Goal: Transaction & Acquisition: Complete application form

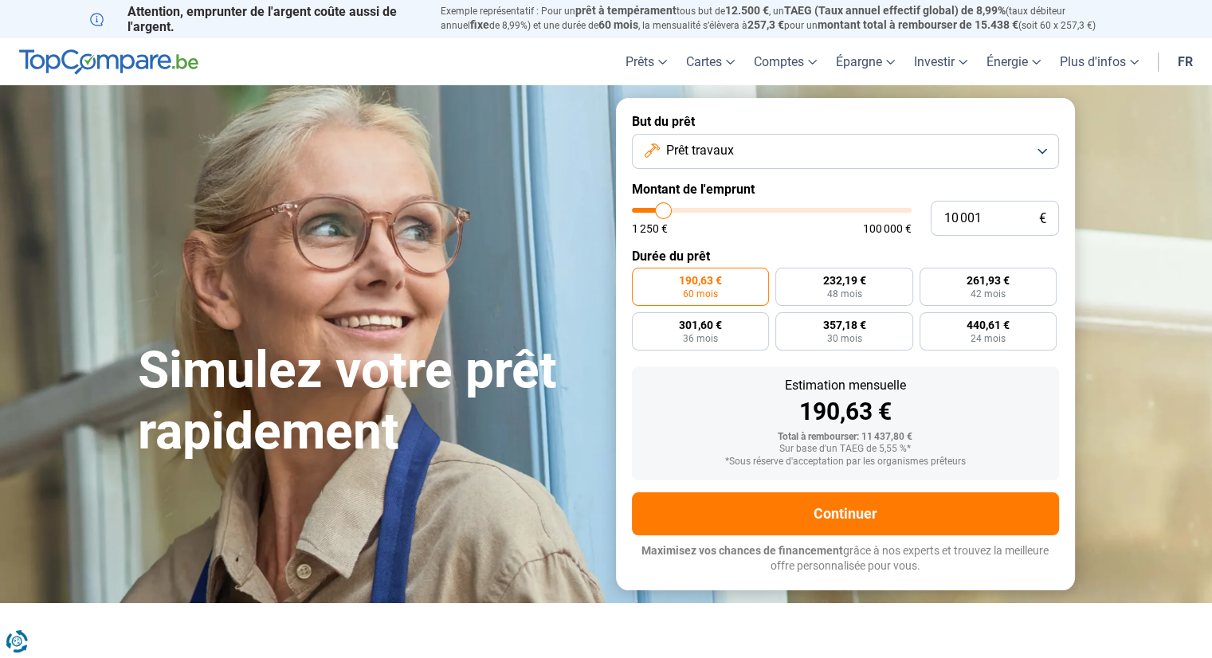
click at [759, 157] on button "Prêt travaux" at bounding box center [845, 151] width 427 height 35
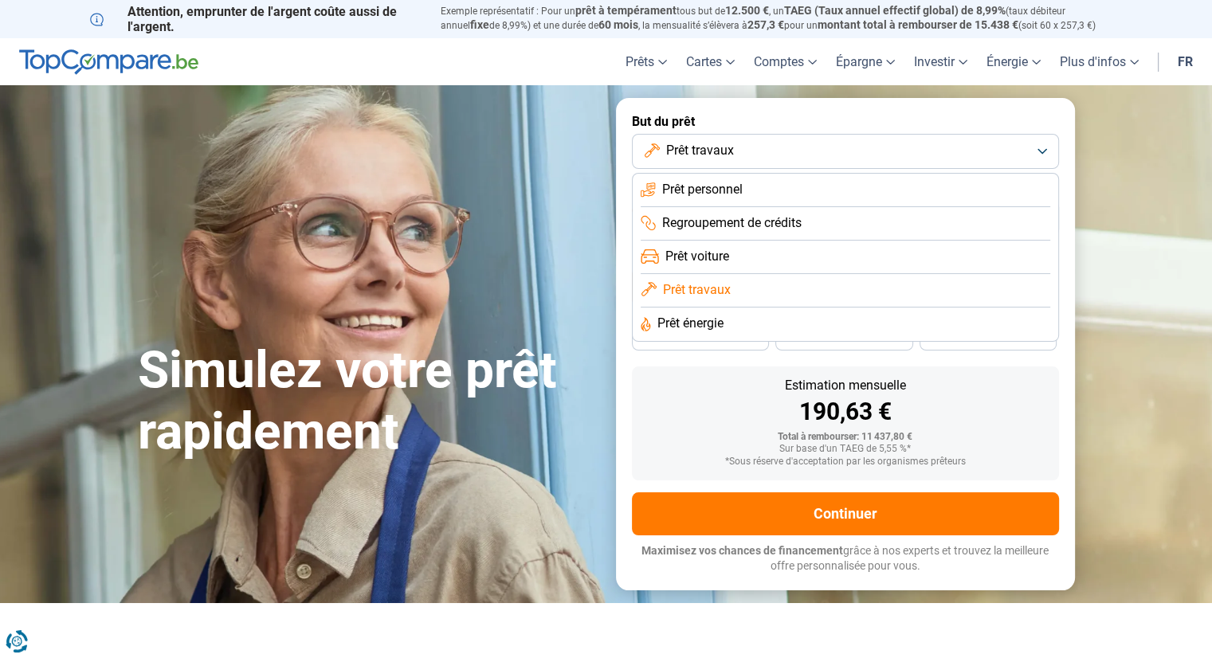
click at [743, 221] on span "Regroupement de crédits" at bounding box center [731, 223] width 139 height 18
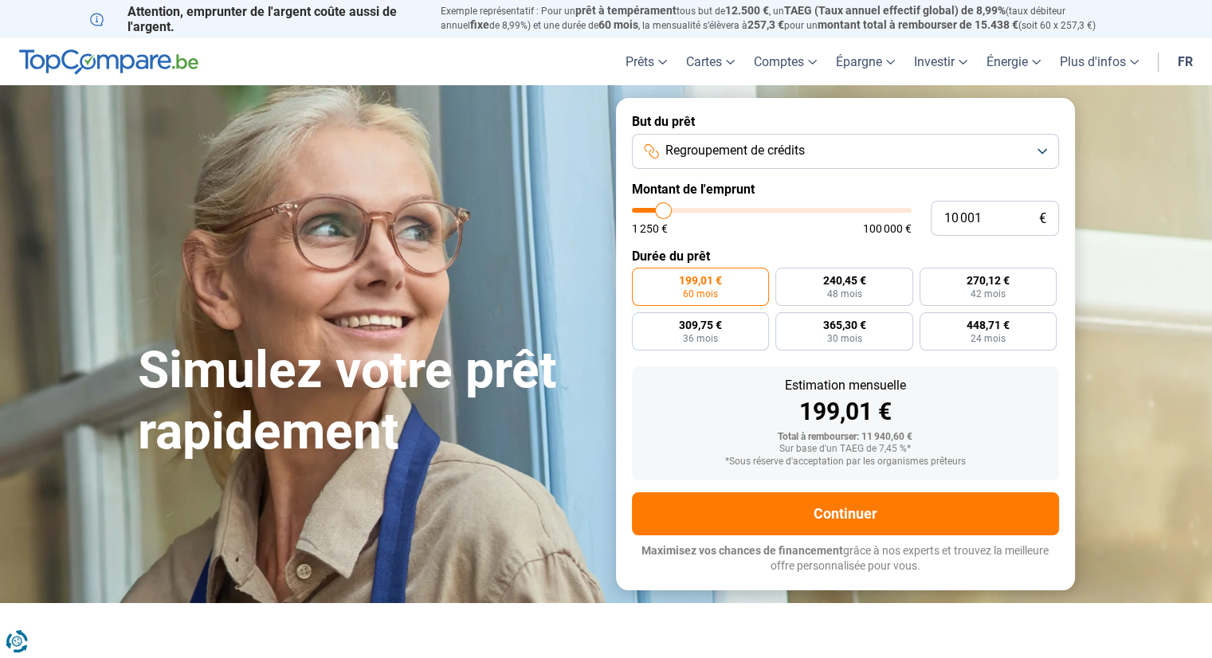
click at [732, 149] on span "Regroupement de crédits" at bounding box center [734, 151] width 139 height 18
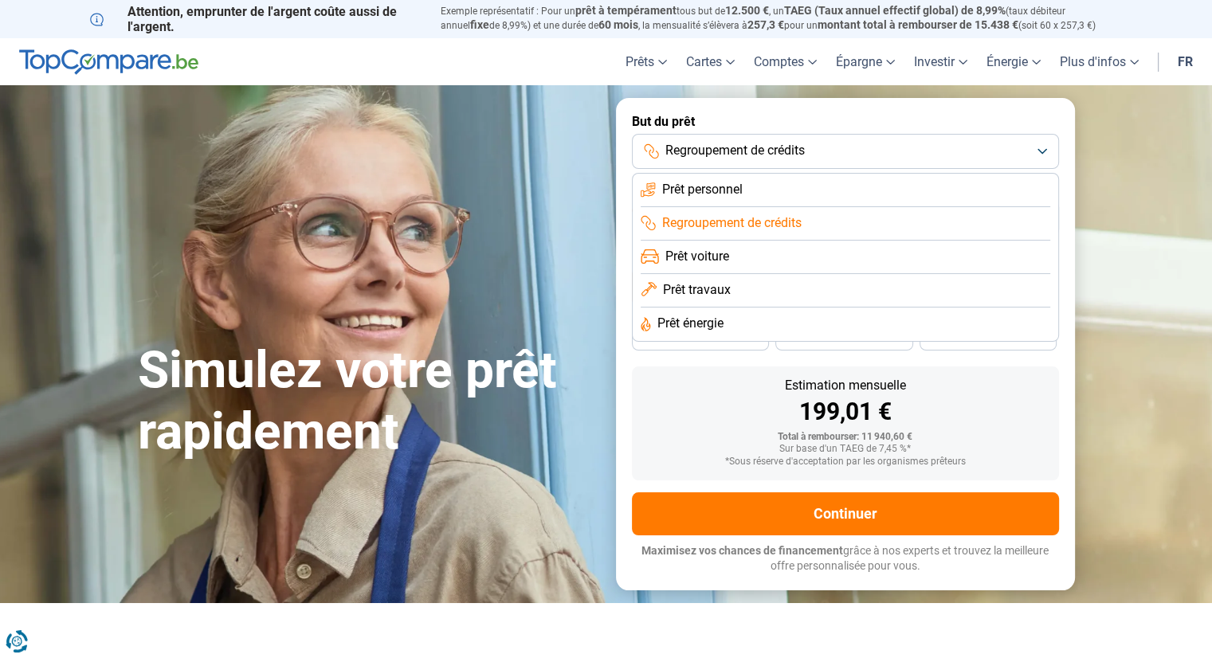
click at [745, 184] on li "Prêt personnel" at bounding box center [846, 190] width 410 height 33
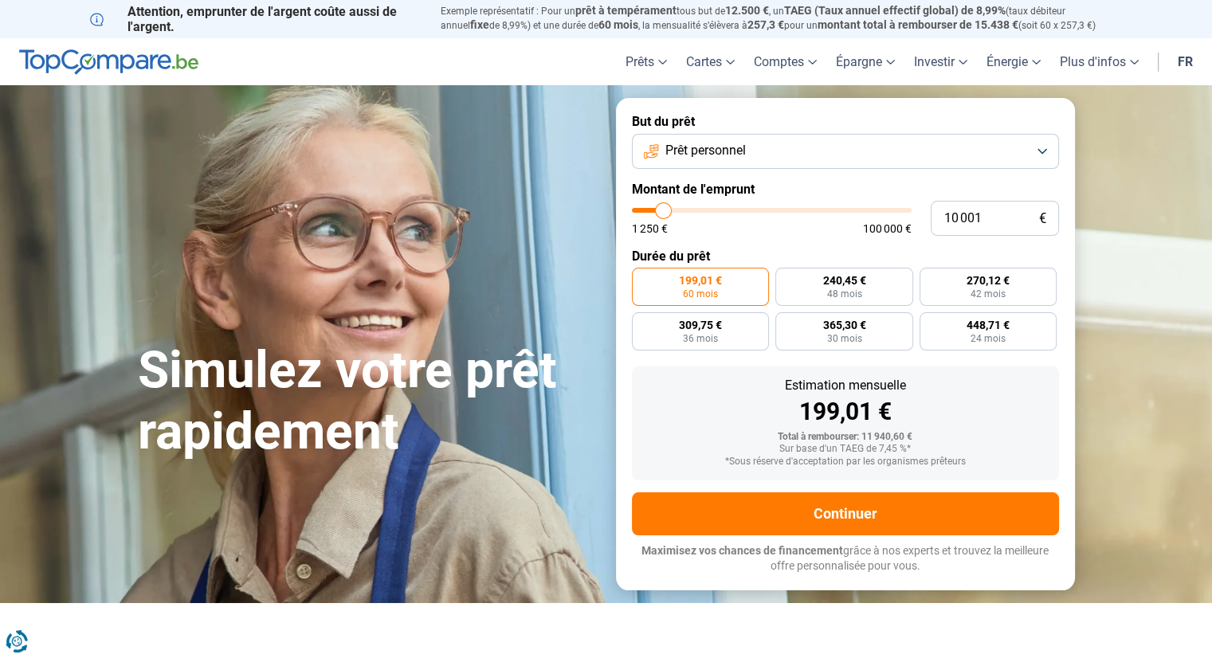
click at [758, 154] on button "Prêt personnel" at bounding box center [845, 151] width 427 height 35
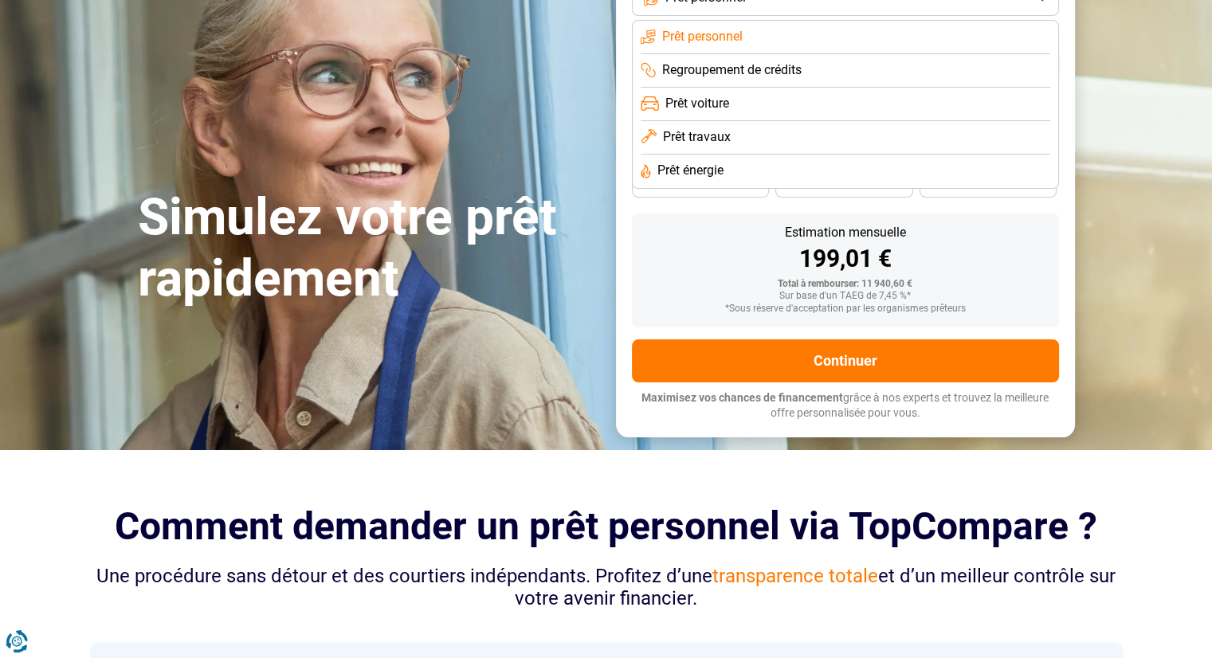
scroll to position [80, 0]
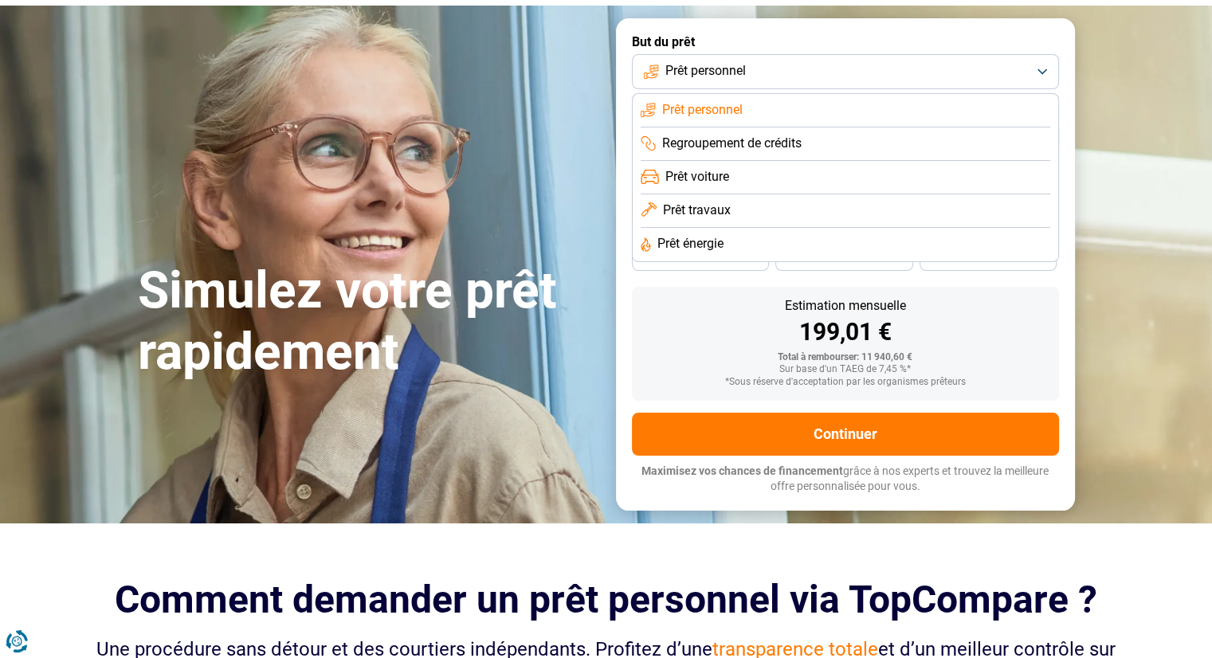
click at [768, 105] on li "Prêt personnel" at bounding box center [846, 110] width 410 height 33
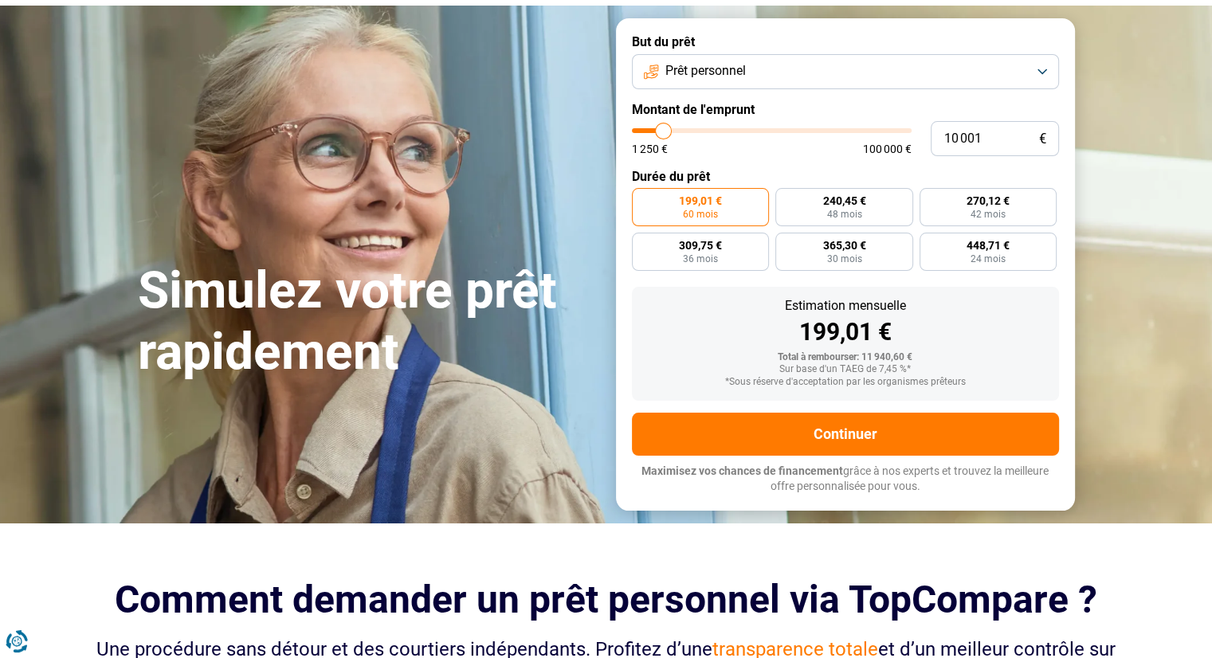
type input "10 750"
type input "10750"
type input "11 500"
type input "11500"
type input "12 750"
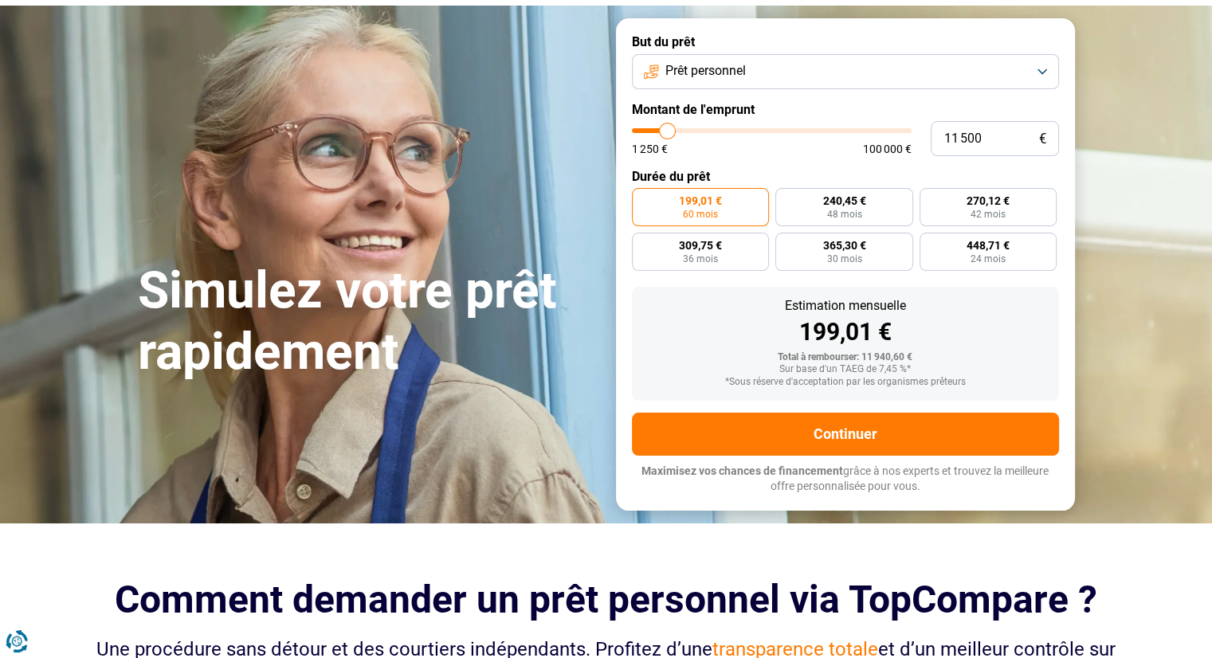
type input "12750"
type input "13 750"
type input "13750"
type input "14 250"
type input "14250"
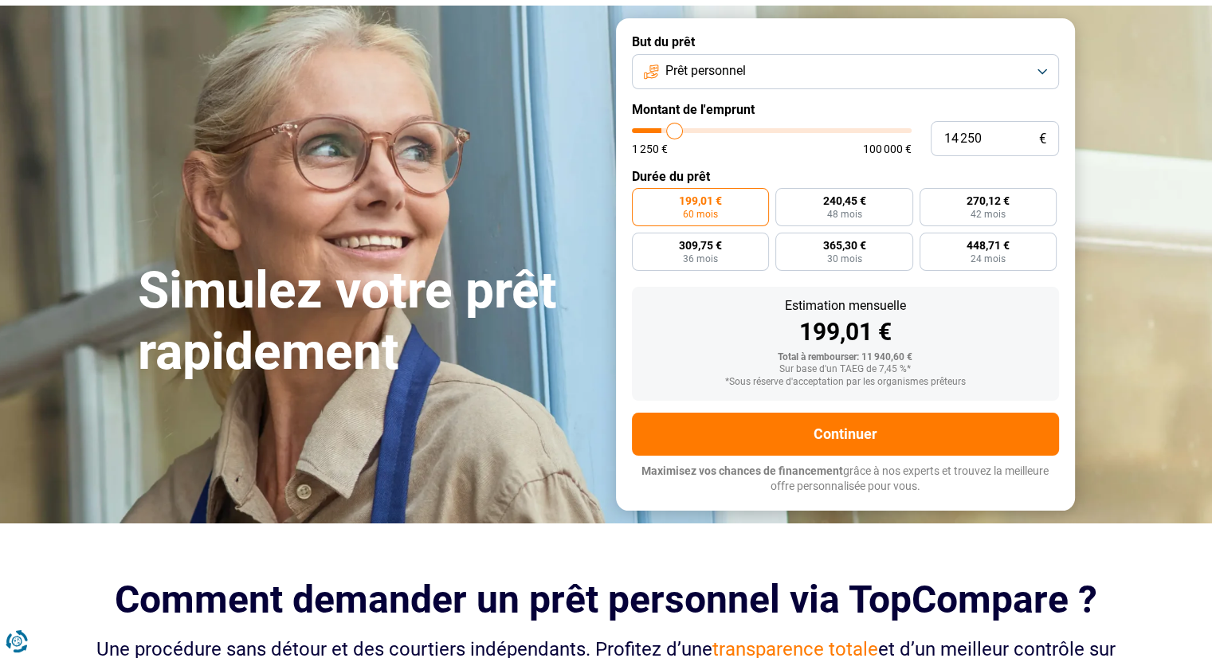
type input "14 500"
type input "14500"
type input "14 750"
type input "14750"
type input "15 250"
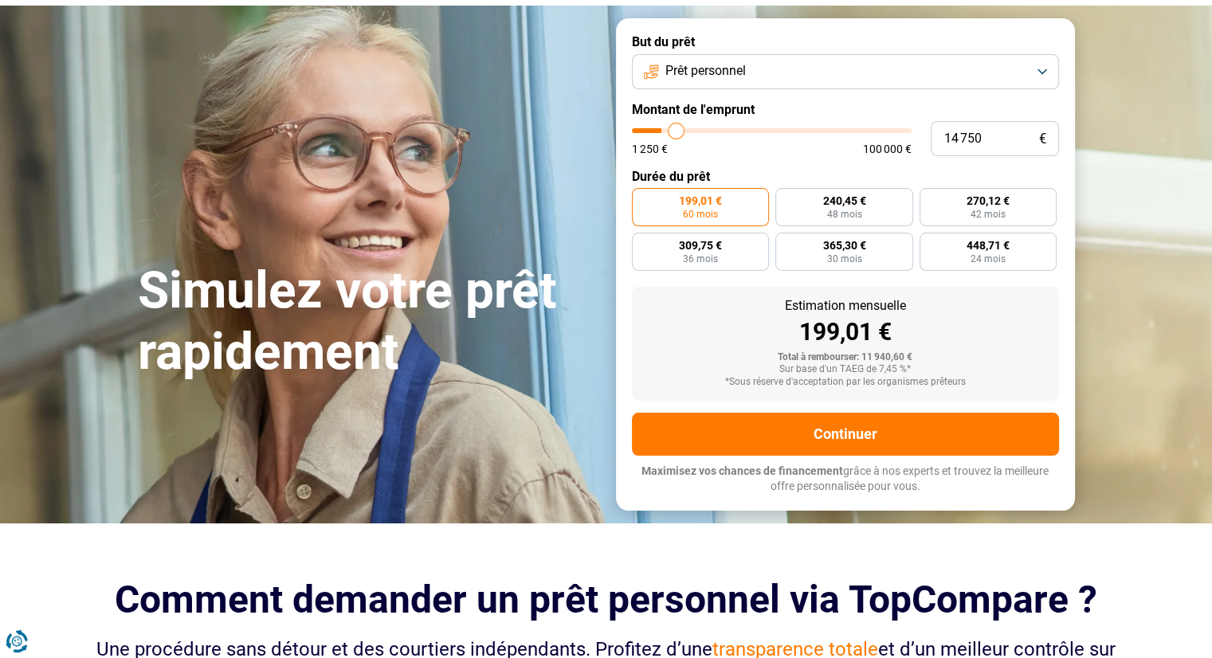
type input "15250"
type input "16 000"
type input "16000"
type input "17 500"
type input "17500"
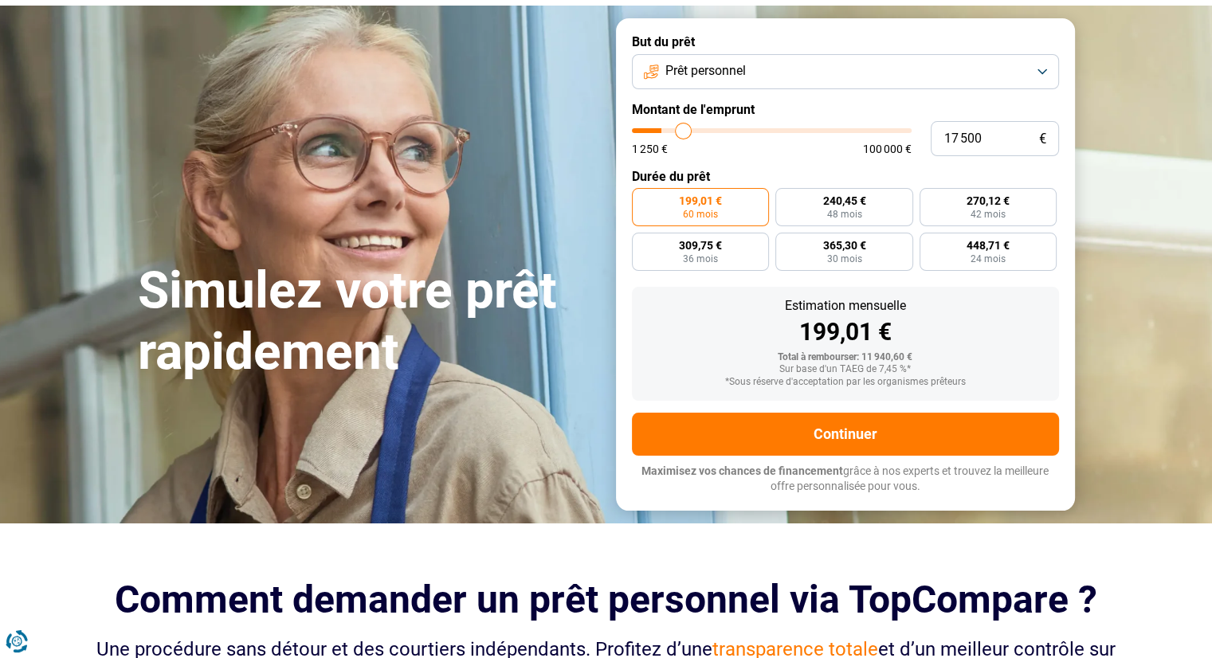
type input "18 750"
type input "18750"
type input "20 750"
type input "20750"
type input "22 000"
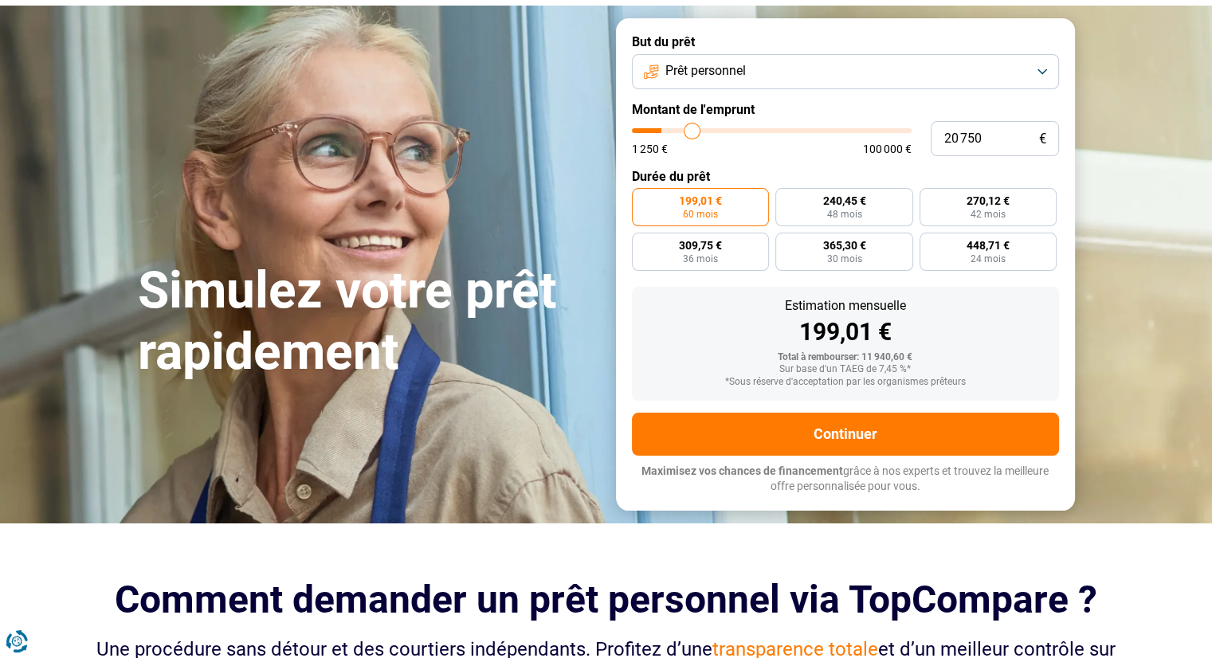
type input "22000"
type input "23 000"
type input "23000"
type input "23 250"
type input "23250"
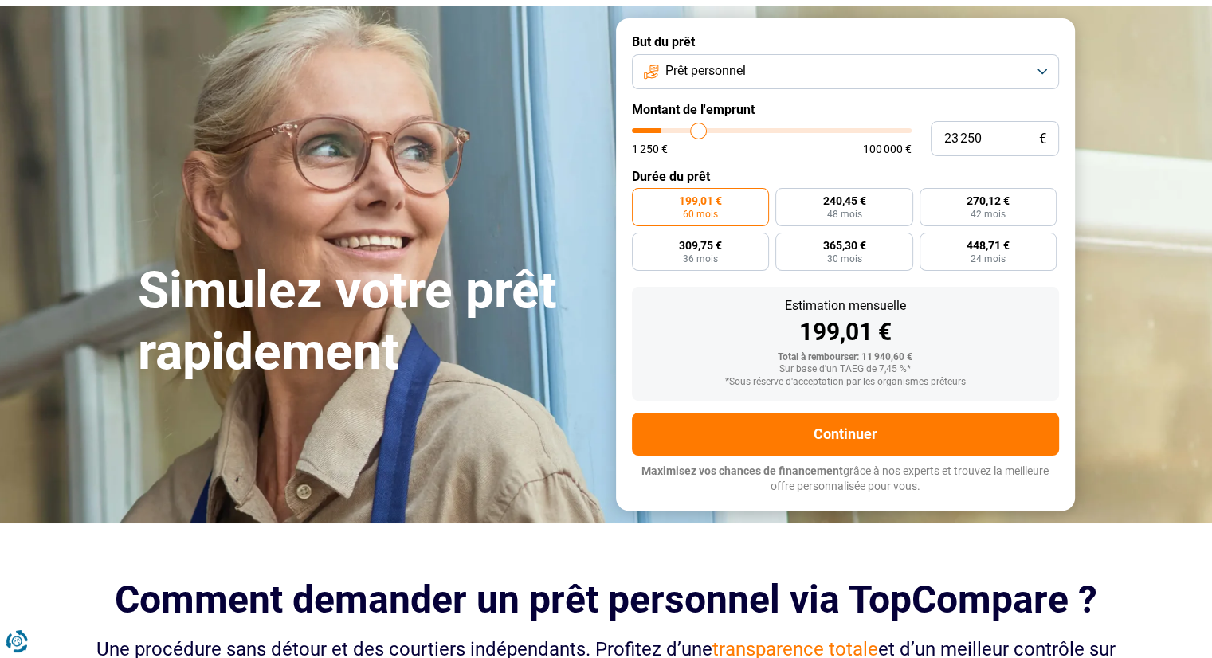
type input "23 500"
type input "23500"
type input "23 750"
type input "23750"
type input "24 500"
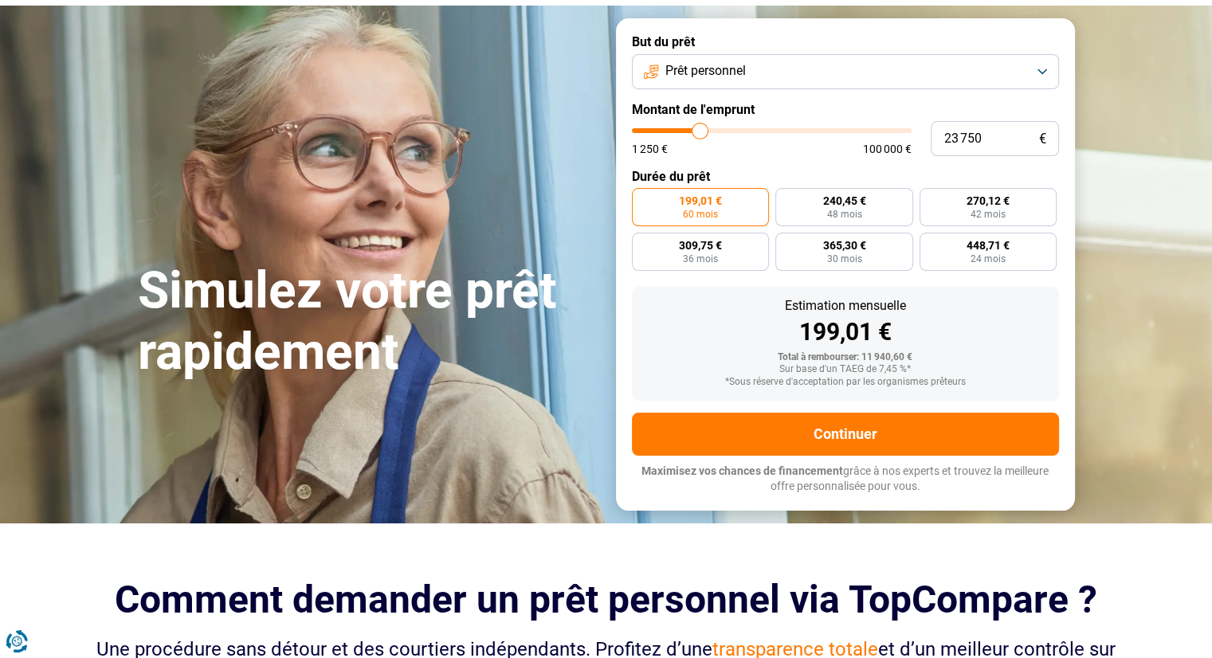
type input "24500"
type input "25 500"
type input "25500"
type input "27 000"
type input "27000"
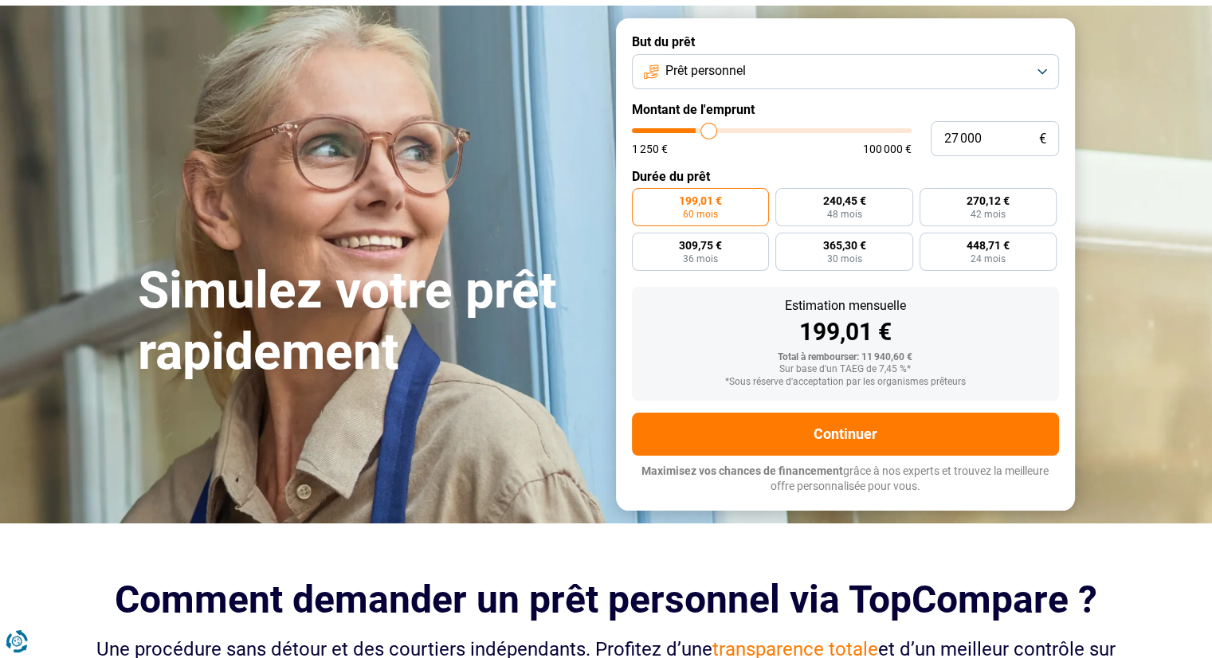
type input "28 250"
type input "28250"
type input "29 500"
type input "29500"
type input "30 250"
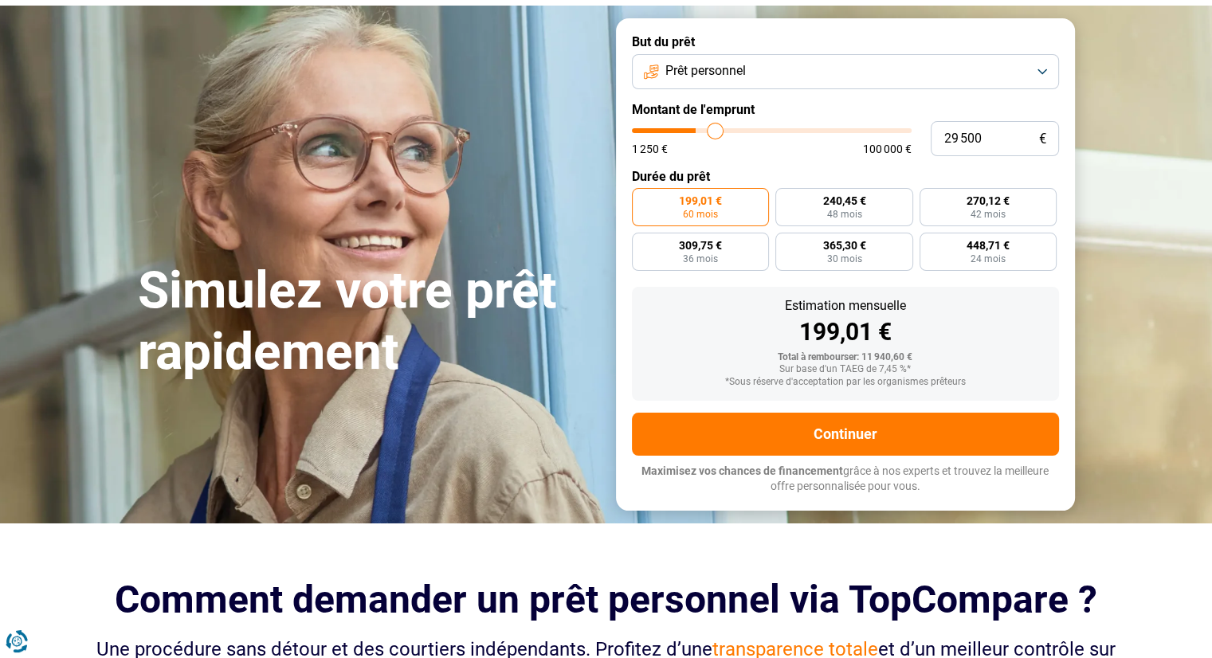
type input "30250"
type input "30 750"
type input "30750"
type input "31 000"
type input "31000"
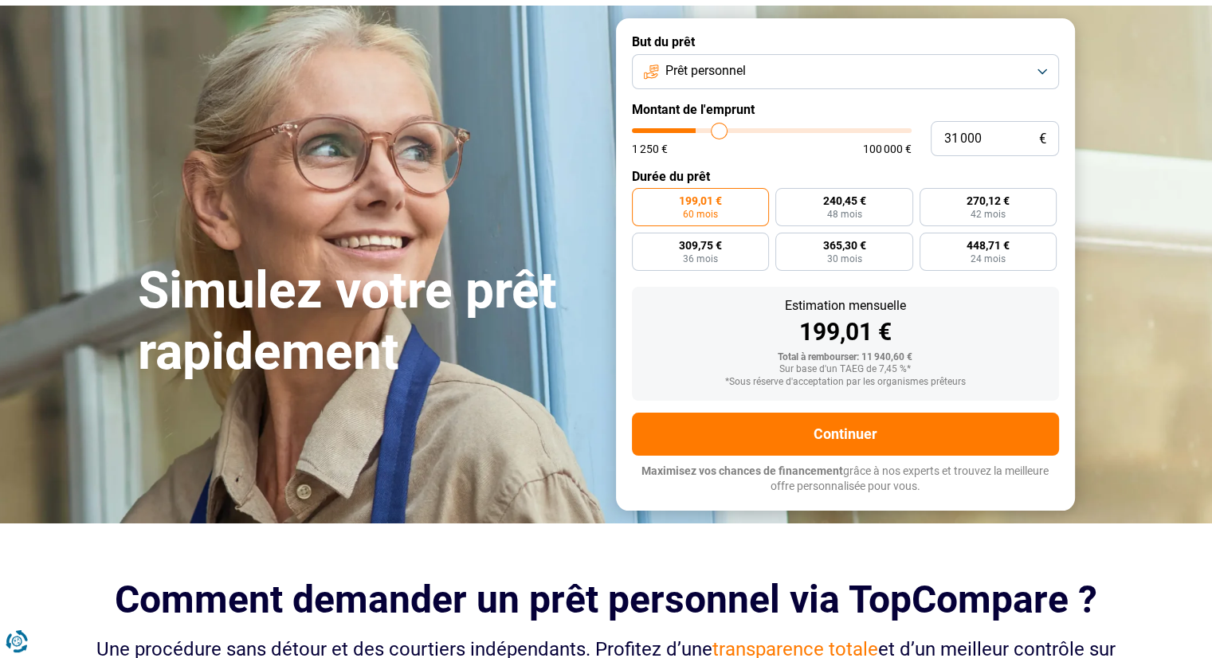
type input "31 250"
type input "31250"
type input "31 500"
drag, startPoint x: 667, startPoint y: 131, endPoint x: 720, endPoint y: 135, distance: 53.5
type input "31500"
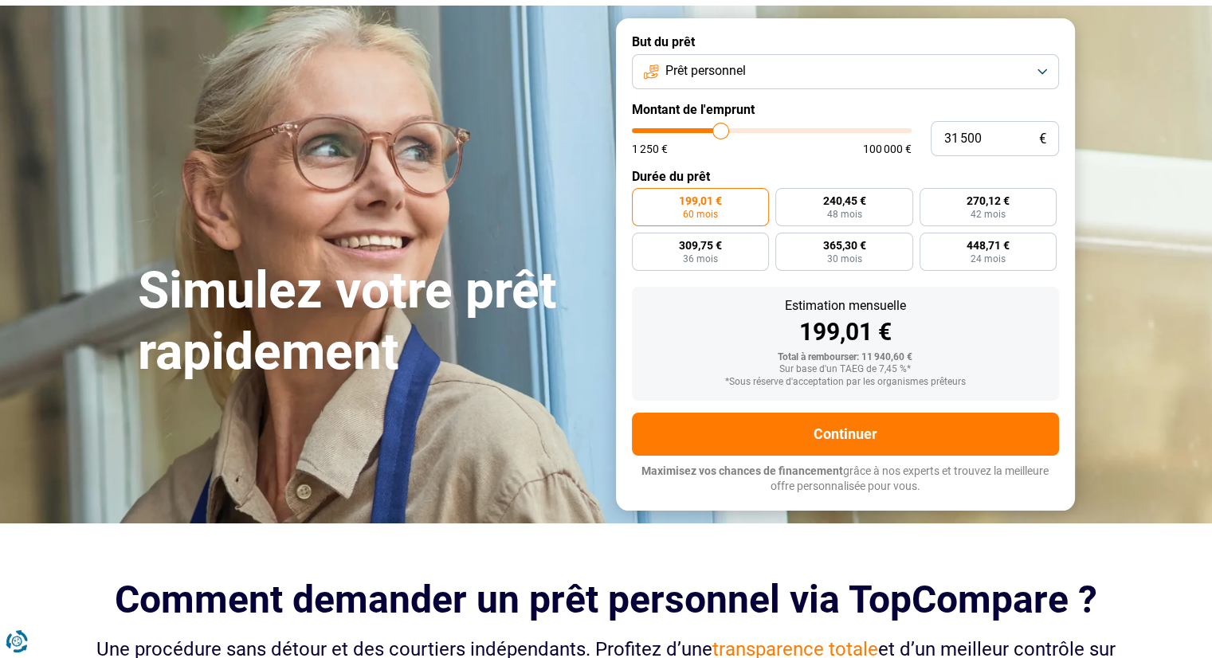
click at [720, 133] on input "range" at bounding box center [772, 130] width 280 height 5
radio input "false"
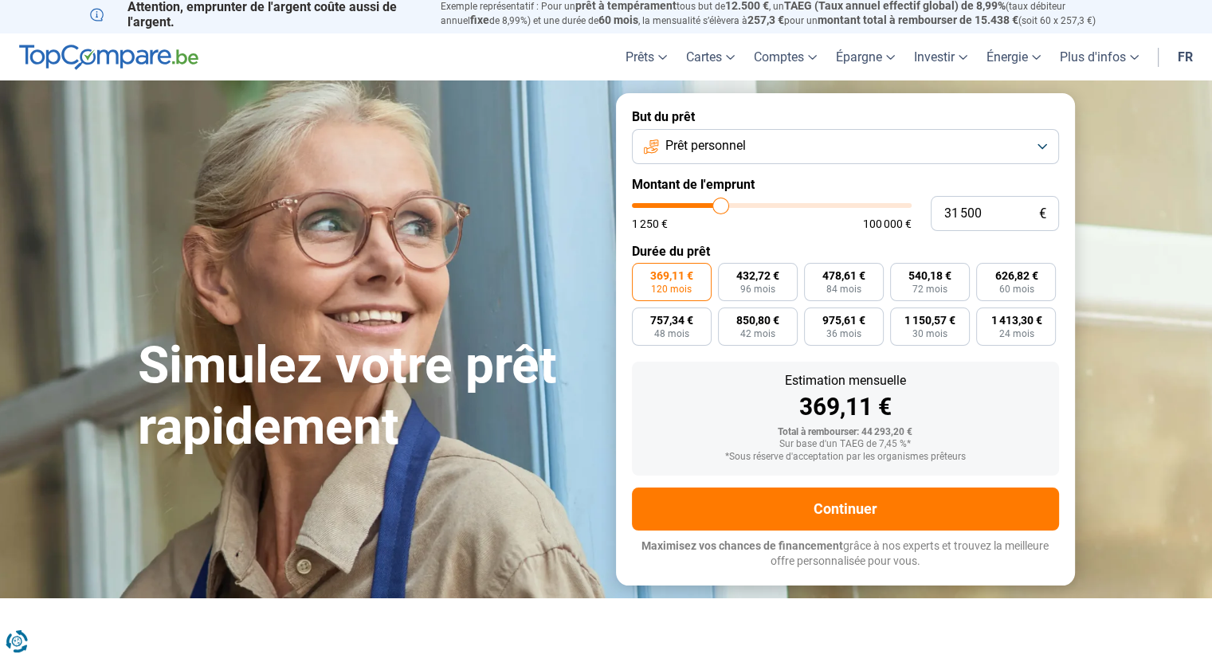
scroll to position [0, 0]
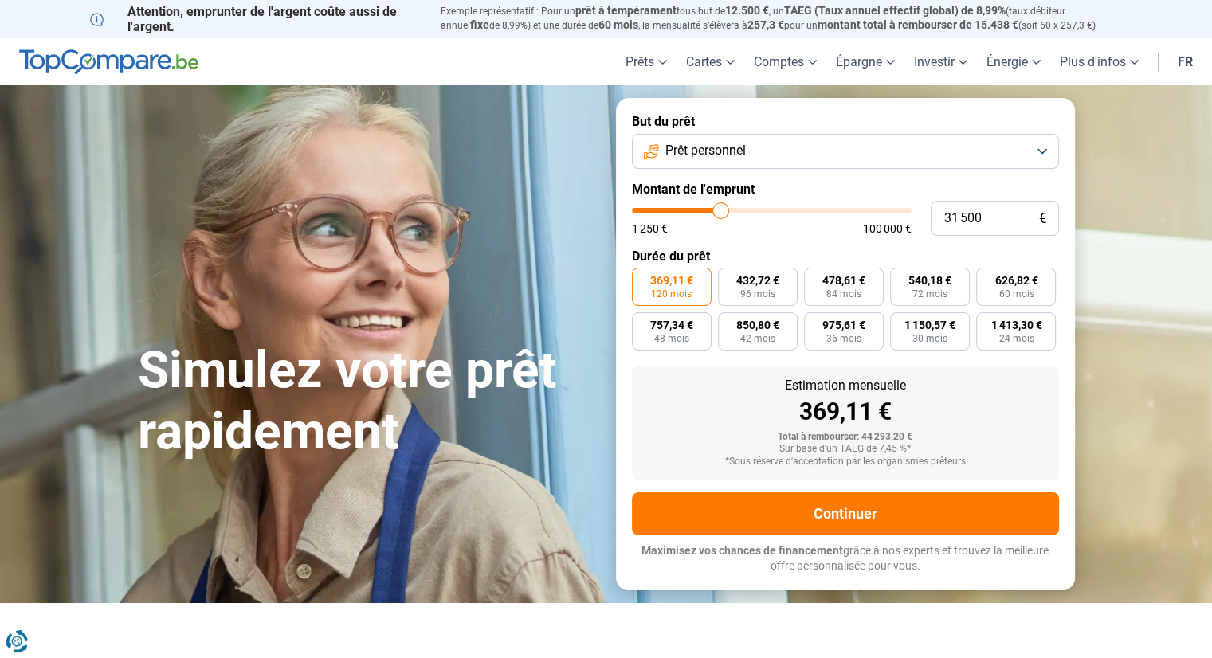
type input "31 250"
type input "31250"
type input "31 500"
type input "31500"
type input "31 750"
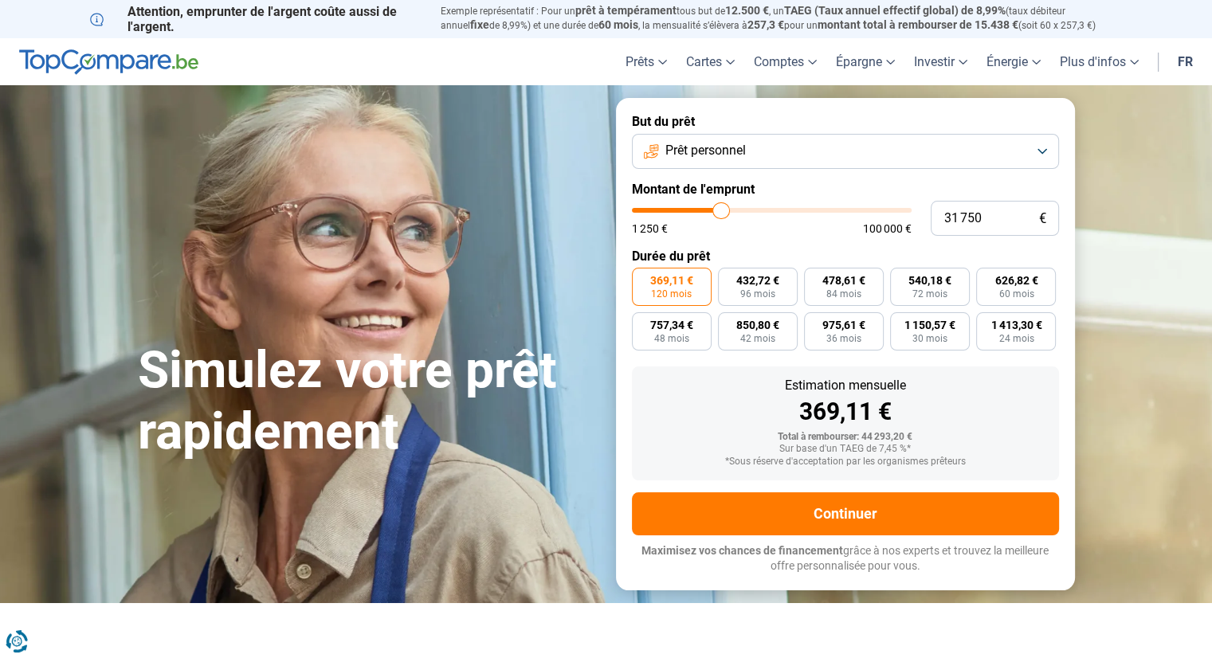
type input "31750"
click at [721, 211] on input "range" at bounding box center [772, 210] width 280 height 5
type input "32 000"
type input "32000"
type input "32 250"
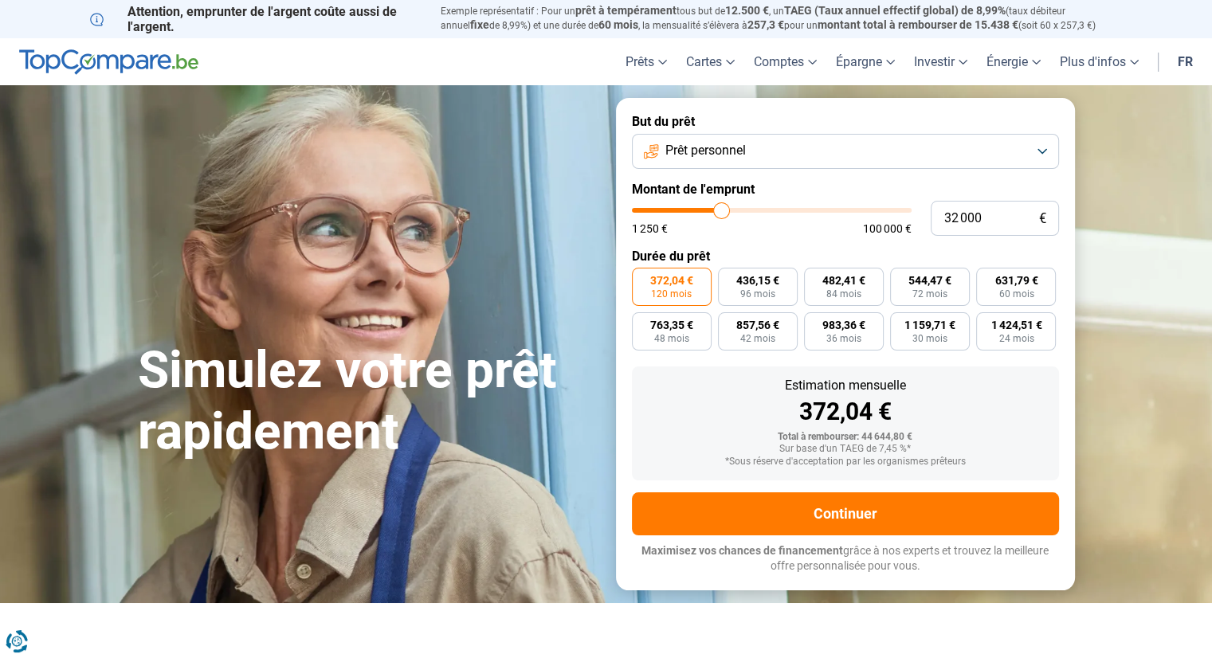
type input "32250"
type input "32 500"
type input "32500"
type input "32 750"
type input "32750"
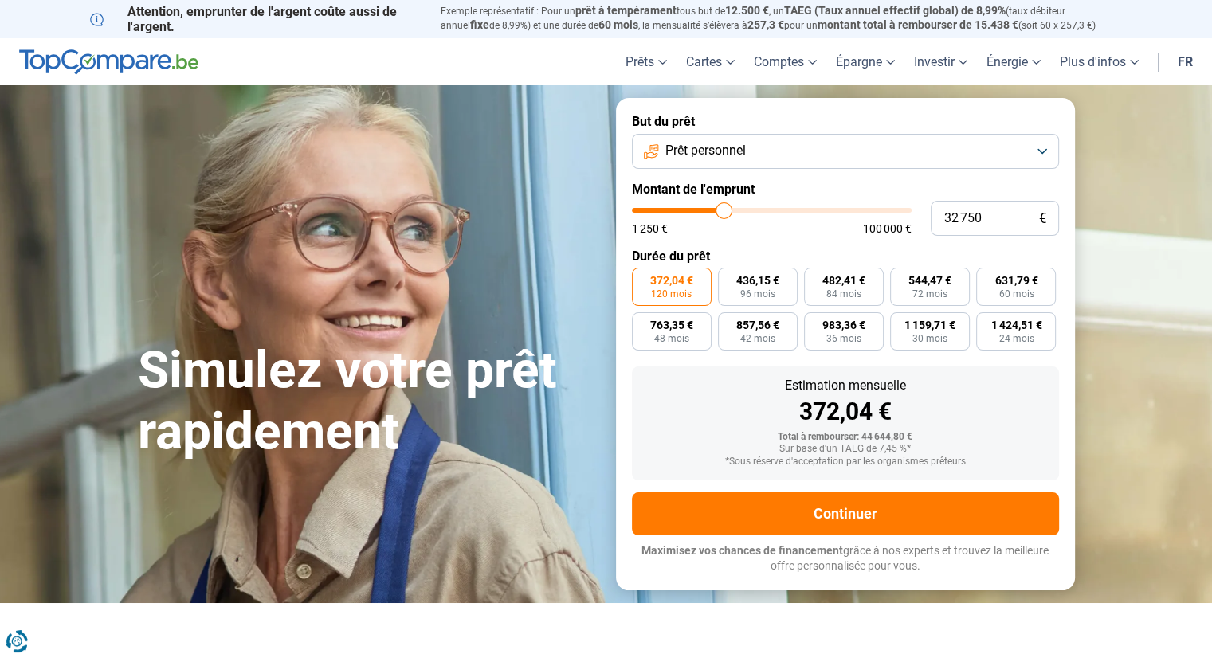
type input "33 750"
type input "33750"
type input "34 250"
type input "34250"
type input "34 000"
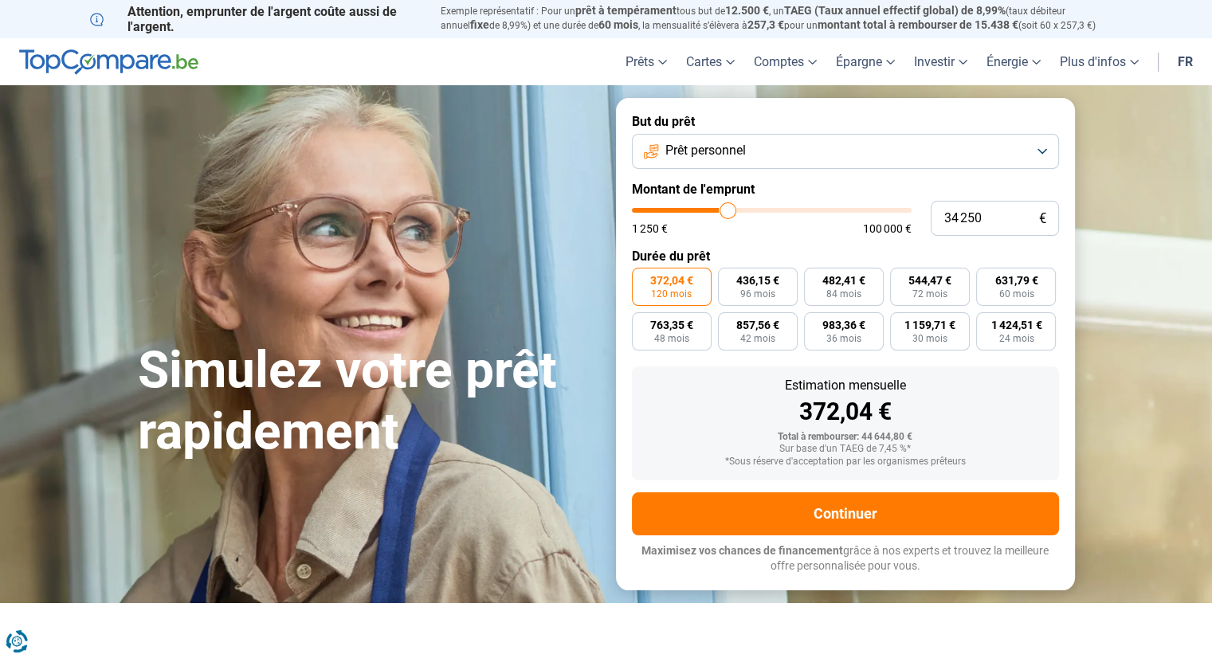
type input "34000"
type input "34 750"
type input "34750"
type input "35 500"
type input "35500"
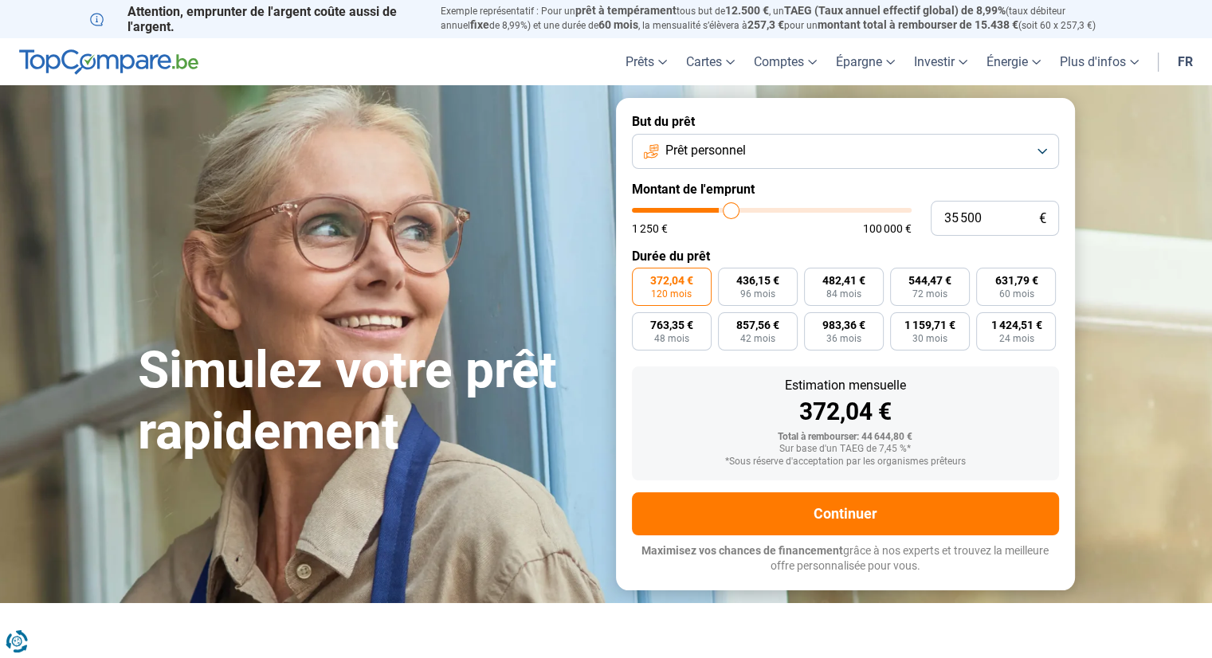
type input "35 750"
type input "35750"
type input "35 500"
type input "35500"
type input "35 250"
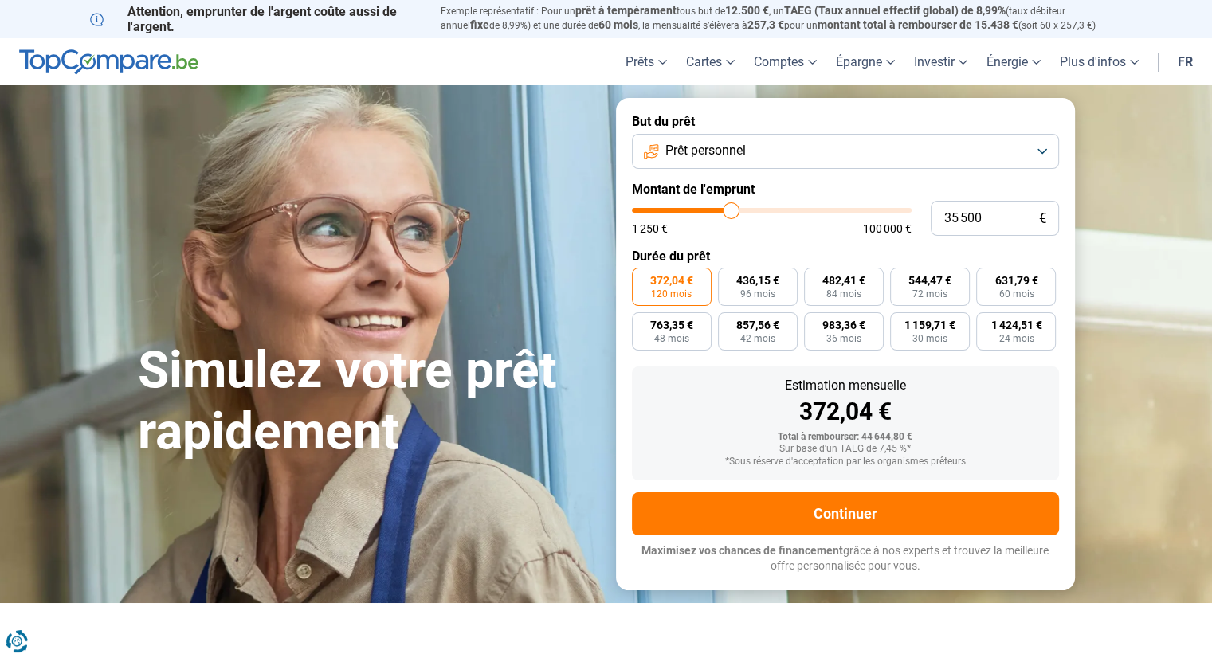
type input "35250"
type input "35 000"
type input "35000"
type input "34 750"
type input "34750"
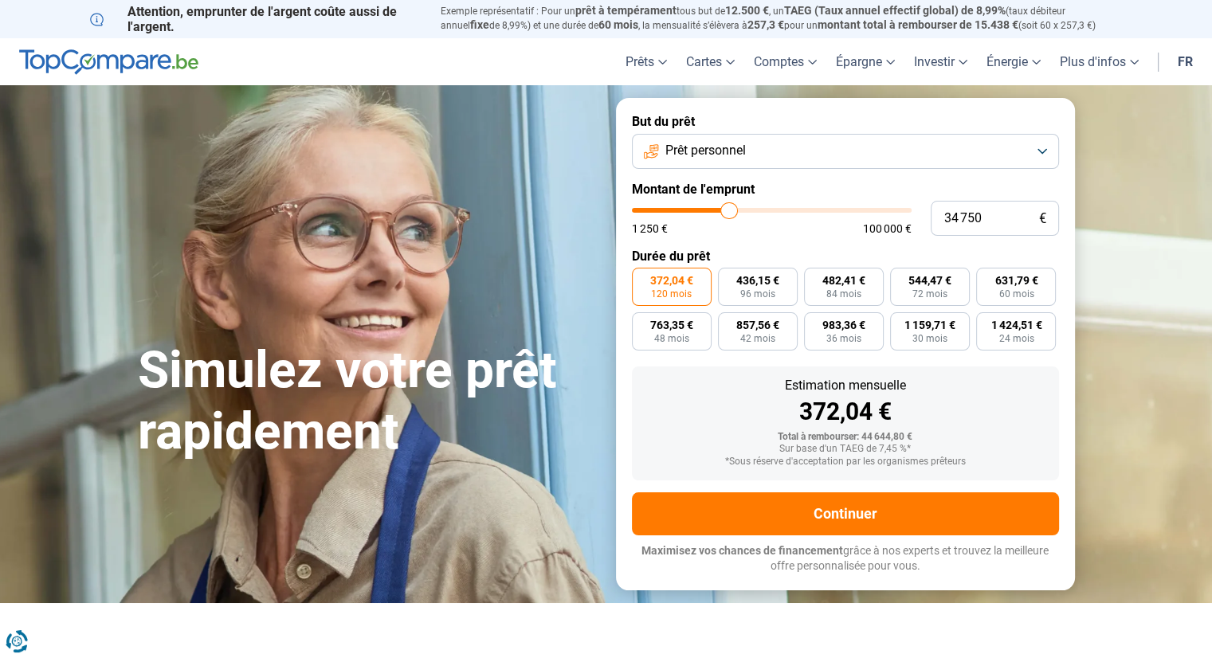
type input "34 500"
type input "34500"
type input "34 250"
type input "34250"
type input "34 000"
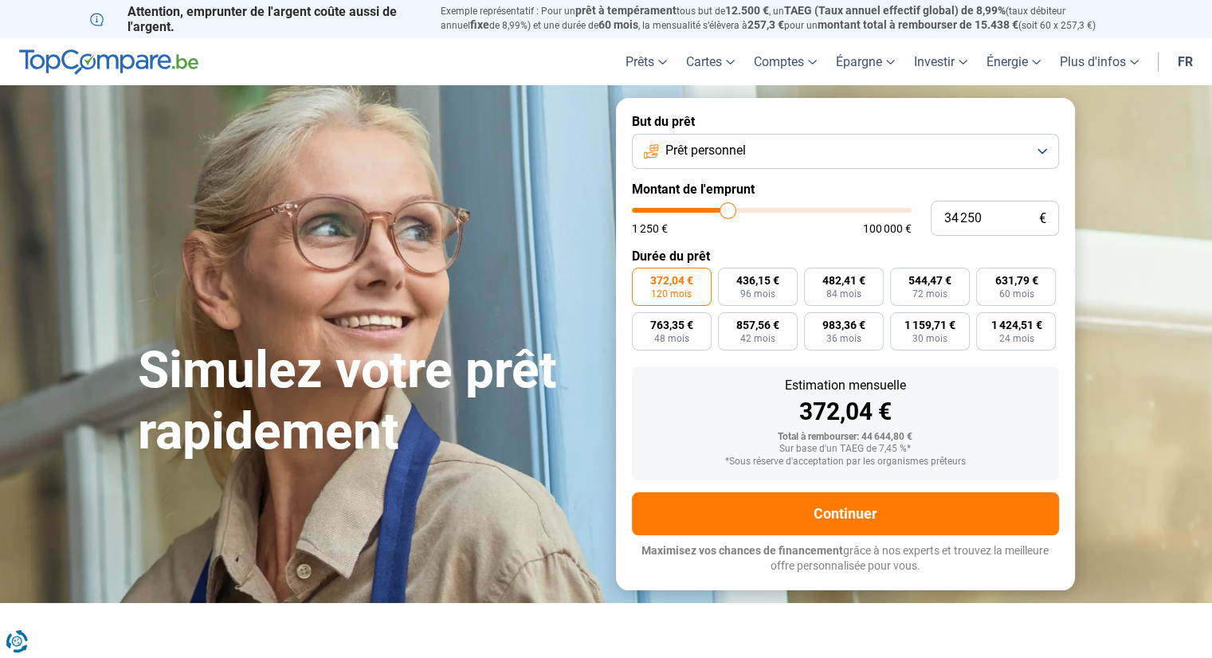
type input "34000"
type input "33 750"
type input "33750"
type input "33 500"
type input "33500"
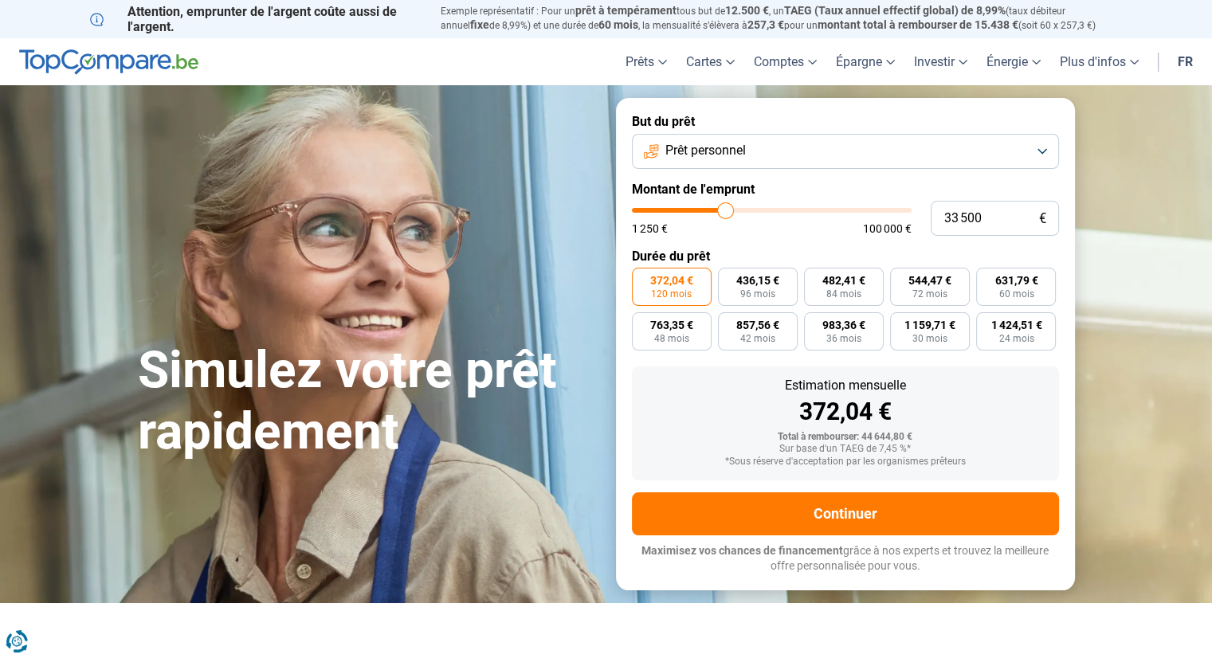
type input "33 250"
type input "33250"
type input "33 000"
type input "33000"
type input "32 750"
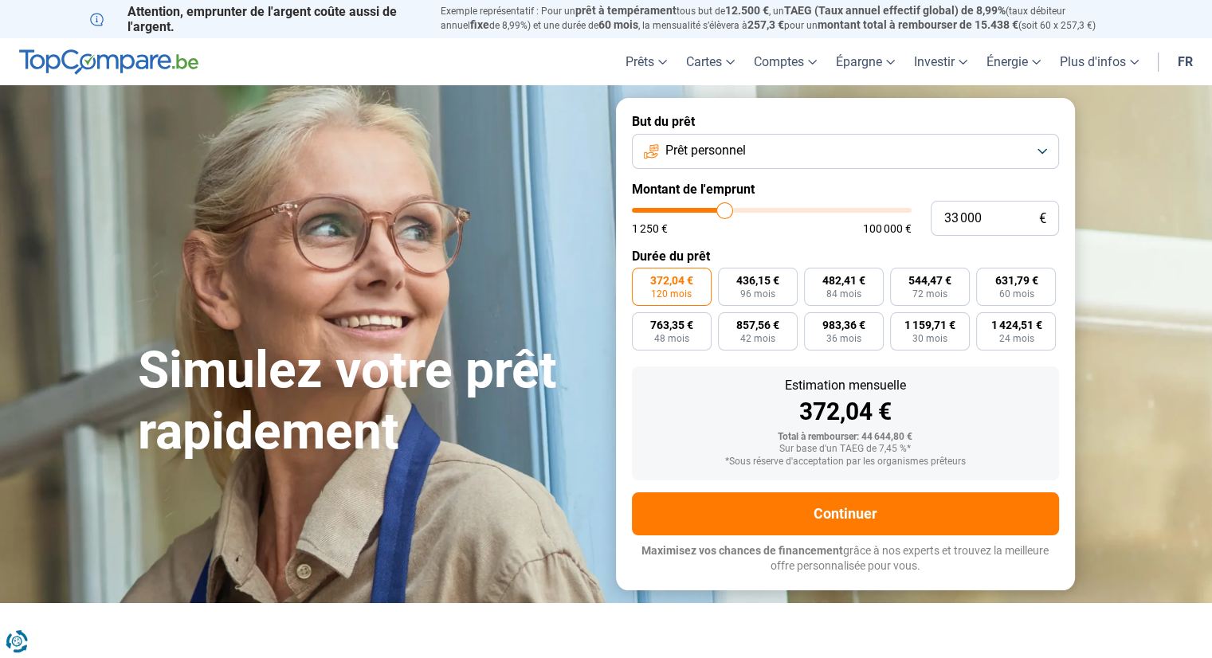
type input "32750"
type input "32 250"
type input "32250"
type input "32 000"
type input "32000"
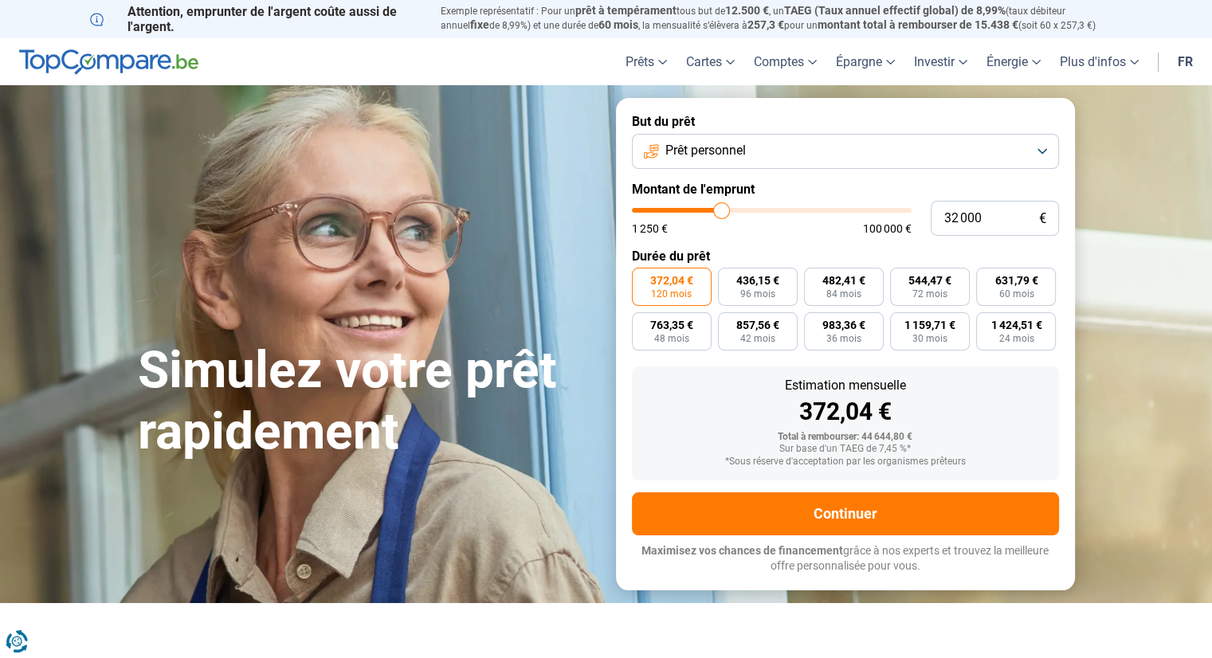
type input "31 750"
type input "31750"
type input "31 500"
type input "31500"
type input "31 250"
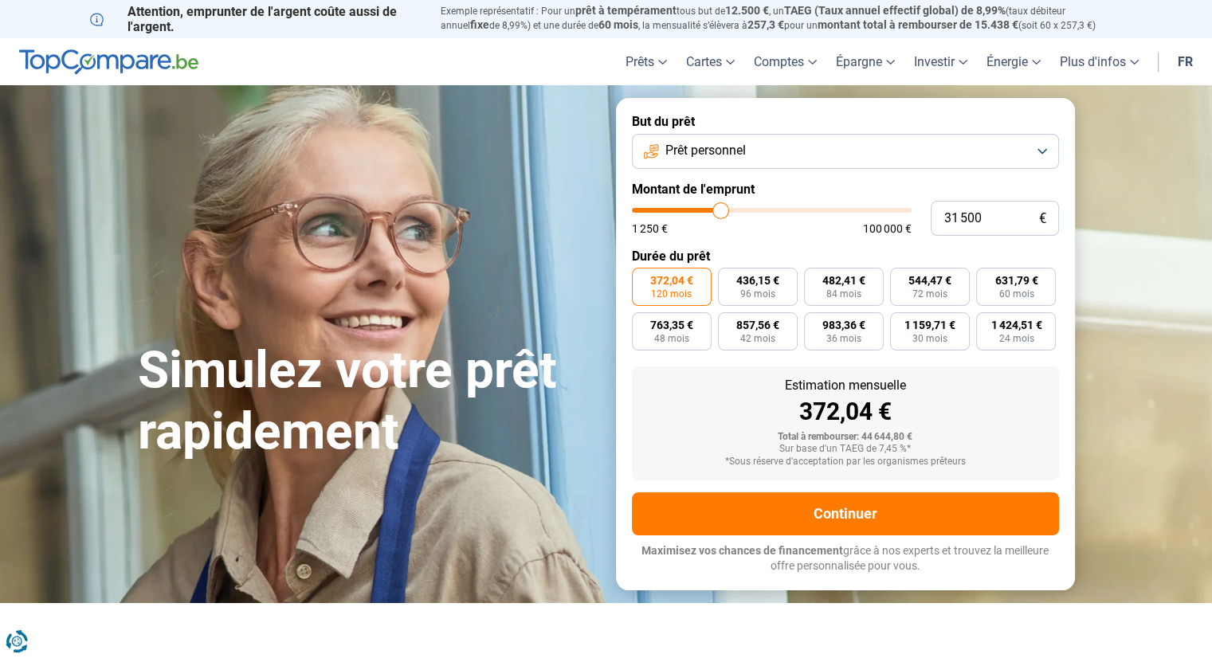
type input "31250"
type input "31 000"
type input "31000"
type input "30 750"
type input "30750"
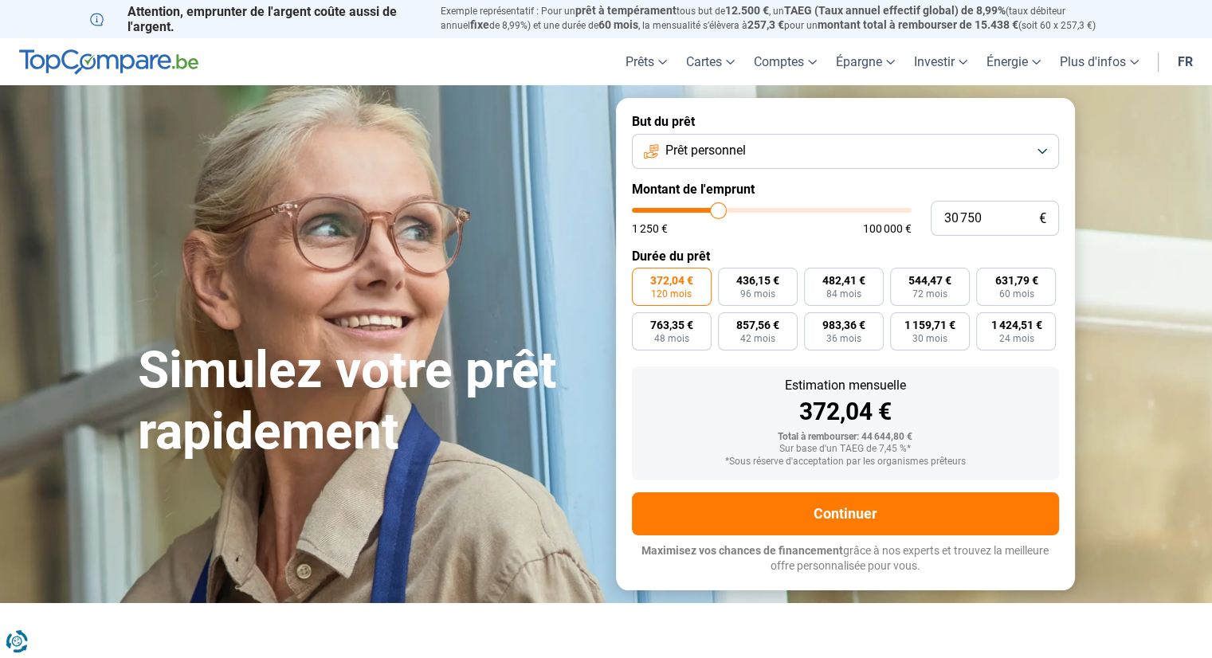
type input "30 500"
type input "30500"
type input "30 250"
type input "30250"
type input "30 000"
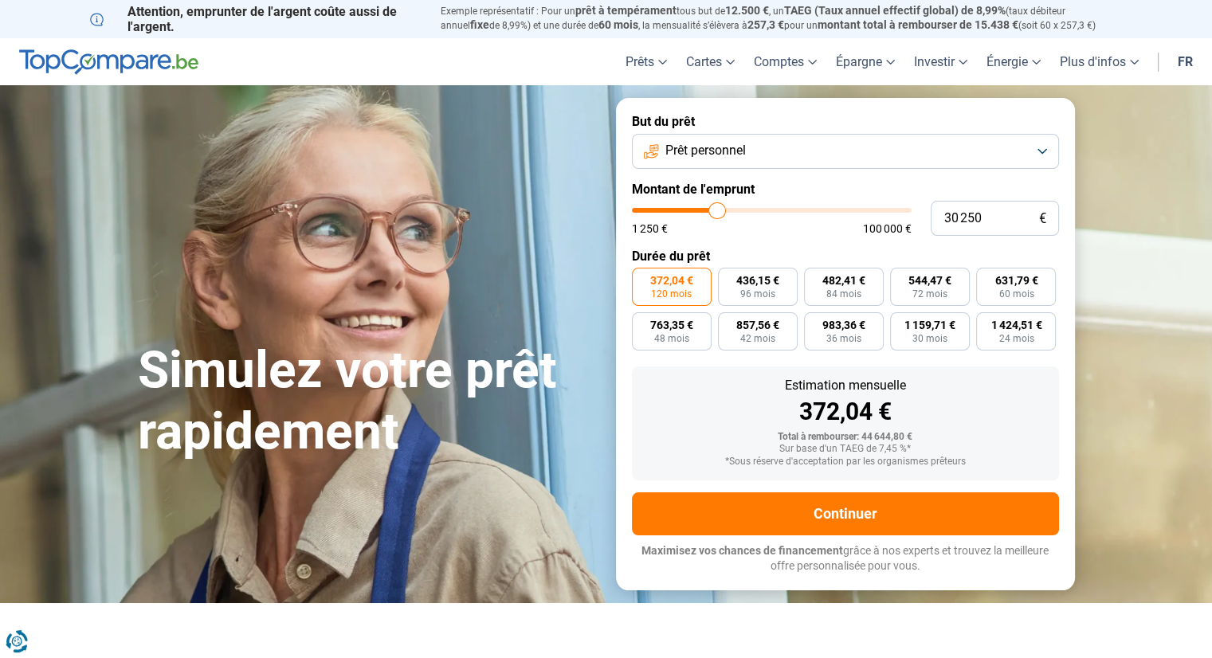
type input "30000"
type input "29 750"
type input "29750"
type input "30 000"
type input "30000"
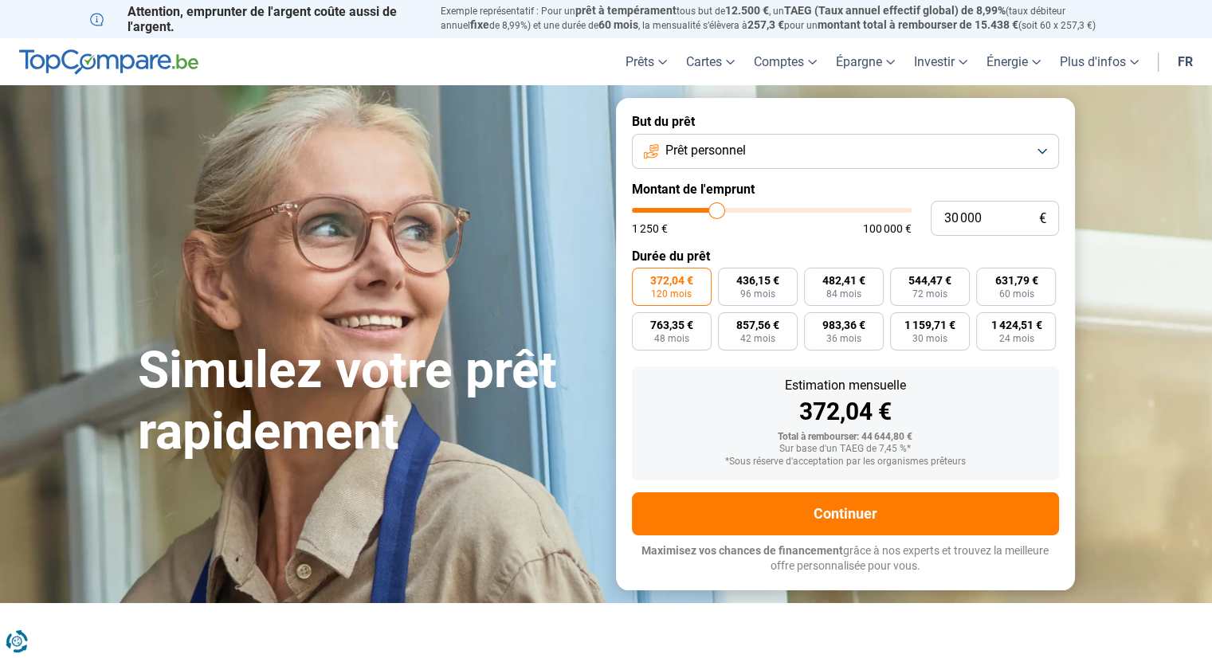
click at [716, 213] on input "range" at bounding box center [772, 210] width 280 height 5
type input "29 250"
type input "29250"
type input "28 750"
type input "28750"
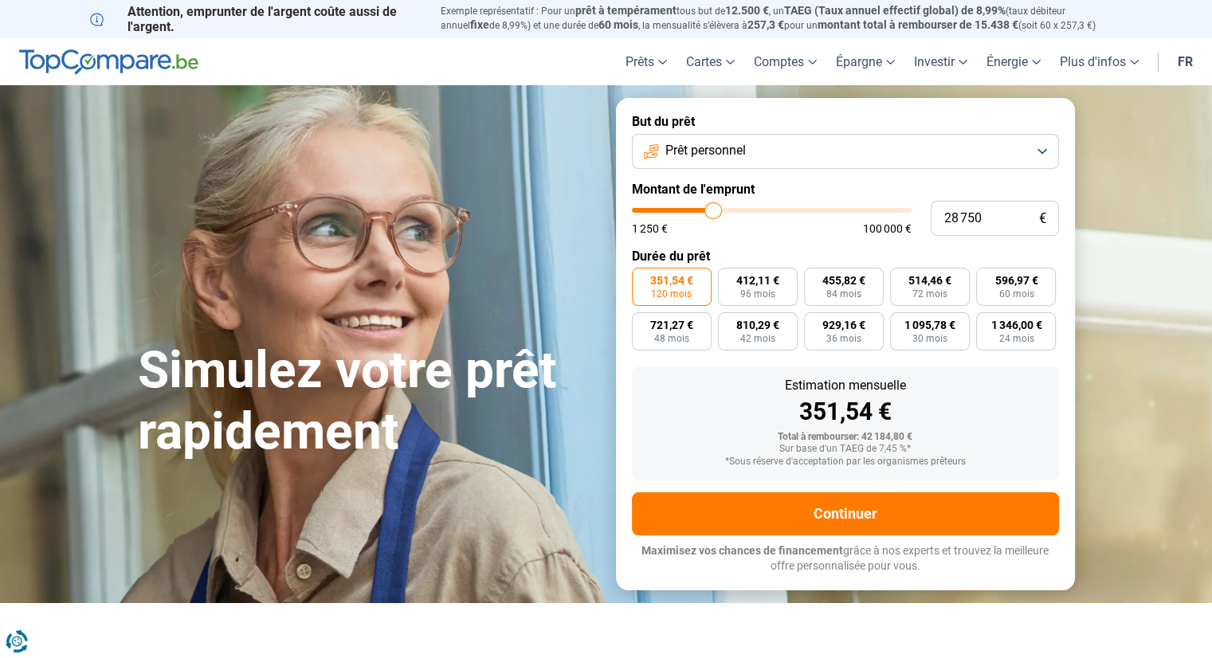
type input "28 000"
type input "28000"
type input "27 500"
type input "27500"
type input "27 250"
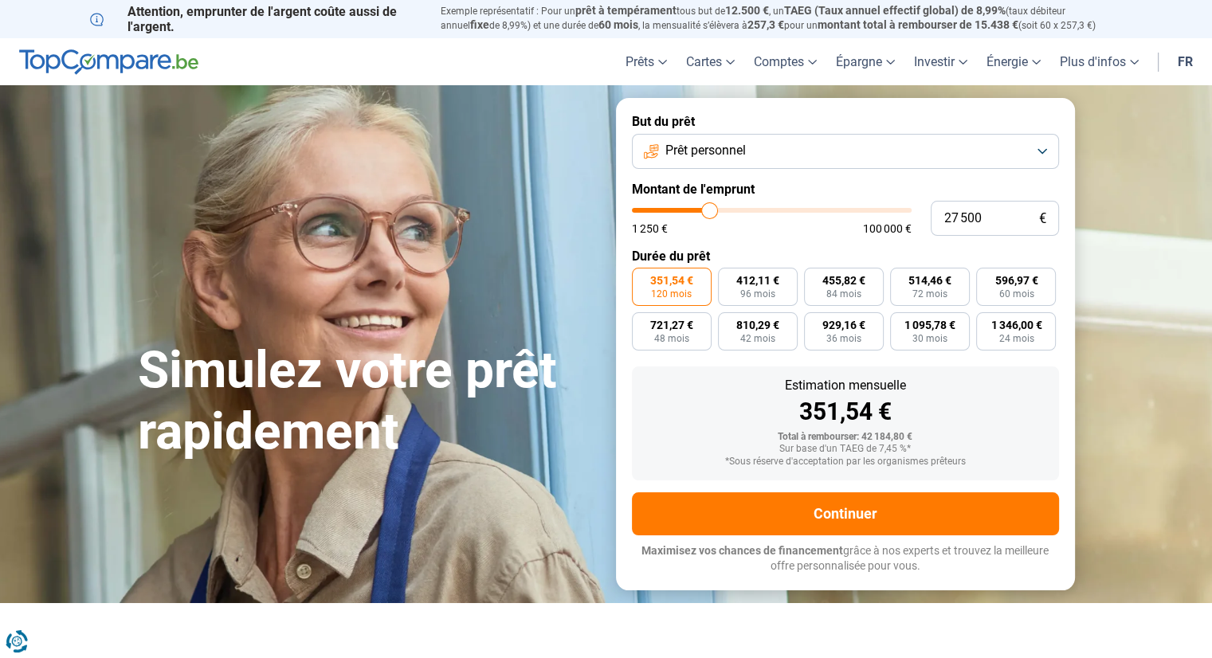
type input "27250"
type input "27 000"
type input "27000"
type input "26 750"
type input "26750"
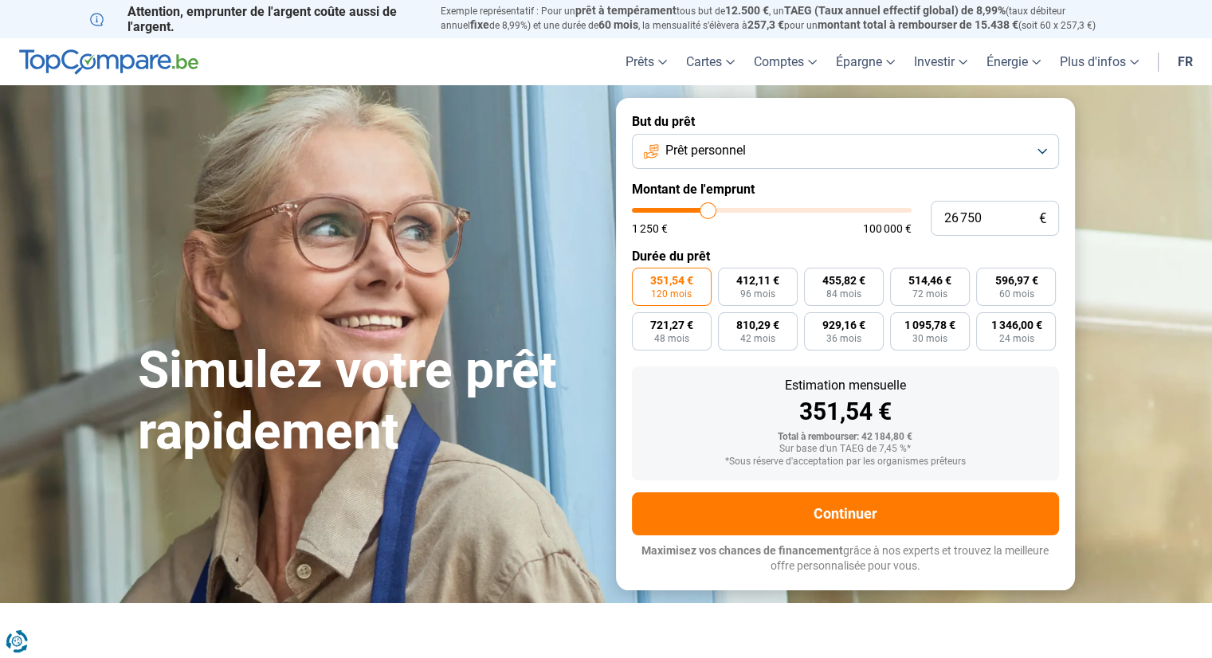
type input "26 500"
type input "26500"
type input "26 250"
type input "26250"
type input "26 000"
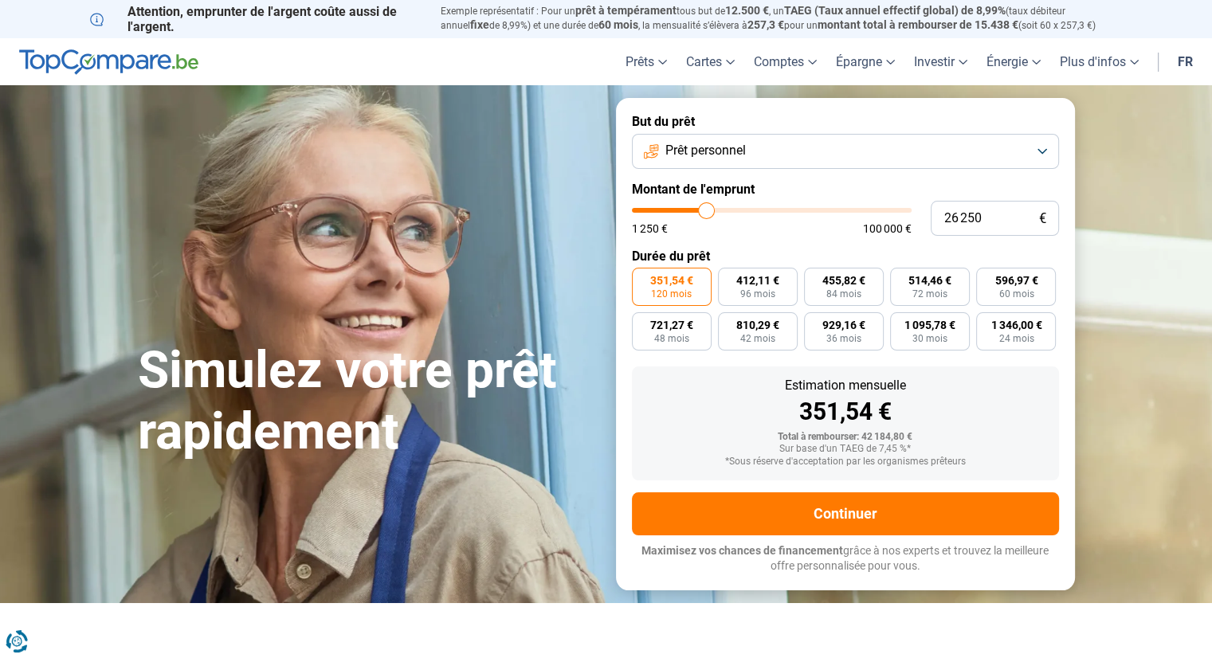
type input "26000"
type input "25 500"
type input "25500"
type input "25 250"
type input "25250"
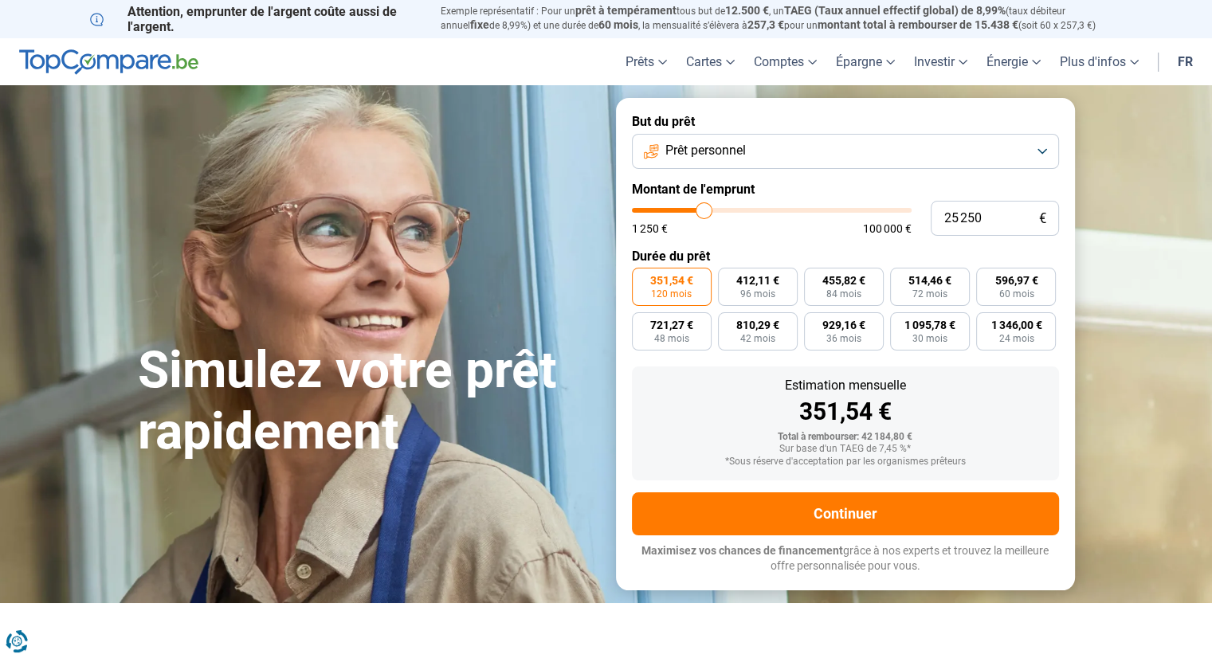
type input "24 750"
type input "24750"
type input "24 500"
type input "24500"
type input "24 250"
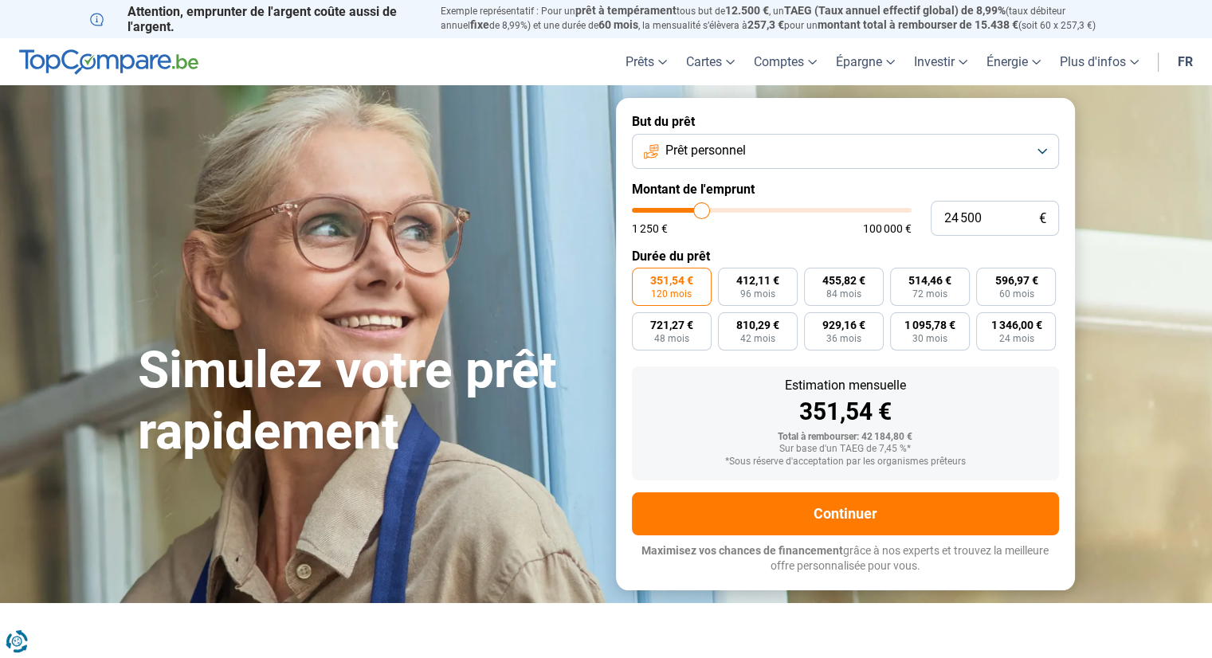
type input "24250"
type input "24 000"
type input "24000"
type input "23 500"
type input "23500"
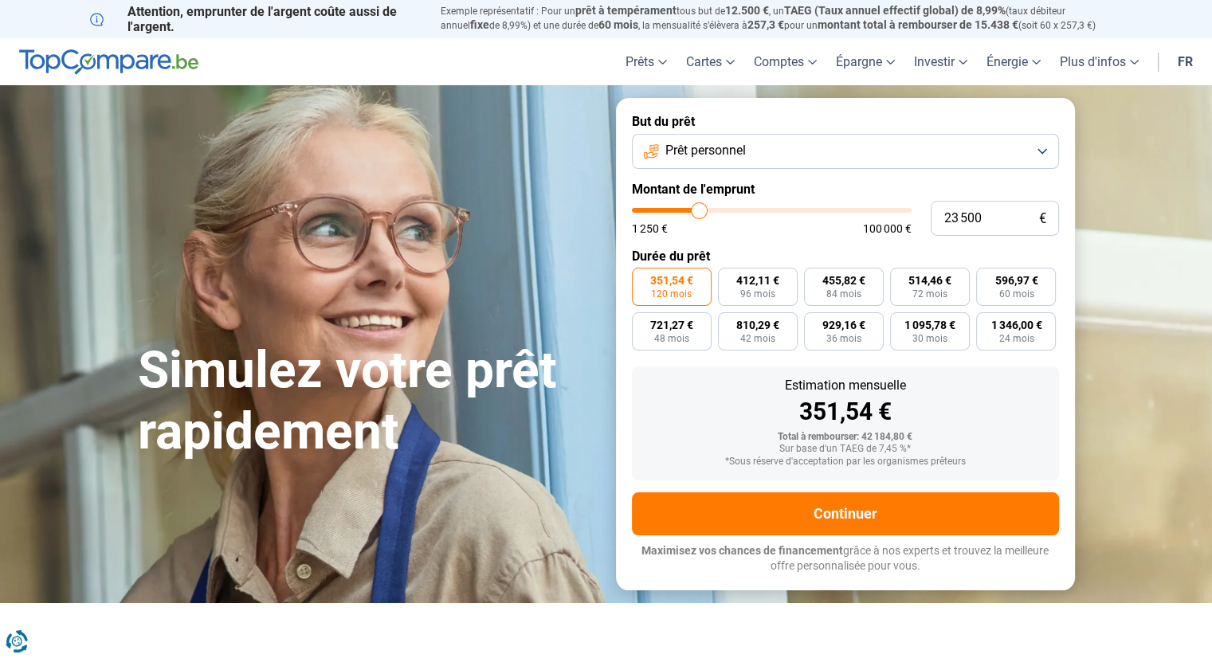
type input "23 250"
type input "23250"
type input "22 750"
type input "22750"
type input "22 500"
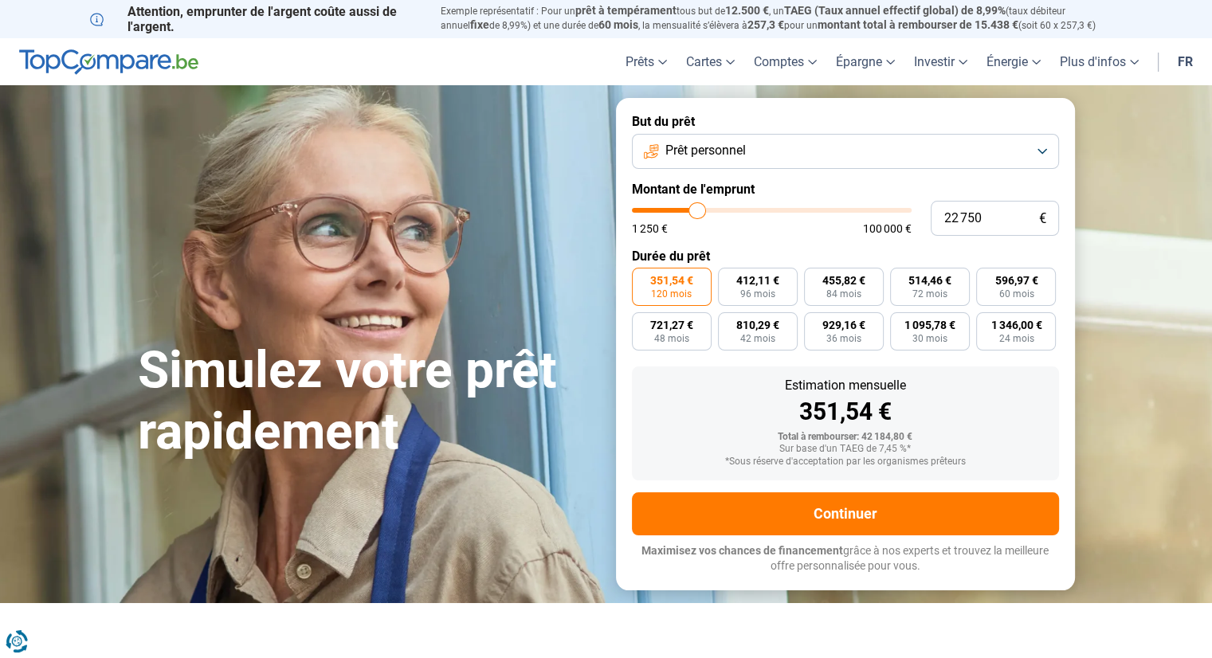
type input "22500"
type input "22 250"
type input "22250"
type input "22 000"
type input "22000"
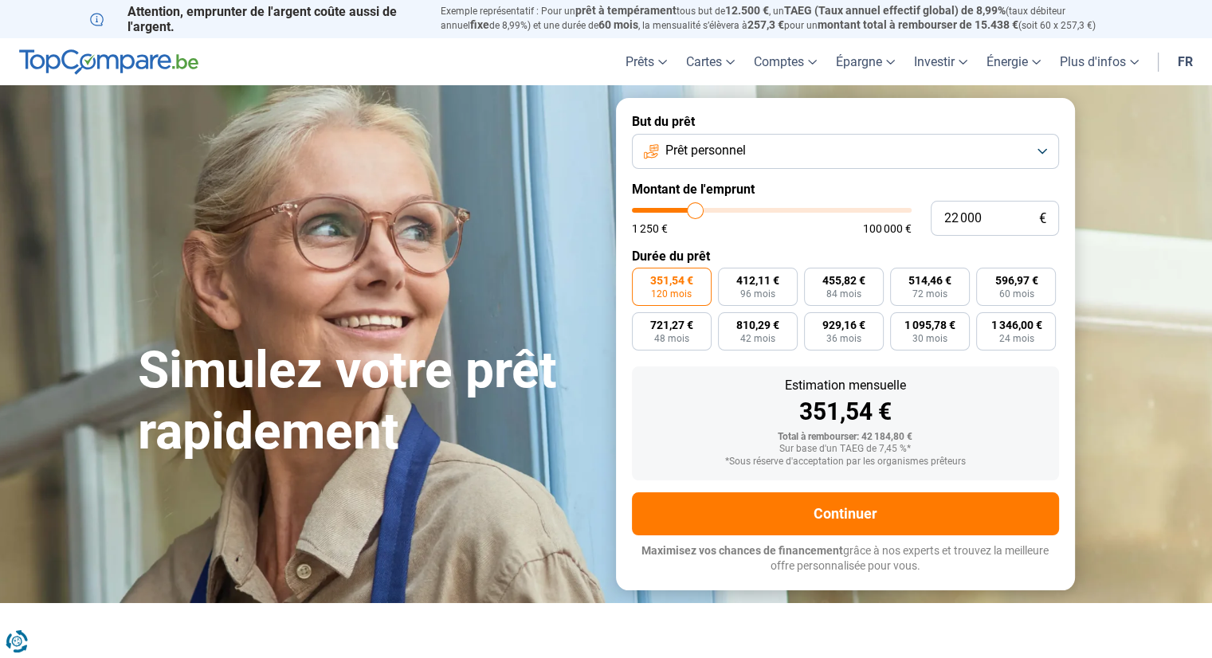
type input "21 750"
type input "21750"
type input "21 500"
type input "21500"
type input "21 250"
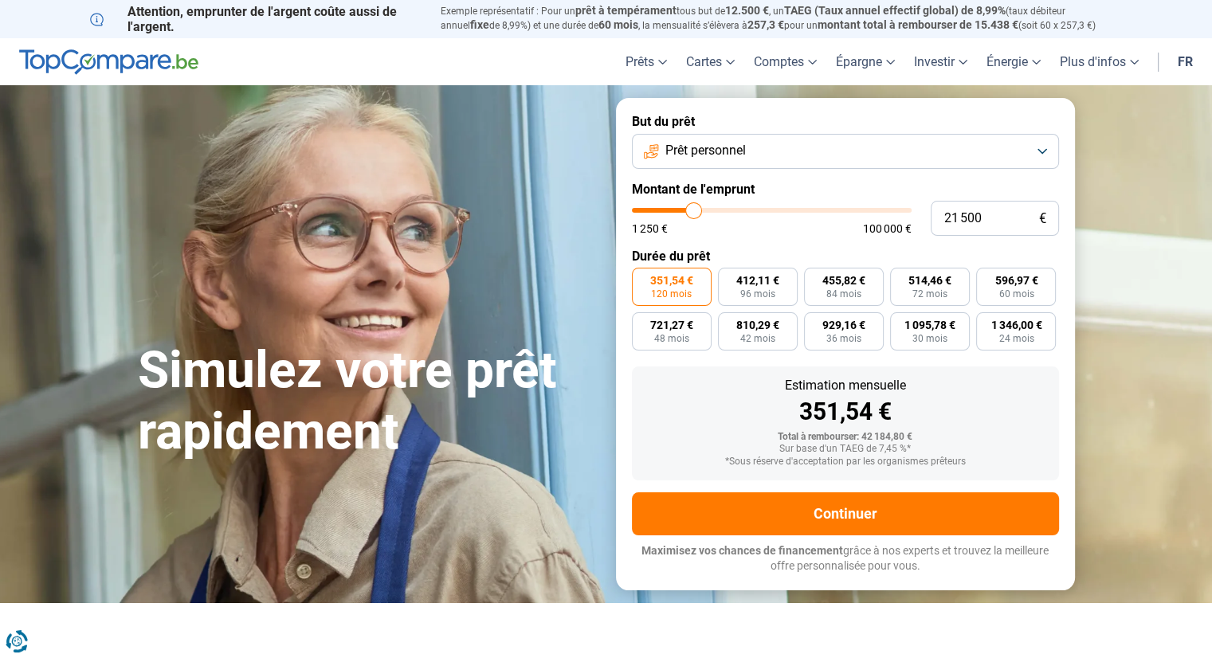
type input "21250"
type input "21 000"
type input "21000"
type input "20 750"
type input "20750"
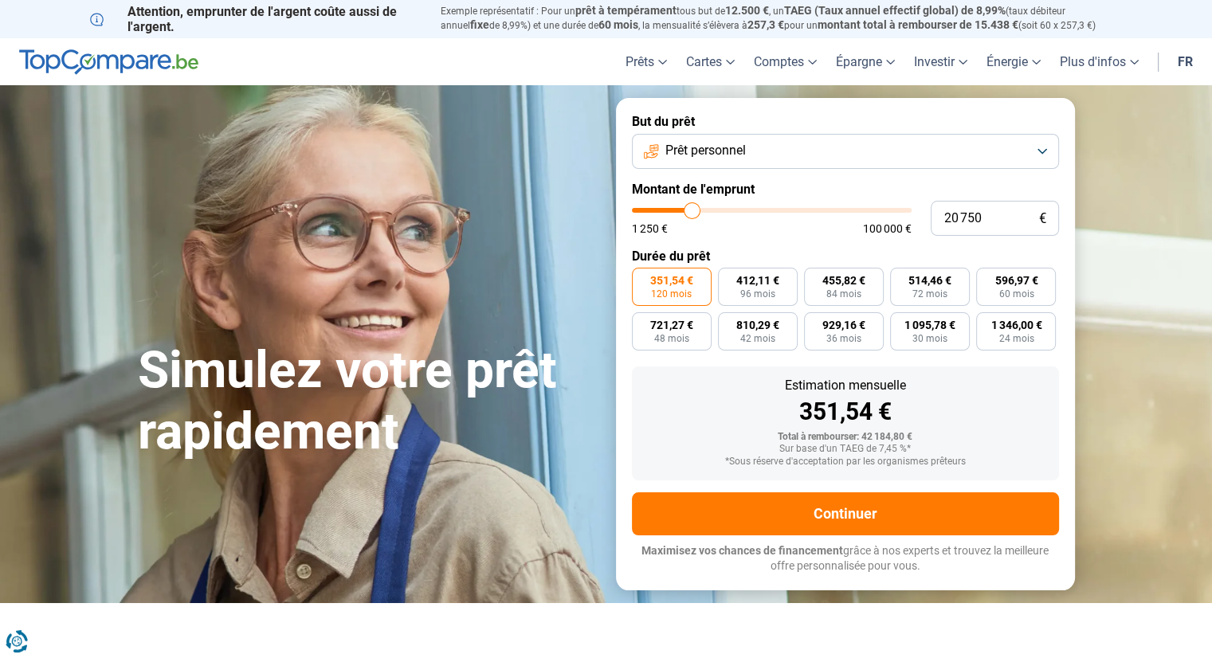
type input "20 500"
type input "20500"
type input "20 250"
type input "20250"
type input "20 000"
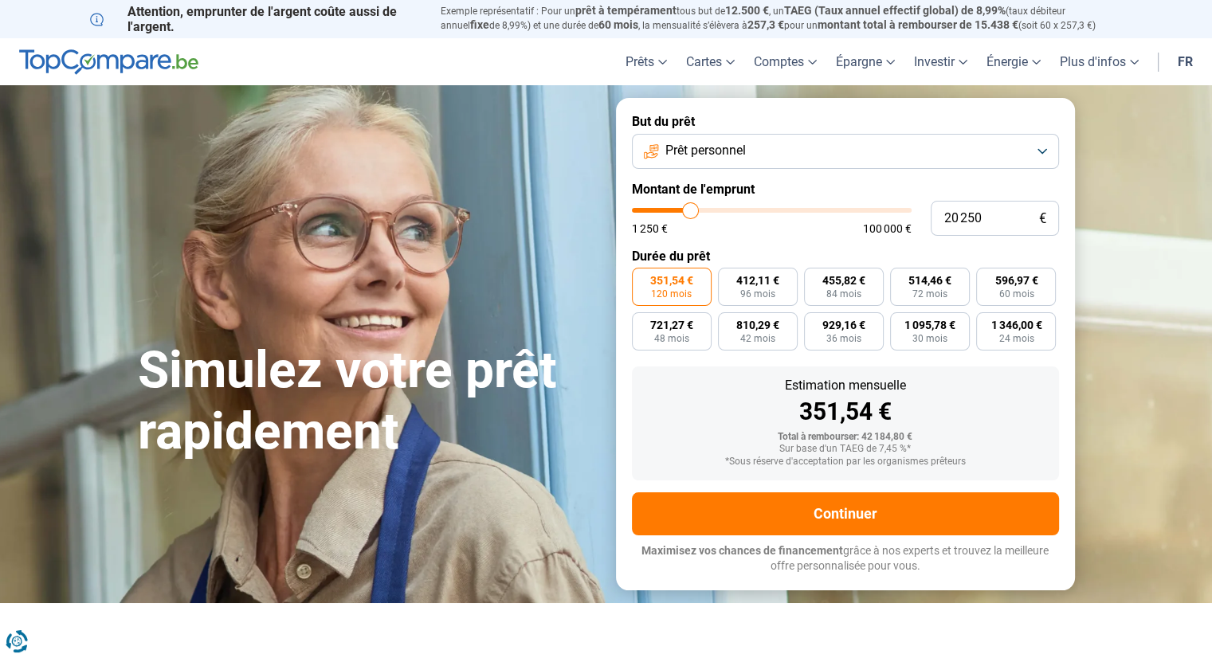
type input "20000"
type input "19 750"
type input "19750"
type input "19 500"
type input "19500"
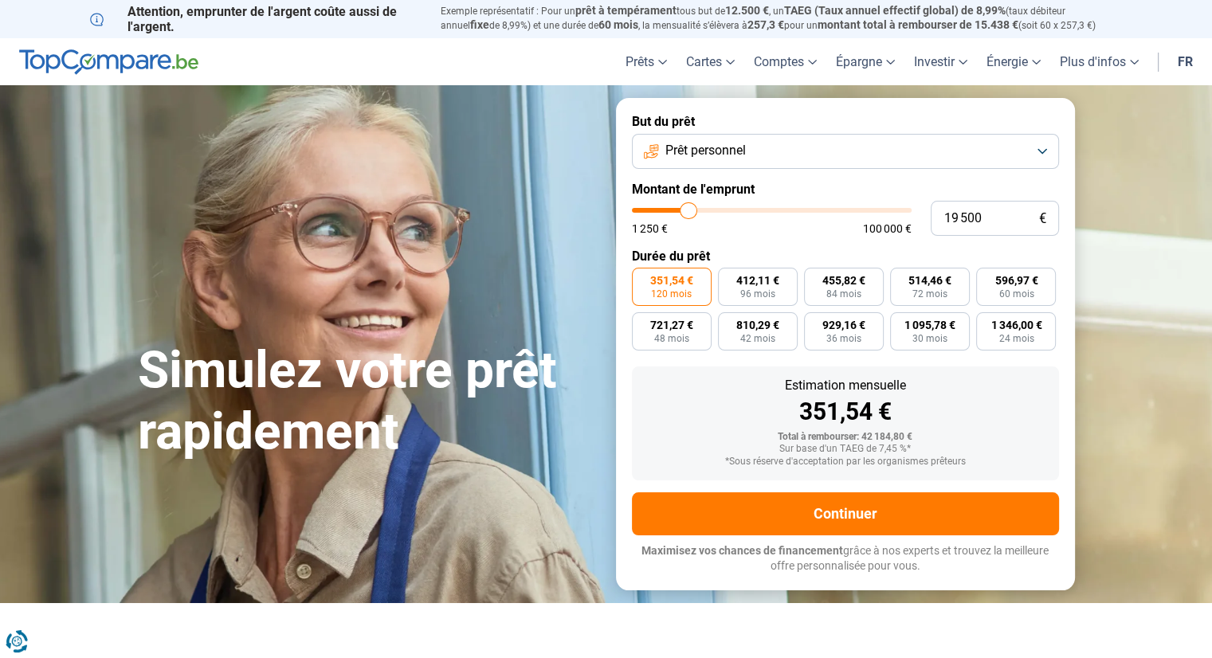
type input "19 250"
type input "19250"
type input "19 000"
type input "19000"
type input "19 250"
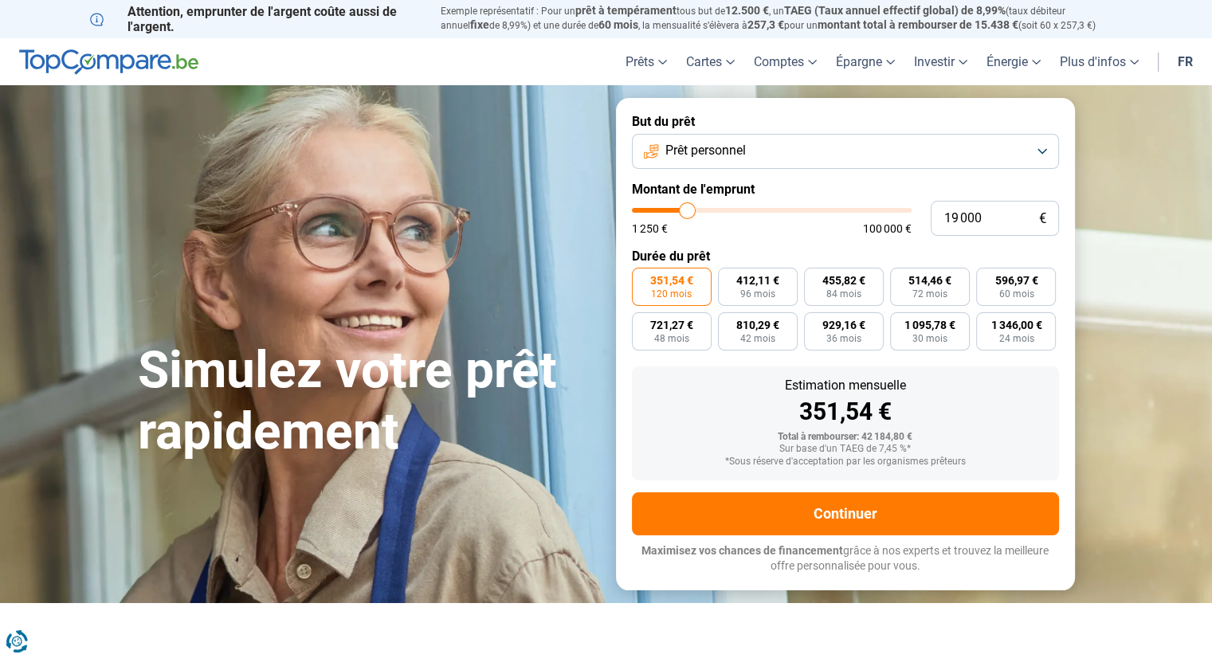
type input "19250"
type input "19 500"
drag, startPoint x: 715, startPoint y: 214, endPoint x: 690, endPoint y: 214, distance: 24.7
click at [690, 213] on input "range" at bounding box center [772, 210] width 280 height 5
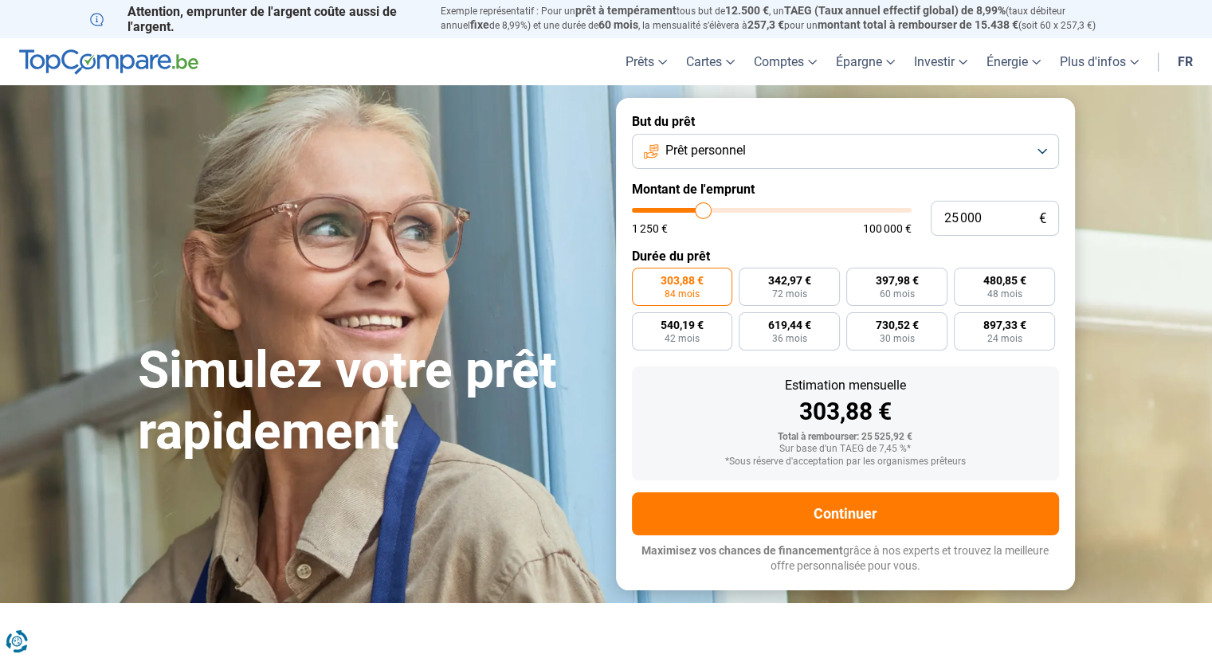
drag, startPoint x: 692, startPoint y: 210, endPoint x: 703, endPoint y: 214, distance: 12.1
click at [703, 213] on input "range" at bounding box center [772, 210] width 280 height 5
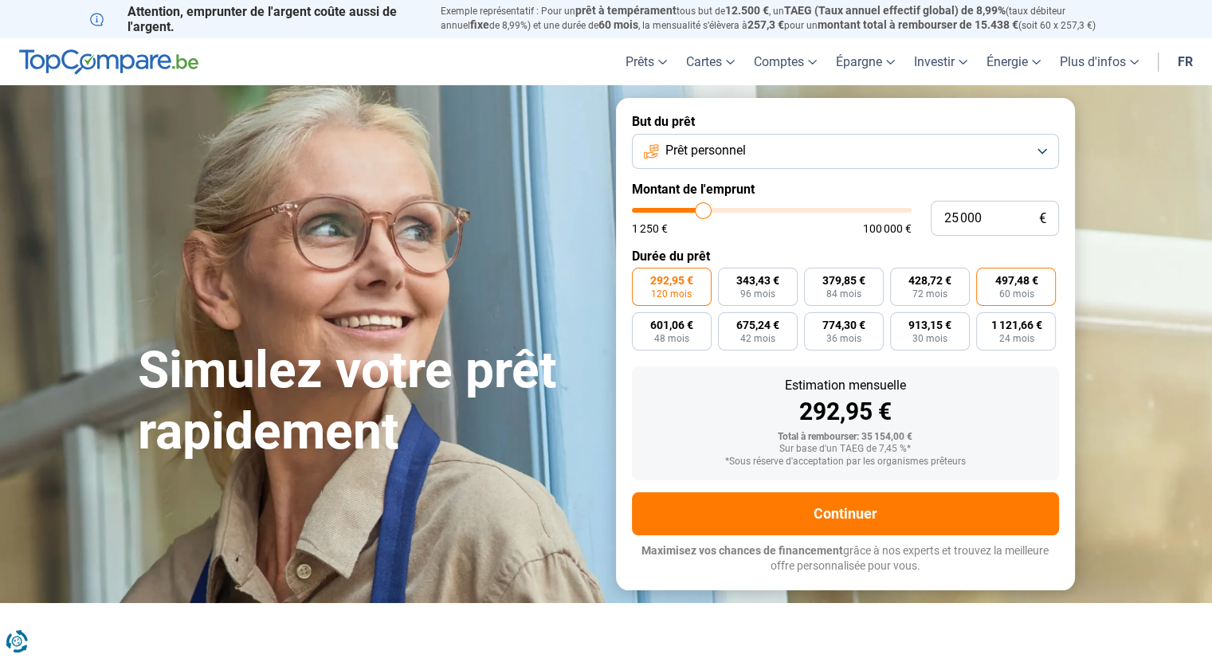
click at [1006, 292] on span "60 mois" at bounding box center [1016, 294] width 35 height 10
click at [987, 278] on input "497,48 € 60 mois" at bounding box center [981, 273] width 10 height 10
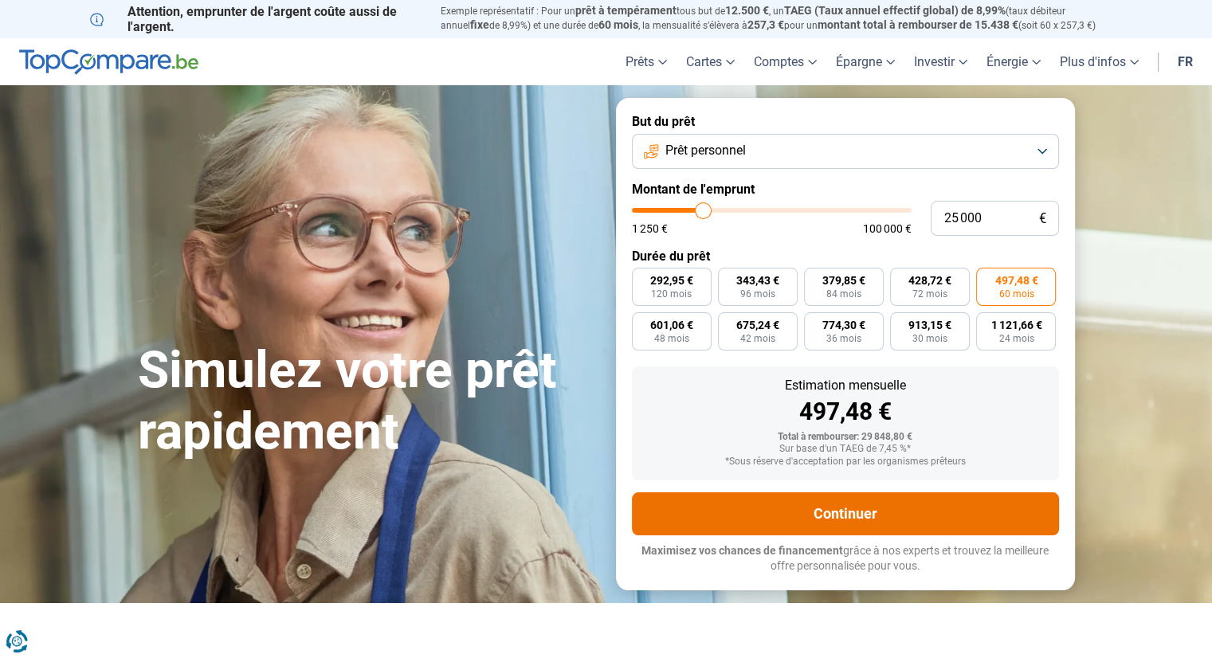
click at [847, 516] on button "Continuer" at bounding box center [845, 514] width 427 height 43
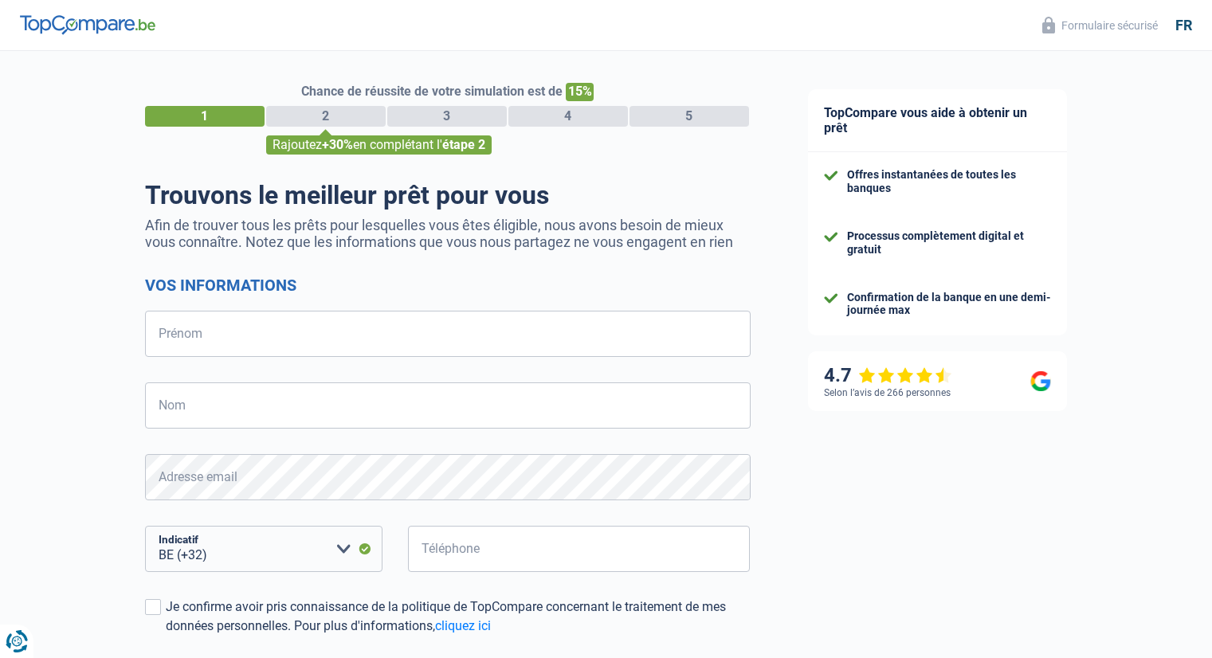
select select "32"
click at [402, 331] on input "Prénom" at bounding box center [448, 334] width 606 height 46
type input "David"
click at [520, 405] on input "Nom" at bounding box center [448, 406] width 606 height 46
type input "Denison"
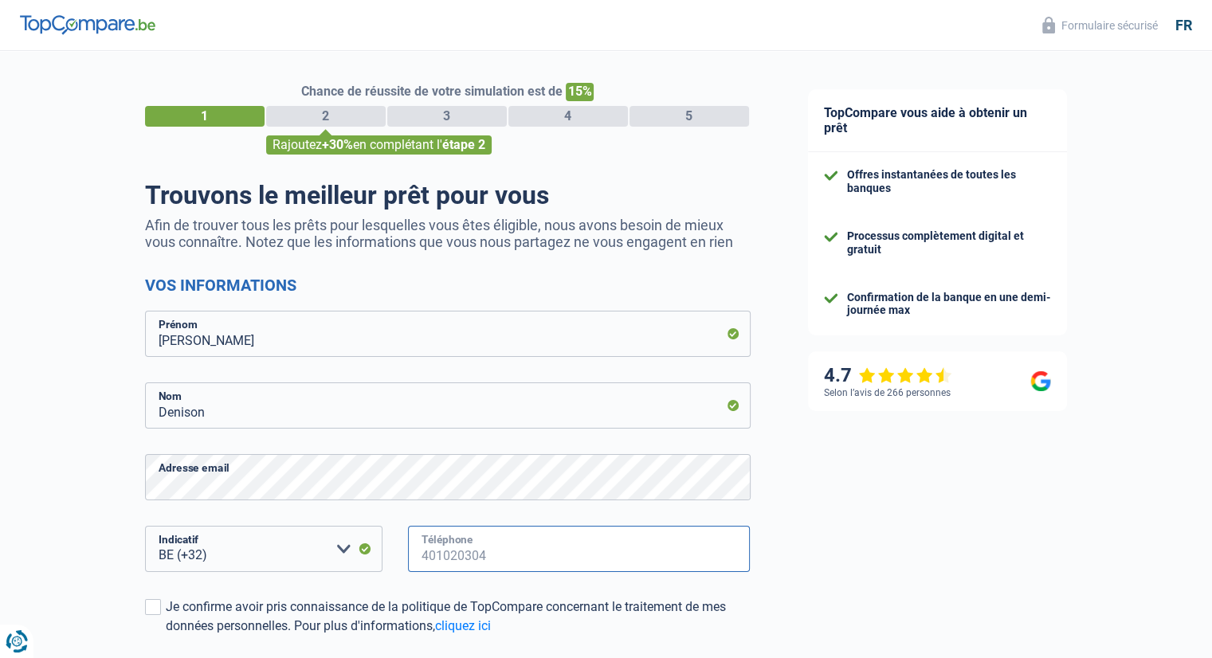
click at [449, 552] on input "Téléphone" at bounding box center [579, 549] width 343 height 46
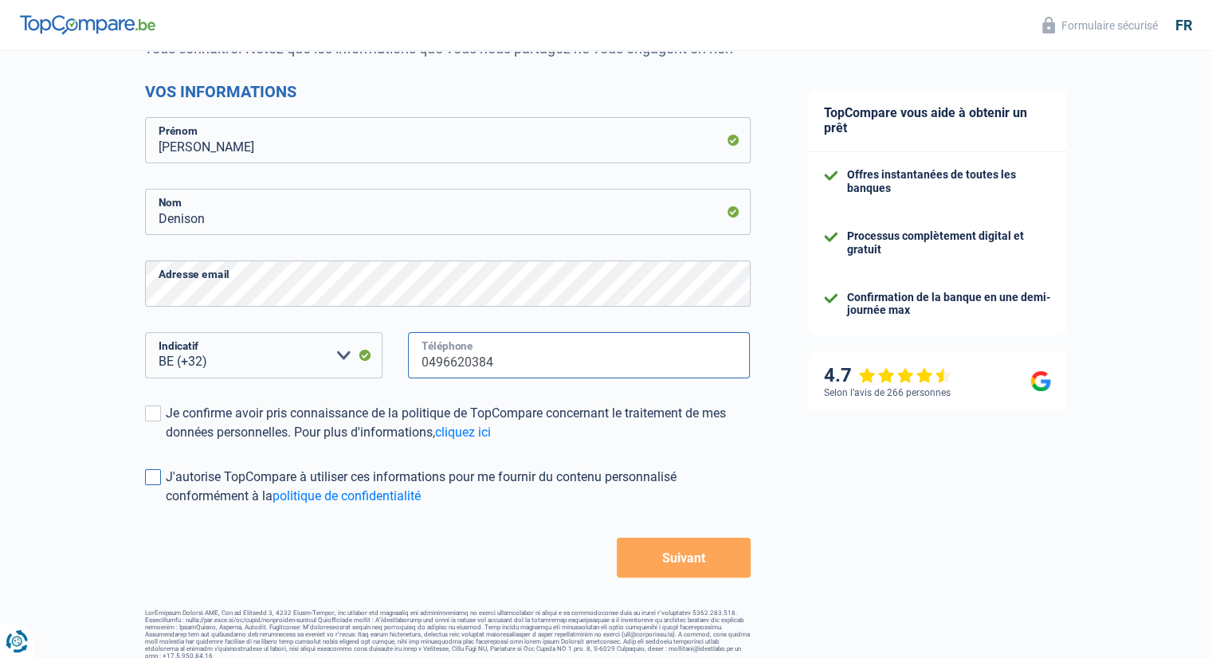
scroll to position [209, 0]
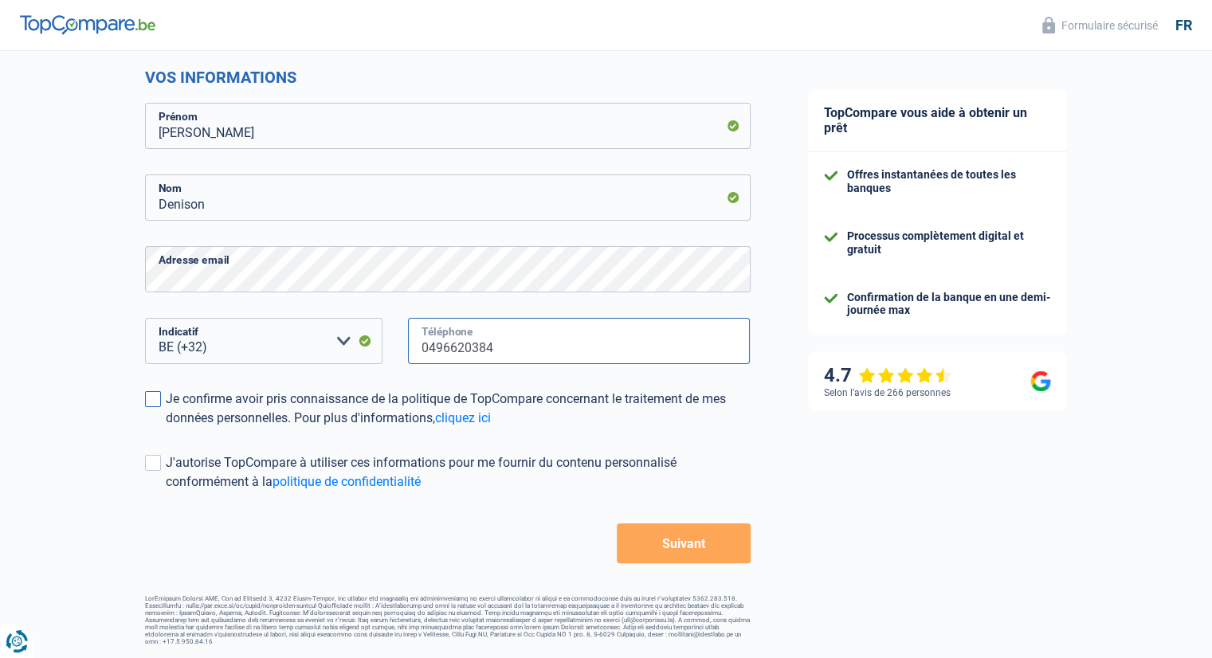
type input "0496620384"
click at [158, 399] on span at bounding box center [153, 399] width 16 height 16
click at [166, 428] on input "Je confirme avoir pris connaissance de la politique de TopCompare concernant le…" at bounding box center [166, 428] width 0 height 0
click at [694, 540] on button "Suivant" at bounding box center [683, 544] width 133 height 40
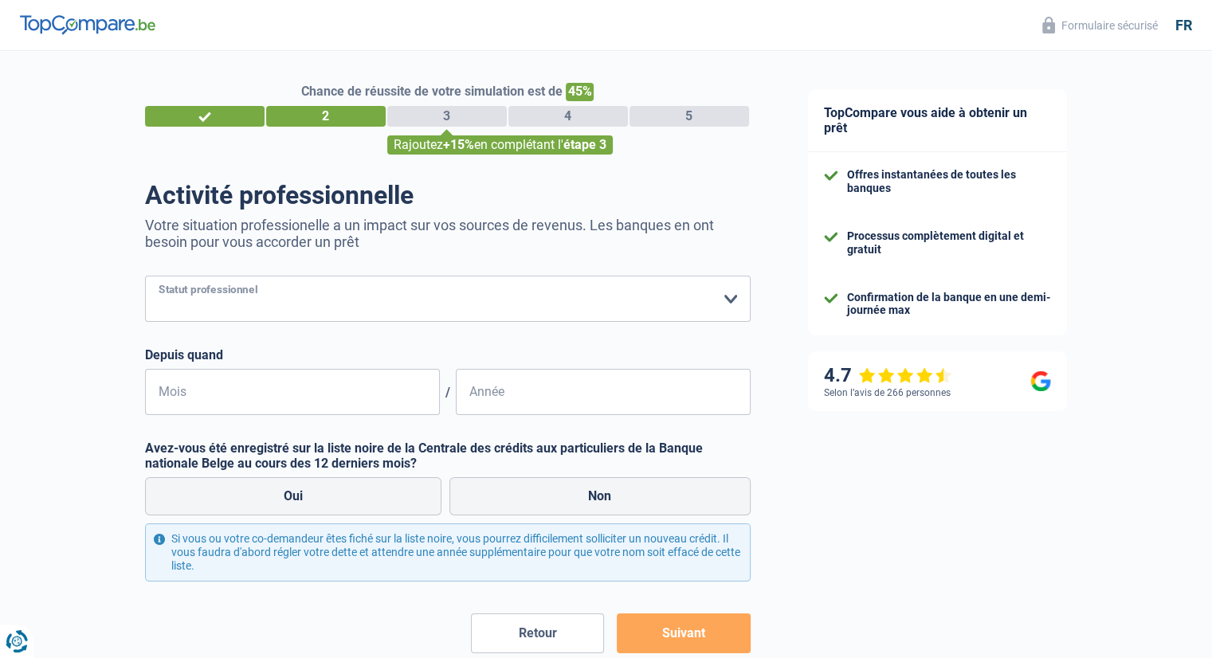
click at [332, 305] on select "Ouvrier Employé privé Employé public Invalide Indépendant Pensionné Chômeur Mut…" at bounding box center [448, 299] width 606 height 46
select select "privateEmployee"
click at [145, 277] on select "Ouvrier Employé privé Employé public Invalide Indépendant Pensionné Chômeur Mut…" at bounding box center [448, 299] width 606 height 46
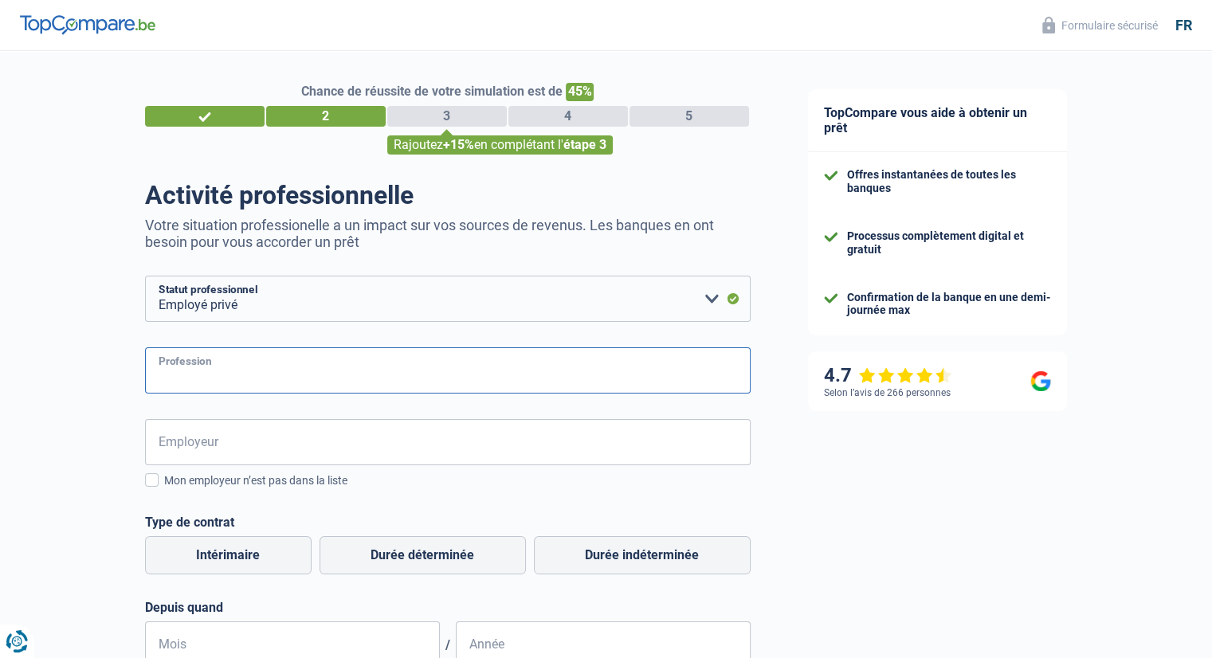
click at [328, 374] on input "Profession" at bounding box center [448, 370] width 606 height 46
drag, startPoint x: 210, startPoint y: 375, endPoint x: 108, endPoint y: 383, distance: 102.3
click at [107, 381] on div "Chance de réussite de votre simulation est de 45% 1 2 3 4 5 Rajoutez +15% en co…" at bounding box center [389, 520] width 779 height 950
type input "l"
type input "Vendeur livreur"
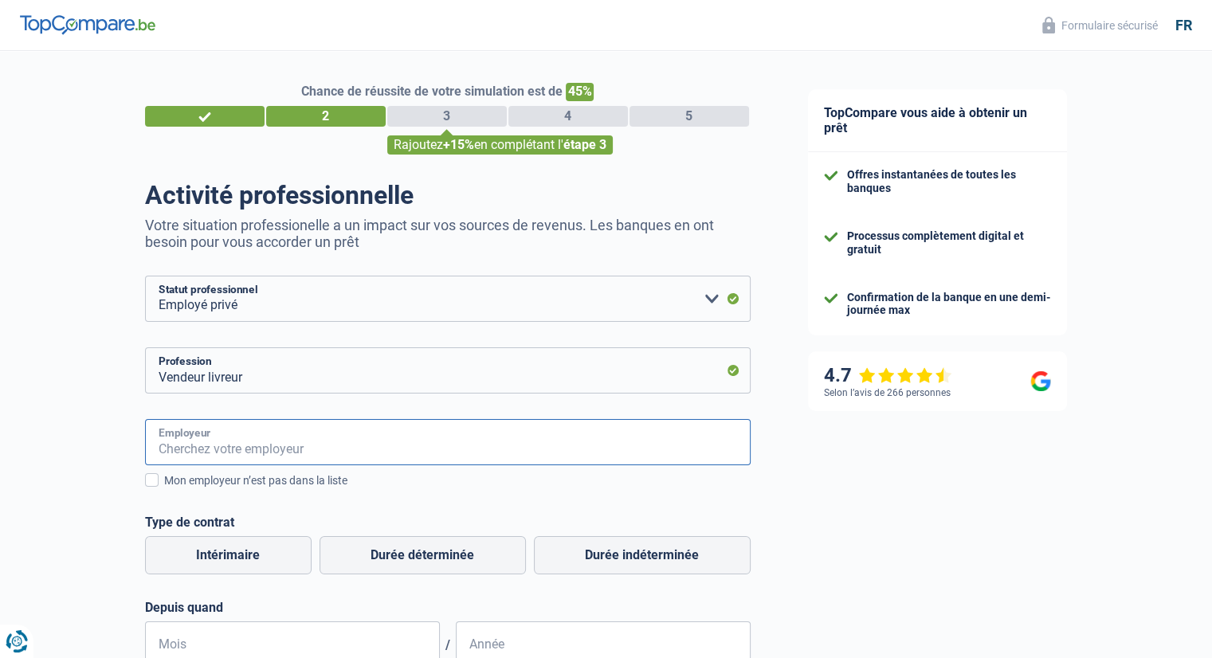
click at [181, 449] on input "Employeur" at bounding box center [448, 442] width 606 height 46
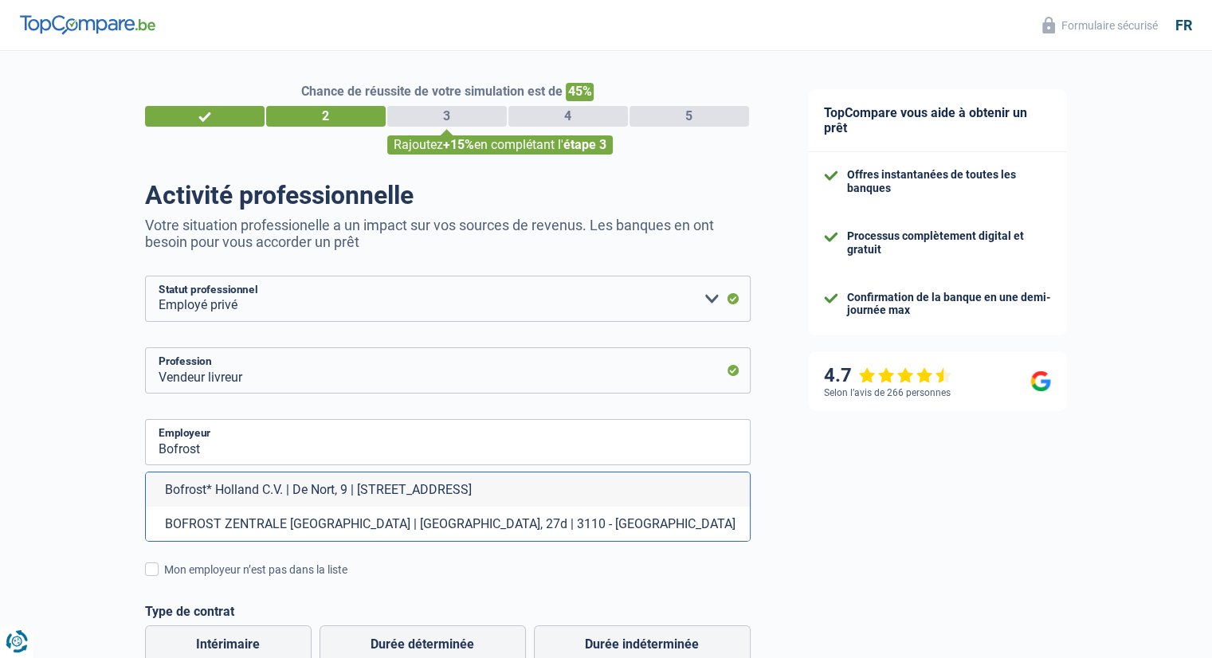
click at [246, 519] on li "BOFROST ZENTRALE [GEOGRAPHIC_DATA] | [GEOGRAPHIC_DATA], 27d | 3110 - [GEOGRAPHI…" at bounding box center [448, 524] width 604 height 34
type input "BOFROST ZENTRALE [GEOGRAPHIC_DATA] | [GEOGRAPHIC_DATA], 27d | 3110 - [GEOGRAPHI…"
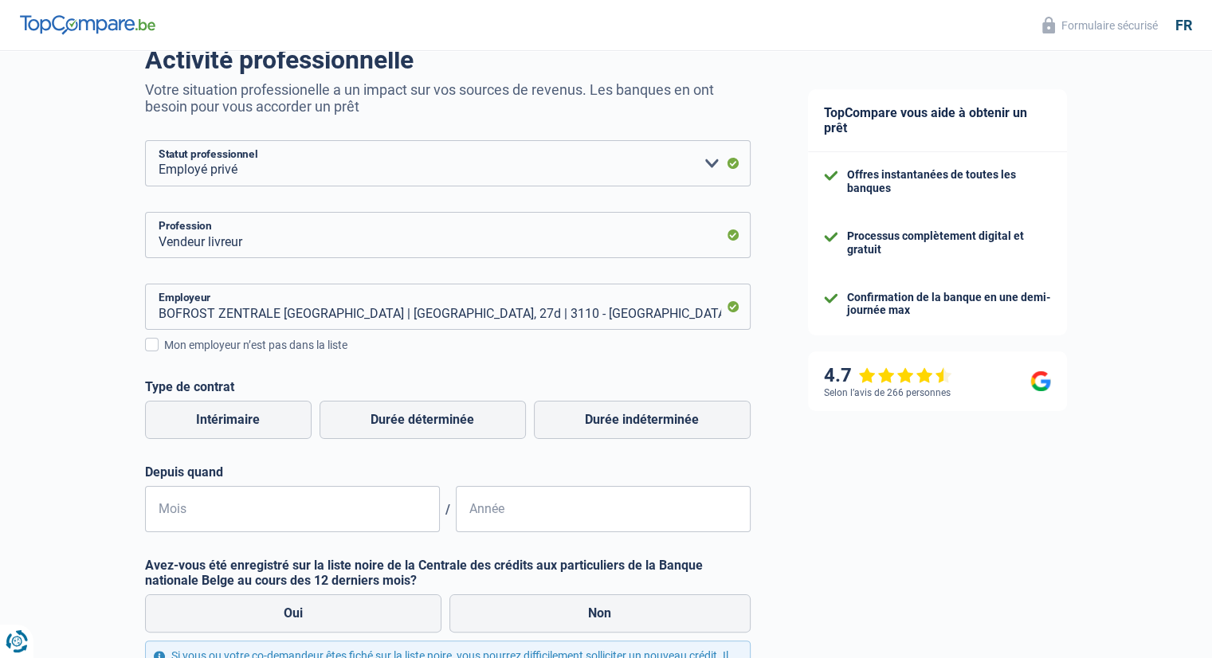
scroll to position [159, 0]
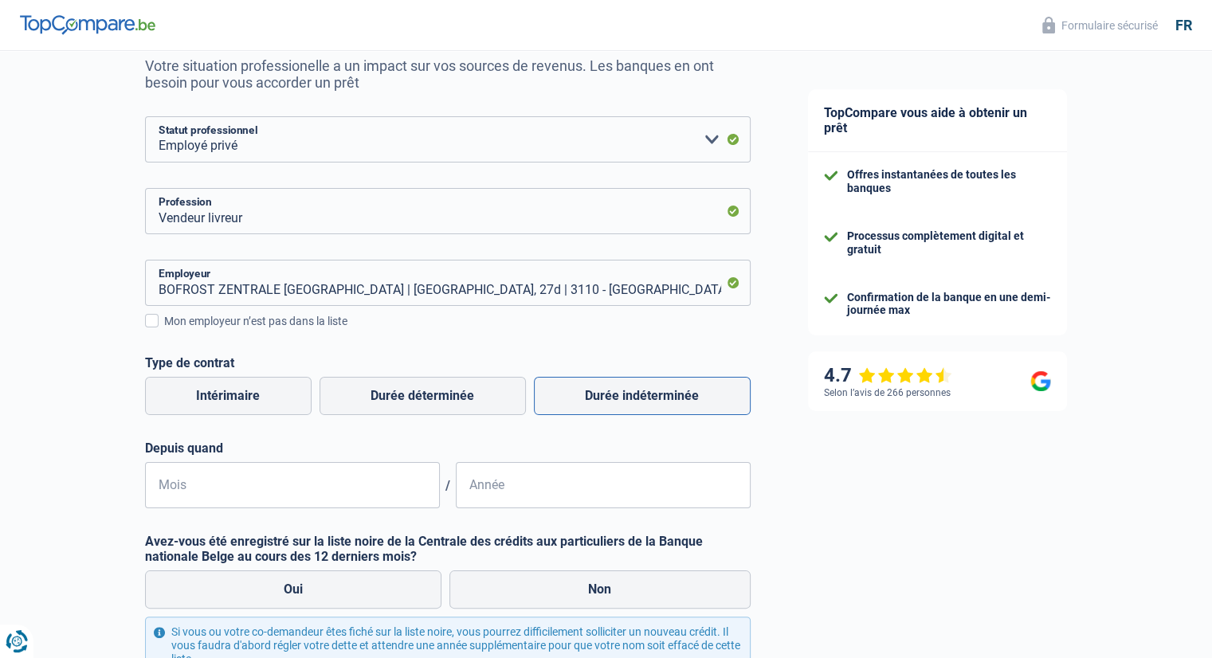
click at [583, 396] on label "Durée indéterminée" at bounding box center [642, 396] width 217 height 38
click at [583, 396] on input "Durée indéterminée" at bounding box center [642, 396] width 217 height 38
radio input "true"
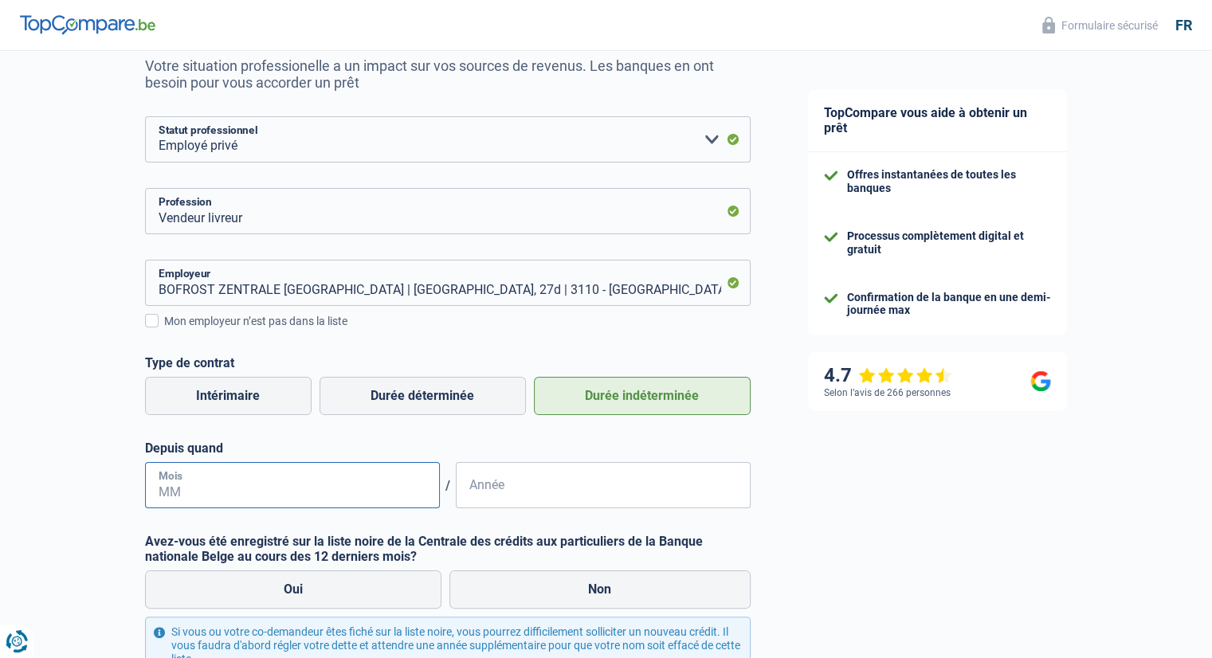
click at [354, 485] on input "Mois" at bounding box center [292, 485] width 295 height 46
type input "08"
click at [590, 488] on input "Année" at bounding box center [603, 485] width 295 height 46
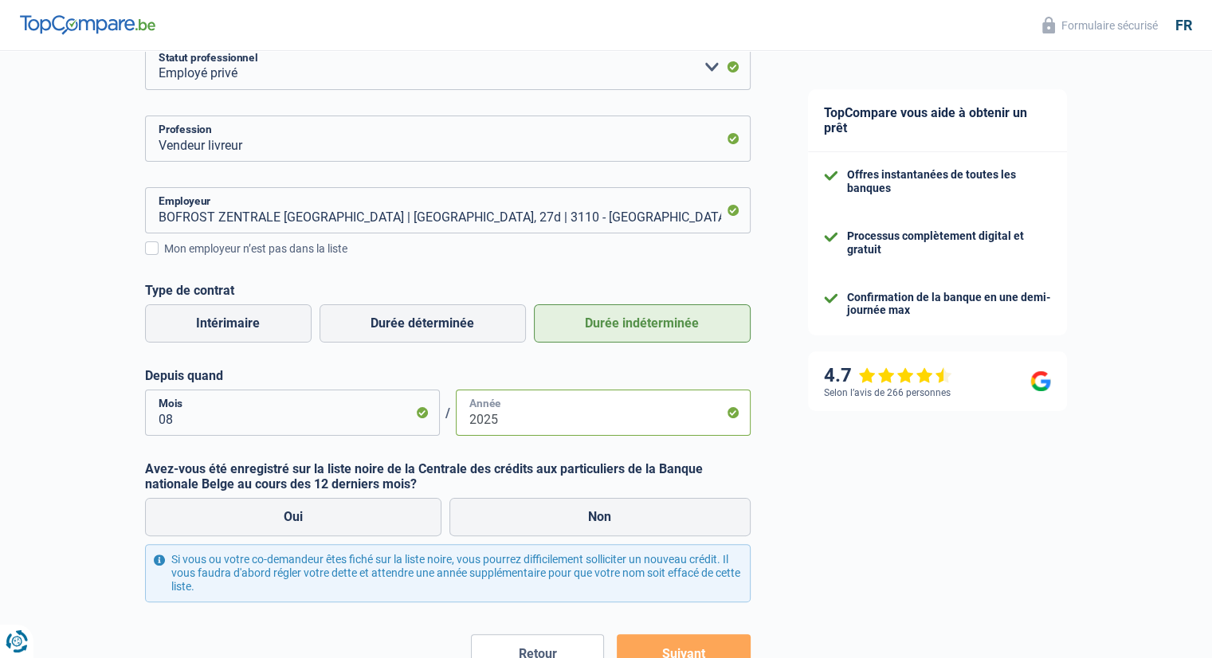
scroll to position [343, 0]
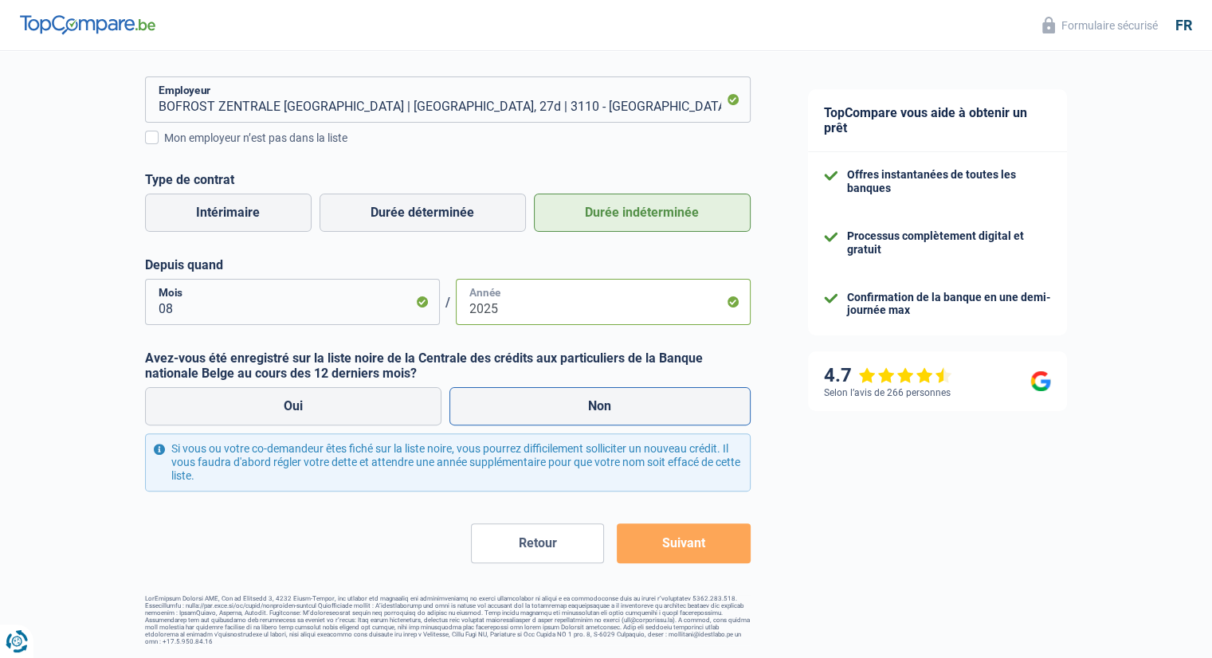
type input "2025"
click at [543, 402] on label "Non" at bounding box center [599, 406] width 301 height 38
click at [543, 402] on input "Non" at bounding box center [599, 406] width 301 height 38
radio input "true"
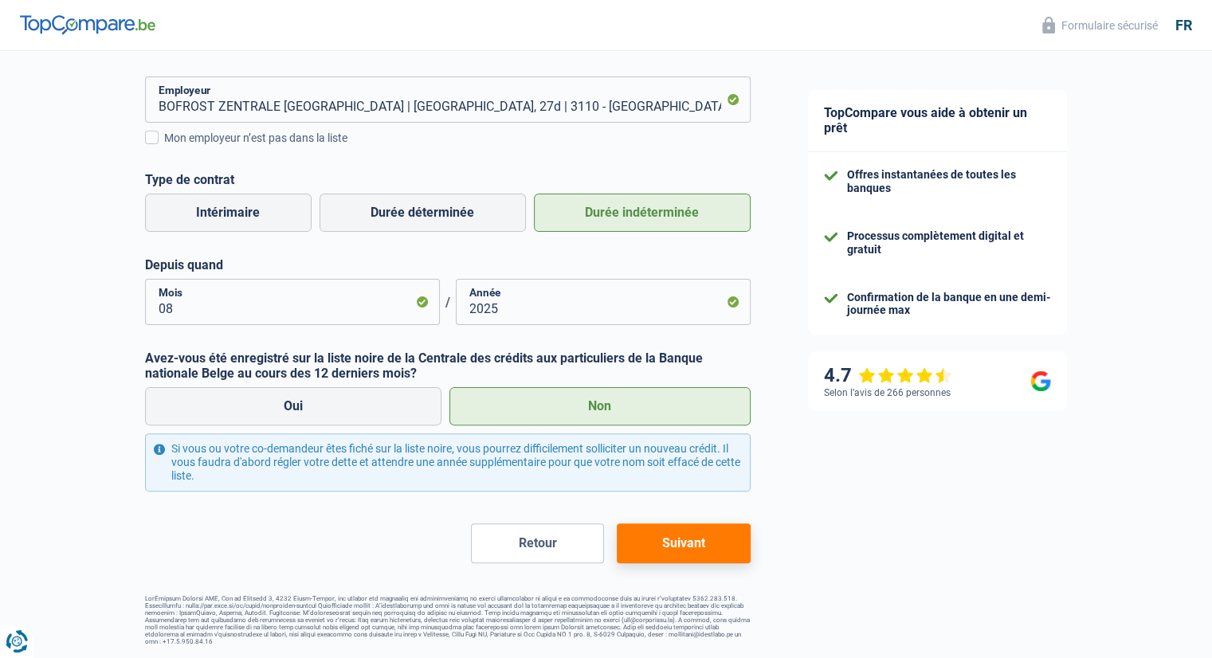
click at [666, 540] on button "Suivant" at bounding box center [683, 544] width 133 height 40
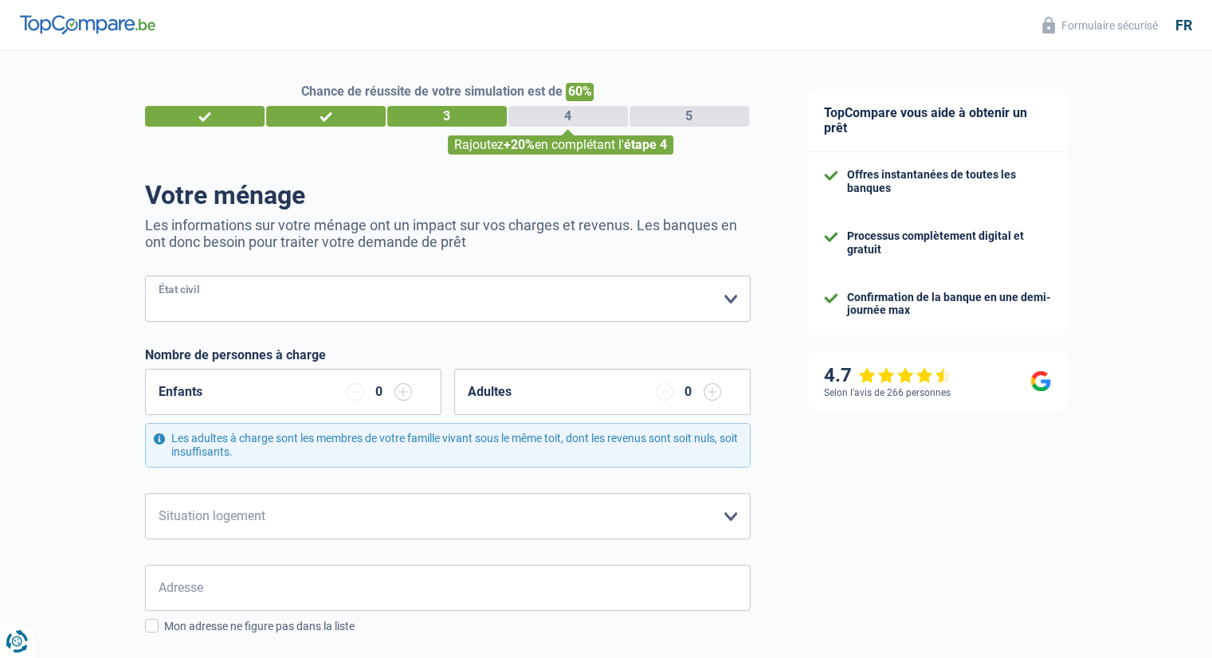
click at [326, 299] on select "[PERSON_NAME](e) Cohabitant(e) légal(e) Divorcé(e) Veuf(ve) Séparé (de fait) Ve…" at bounding box center [448, 299] width 606 height 46
select select "single"
click at [145, 277] on select "[PERSON_NAME](e) Cohabitant(e) légal(e) Divorcé(e) Veuf(ve) Séparé (de fait) Ve…" at bounding box center [448, 299] width 606 height 46
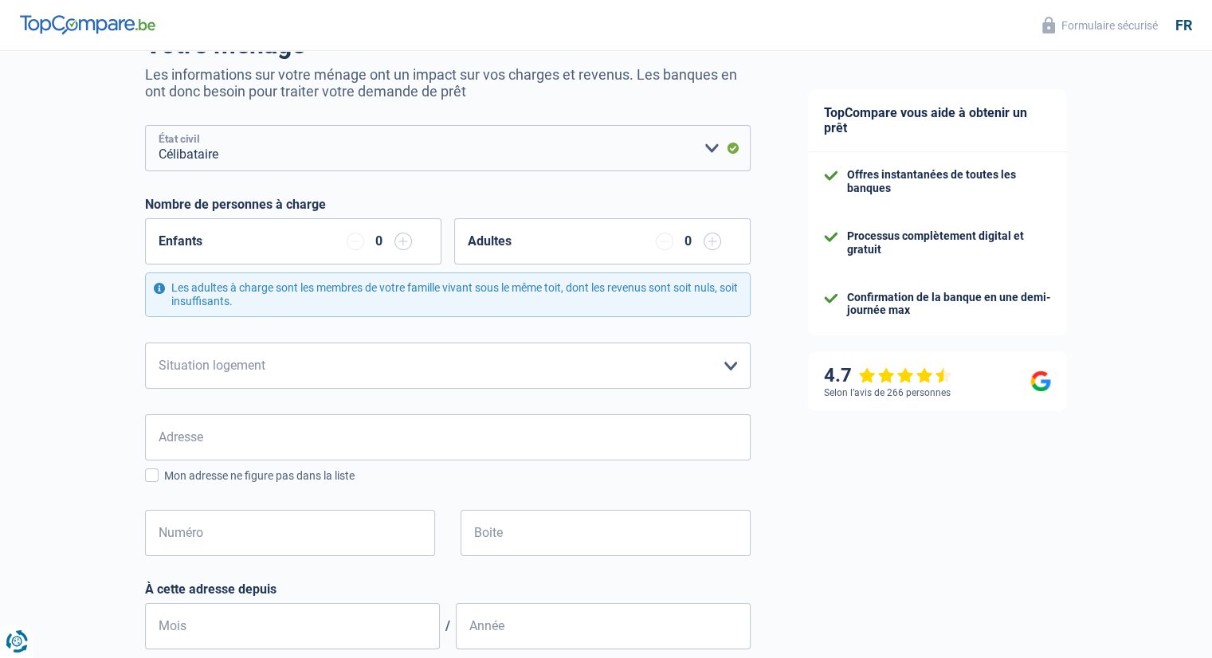
scroll to position [159, 0]
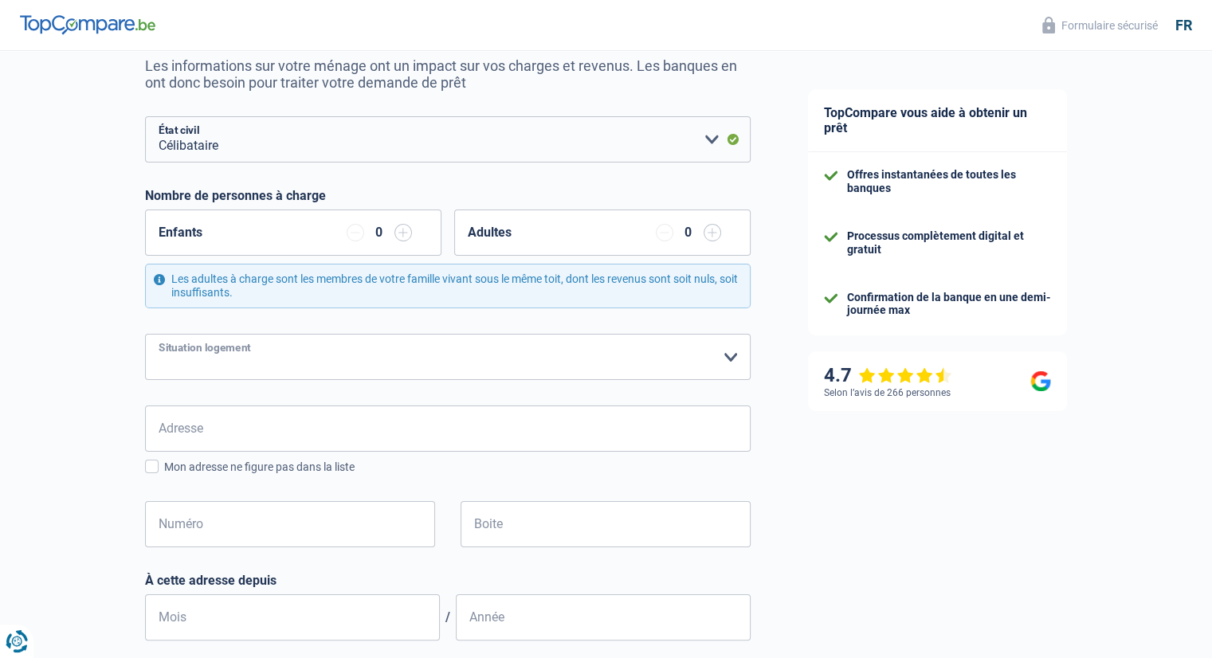
click at [261, 356] on select "Locataire Propriétaire avec prêt hypothécaire Propriétaire sans prêt hypothécai…" at bounding box center [448, 357] width 606 height 46
select select "liveWithParents"
click at [145, 334] on select "Locataire Propriétaire avec prêt hypothécaire Propriétaire sans prêt hypothécai…" at bounding box center [448, 357] width 606 height 46
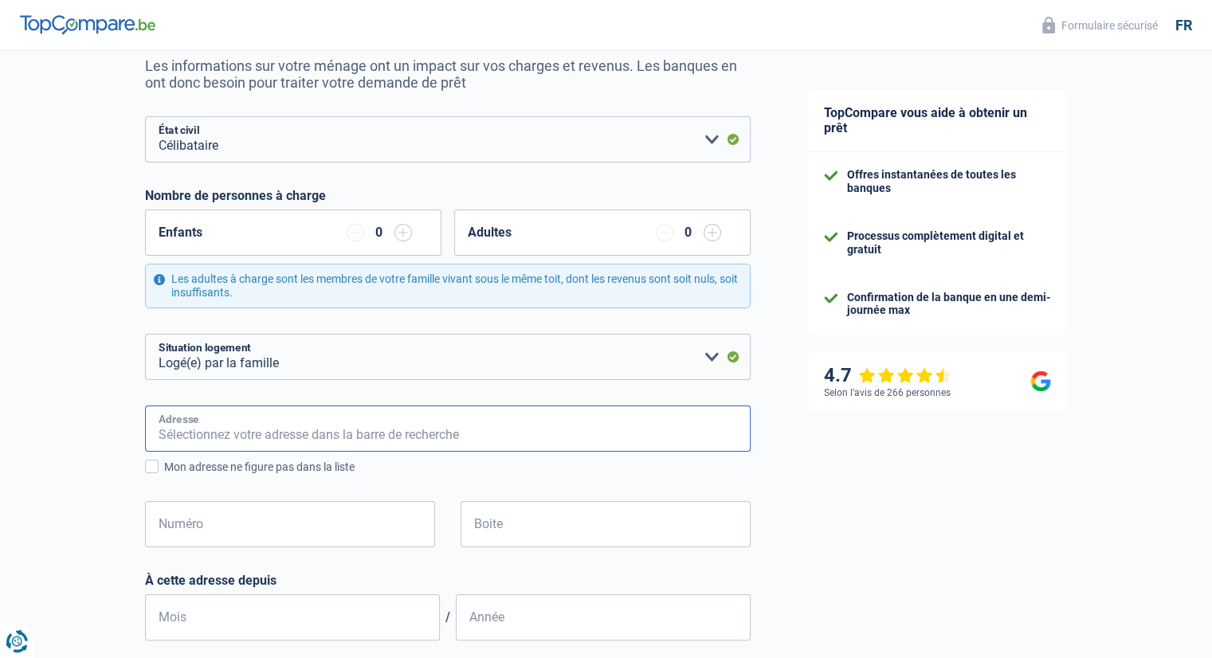
click at [249, 428] on input "Adresse" at bounding box center [448, 429] width 606 height 46
type input "Rue [PERSON_NAME], Mettet, [GEOGRAPHIC_DATA]"
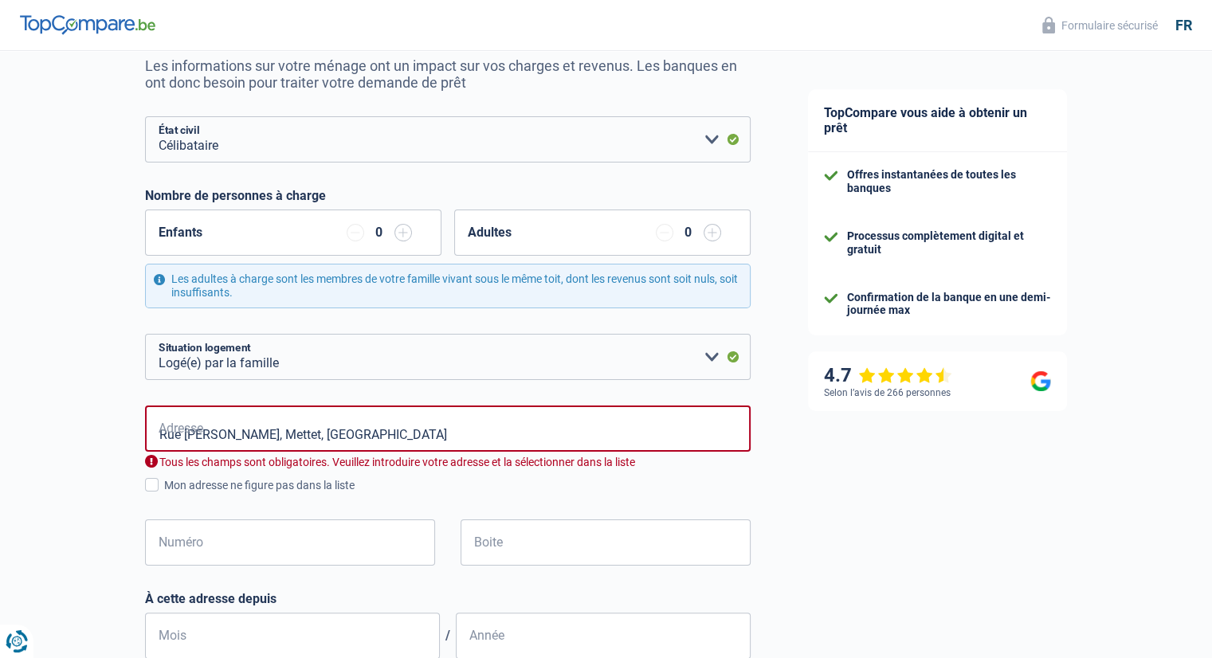
select select "BE"
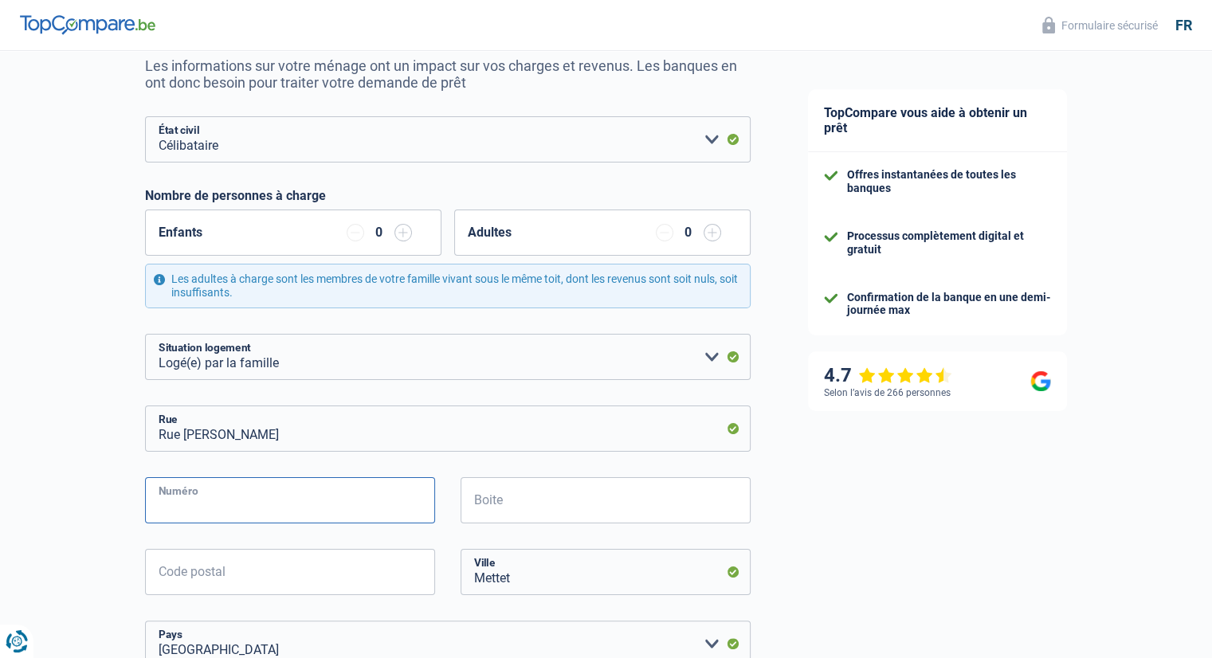
click at [253, 505] on input "Numéro" at bounding box center [290, 500] width 290 height 46
type input "45"
click at [335, 579] on input "Code postal" at bounding box center [290, 572] width 290 height 46
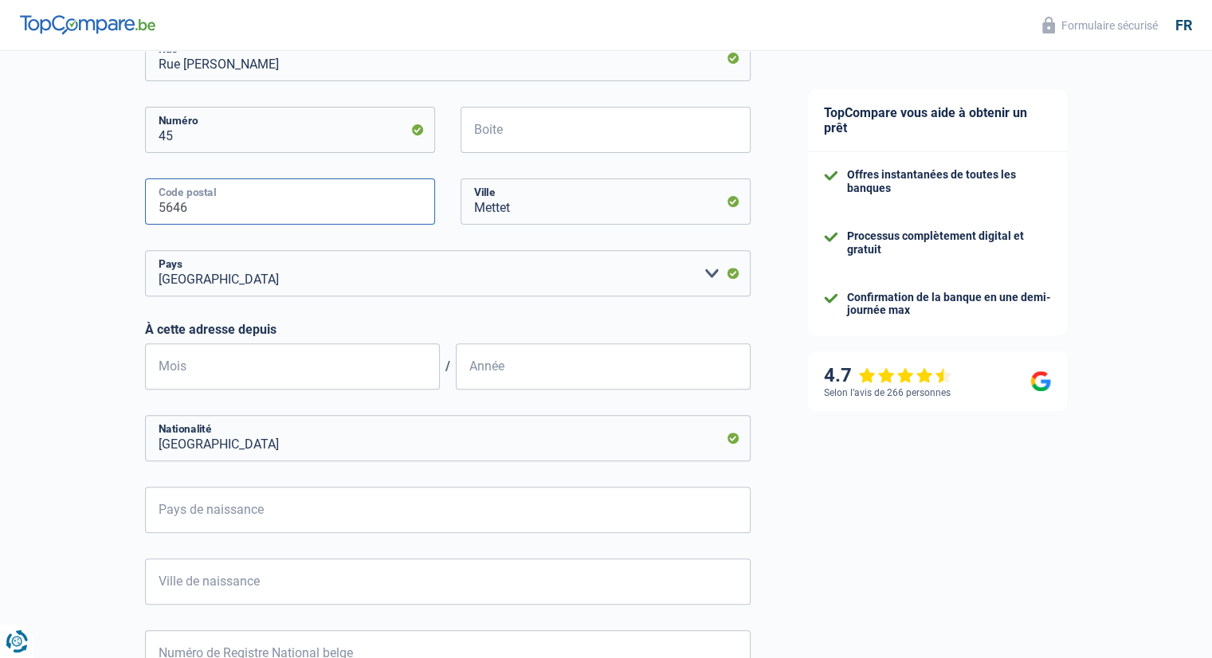
scroll to position [558, 0]
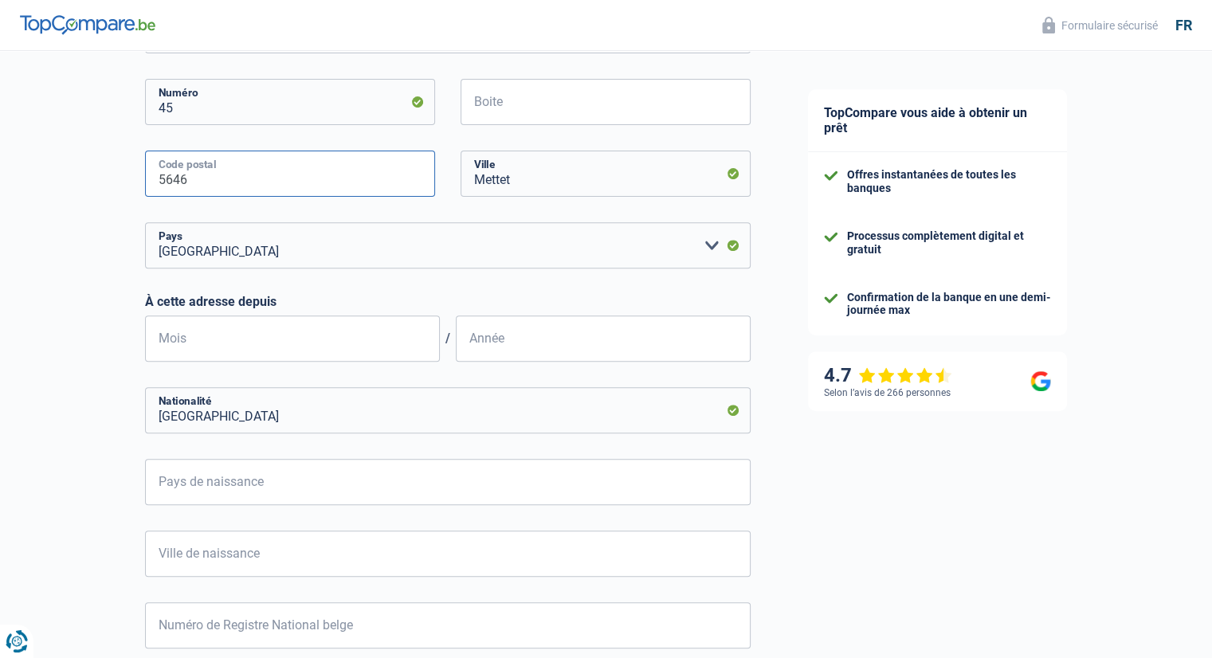
type input "5646"
click at [328, 348] on input "Mois" at bounding box center [292, 339] width 295 height 46
type input "07"
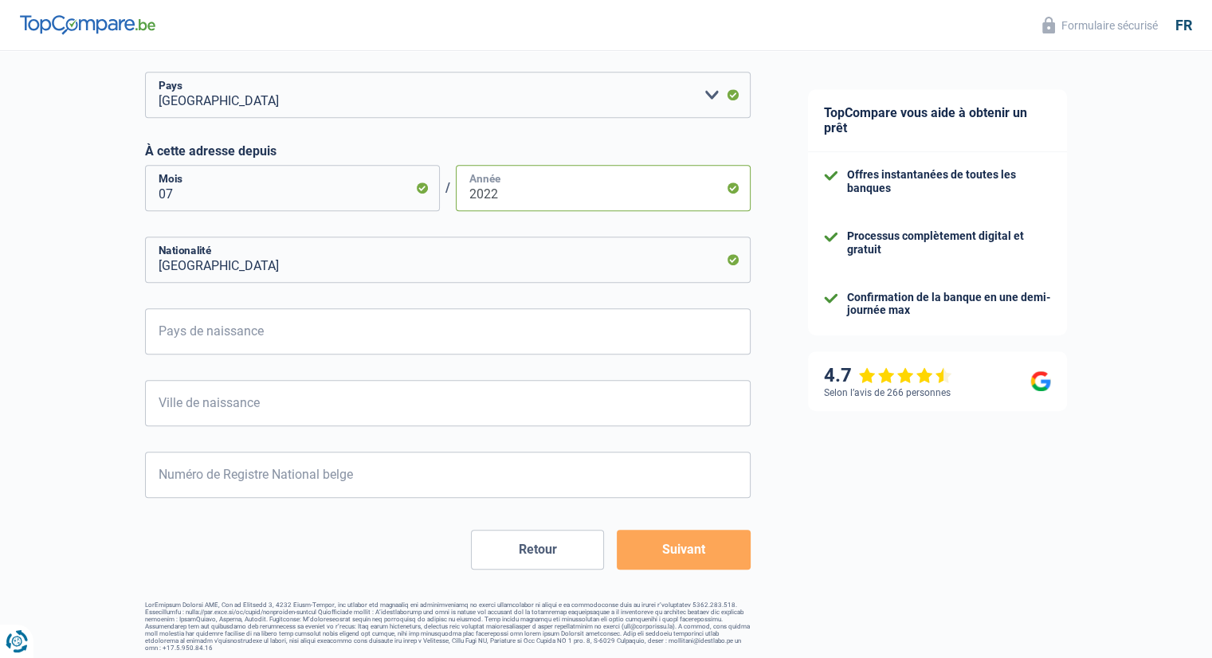
scroll to position [715, 0]
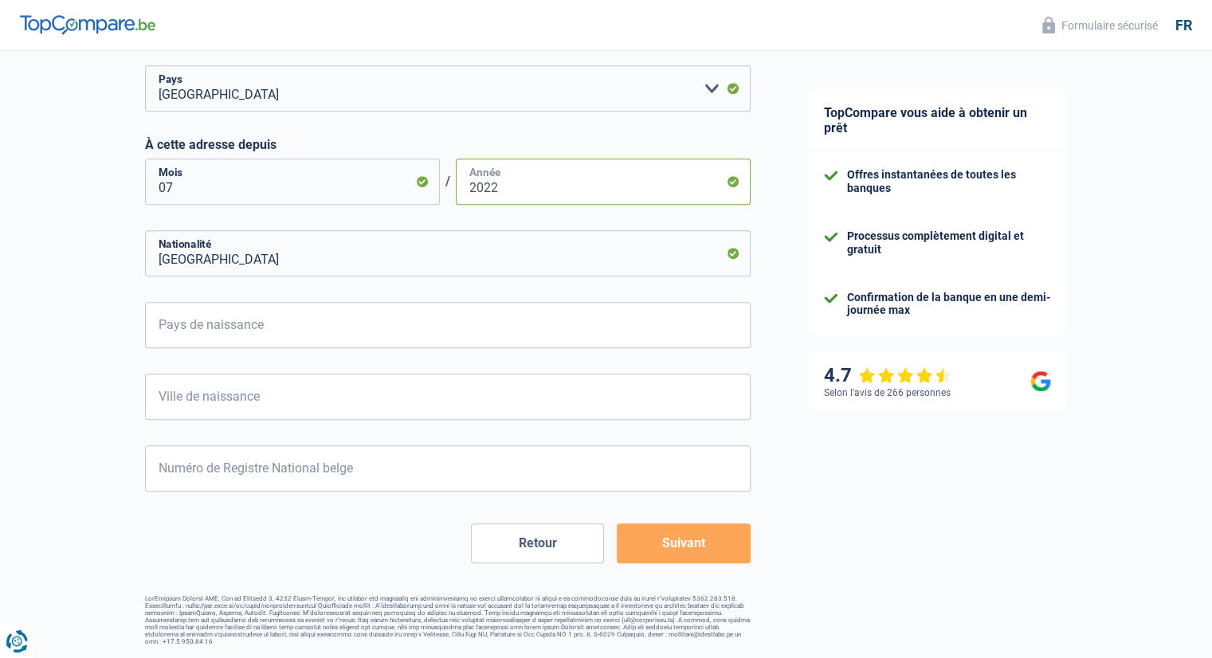
type input "2022"
click at [283, 332] on input "Pays de naissance" at bounding box center [448, 325] width 606 height 46
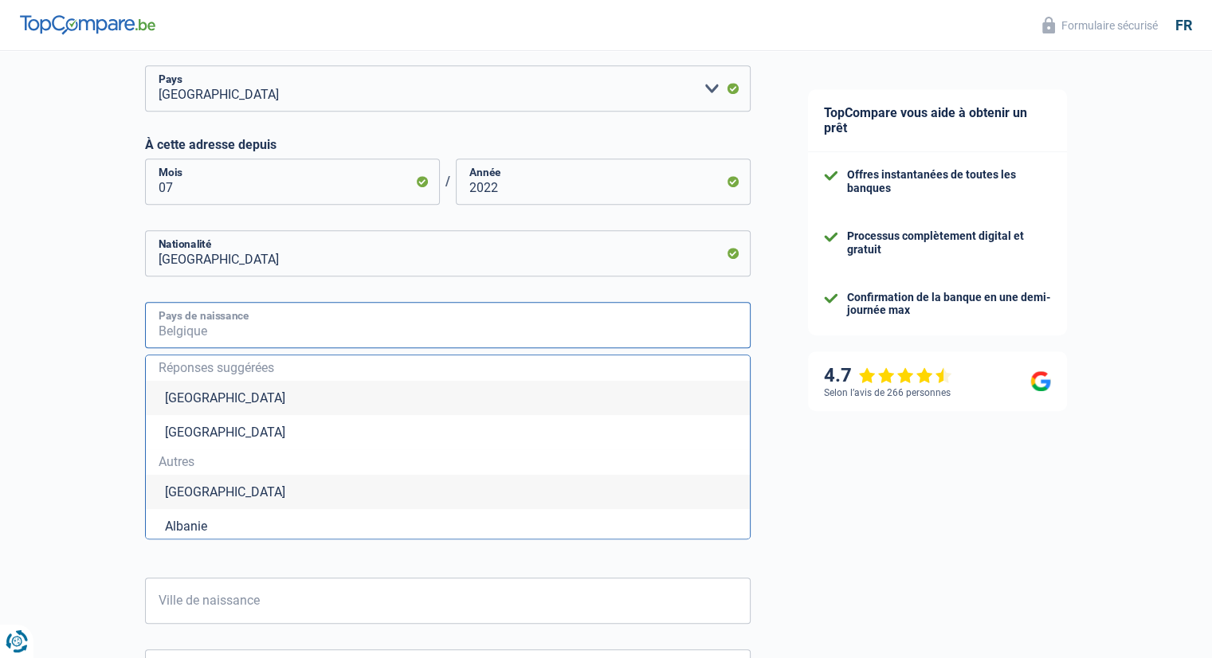
type input "n"
type input "a"
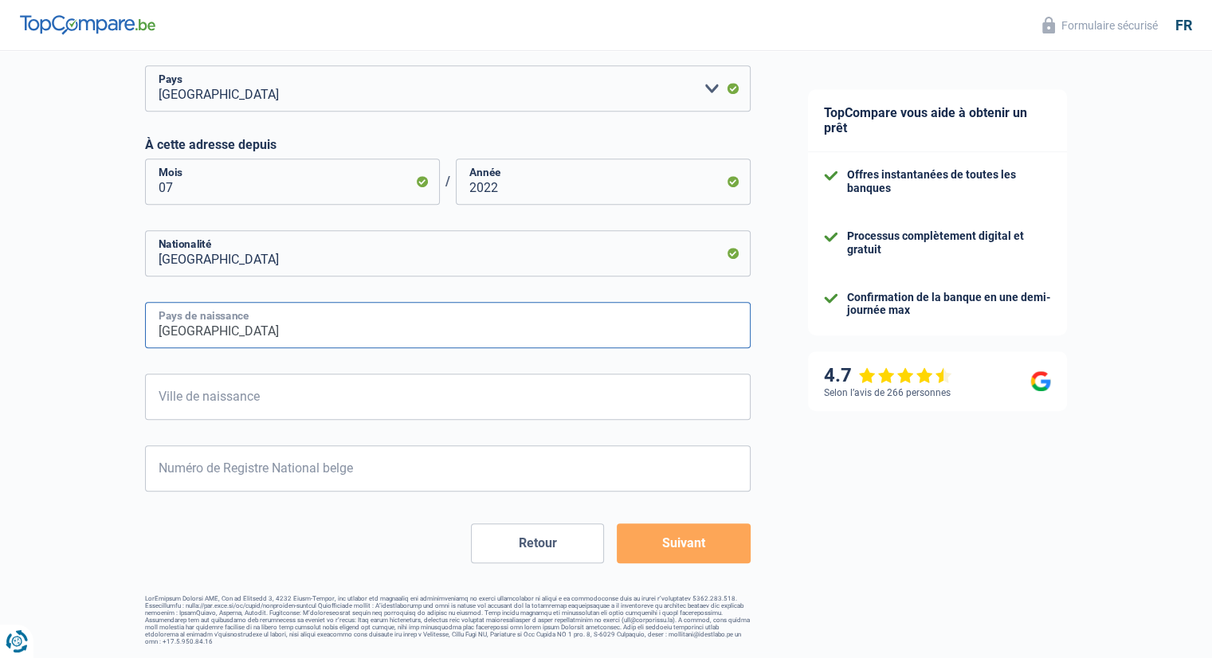
drag, startPoint x: 288, startPoint y: 334, endPoint x: 213, endPoint y: 330, distance: 75.0
click at [213, 330] on input "[GEOGRAPHIC_DATA]" at bounding box center [448, 325] width 606 height 46
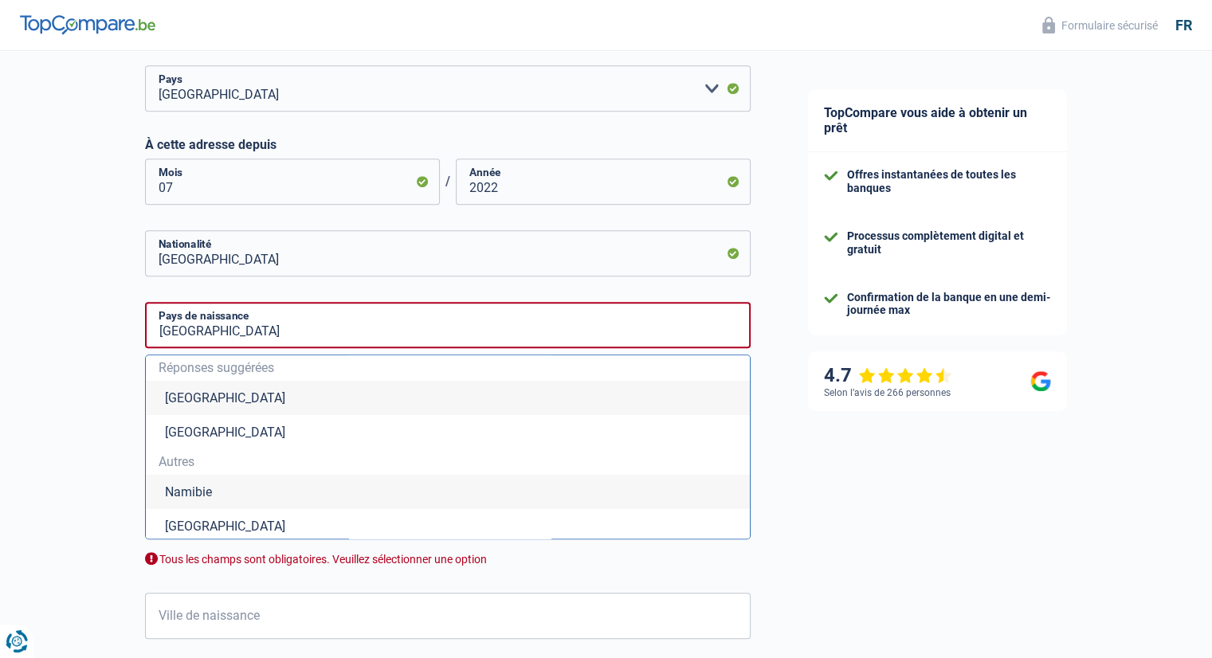
click at [373, 390] on li "[GEOGRAPHIC_DATA]" at bounding box center [448, 398] width 604 height 34
type input "[GEOGRAPHIC_DATA]"
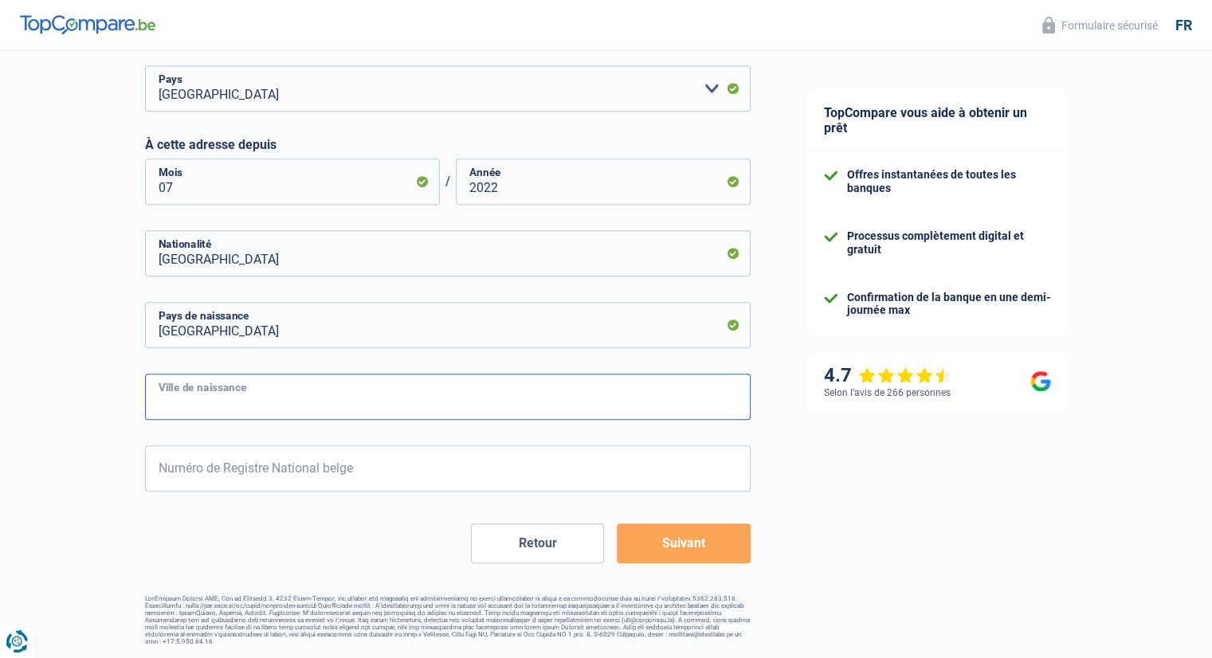
click at [275, 395] on input "Ville de naissance" at bounding box center [448, 397] width 606 height 46
type input "[GEOGRAPHIC_DATA]"
click at [360, 463] on input "Numéro de Registre National belge" at bounding box center [448, 469] width 606 height 46
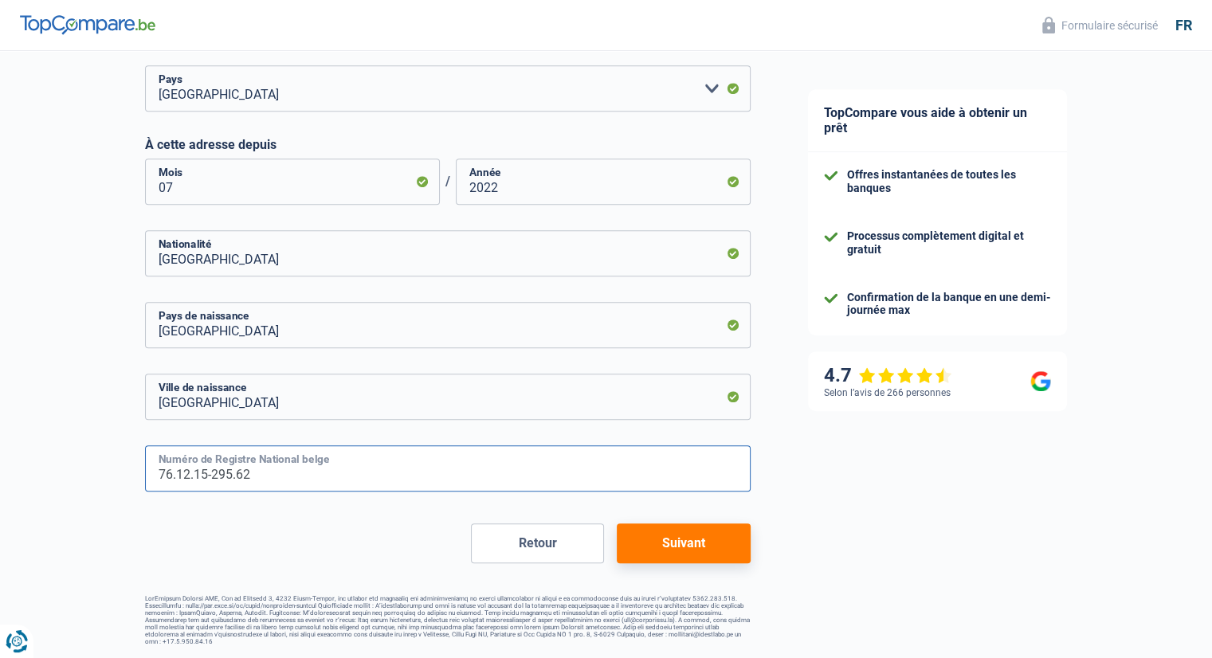
type input "76.12.15-295.62"
click at [724, 540] on button "Suivant" at bounding box center [683, 544] width 133 height 40
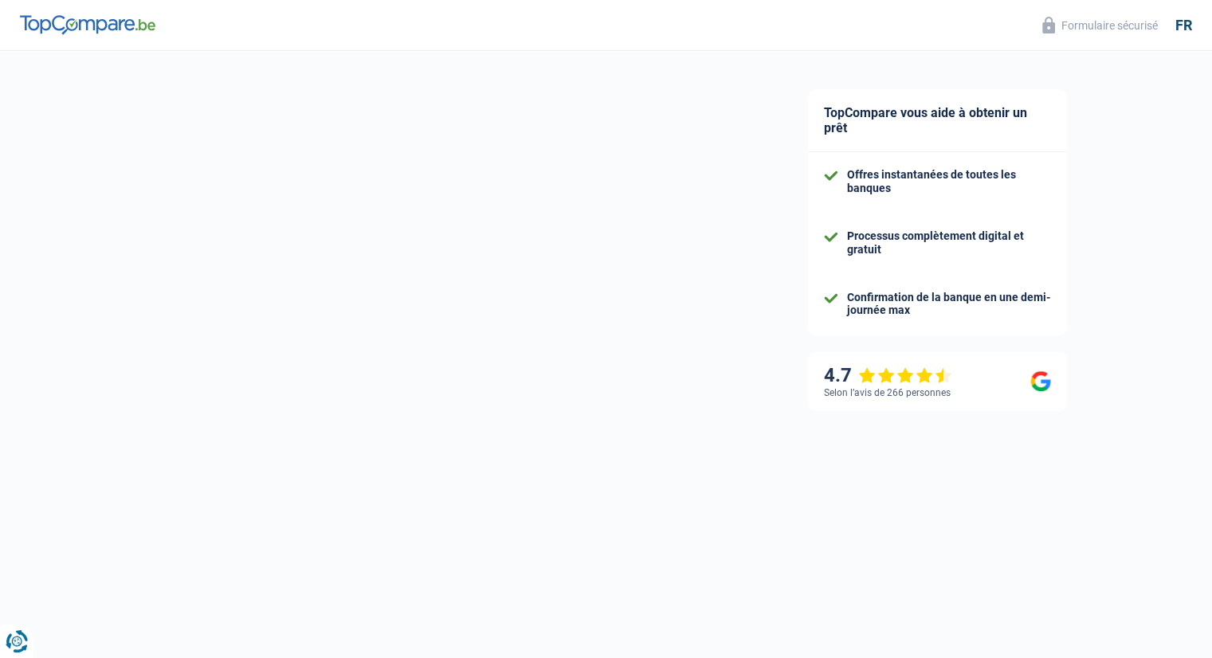
select select "netSalary"
select select "mealVouchers"
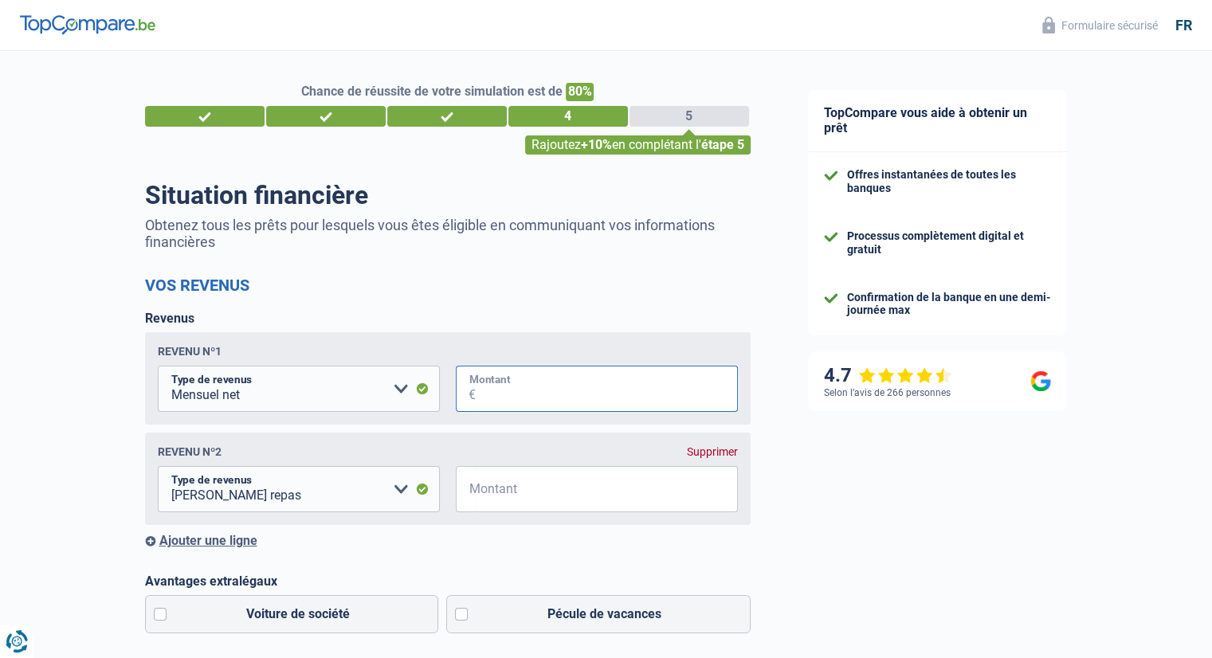
click at [501, 389] on input "Montant" at bounding box center [607, 389] width 262 height 46
type input "2.500"
click at [499, 499] on input "Montant" at bounding box center [607, 489] width 262 height 46
click at [379, 493] on select "Allocation d'handicap Allocations chômage Allocations familiales Chèques repas …" at bounding box center [299, 489] width 282 height 46
select select "other"
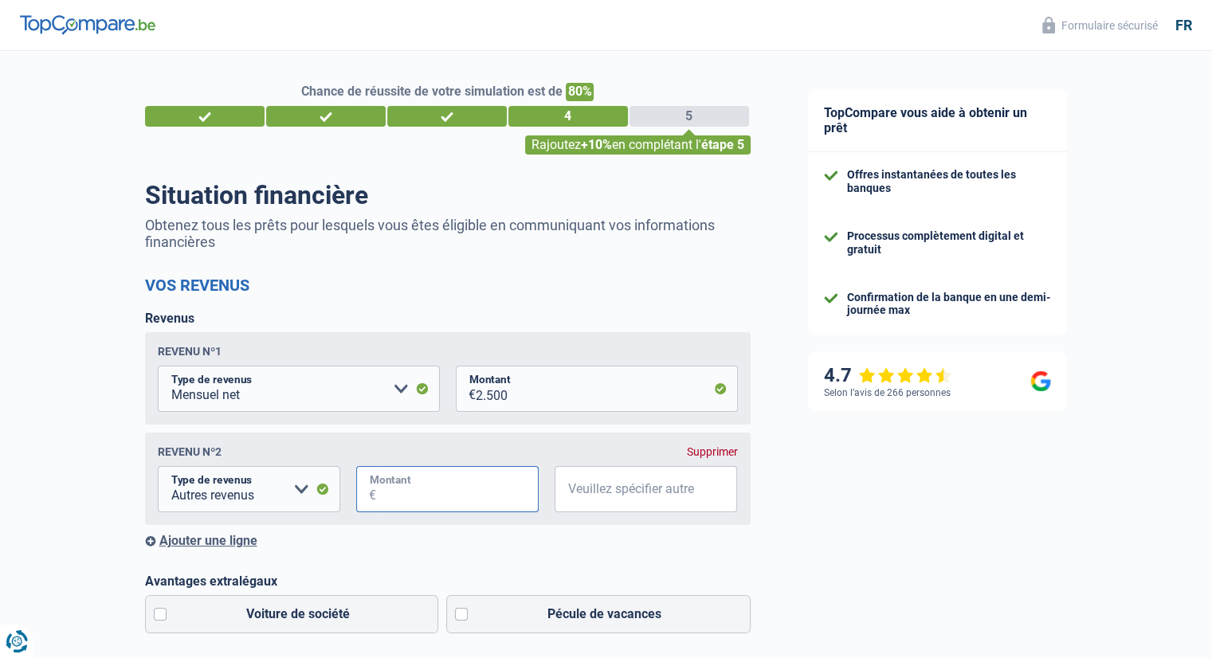
click at [471, 495] on input "Montant" at bounding box center [457, 489] width 163 height 46
type input "100"
click at [631, 489] on input "Veuillez spécifier autre" at bounding box center [646, 489] width 183 height 46
click at [298, 493] on select "Allocation d'handicap Allocations chômage Allocations familiales Chèques repas …" at bounding box center [249, 489] width 183 height 46
click at [608, 500] on input "chèqu" at bounding box center [646, 489] width 183 height 46
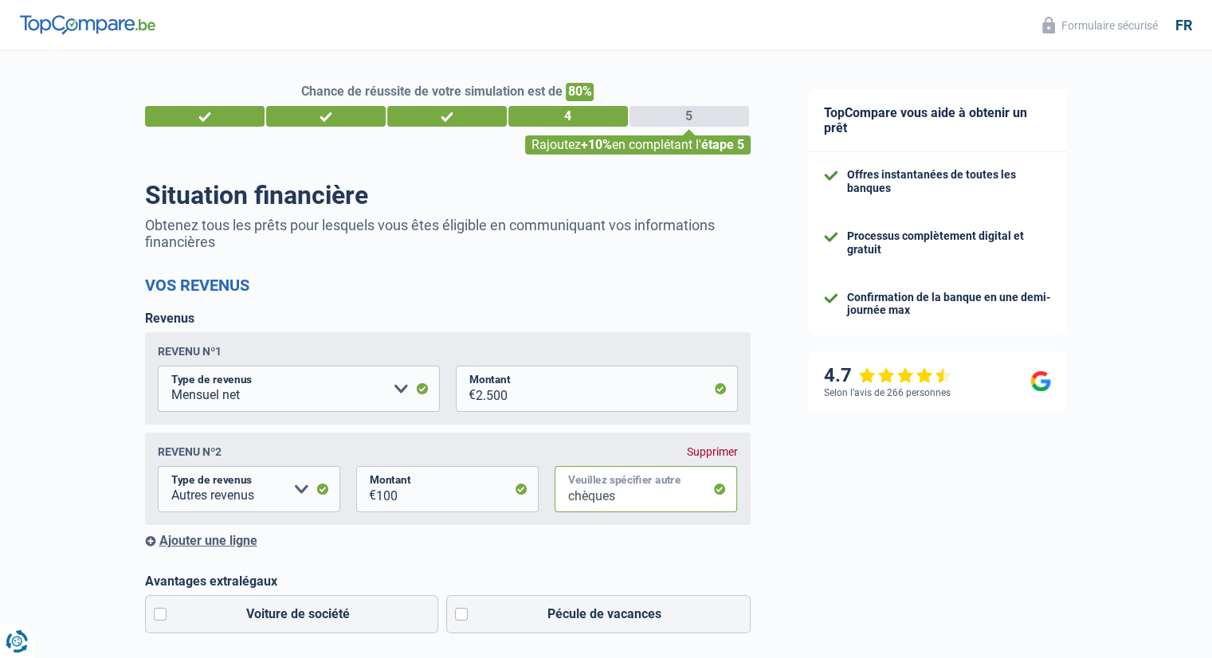
type input "chèques"
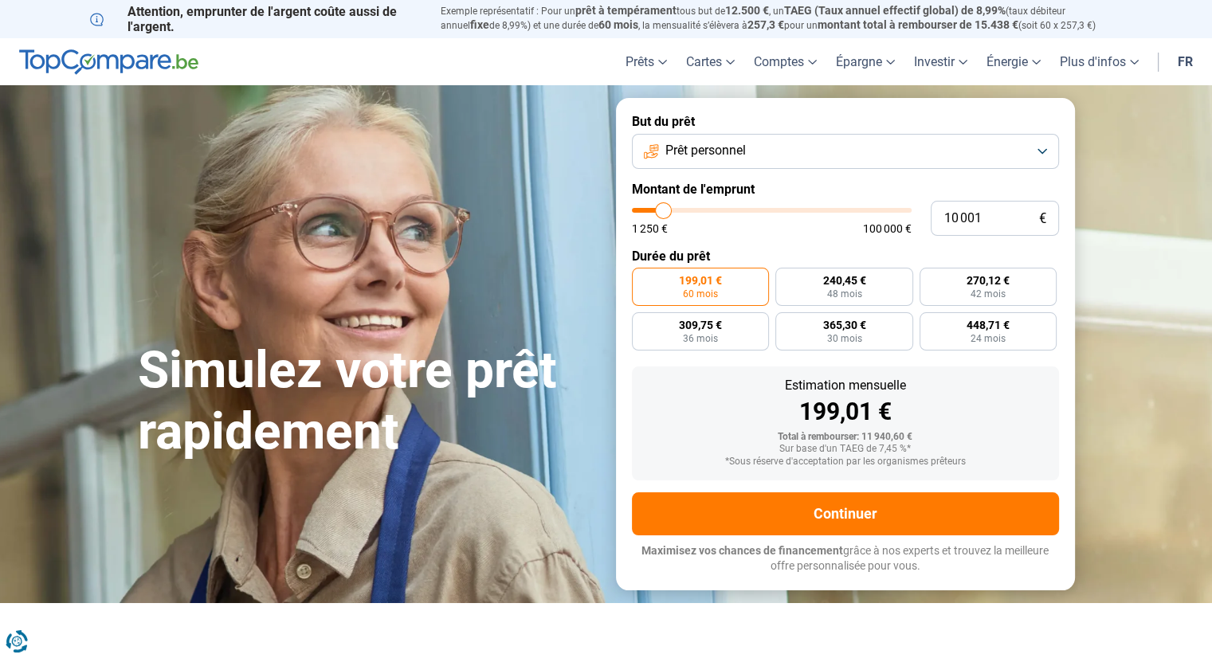
type input "11 000"
type input "11000"
type input "12 500"
type input "12500"
type input "13 750"
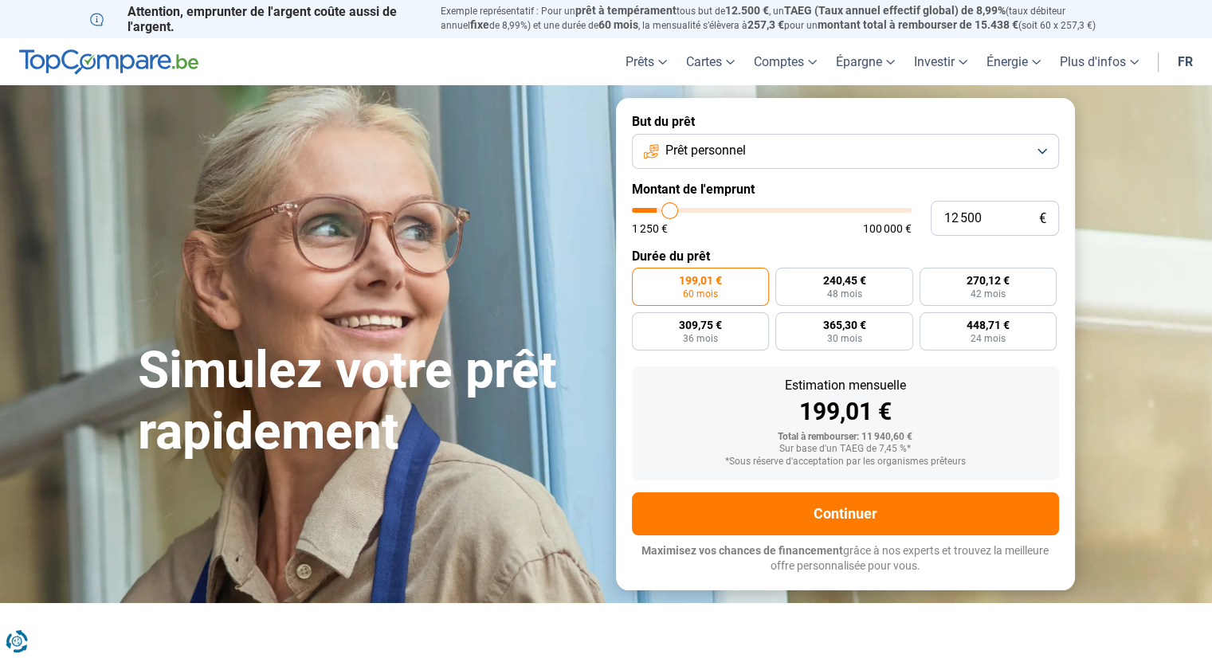
type input "13750"
type input "15 000"
type input "15000"
type input "16 500"
type input "16500"
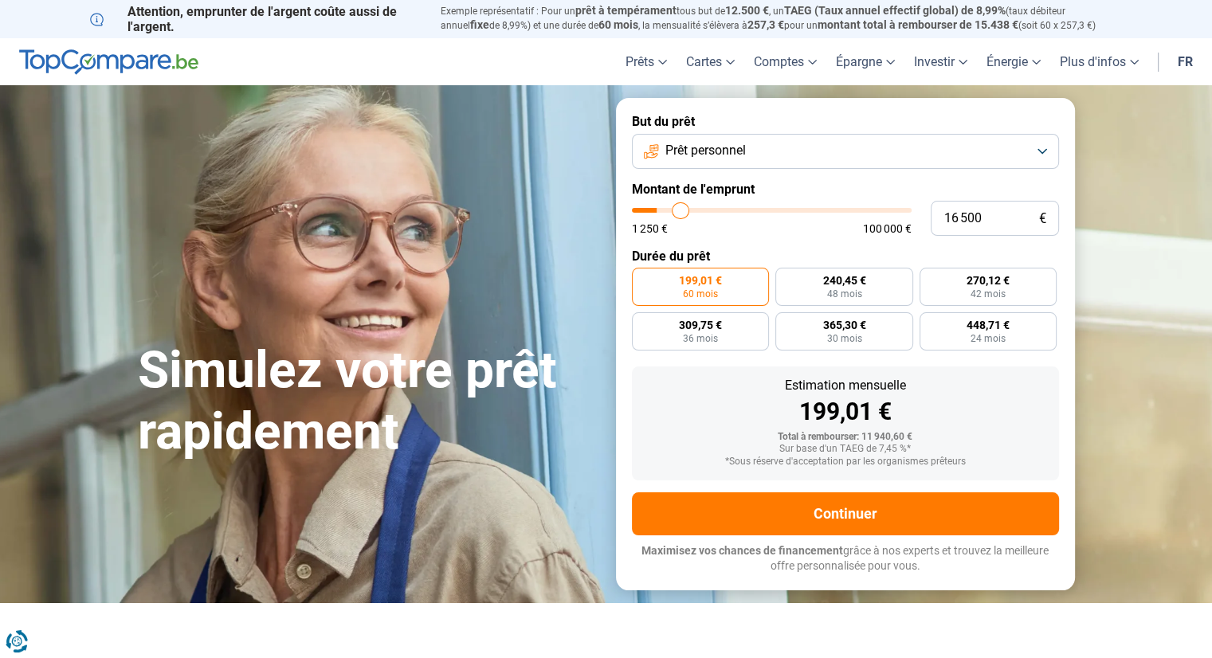
type input "17 250"
type input "17250"
type input "17 500"
type input "17500"
type input "17 750"
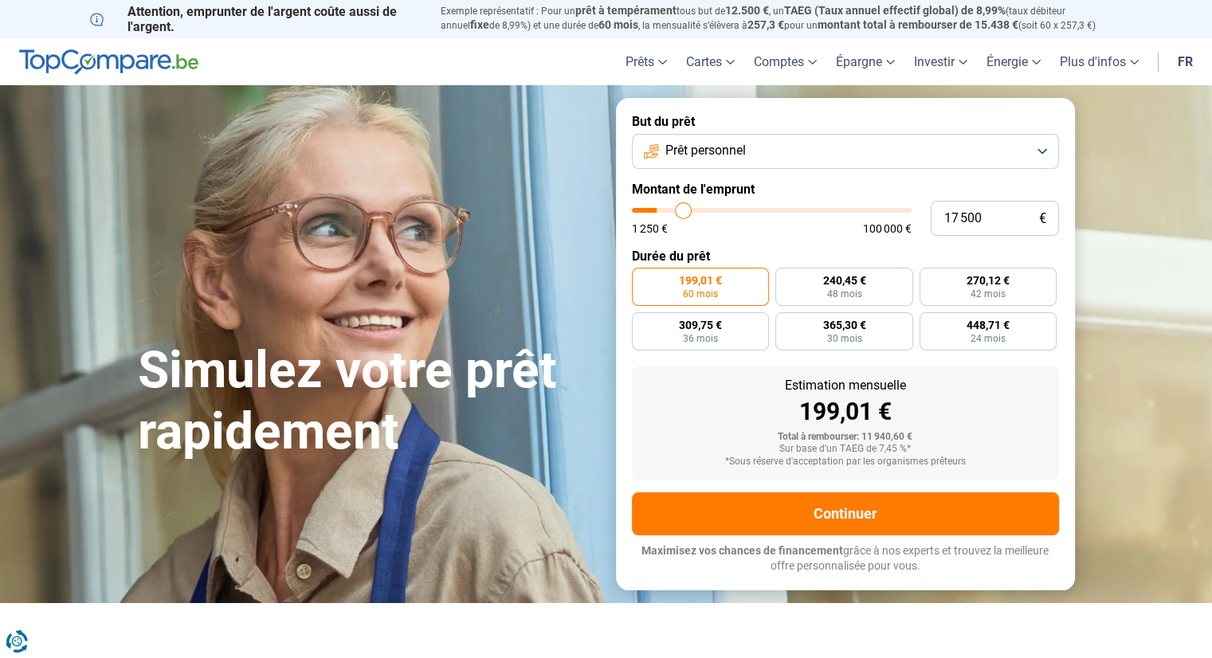
type input "17750"
type input "18 000"
type input "18000"
type input "18 500"
type input "18500"
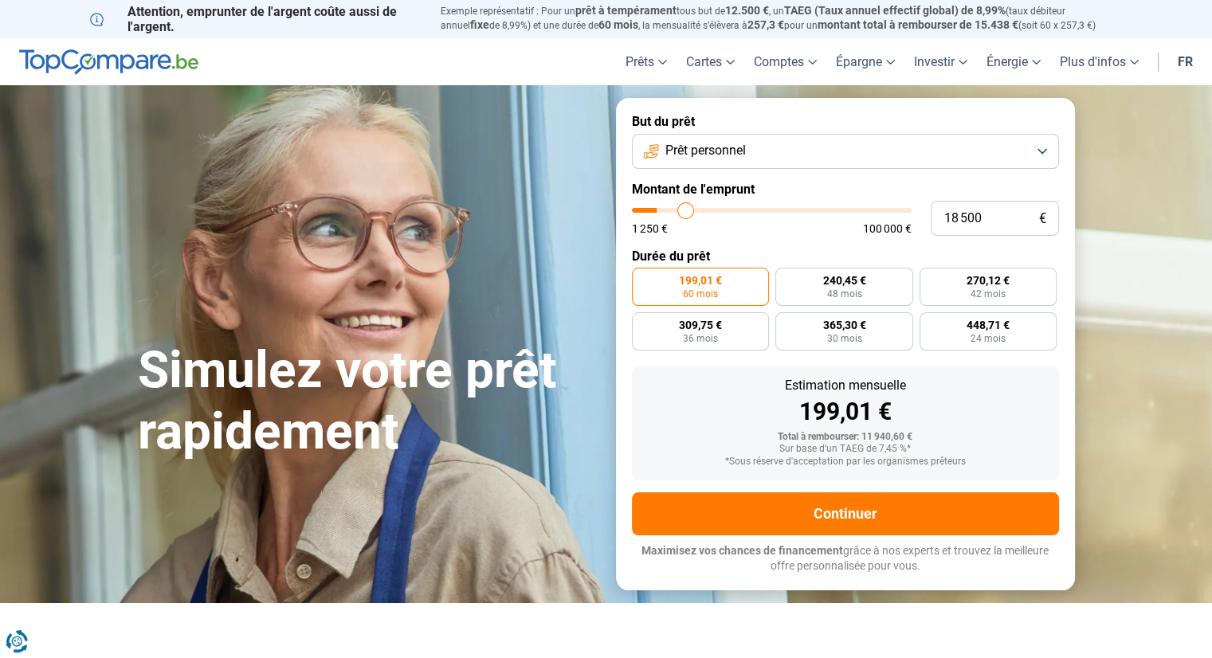
type input "18 750"
type input "18750"
type input "19 000"
type input "19000"
type input "19 500"
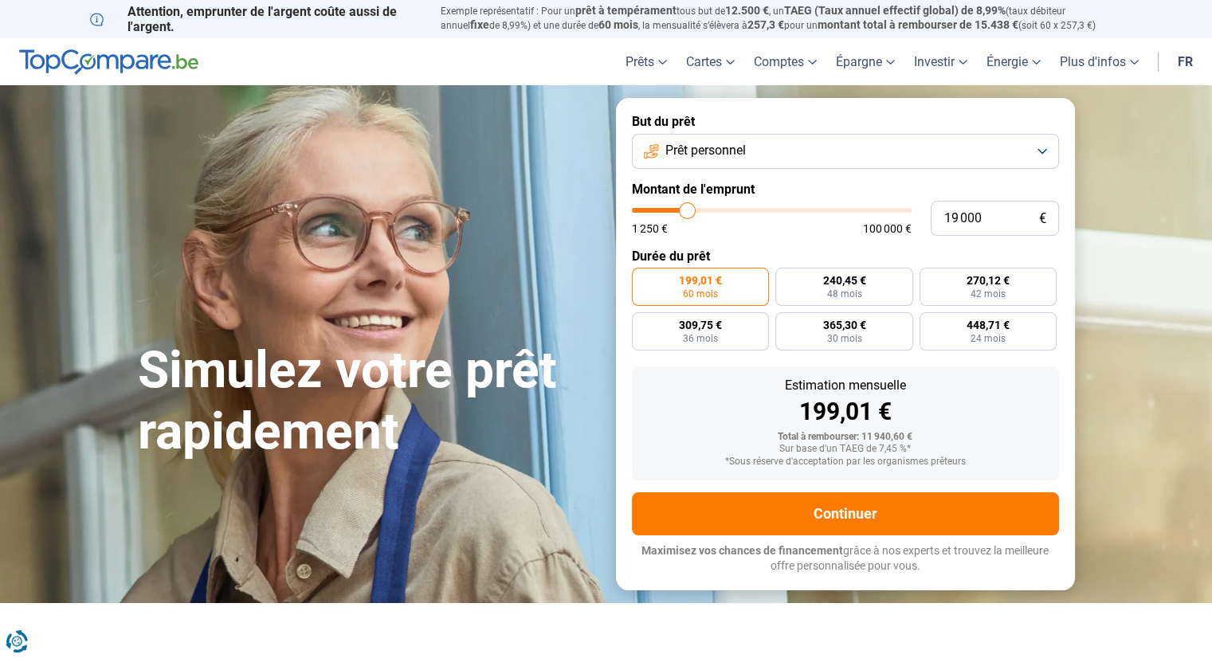
type input "19500"
type input "20 000"
type input "20000"
type input "20 500"
type input "20500"
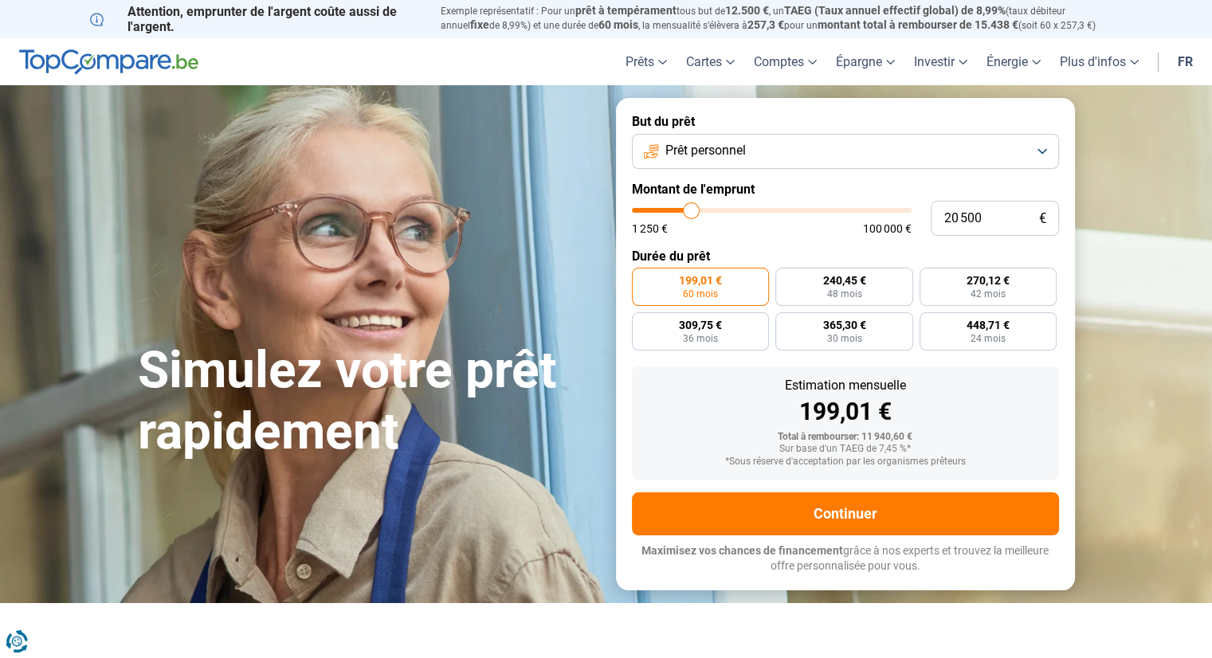
type input "20 750"
type input "20750"
type input "21 000"
type input "21000"
type input "21 500"
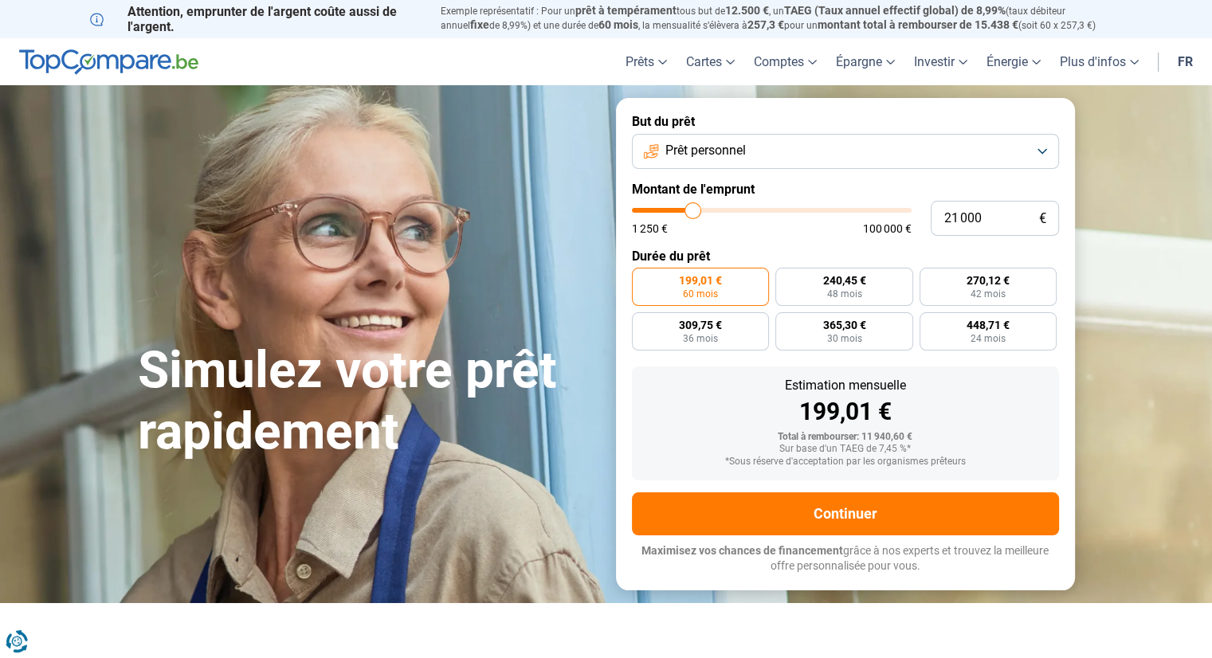
type input "21500"
type input "21 750"
type input "21750"
type input "22 000"
type input "22000"
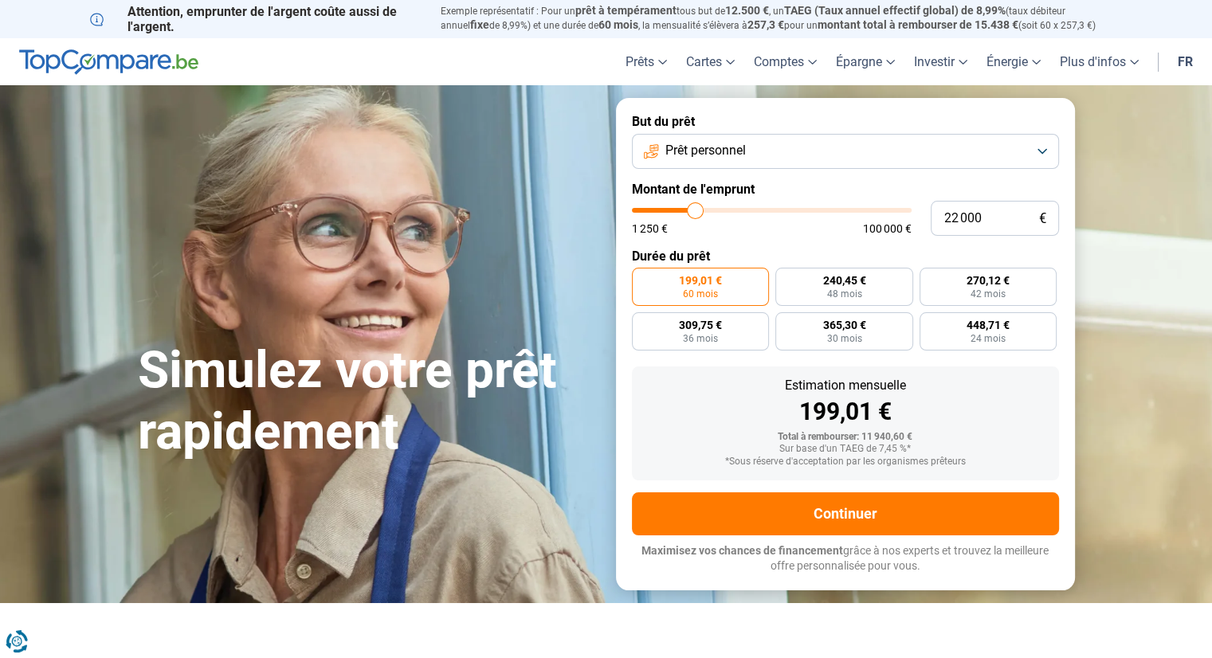
type input "22 500"
type input "22500"
type input "23 000"
type input "23000"
type input "23 750"
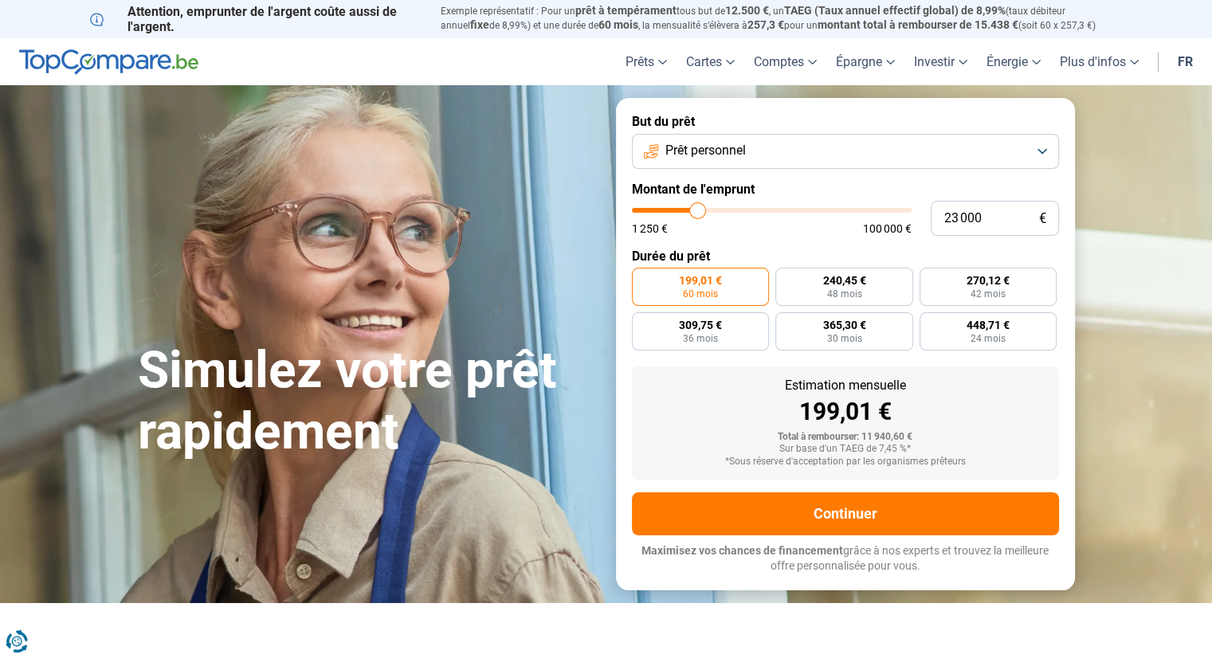
type input "23750"
type input "24 000"
type input "24000"
type input "24 250"
type input "24250"
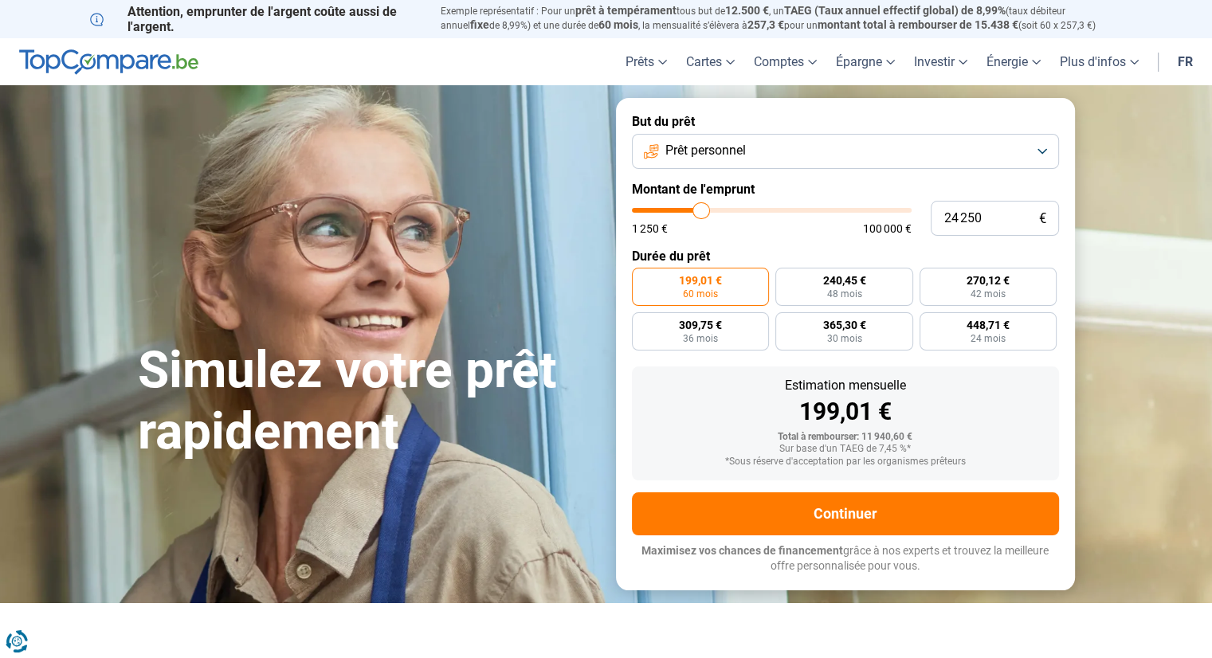
type input "24 500"
type input "24500"
type input "24 750"
type input "24750"
type input "25 000"
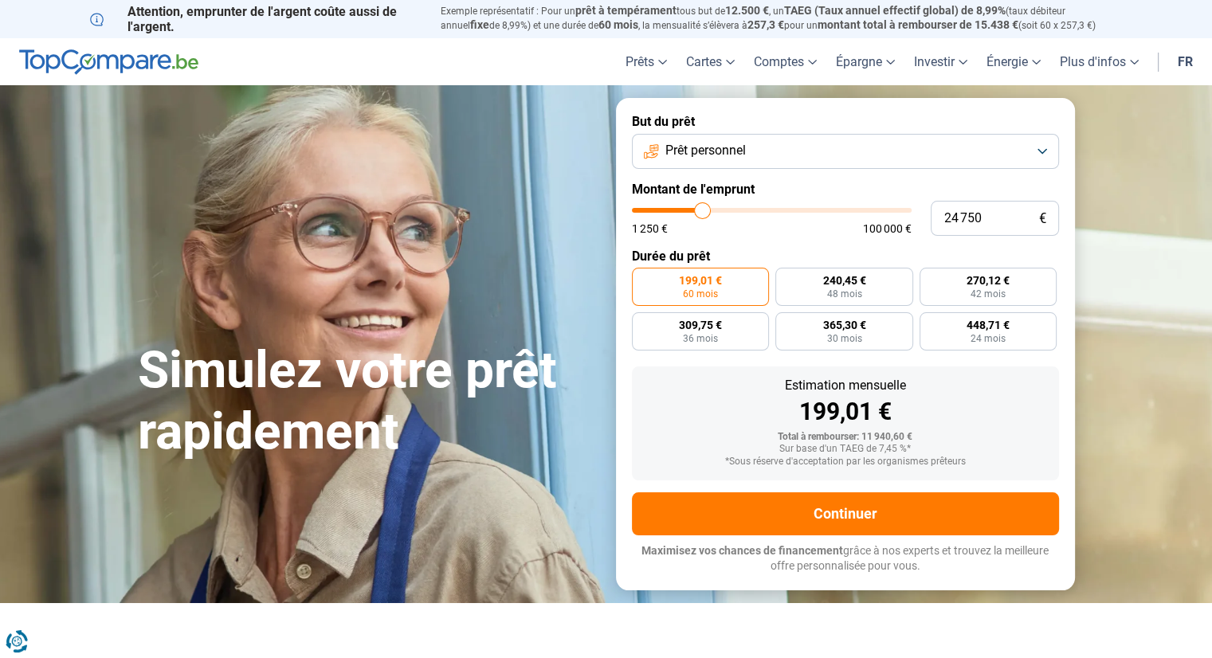
type input "25000"
type input "25 250"
type input "25250"
type input "25 000"
drag, startPoint x: 664, startPoint y: 210, endPoint x: 703, endPoint y: 209, distance: 39.1
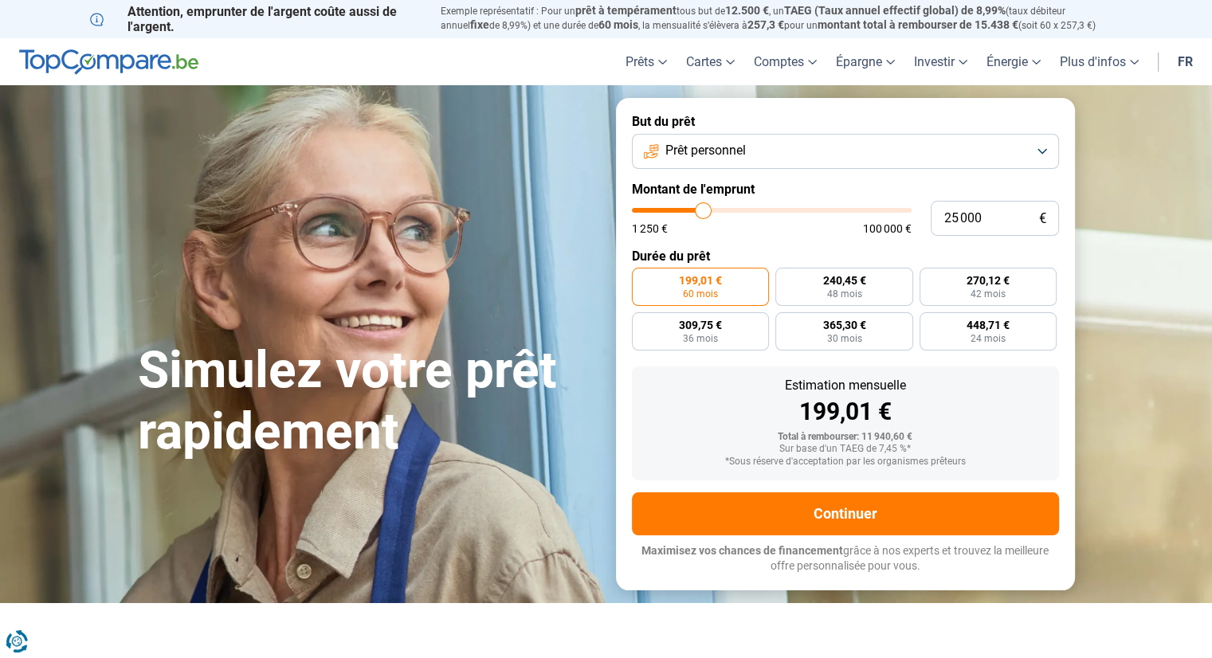
type input "25000"
click at [703, 209] on input "range" at bounding box center [772, 210] width 280 height 5
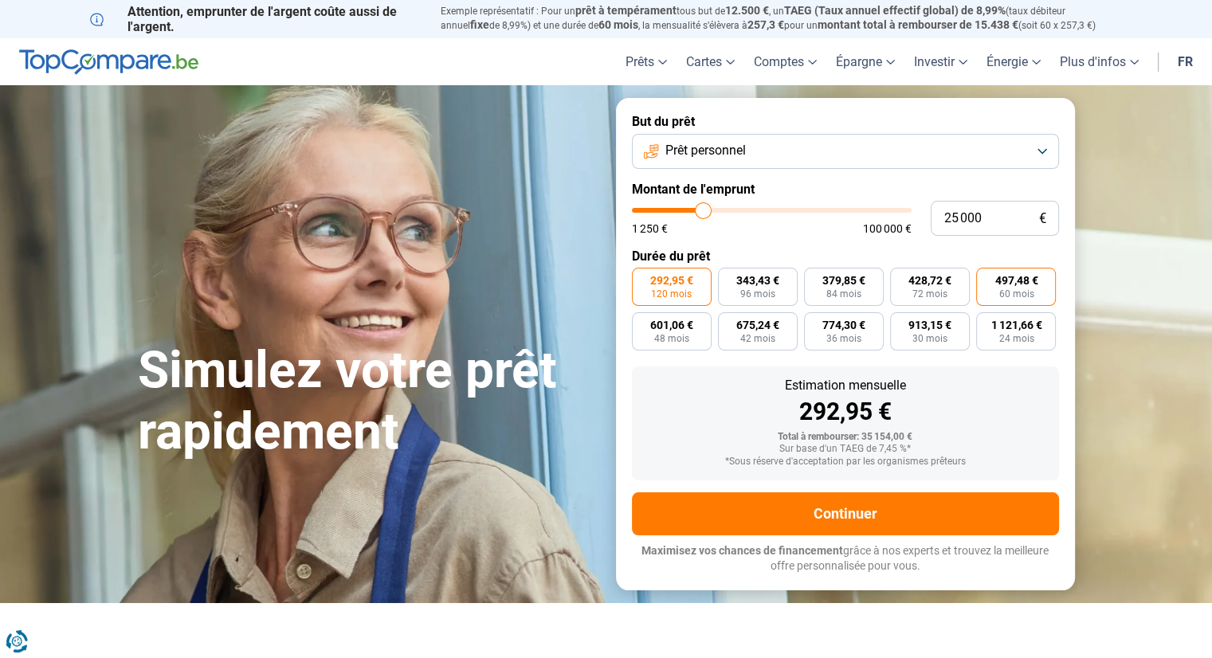
click at [998, 281] on span "497,48 €" at bounding box center [1016, 280] width 43 height 11
click at [987, 278] on input "497,48 € 60 mois" at bounding box center [981, 273] width 10 height 10
radio input "true"
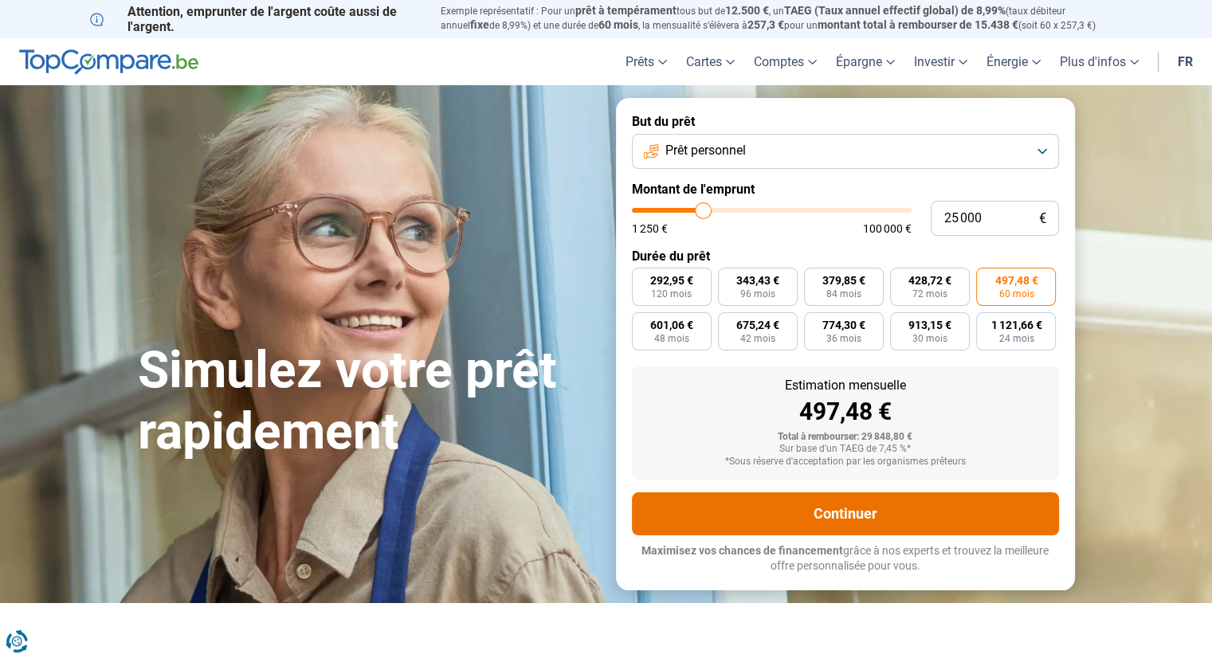
click at [871, 516] on button "Continuer" at bounding box center [845, 514] width 427 height 43
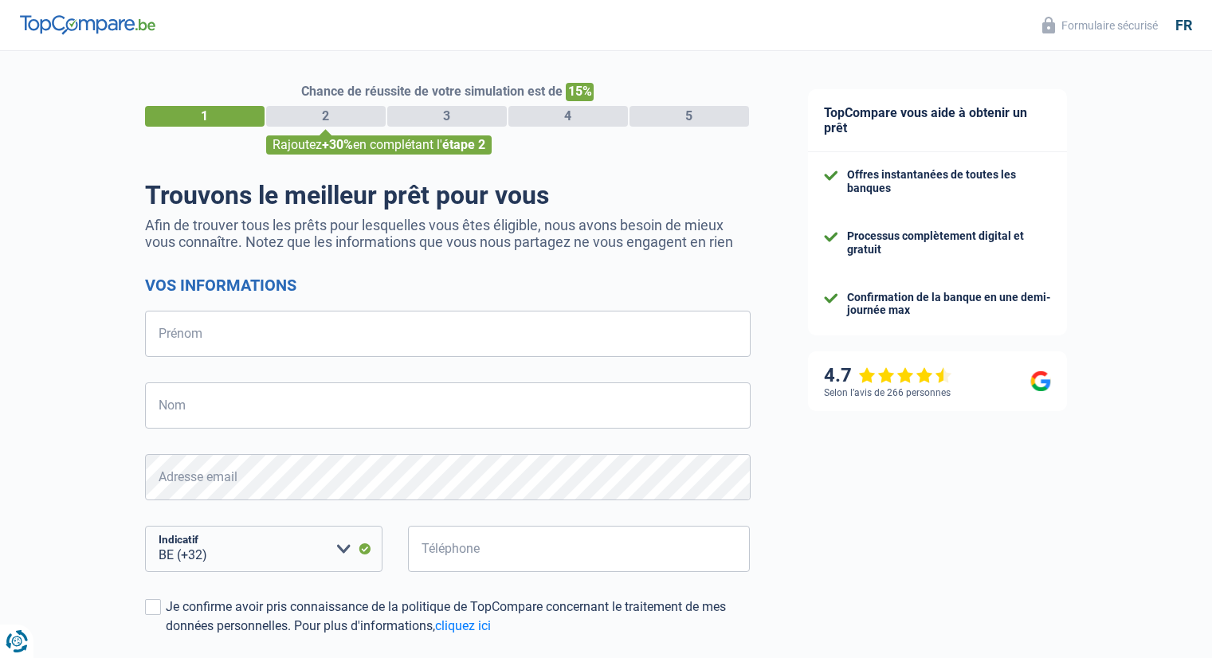
select select "32"
click at [324, 319] on input "Prénom" at bounding box center [448, 334] width 606 height 46
type input "[PERSON_NAME]"
click at [268, 408] on input "Nom" at bounding box center [448, 406] width 606 height 46
type input "Denison"
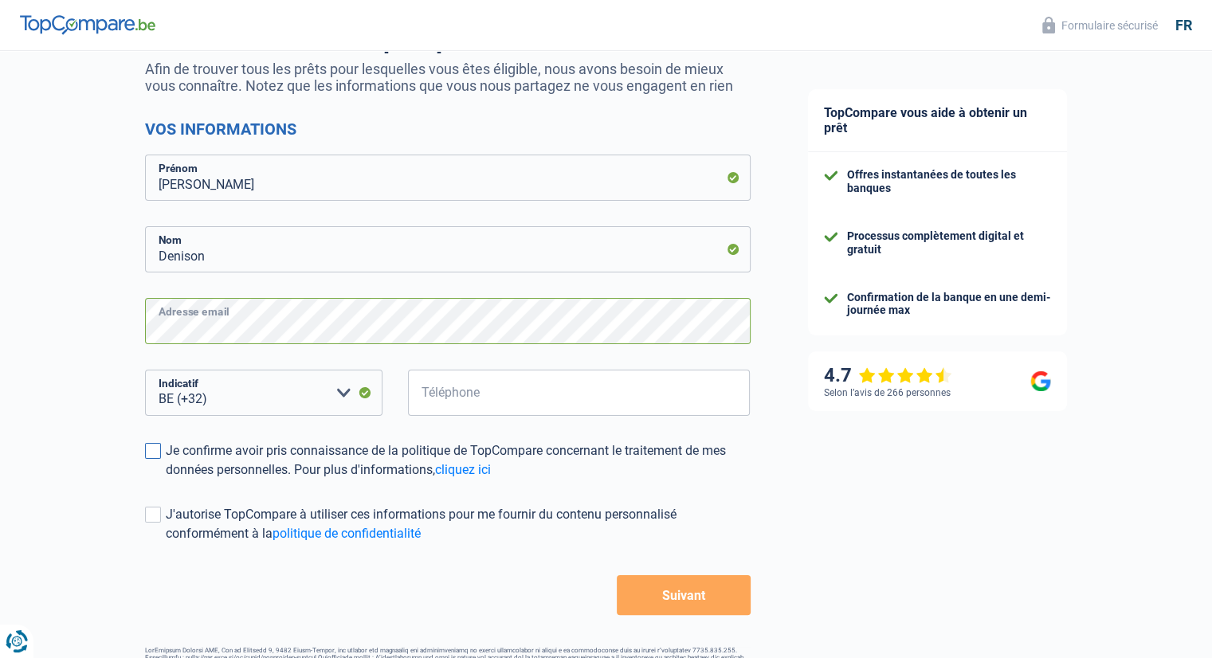
scroll to position [159, 0]
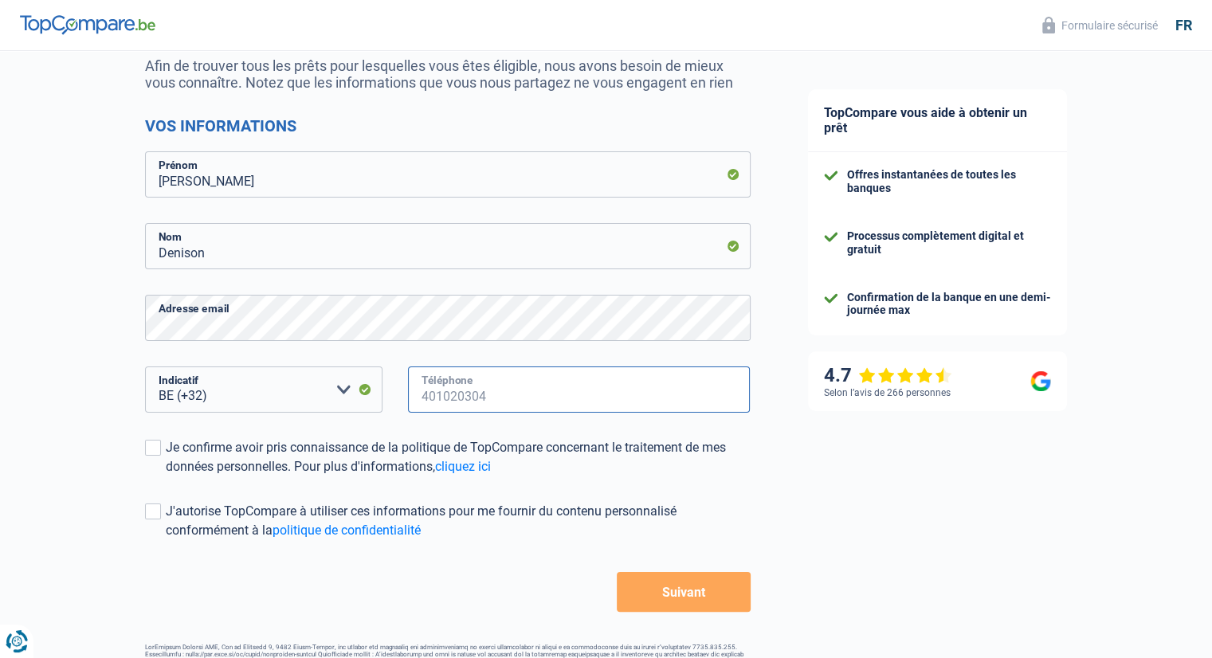
click at [446, 375] on input "Téléphone" at bounding box center [579, 390] width 343 height 46
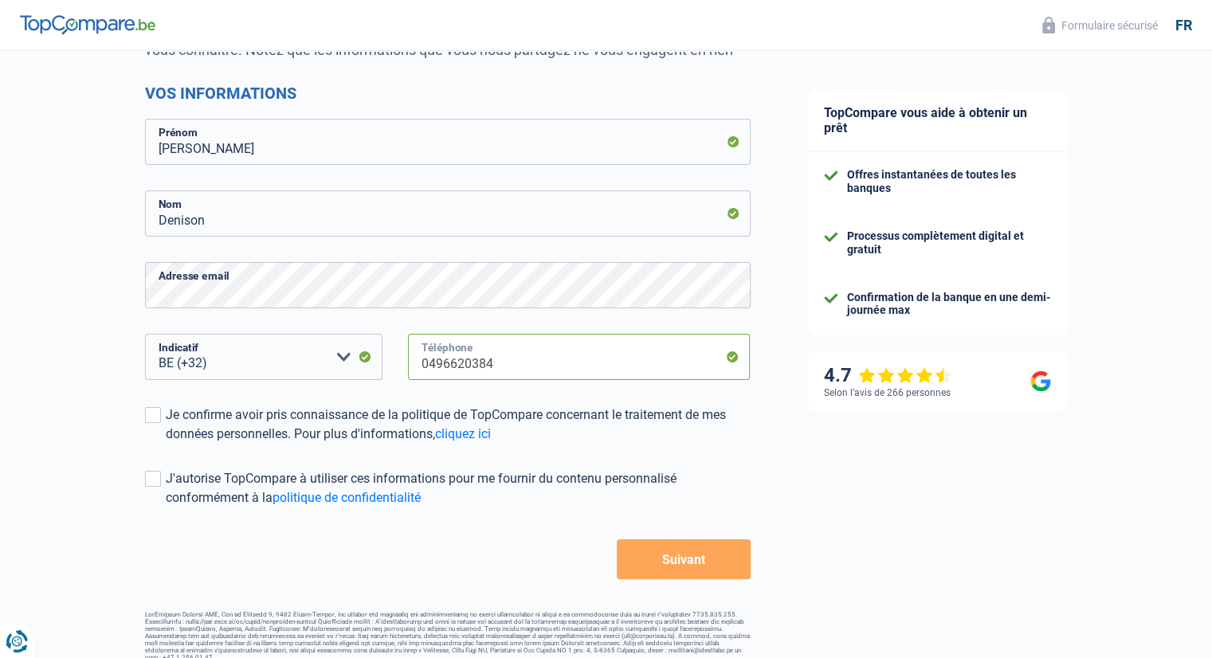
scroll to position [209, 0]
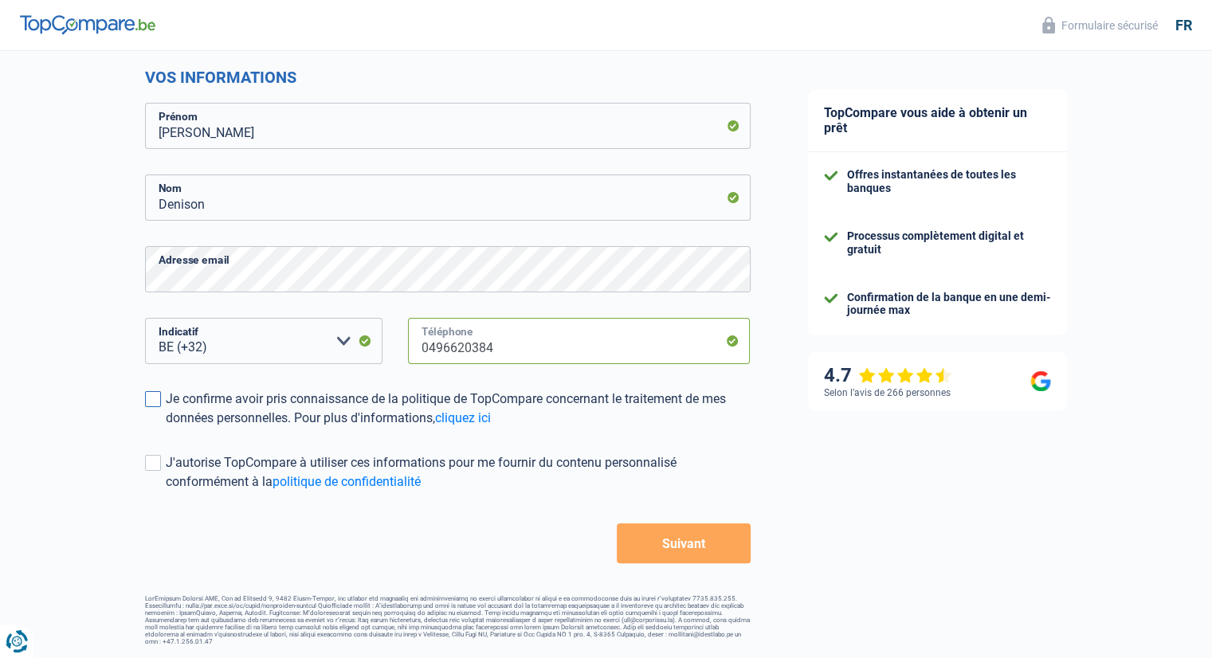
type input "0496620384"
click at [156, 398] on span at bounding box center [153, 399] width 16 height 16
click at [166, 428] on input "Je confirme avoir pris connaissance de la politique de TopCompare concernant le…" at bounding box center [166, 428] width 0 height 0
click at [693, 548] on button "Suivant" at bounding box center [683, 544] width 133 height 40
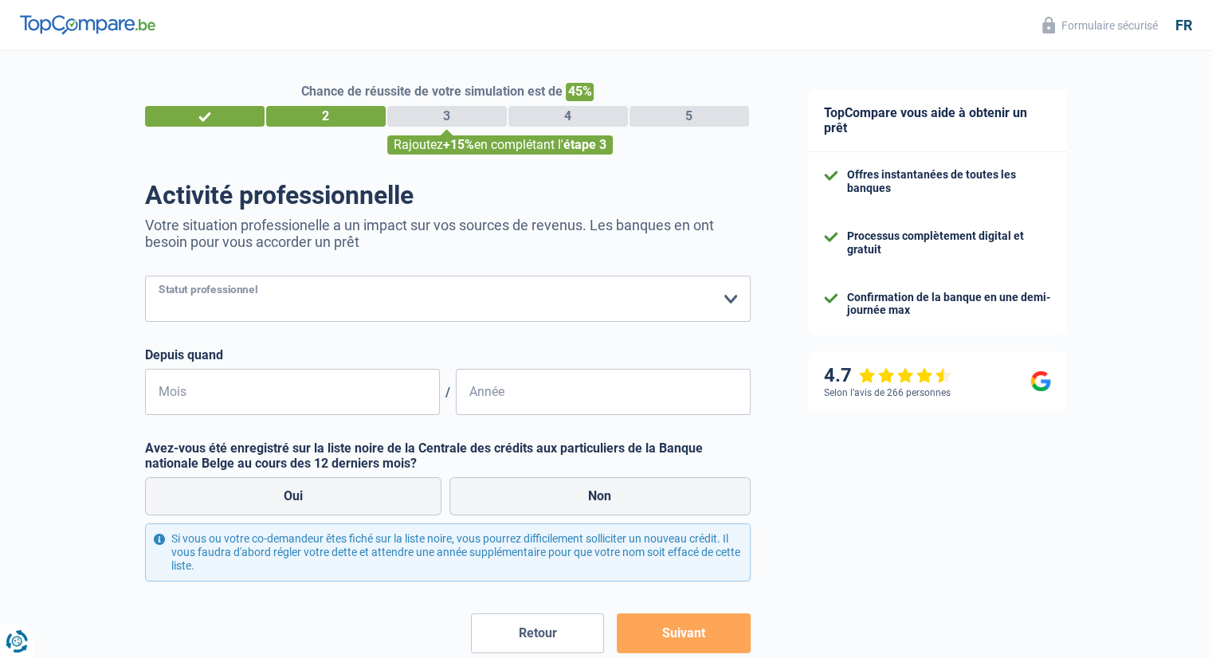
click at [284, 298] on select "Ouvrier Employé privé Employé public Invalide Indépendant Pensionné Chômeur Mut…" at bounding box center [448, 299] width 606 height 46
select select "privateEmployee"
click at [145, 277] on select "Ouvrier Employé privé Employé public Invalide Indépendant Pensionné Chômeur Mut…" at bounding box center [448, 299] width 606 height 46
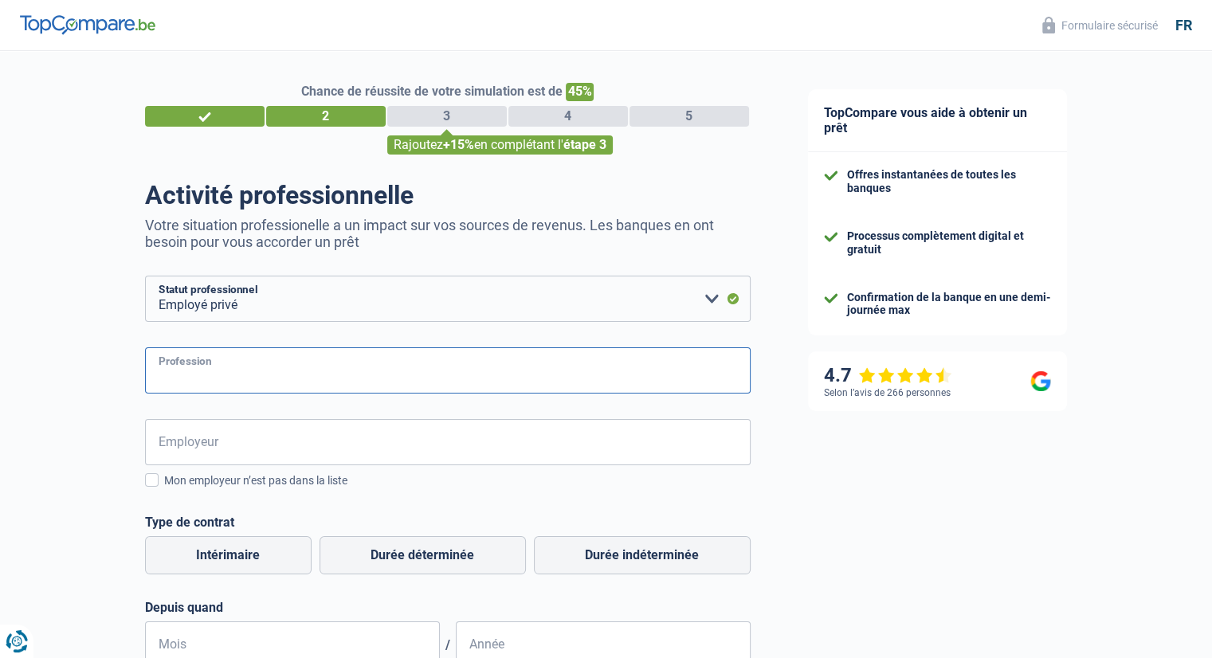
click at [252, 380] on input "Profession" at bounding box center [448, 370] width 606 height 46
type input "Vendeur livreur"
click at [268, 448] on input "Employeur" at bounding box center [448, 442] width 606 height 46
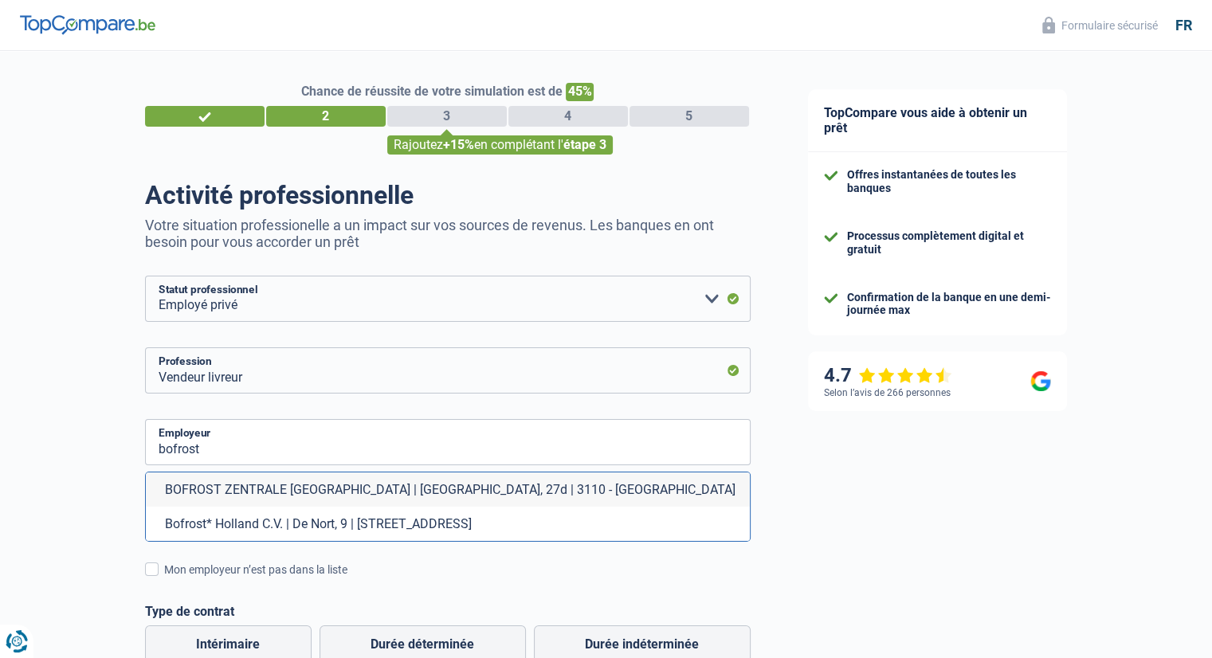
click at [271, 497] on li "BOFROST ZENTRALE BELGIEN | Wingepark, 27d | 3110 - Rotselaar" at bounding box center [448, 490] width 604 height 34
type input "BOFROST ZENTRALE BELGIEN | Wingepark, 27d | 3110 - Rotselaar"
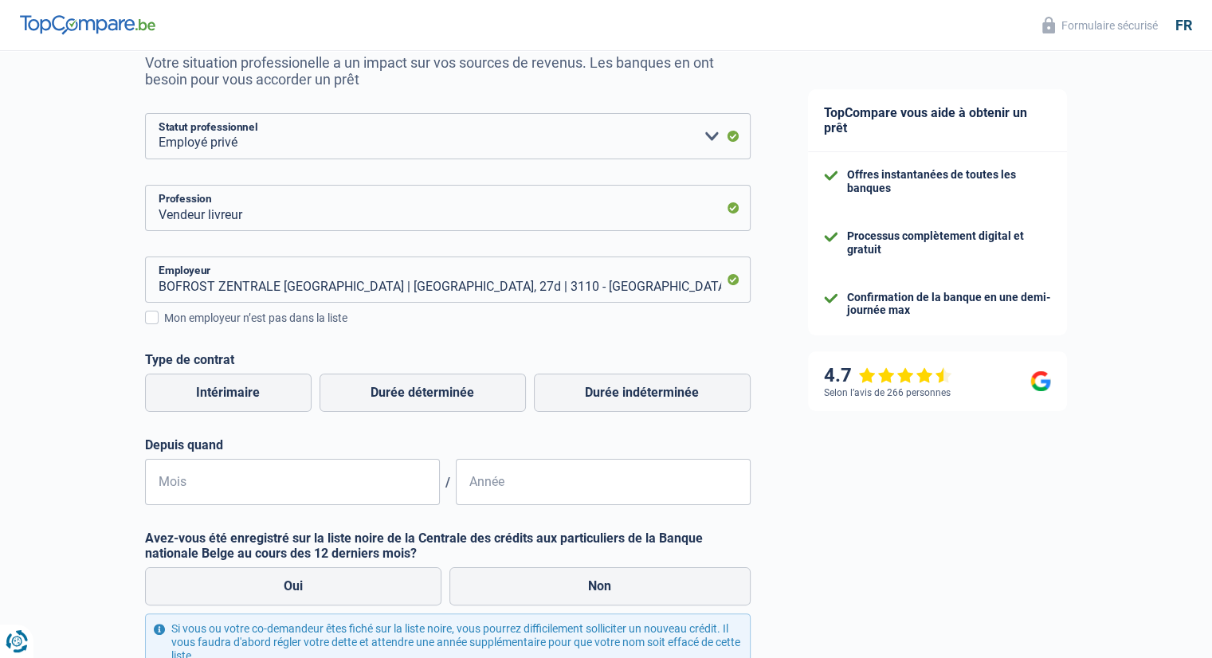
scroll to position [239, 0]
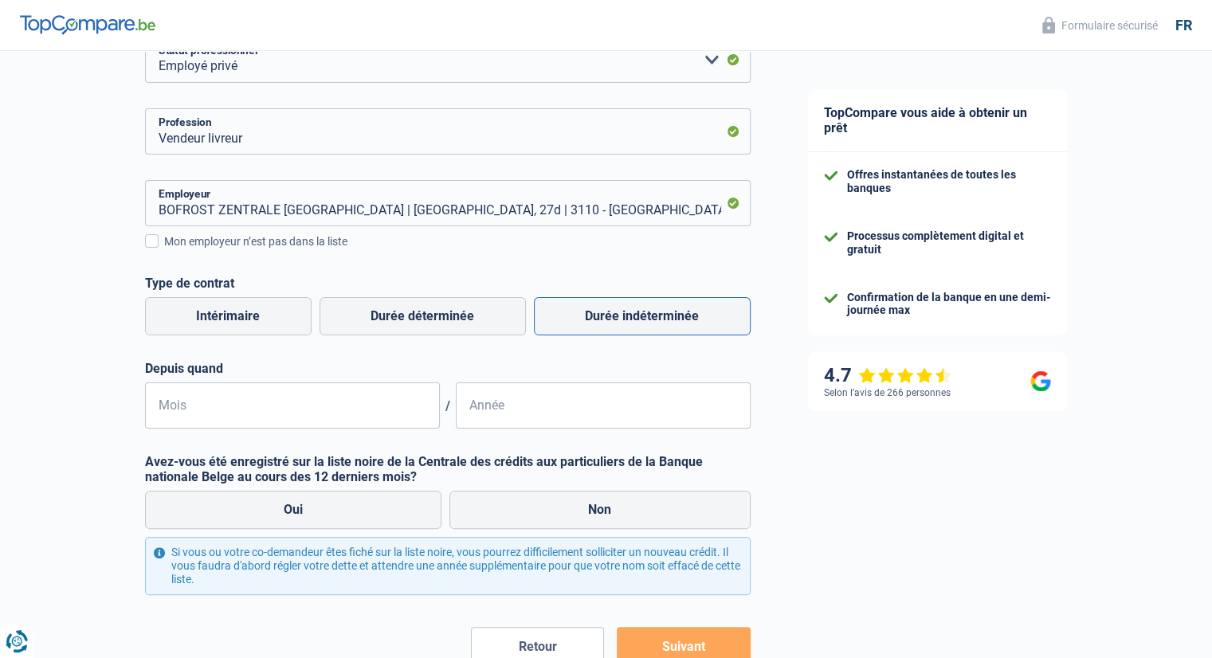
click at [579, 327] on label "Durée indéterminée" at bounding box center [642, 316] width 217 height 38
click at [579, 327] on input "Durée indéterminée" at bounding box center [642, 316] width 217 height 38
radio input "true"
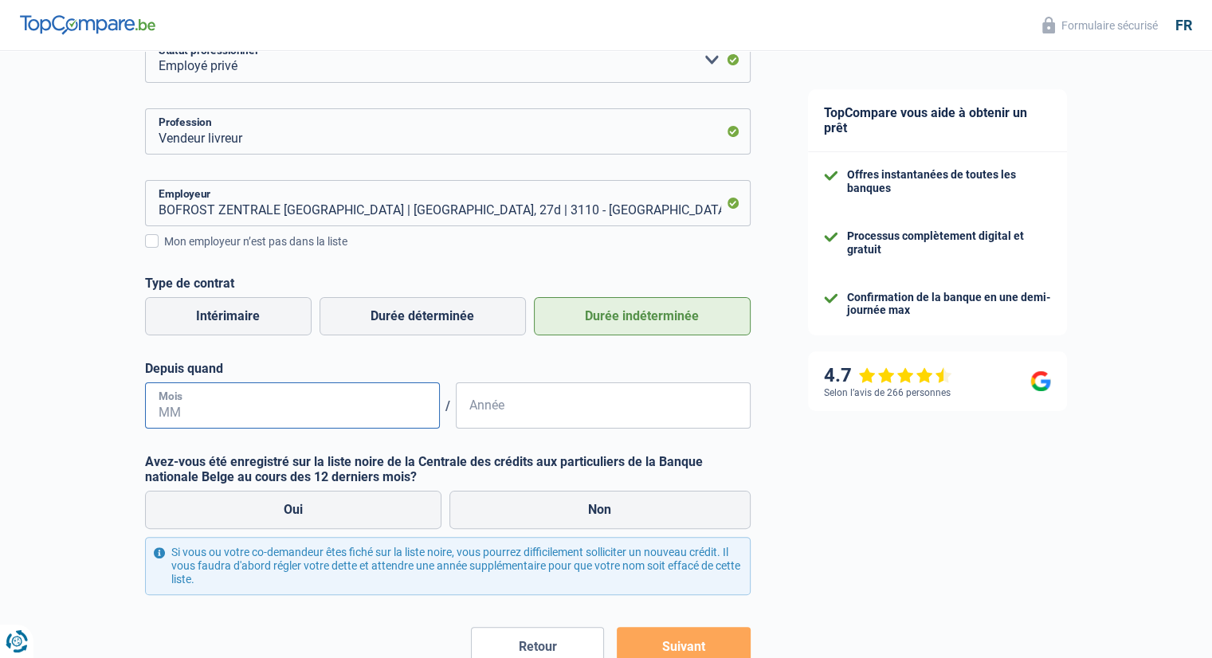
click at [359, 415] on input "Mois" at bounding box center [292, 406] width 295 height 46
type input "08"
click at [520, 411] on input "Année" at bounding box center [603, 406] width 295 height 46
type input "2025"
click at [567, 503] on label "Non" at bounding box center [599, 510] width 301 height 38
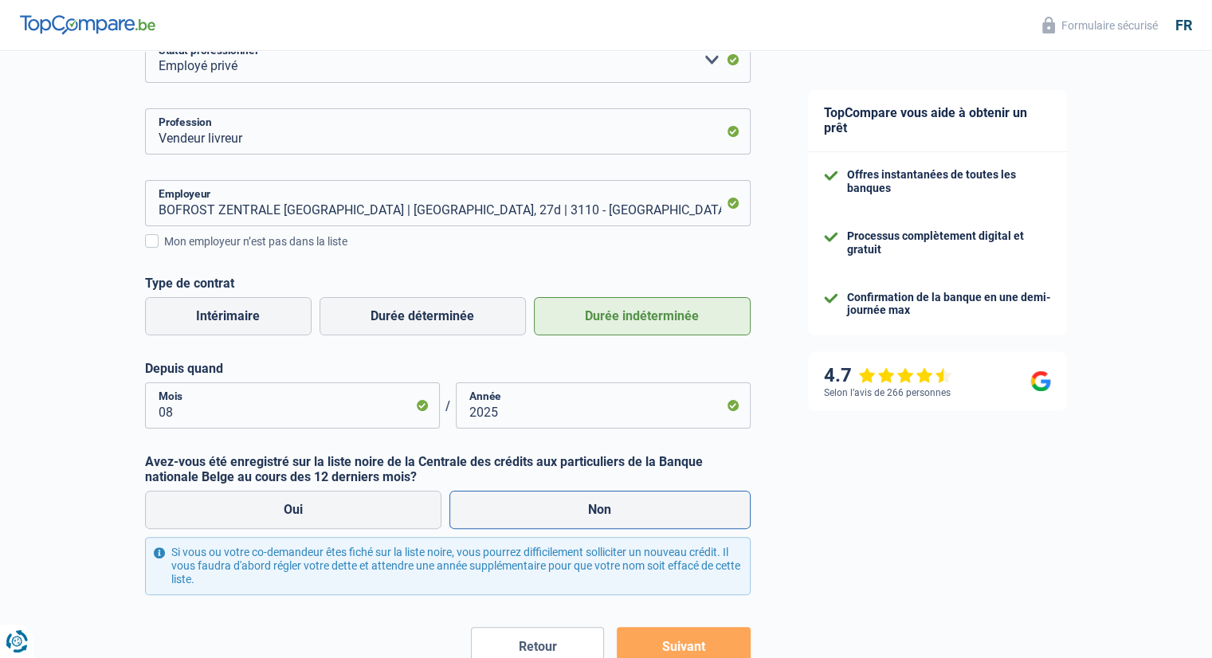
click at [567, 503] on input "Non" at bounding box center [599, 510] width 301 height 38
radio input "true"
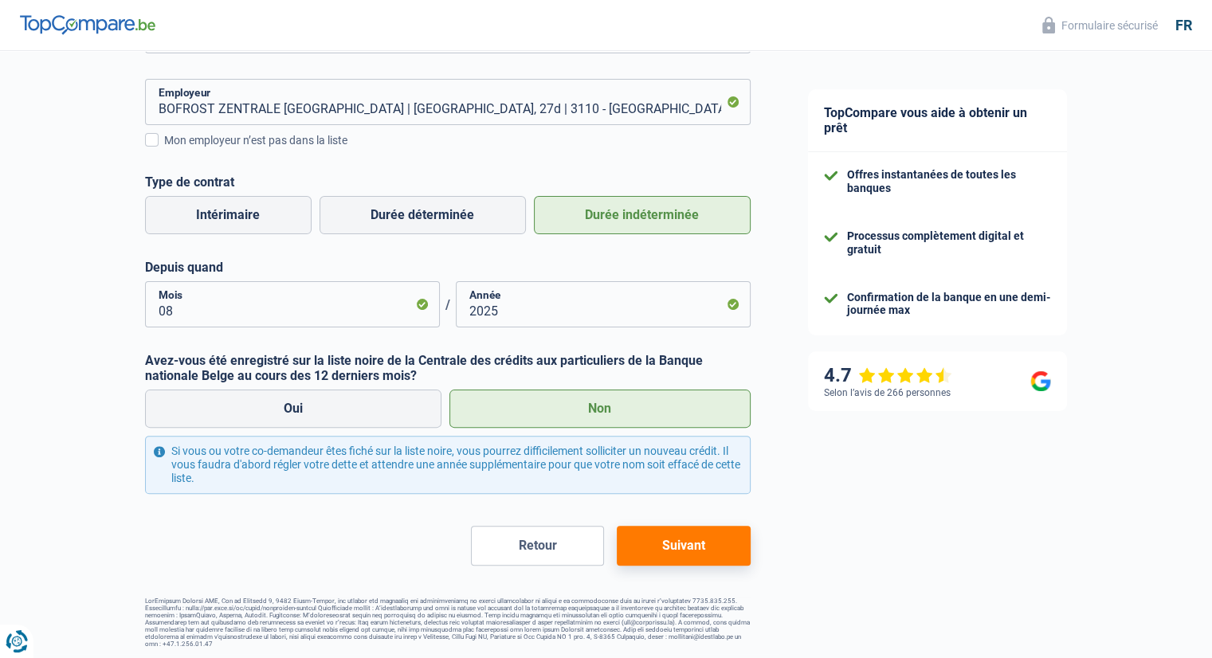
scroll to position [343, 0]
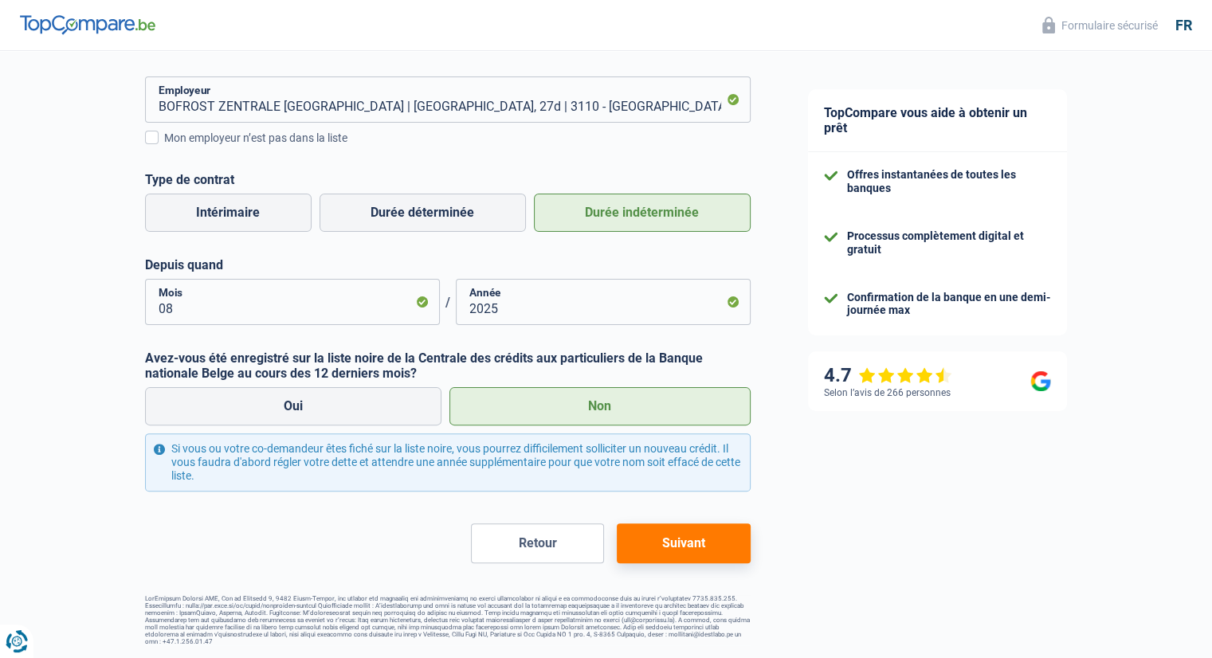
click at [694, 539] on button "Suivant" at bounding box center [683, 544] width 133 height 40
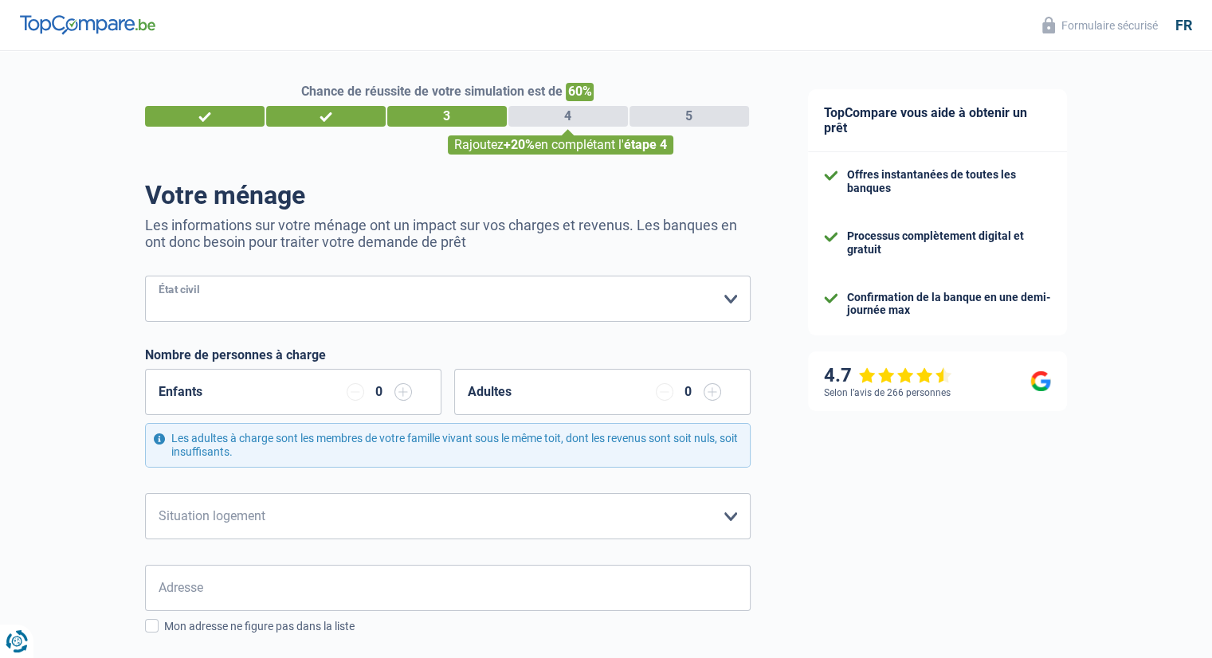
click at [449, 304] on select "Célibataire Marié(e) Cohabitant(e) légal(e) Divorcé(e) Veuf(ve) Séparé (de fait…" at bounding box center [448, 299] width 606 height 46
select select "single"
click at [145, 277] on select "Célibataire Marié(e) Cohabitant(e) légal(e) Divorcé(e) Veuf(ve) Séparé (de fait…" at bounding box center [448, 299] width 606 height 46
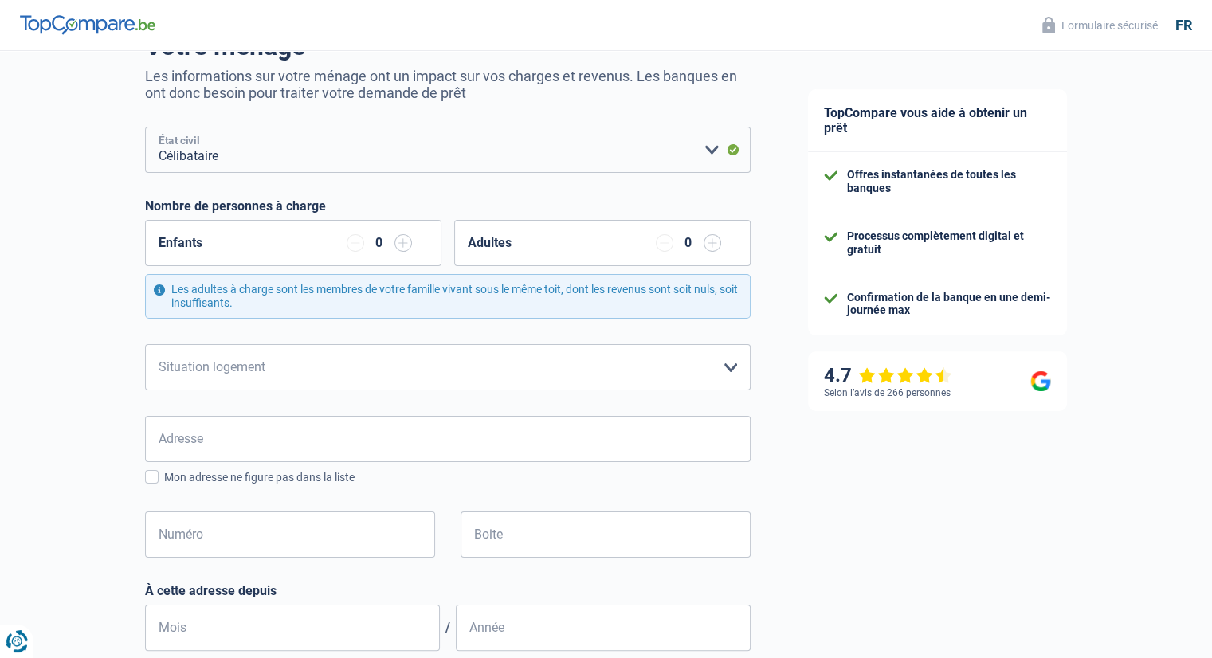
scroll to position [159, 0]
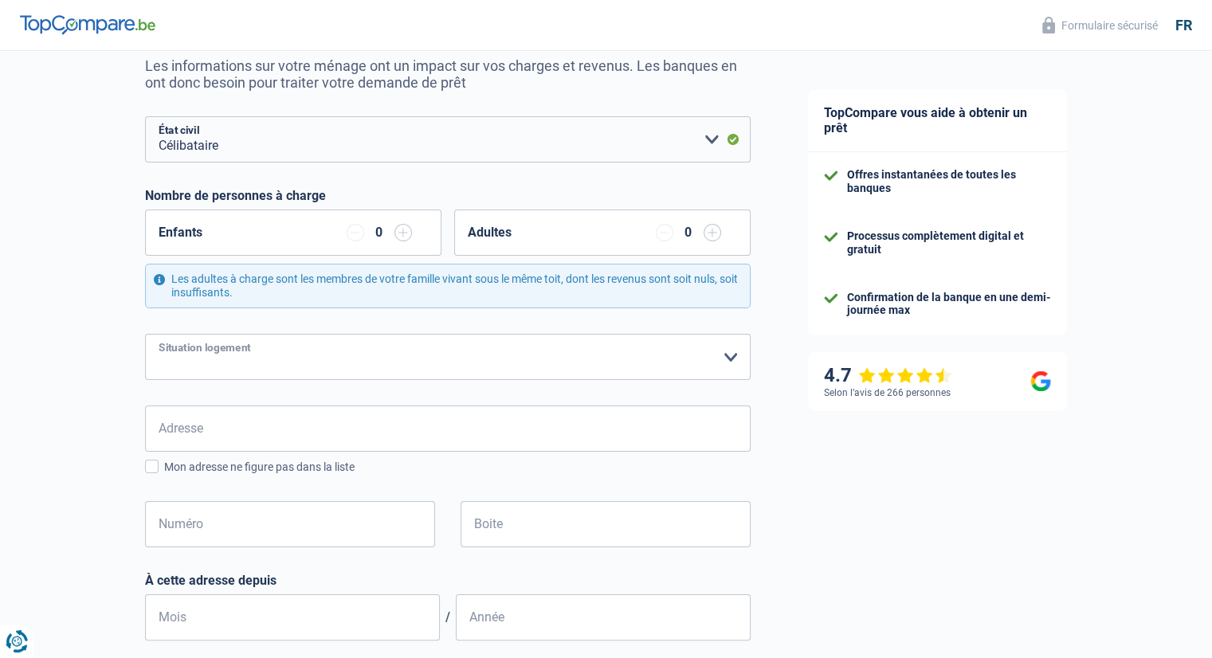
click at [375, 361] on select "Locataire Propriétaire avec prêt hypothécaire Propriétaire sans prêt hypothécai…" at bounding box center [448, 357] width 606 height 46
select select "liveWithParents"
click at [145, 334] on select "Locataire Propriétaire avec prêt hypothécaire Propriétaire sans prêt hypothécai…" at bounding box center [448, 357] width 606 height 46
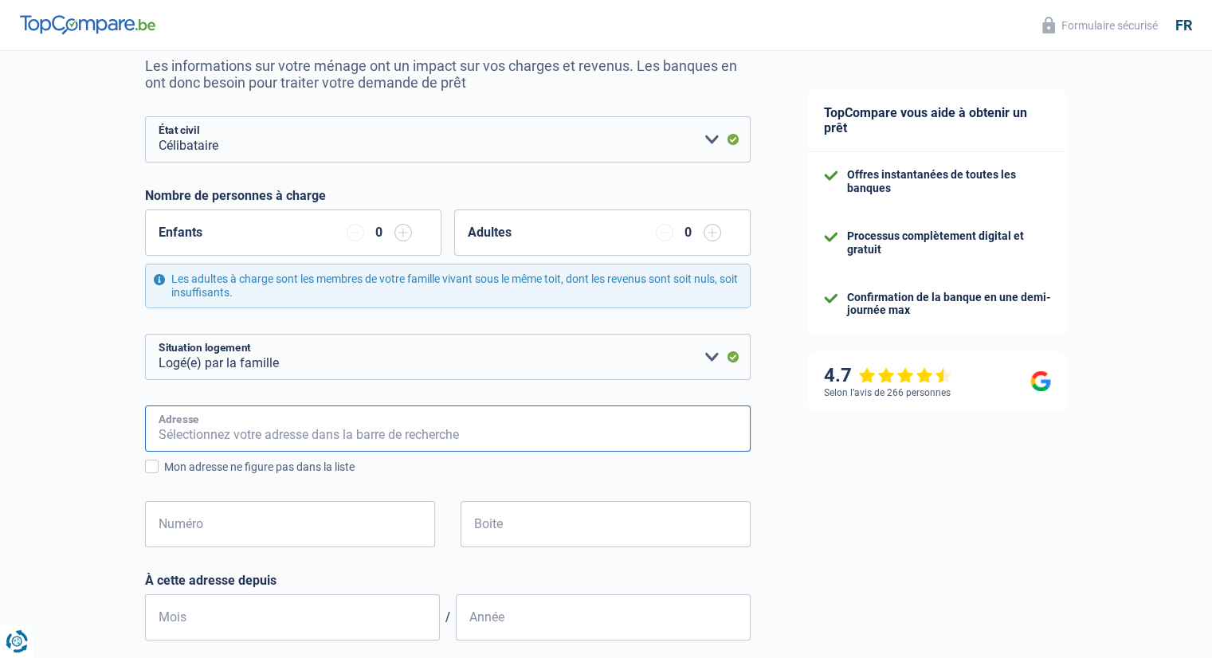
click at [305, 438] on input "Adresse" at bounding box center [448, 429] width 606 height 46
type input "Rue Hubert Penet, Mettet, Belgique"
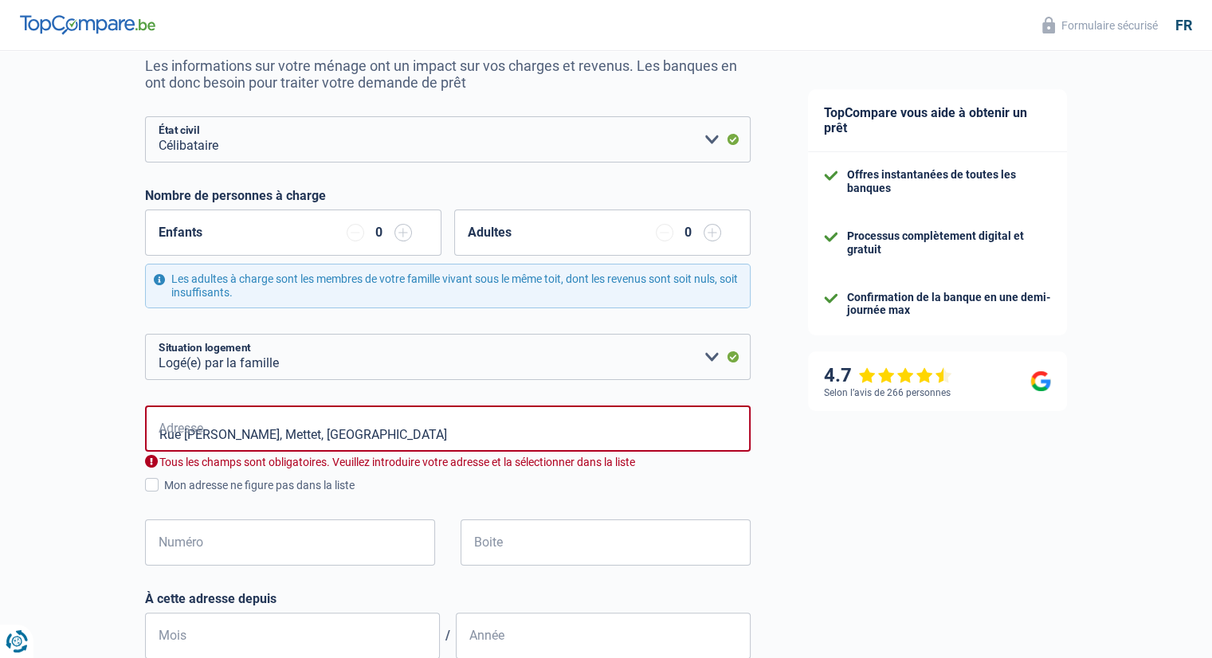
select select "BE"
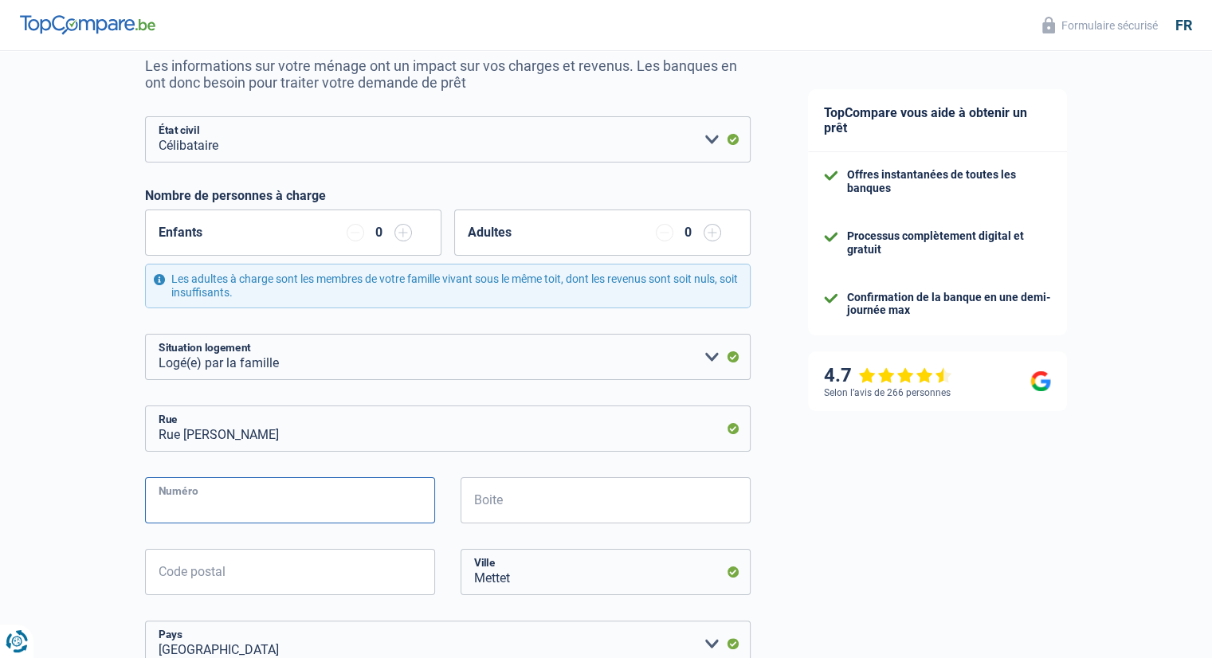
click at [265, 504] on input "Numéro" at bounding box center [290, 500] width 290 height 46
type input "45"
click at [265, 573] on input "Code postal" at bounding box center [290, 572] width 290 height 46
type input "5646"
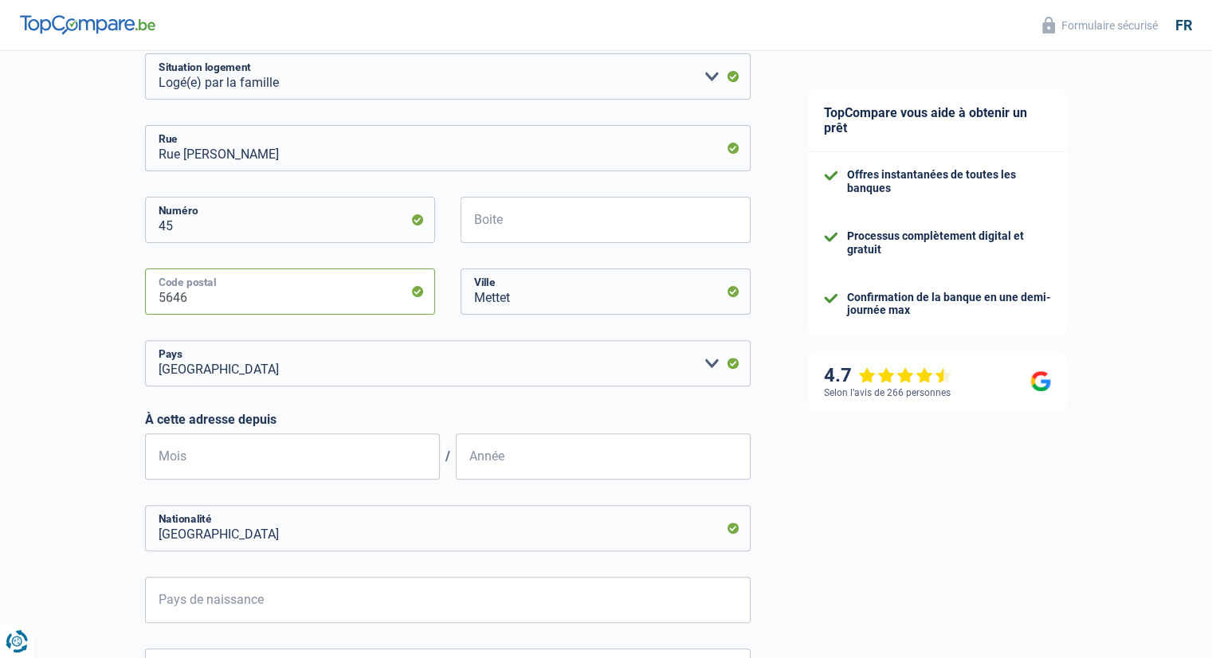
scroll to position [478, 0]
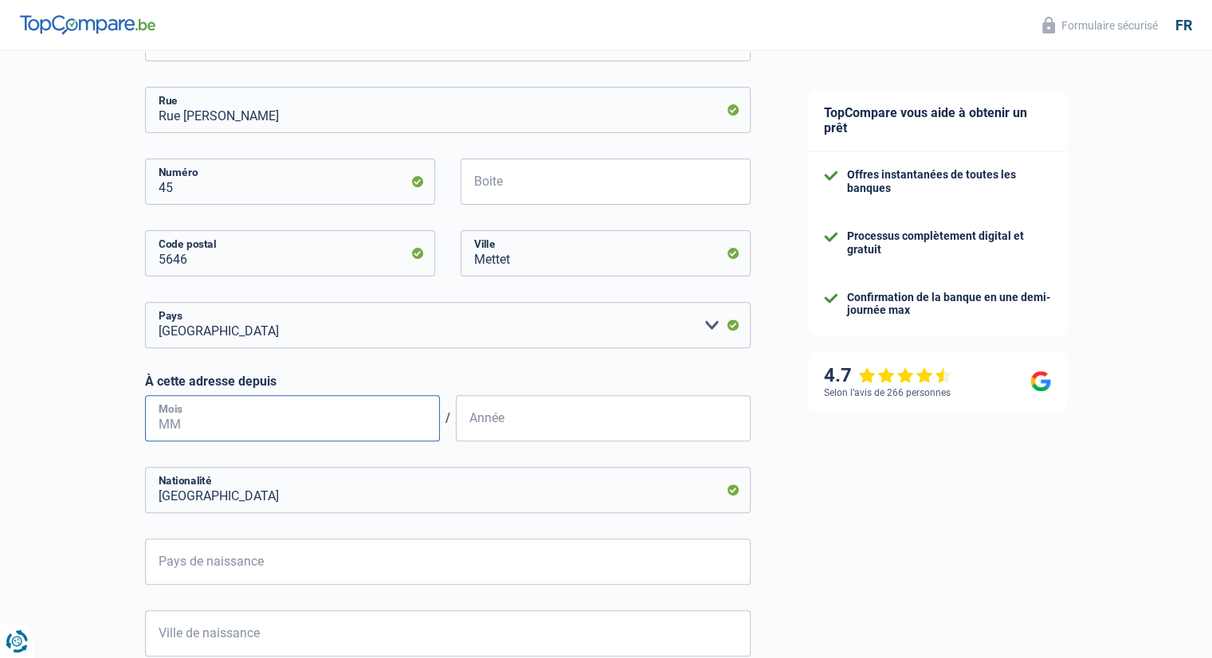
click at [351, 418] on input "Mois" at bounding box center [292, 418] width 295 height 46
type input "07"
click at [512, 428] on input "Année" at bounding box center [603, 418] width 295 height 46
type input "2022"
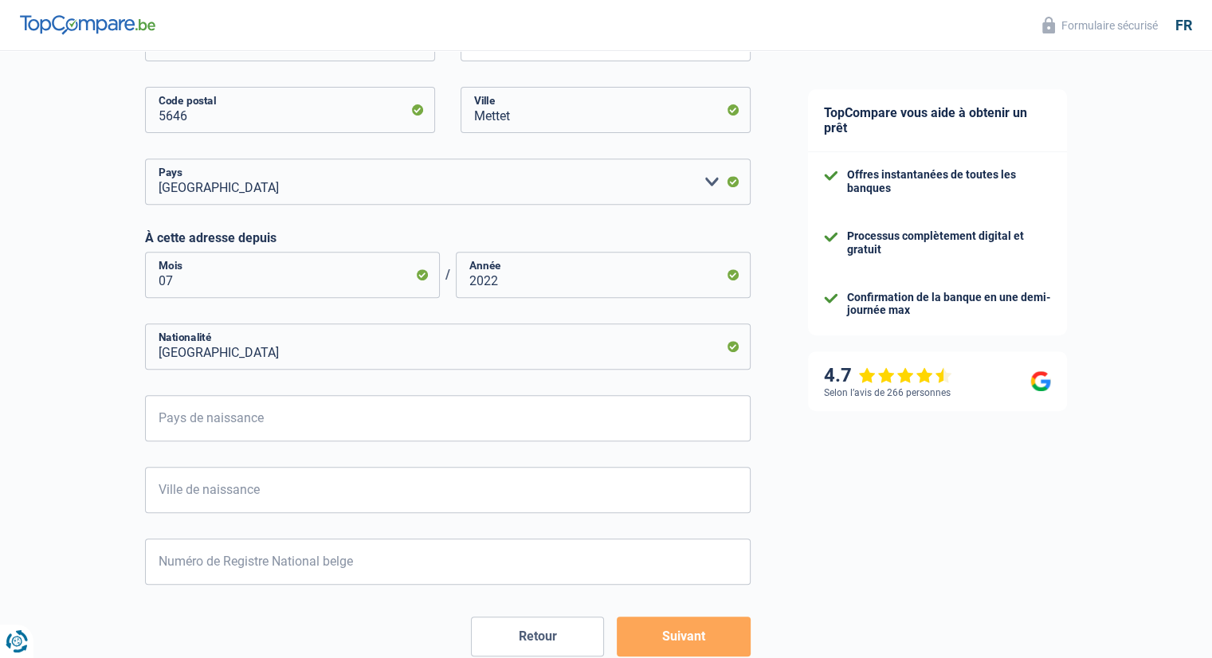
scroll to position [715, 0]
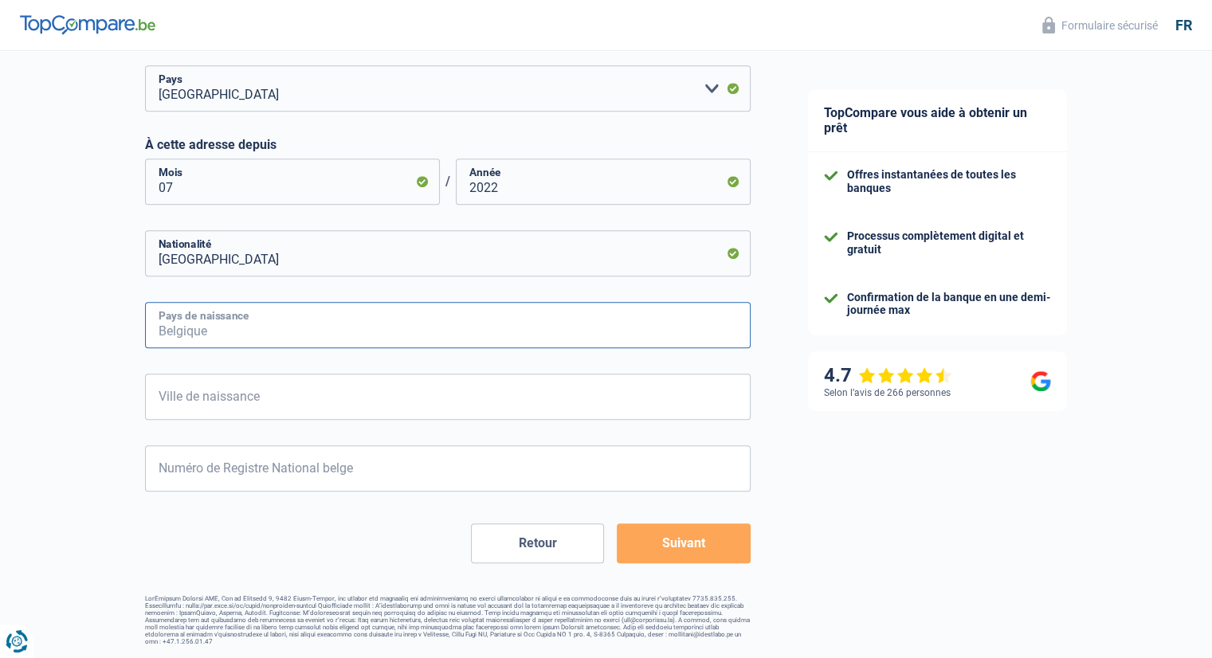
click at [265, 332] on input "Pays de naissance" at bounding box center [448, 325] width 606 height 46
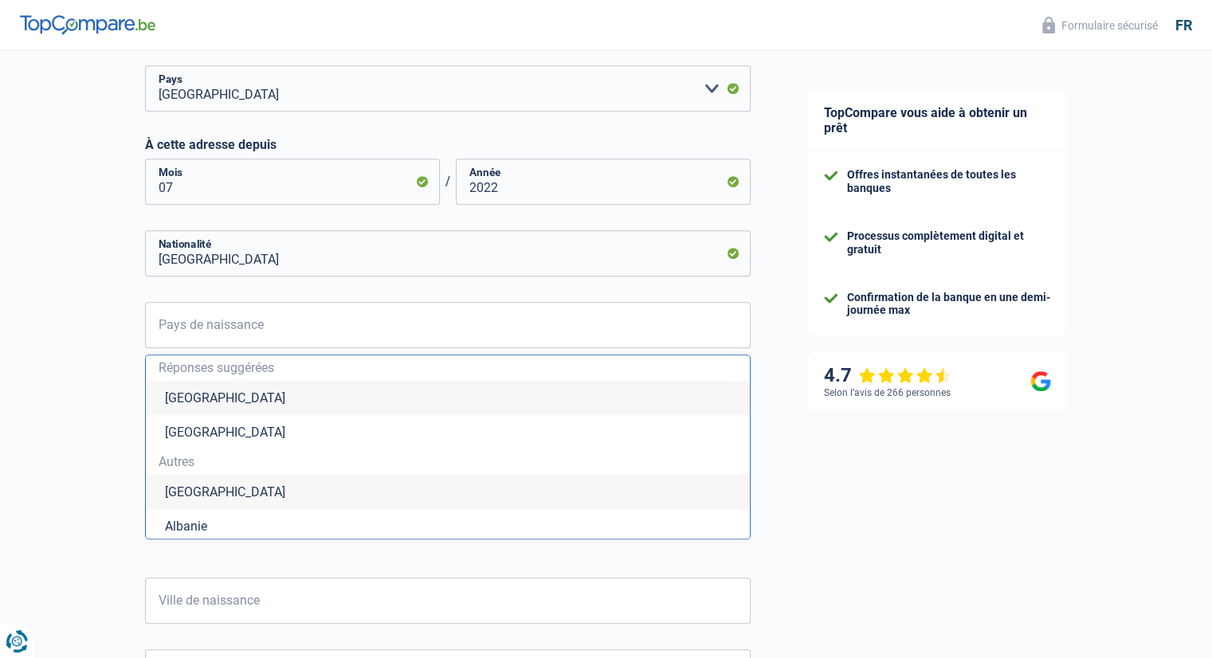
click at [265, 396] on li "Belgique" at bounding box center [448, 398] width 604 height 34
type input "Belgique"
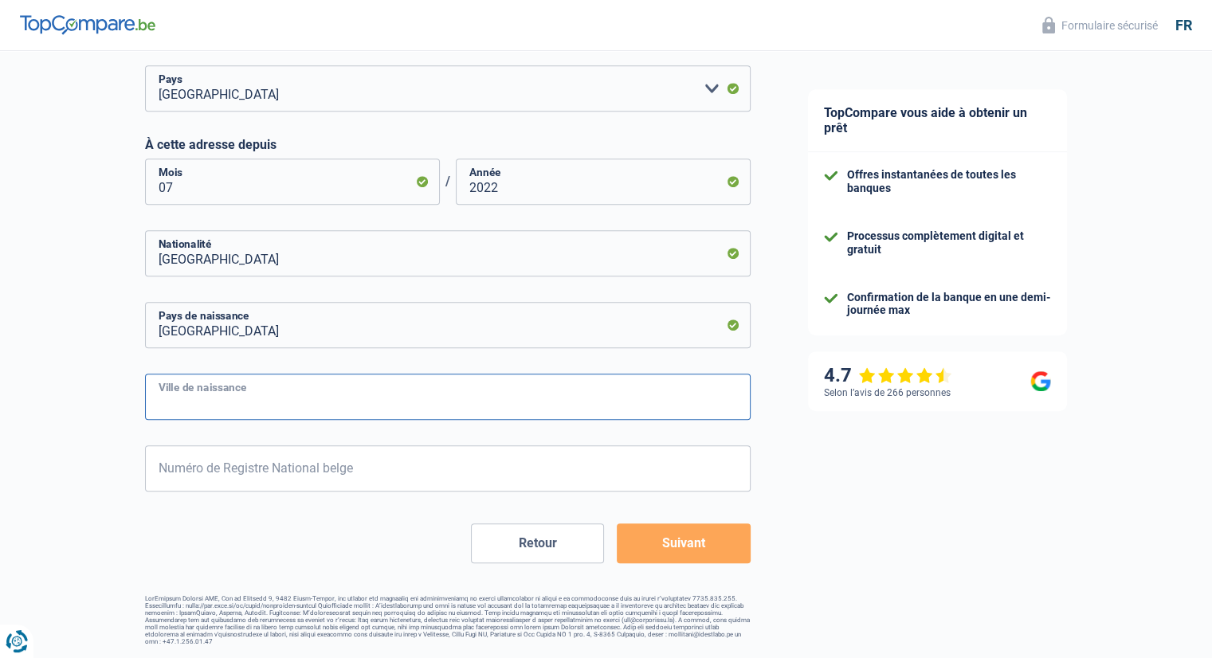
click at [265, 395] on input "Ville de naissance" at bounding box center [448, 397] width 606 height 46
type input "Namur"
click at [300, 461] on input "Numéro de Registre National belge" at bounding box center [448, 469] width 606 height 46
type input "76.12.15-295.62"
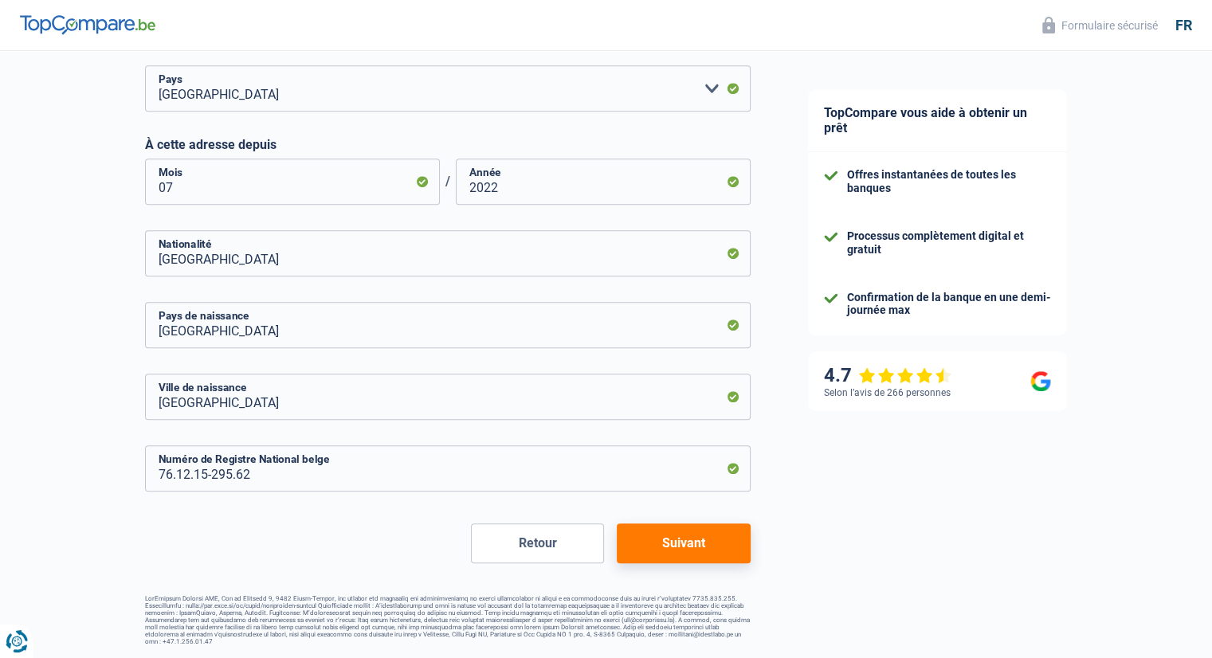
click at [713, 547] on button "Suivant" at bounding box center [683, 544] width 133 height 40
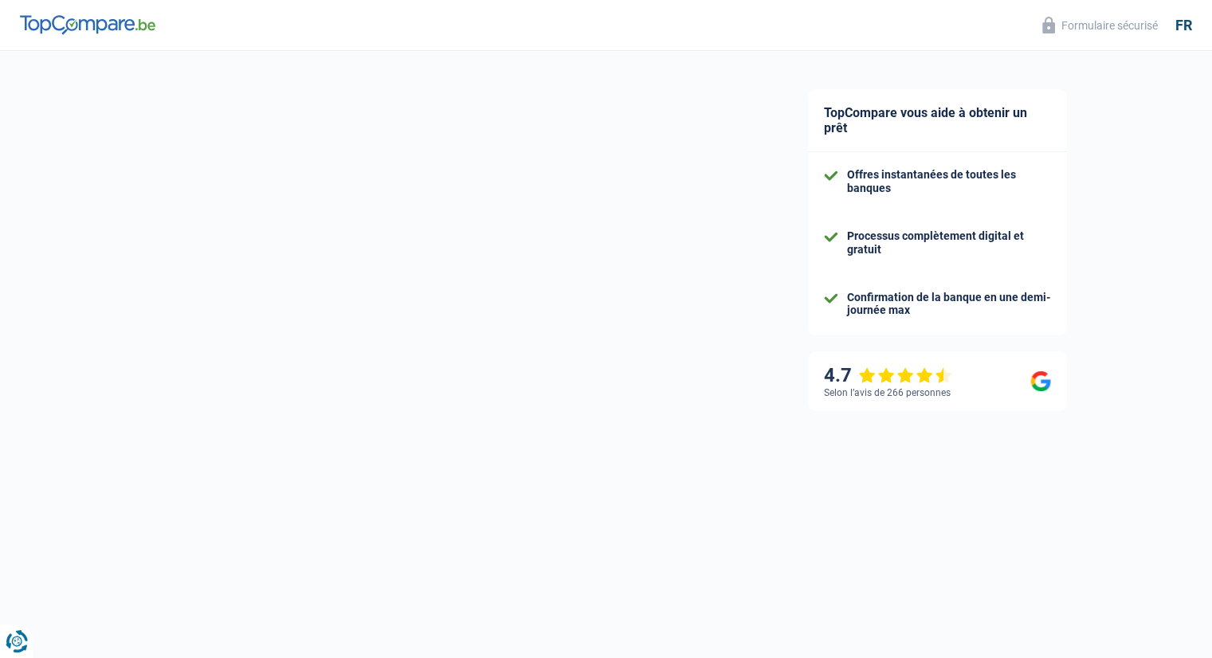
select select "netSalary"
select select "mealVouchers"
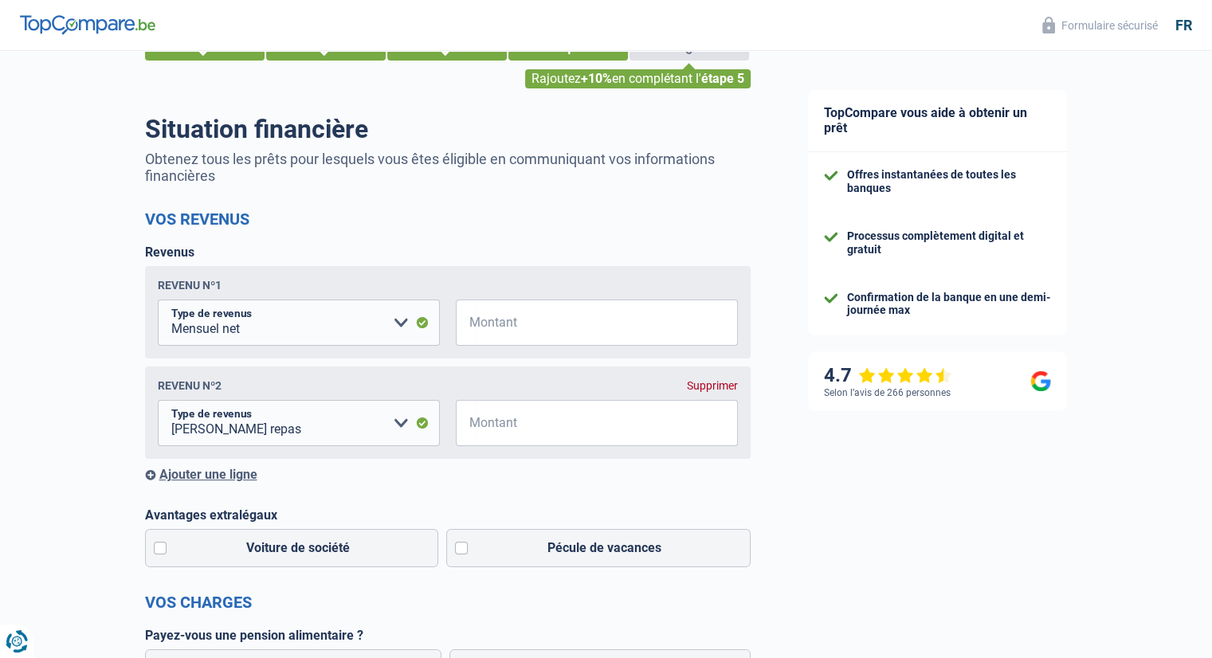
scroll to position [159, 0]
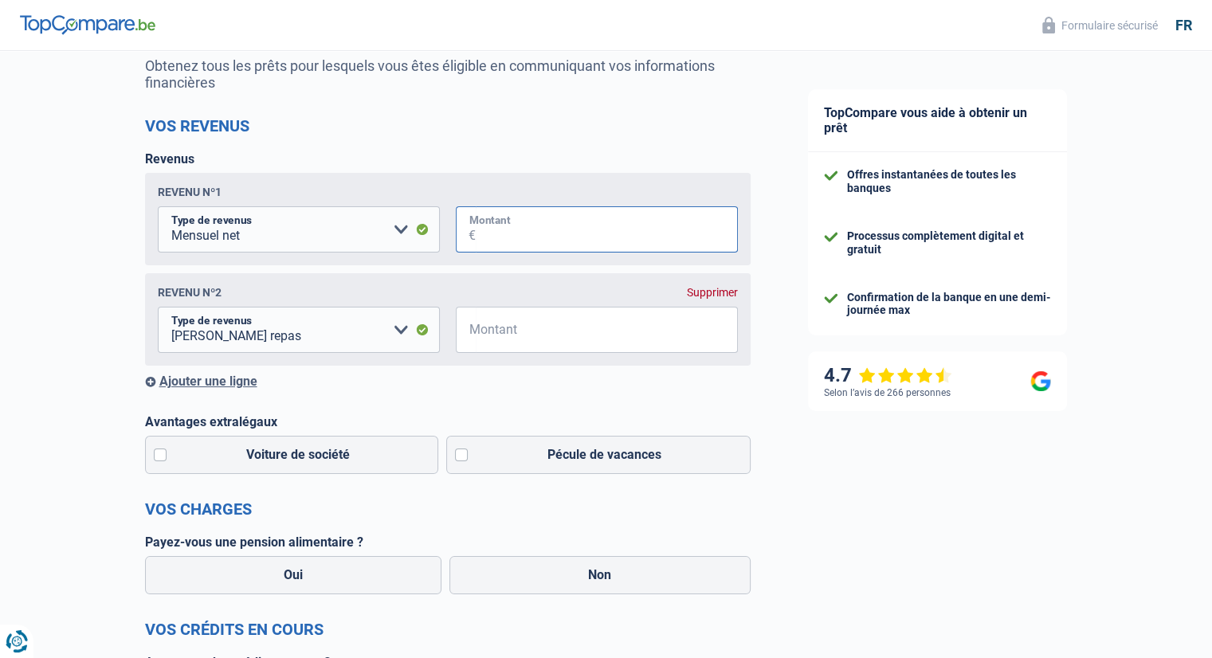
drag, startPoint x: 504, startPoint y: 241, endPoint x: 552, endPoint y: 230, distance: 48.9
click at [504, 239] on input "Montant" at bounding box center [607, 229] width 262 height 46
click at [552, 230] on input "2.500" at bounding box center [607, 229] width 262 height 46
type input "2"
type input "2.500"
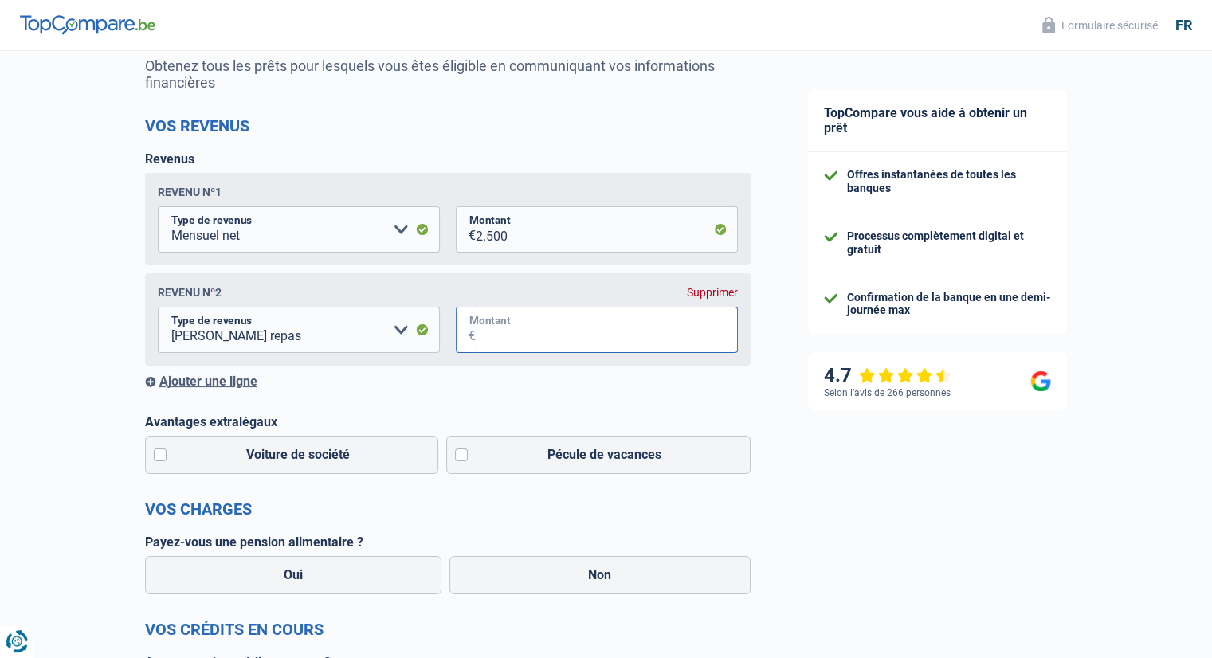
click at [495, 331] on input "Montant" at bounding box center [607, 330] width 262 height 46
type input "350"
click at [228, 387] on div "Ajouter une ligne" at bounding box center [448, 381] width 606 height 15
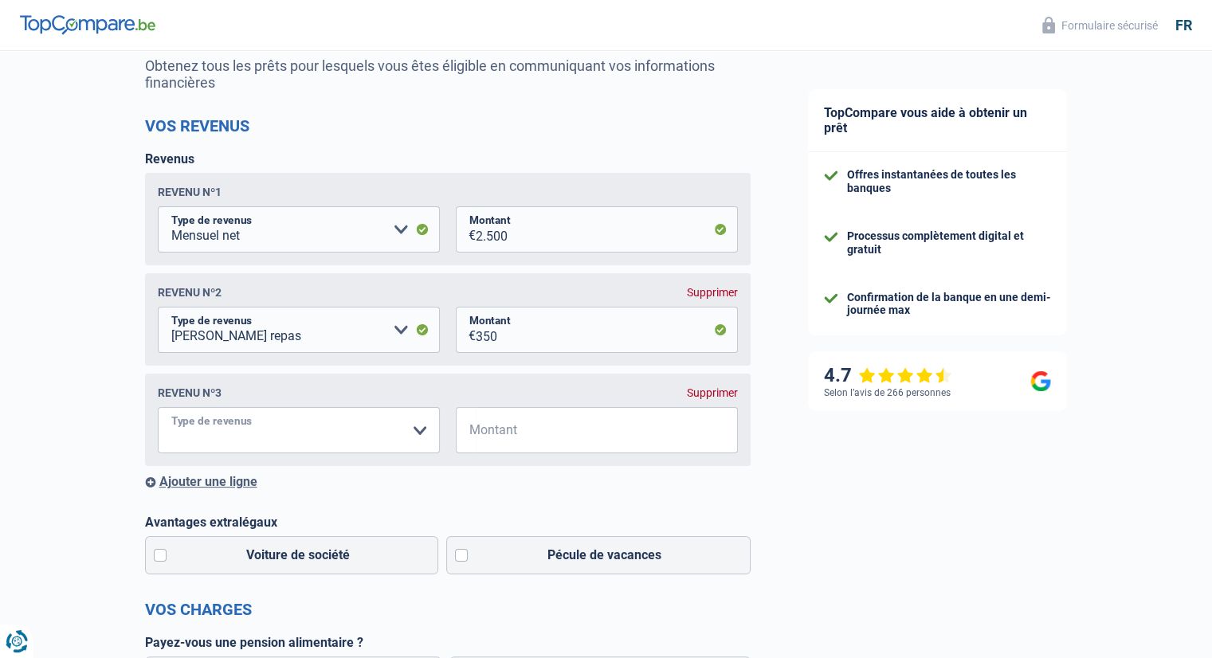
click at [412, 430] on select "Allocation d'handicap Allocations chômage Allocations familiales Chèques repas …" at bounding box center [299, 430] width 282 height 46
select select "other"
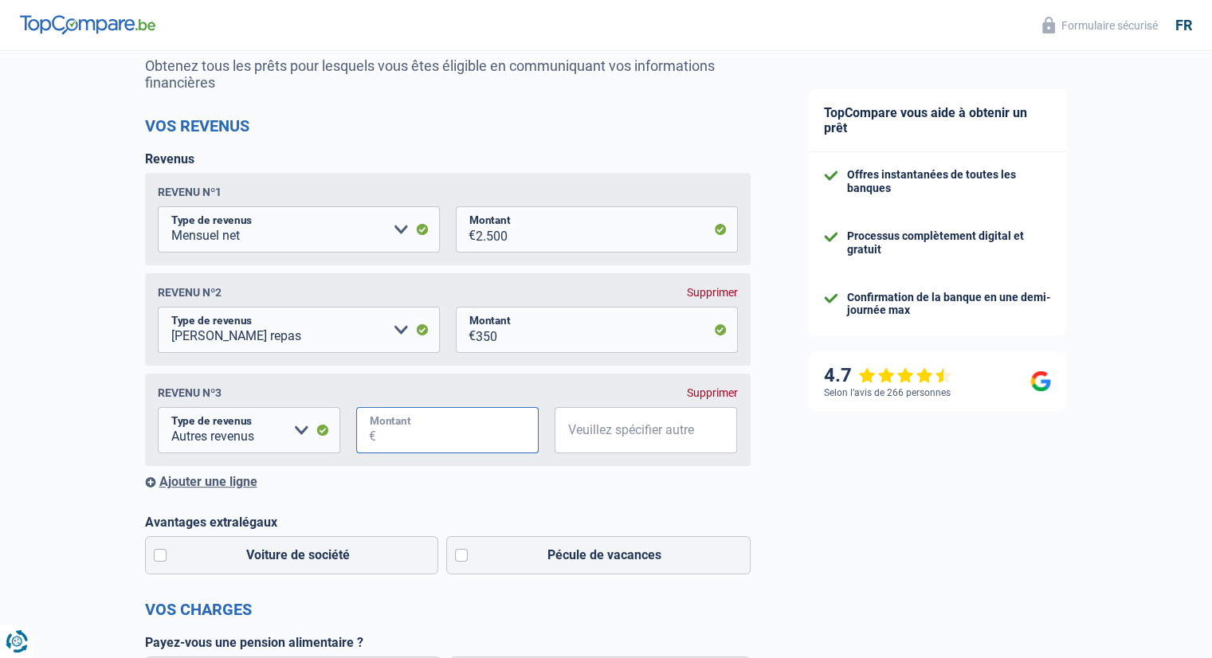
click at [476, 435] on input "Montant" at bounding box center [457, 430] width 163 height 46
type input "100"
click at [685, 431] on input "Veuillez spécifier autre" at bounding box center [646, 430] width 183 height 46
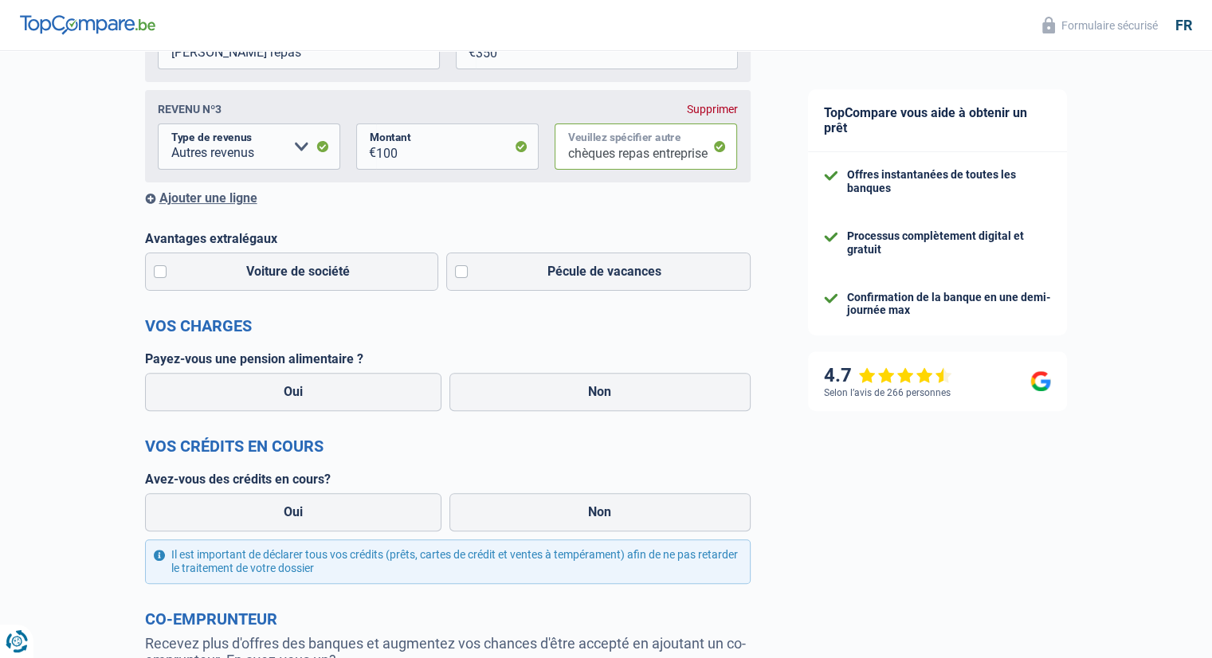
scroll to position [478, 0]
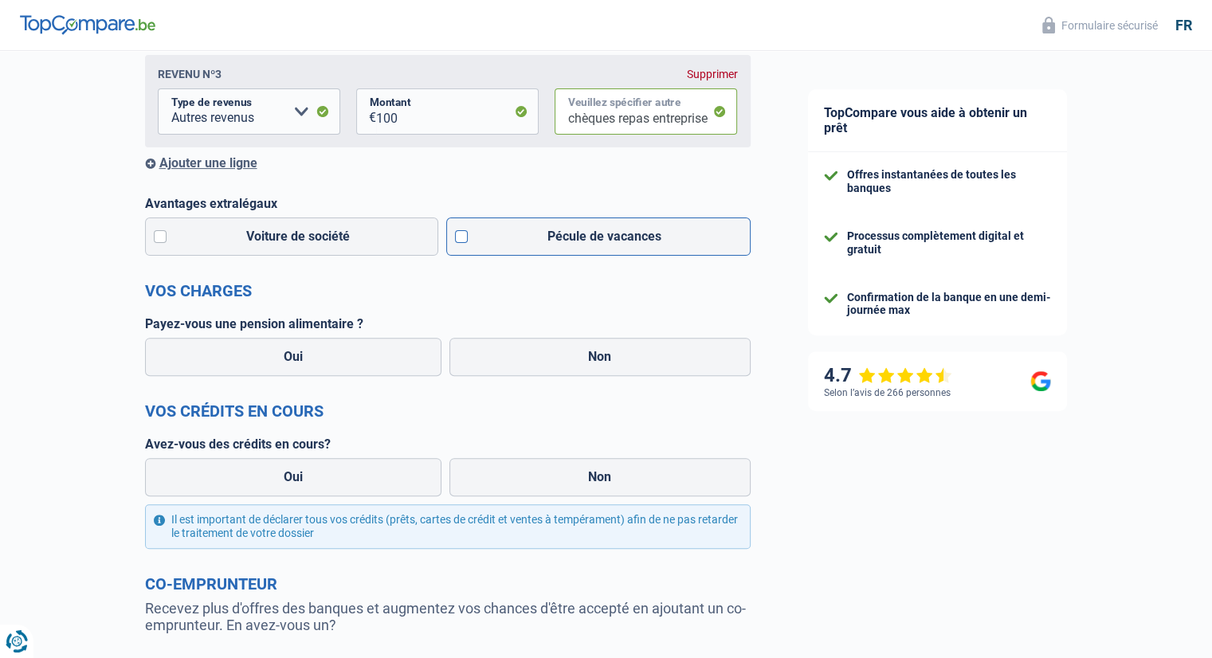
type input "chèques repas entreprise"
click at [463, 249] on label "Pécule de vacances" at bounding box center [598, 237] width 304 height 38
click at [463, 249] on input "Pécule de vacances" at bounding box center [598, 237] width 304 height 38
checkbox input "true"
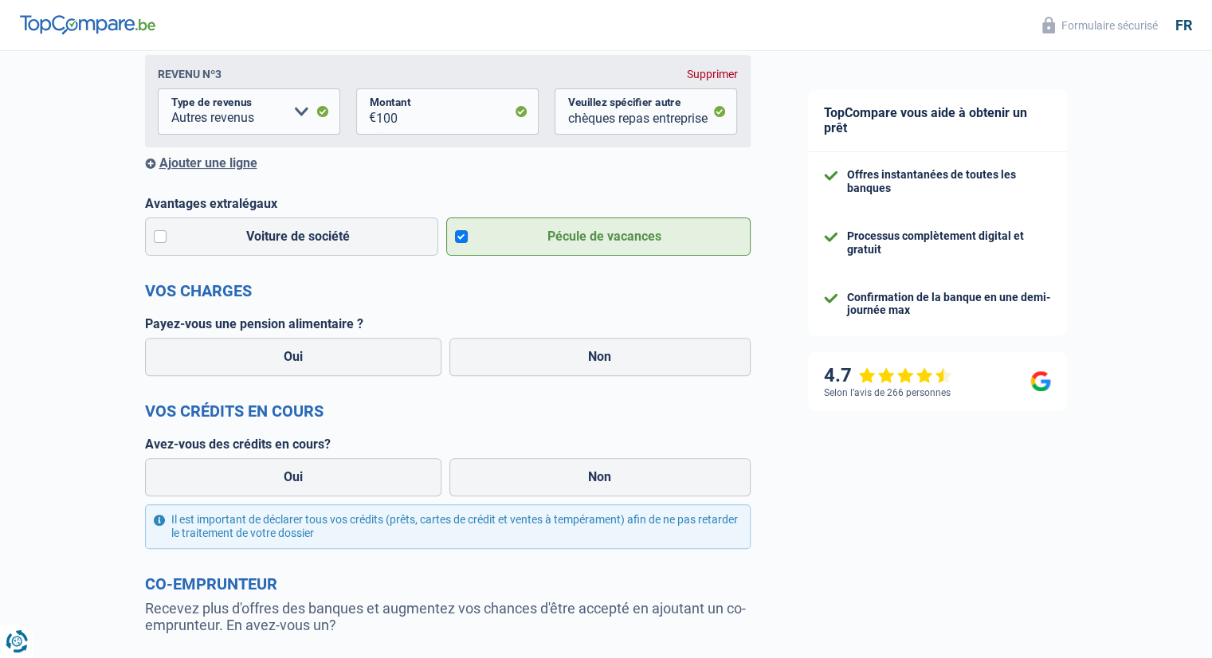
scroll to position [0, 0]
click at [516, 363] on label "Non" at bounding box center [599, 357] width 301 height 38
click at [516, 363] on input "Non" at bounding box center [599, 357] width 301 height 38
radio input "true"
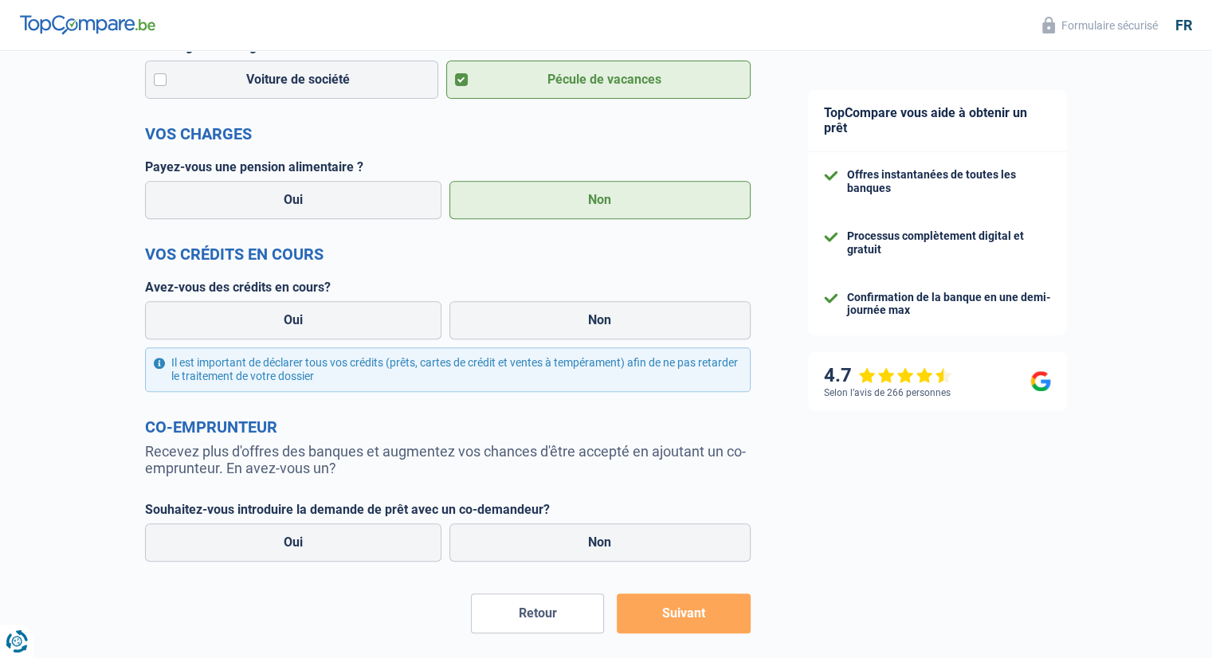
scroll to position [638, 0]
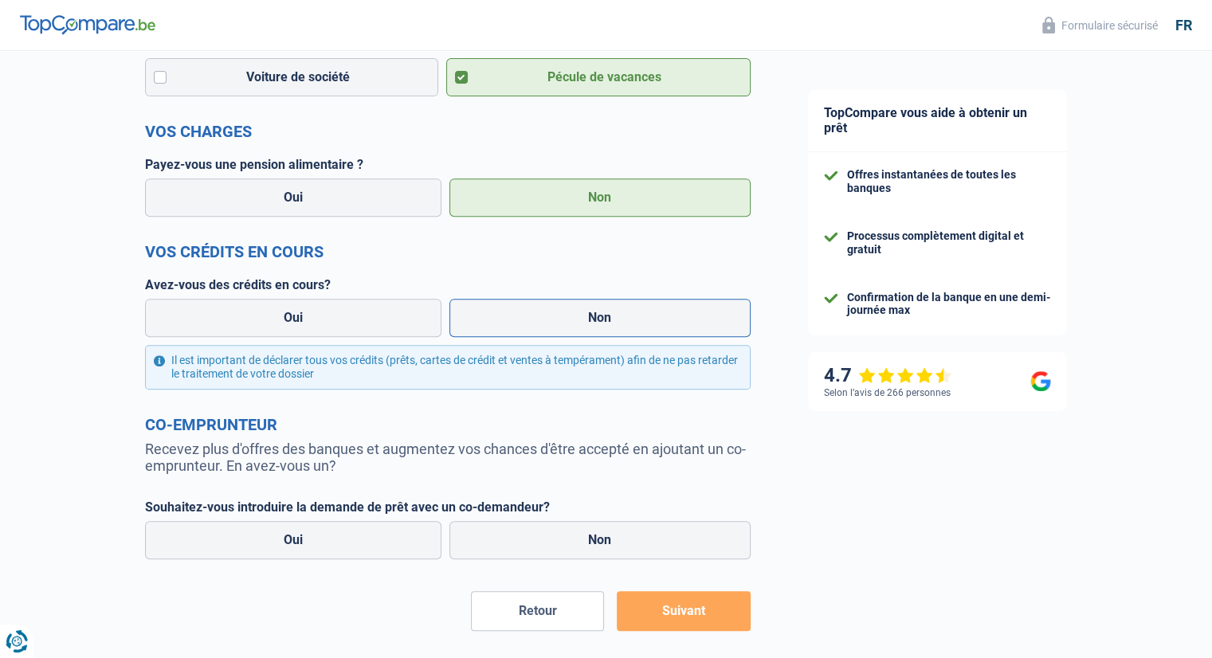
click at [517, 326] on label "Non" at bounding box center [599, 318] width 301 height 38
click at [517, 326] on input "Non" at bounding box center [599, 318] width 301 height 38
radio input "true"
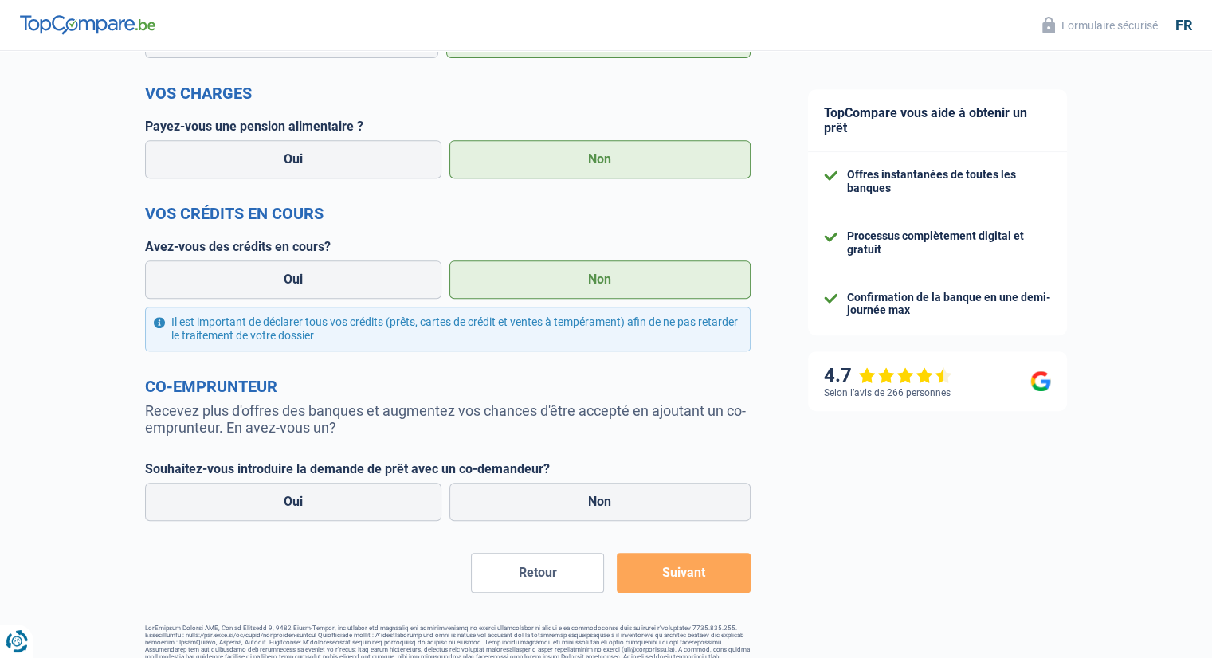
scroll to position [709, 0]
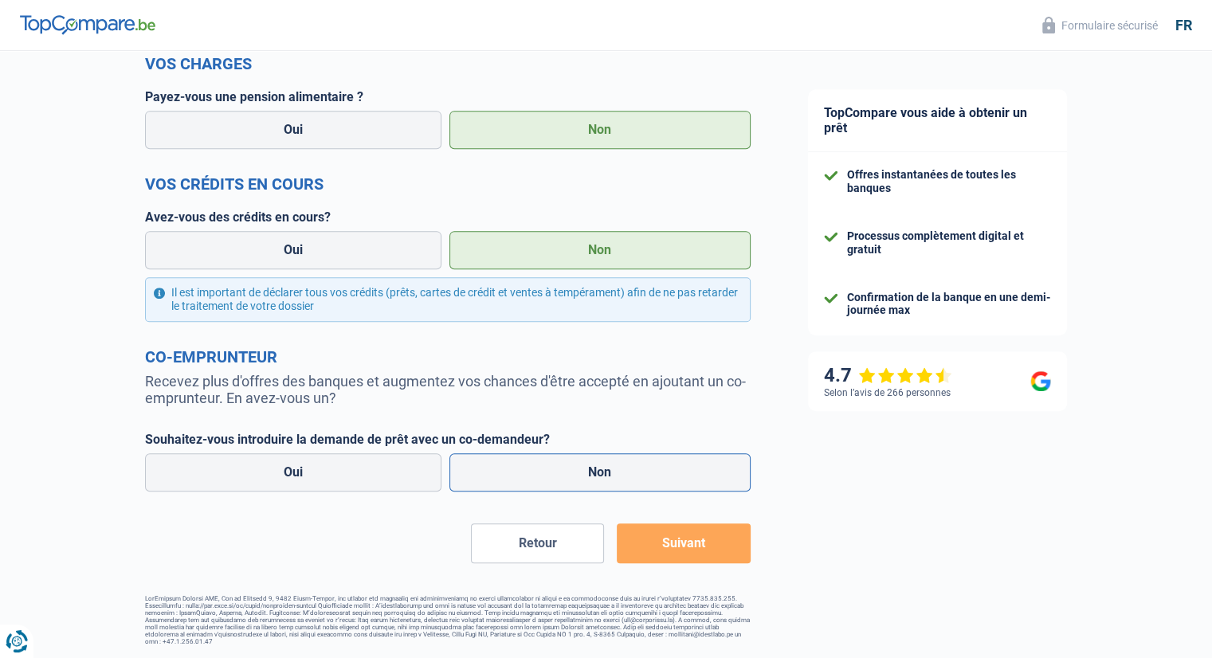
click at [567, 474] on label "Non" at bounding box center [599, 472] width 301 height 38
click at [567, 474] on input "Non" at bounding box center [599, 472] width 301 height 38
radio input "true"
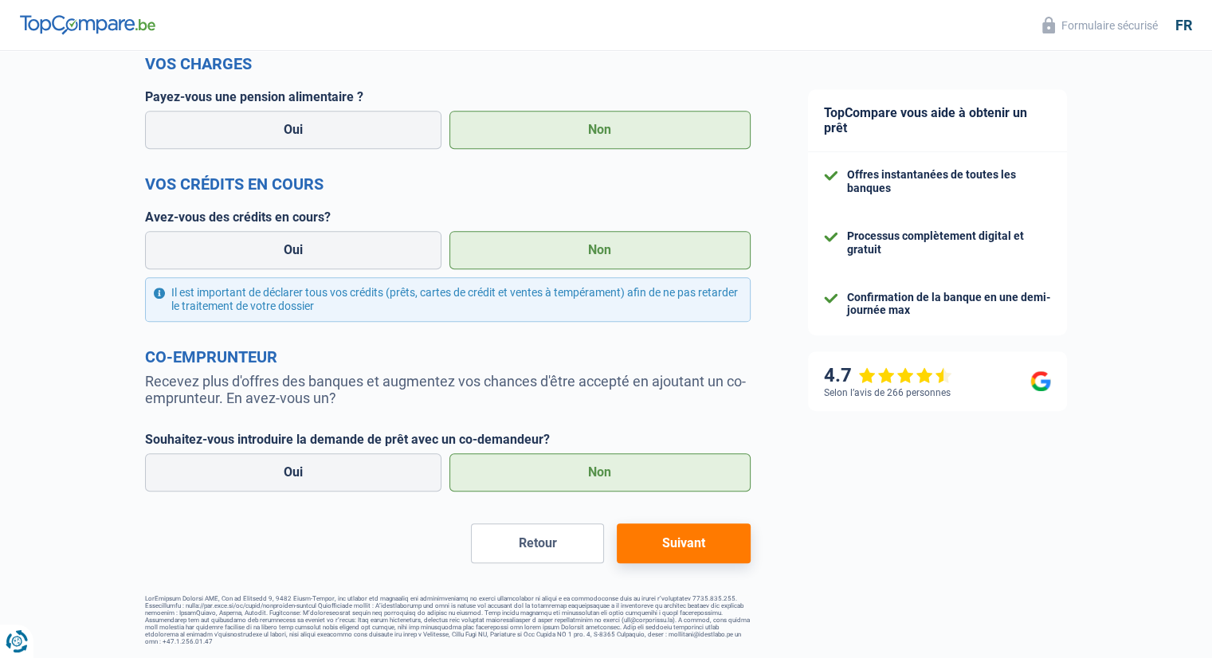
click at [675, 530] on button "Suivant" at bounding box center [683, 544] width 133 height 40
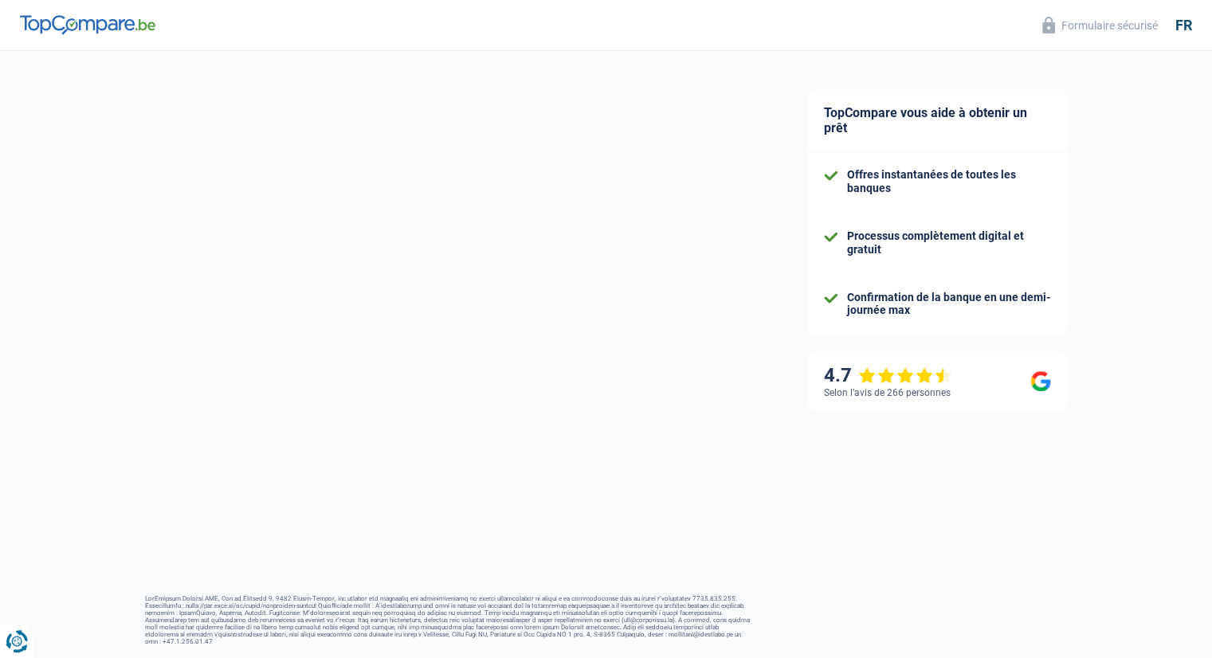
select select "120"
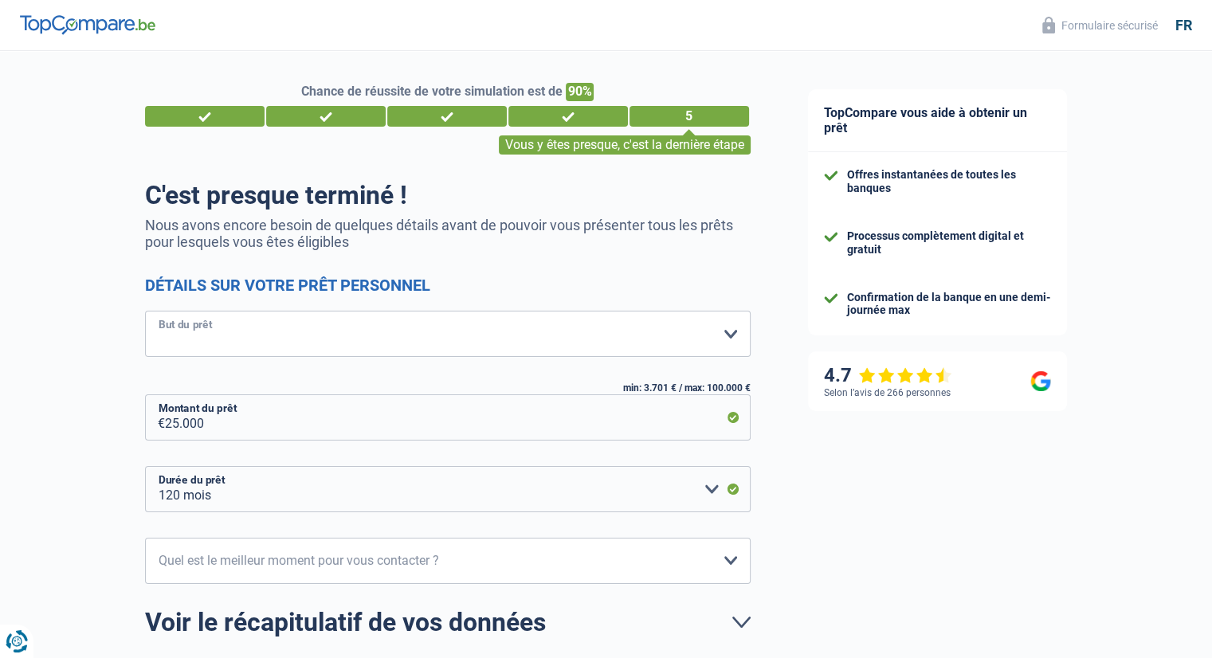
click at [273, 329] on select "Confort maison: meubles, textile, peinture, électroménager, outillage non-profe…" at bounding box center [448, 334] width 606 height 46
select select "household"
click at [145, 312] on select "Confort maison: meubles, textile, peinture, électroménager, outillage non-profe…" at bounding box center [448, 334] width 606 height 46
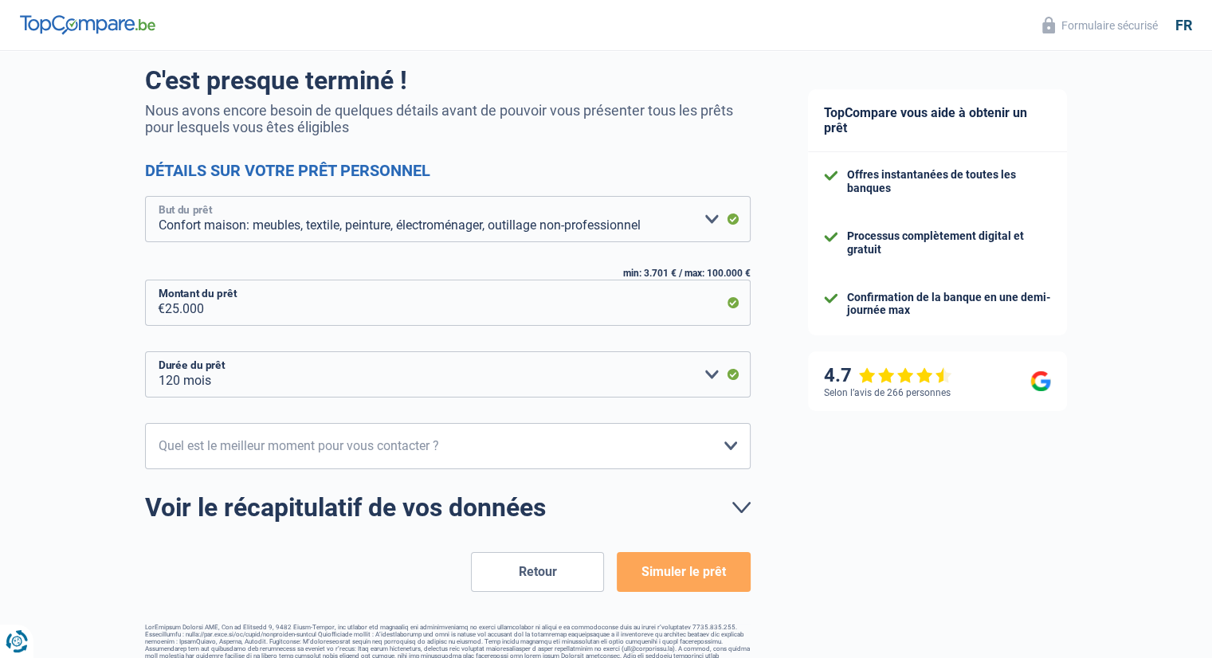
scroll to position [143, 0]
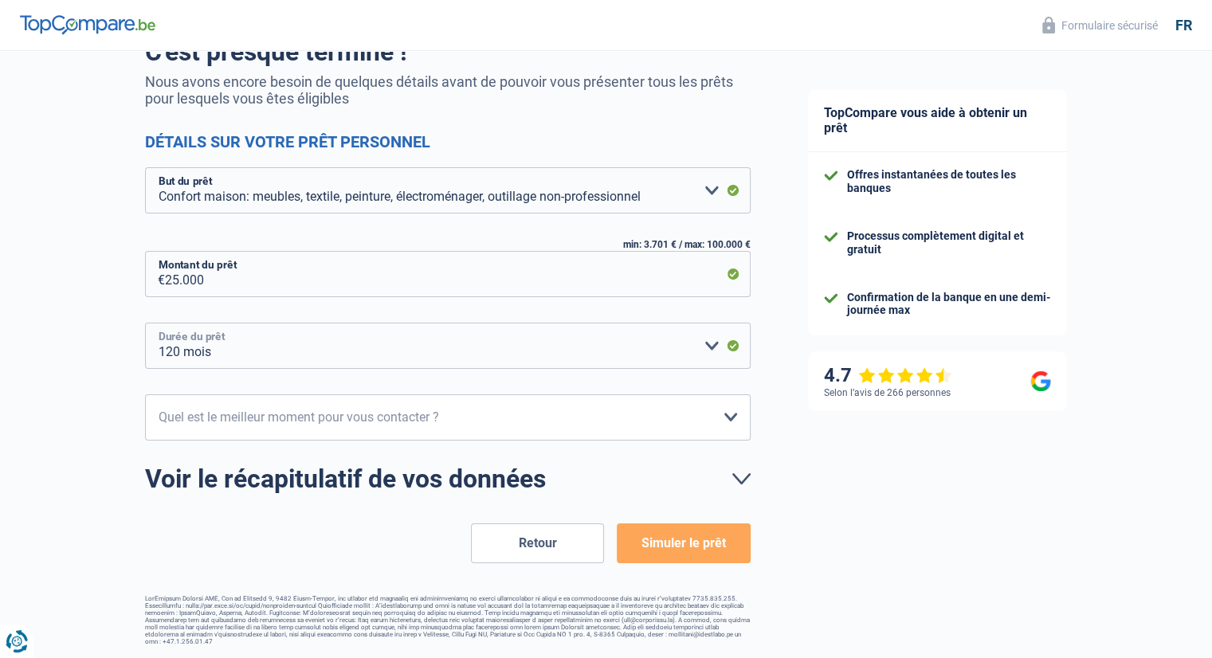
click at [708, 347] on select "12 mois 18 mois 24 mois 30 mois 36 mois 42 mois 48 mois 60 mois 72 mois 84 mois…" at bounding box center [448, 346] width 606 height 46
select select "60"
click at [145, 323] on select "12 mois 18 mois 24 mois 30 mois 36 mois 42 mois 48 mois 60 mois 72 mois 84 mois…" at bounding box center [448, 346] width 606 height 46
click at [449, 422] on select "10h-12h 12h-14h 14h-16h 16h-18h Veuillez sélectionner une option" at bounding box center [448, 418] width 606 height 46
select select "14-16"
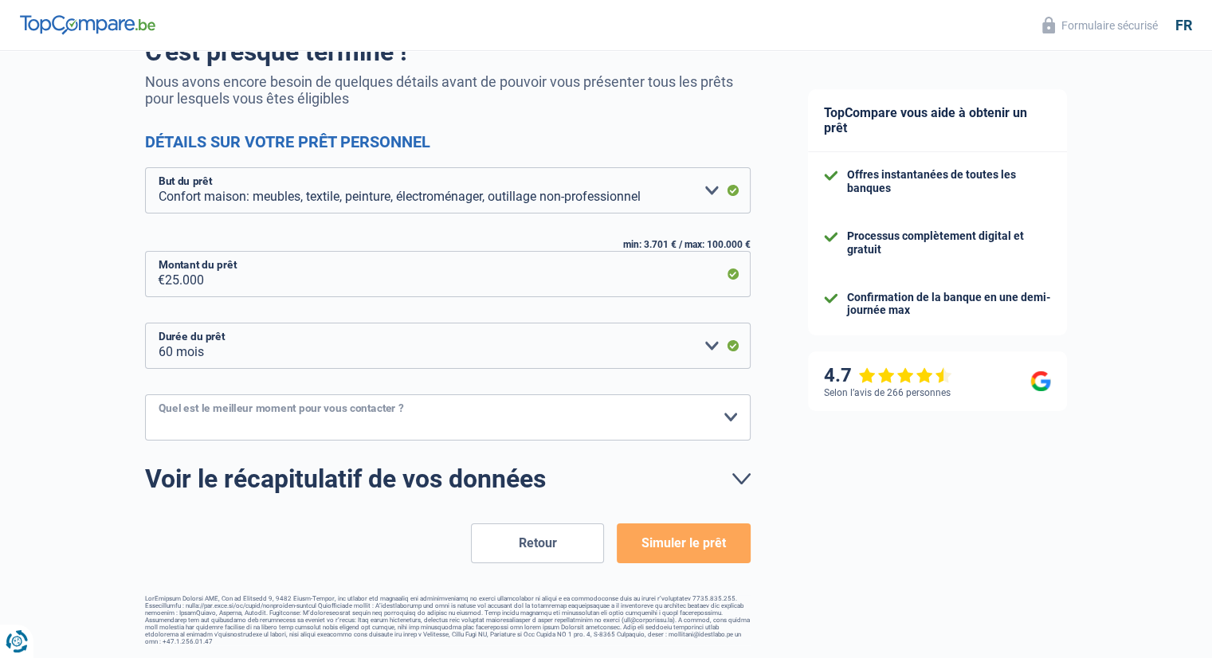
click at [145, 395] on select "10h-12h 12h-14h 14h-16h 16h-18h Veuillez sélectionner une option" at bounding box center [448, 418] width 606 height 46
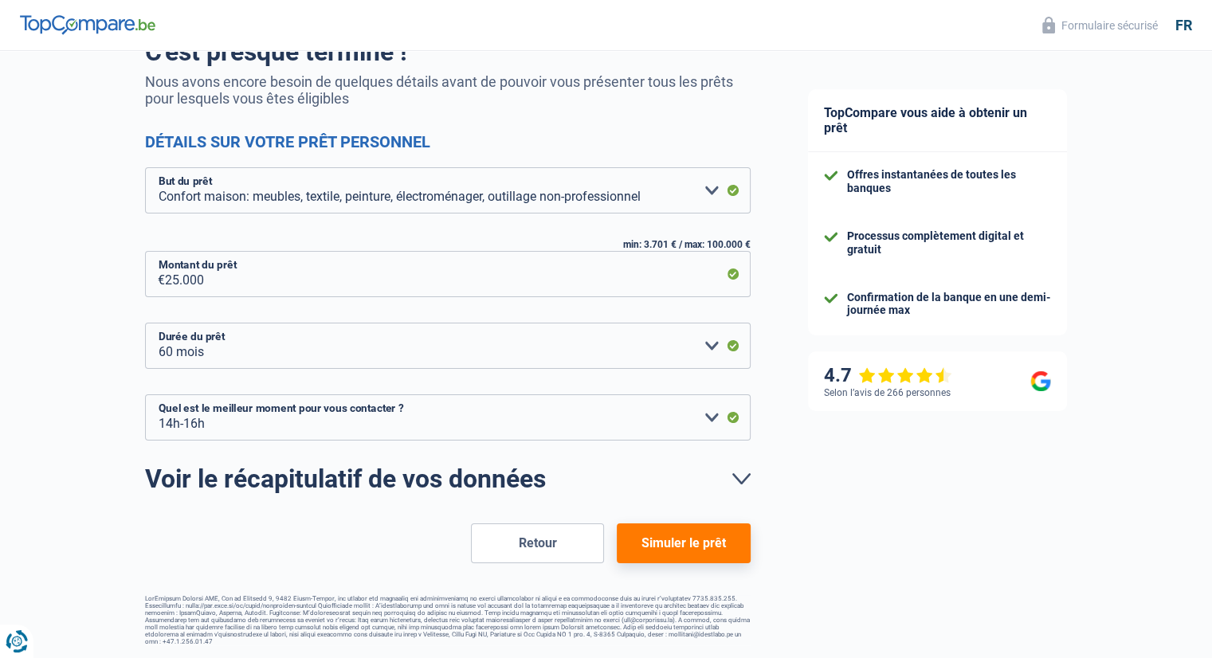
click at [677, 543] on button "Simuler le prêt" at bounding box center [683, 544] width 133 height 40
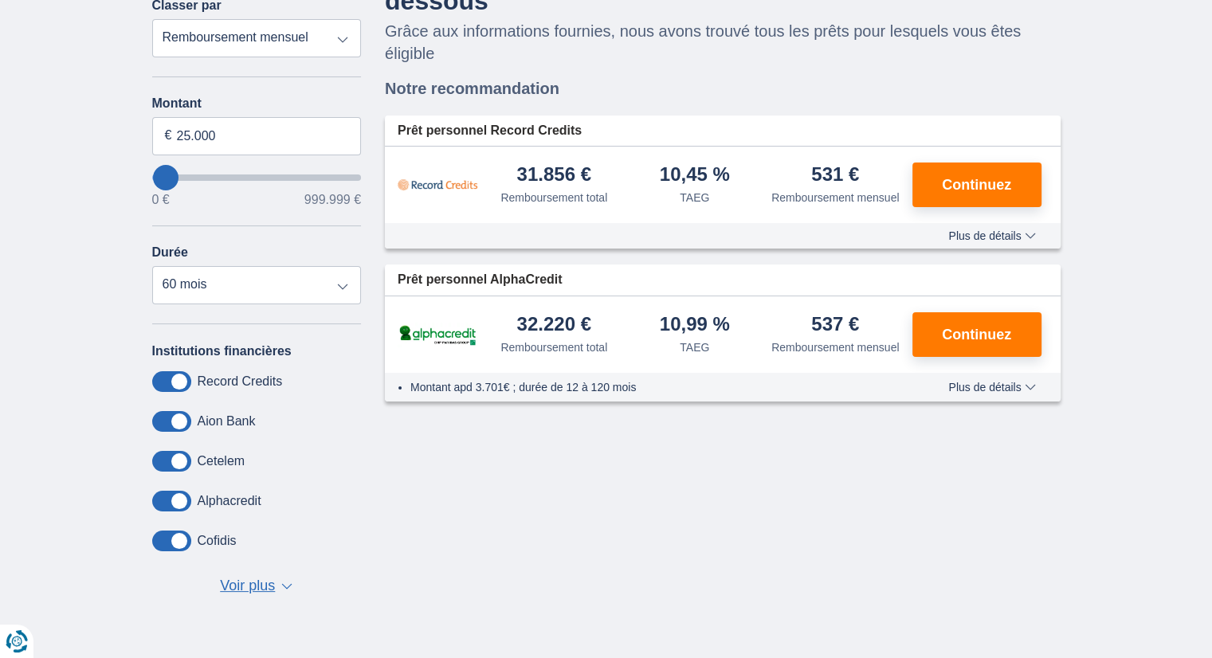
scroll to position [80, 0]
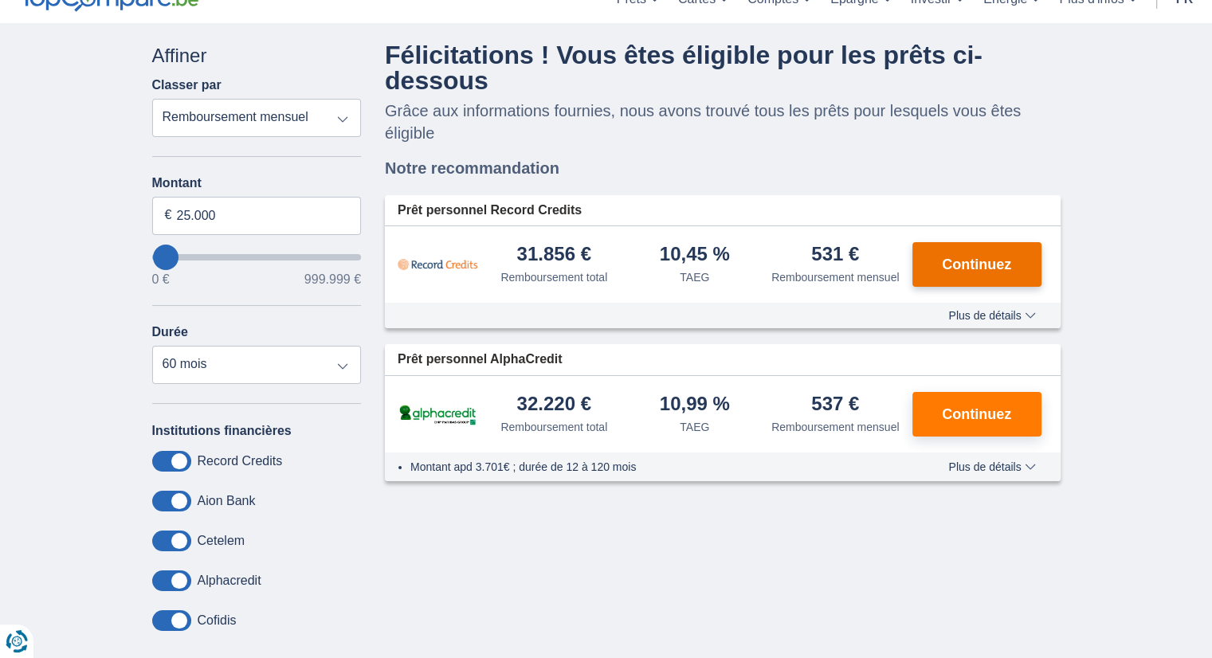
click at [991, 278] on button "Continuez" at bounding box center [977, 264] width 129 height 45
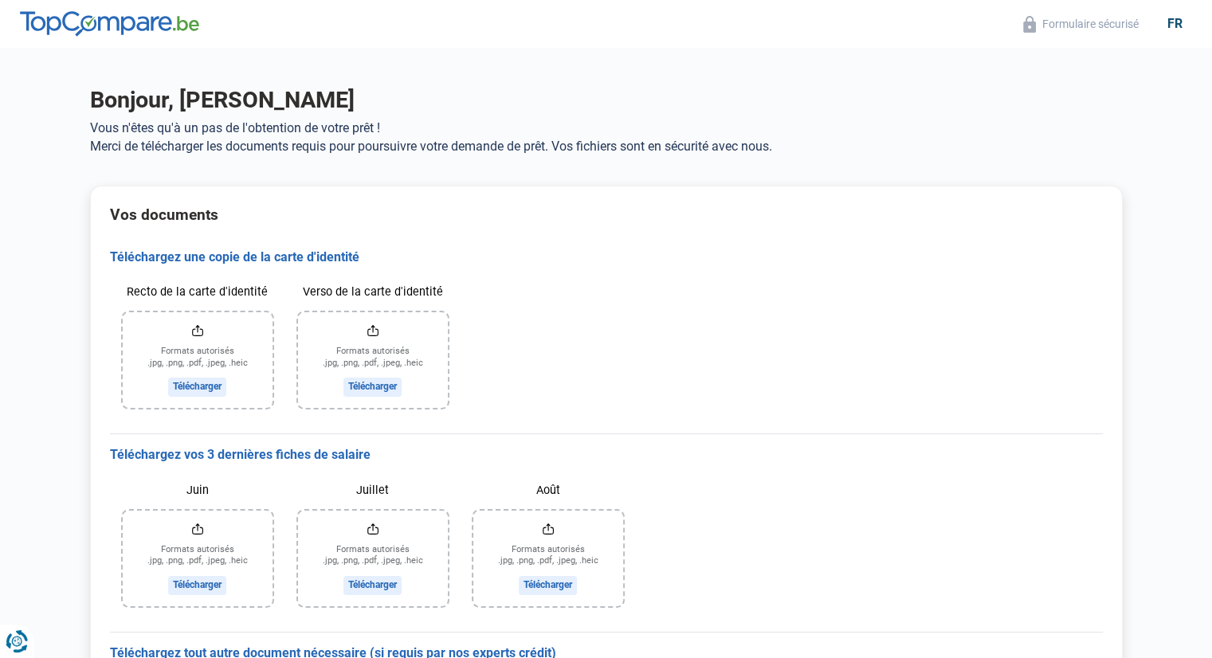
click at [198, 385] on input "Recto de la carte d'identité" at bounding box center [198, 360] width 150 height 96
click at [180, 387] on input "Recto de la carte d'identité" at bounding box center [198, 360] width 150 height 96
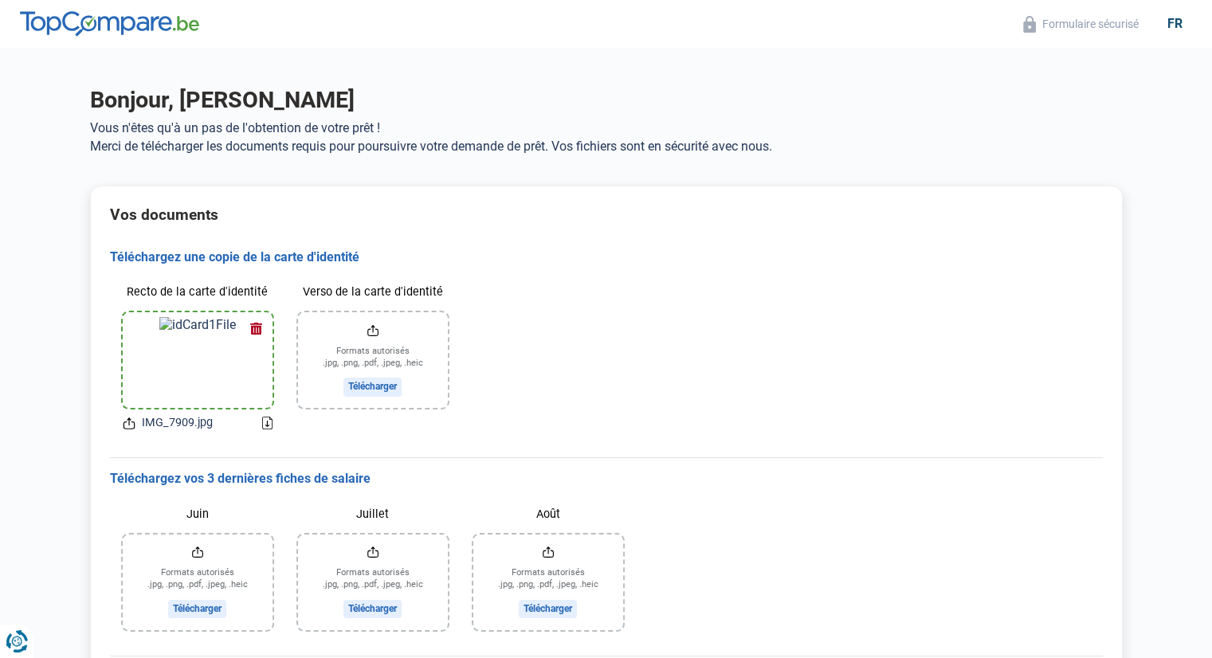
click at [375, 393] on input "Verso de la carte d'identité" at bounding box center [373, 360] width 150 height 96
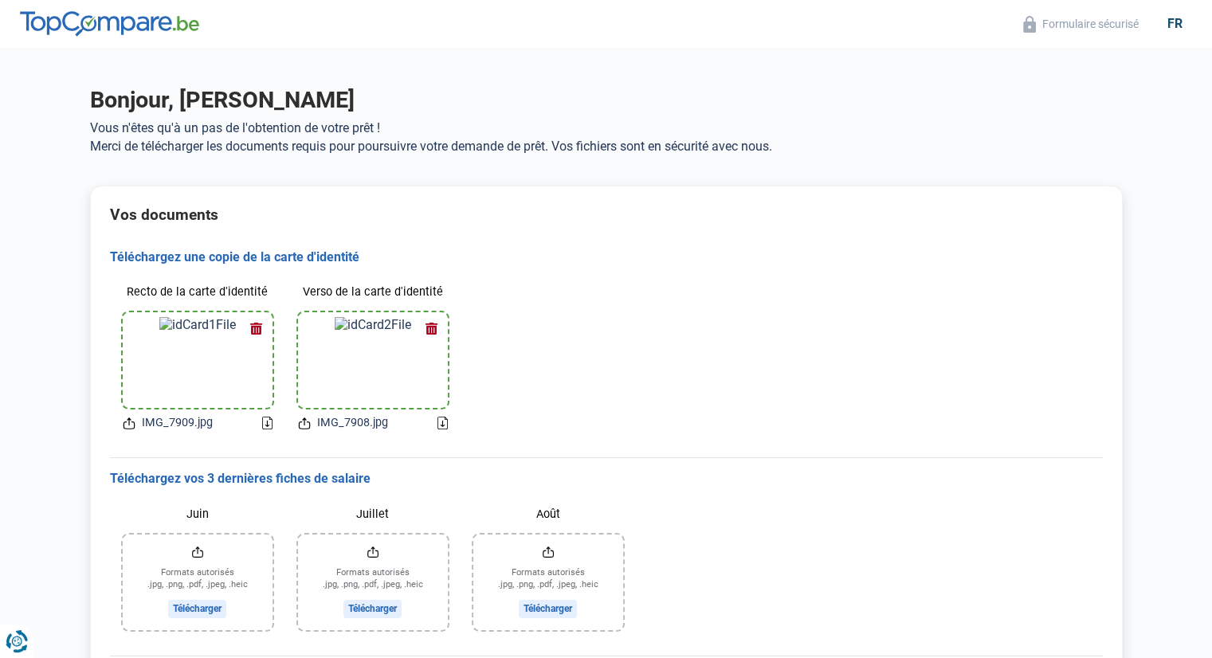
click at [746, 540] on div "Juin Formats autorisés .jpg, .png, .pdf, .jpeg, .heic Télécharger Juillet Forma…" at bounding box center [606, 565] width 993 height 155
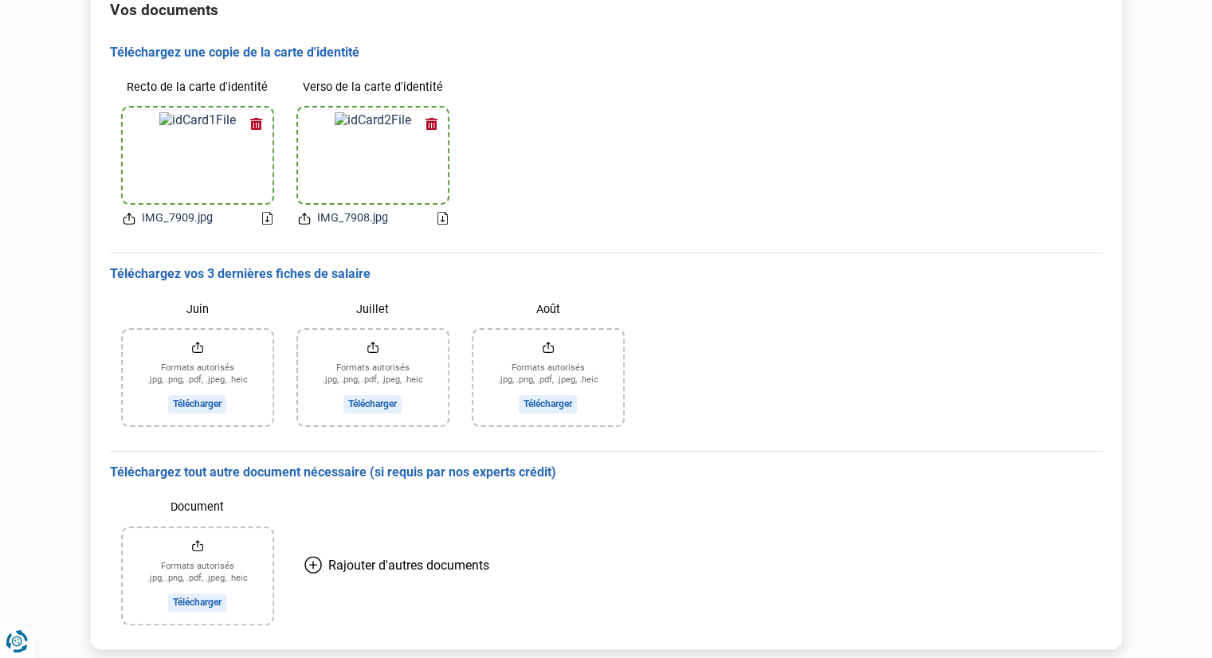
scroll to position [249, 0]
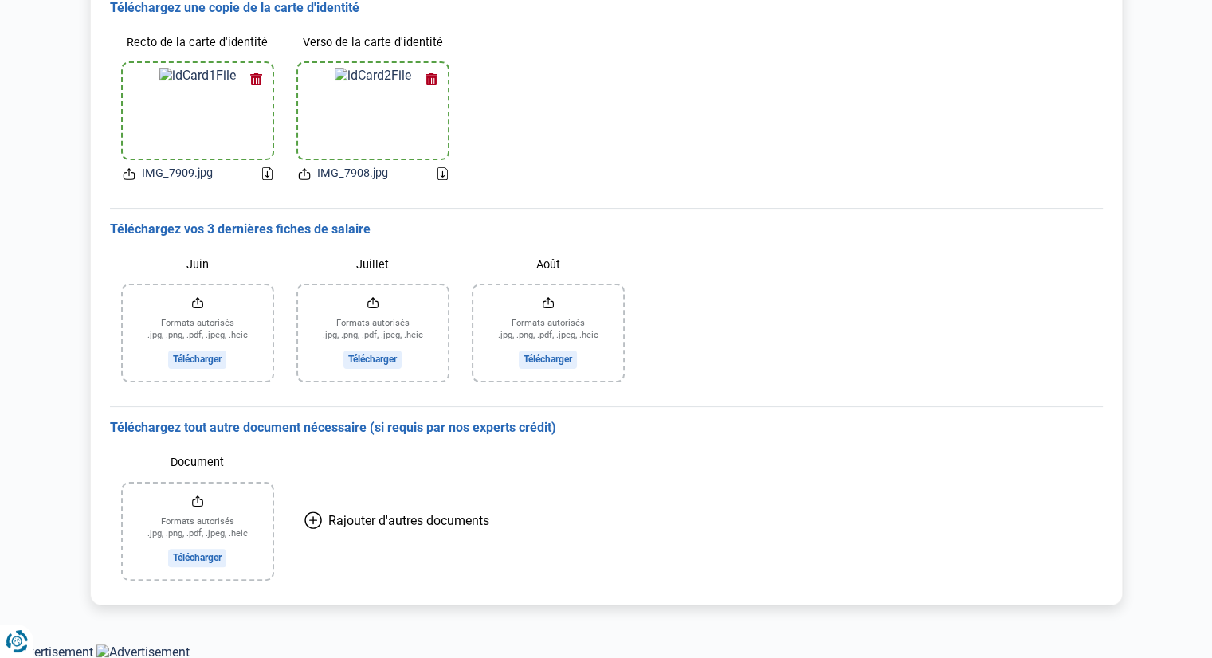
click at [198, 358] on input "Juin" at bounding box center [198, 333] width 150 height 96
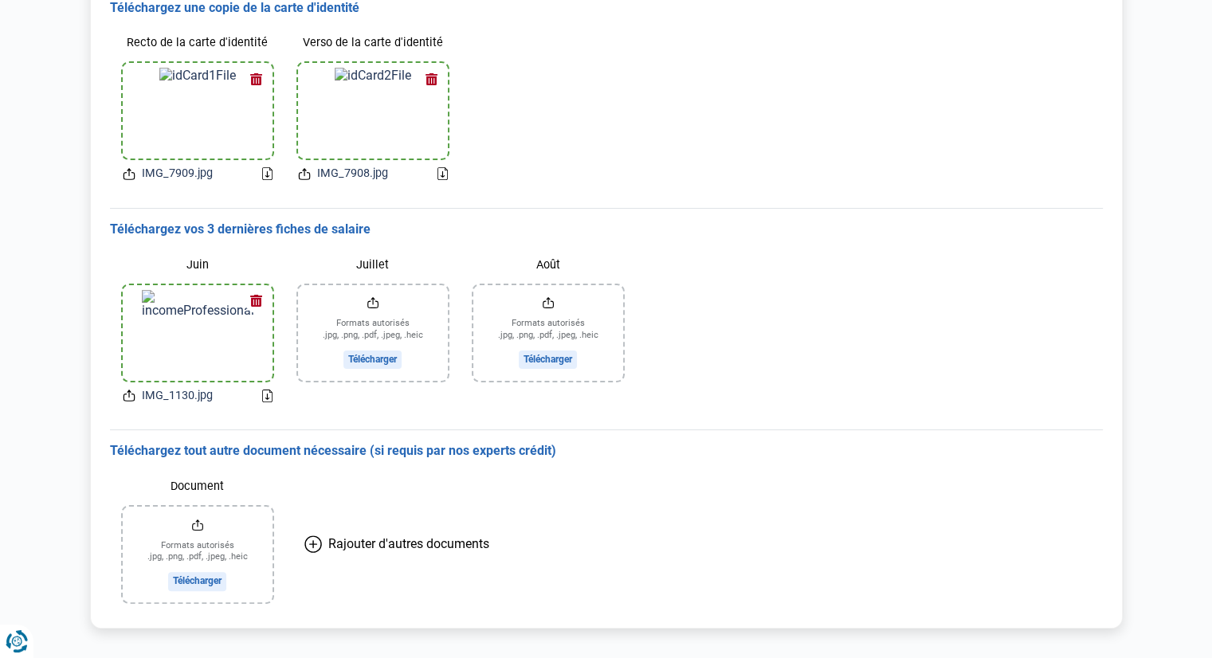
click at [269, 395] on icon at bounding box center [267, 396] width 10 height 13
click at [385, 351] on input "Juillet" at bounding box center [373, 333] width 150 height 96
click at [536, 361] on input "Août" at bounding box center [548, 333] width 150 height 96
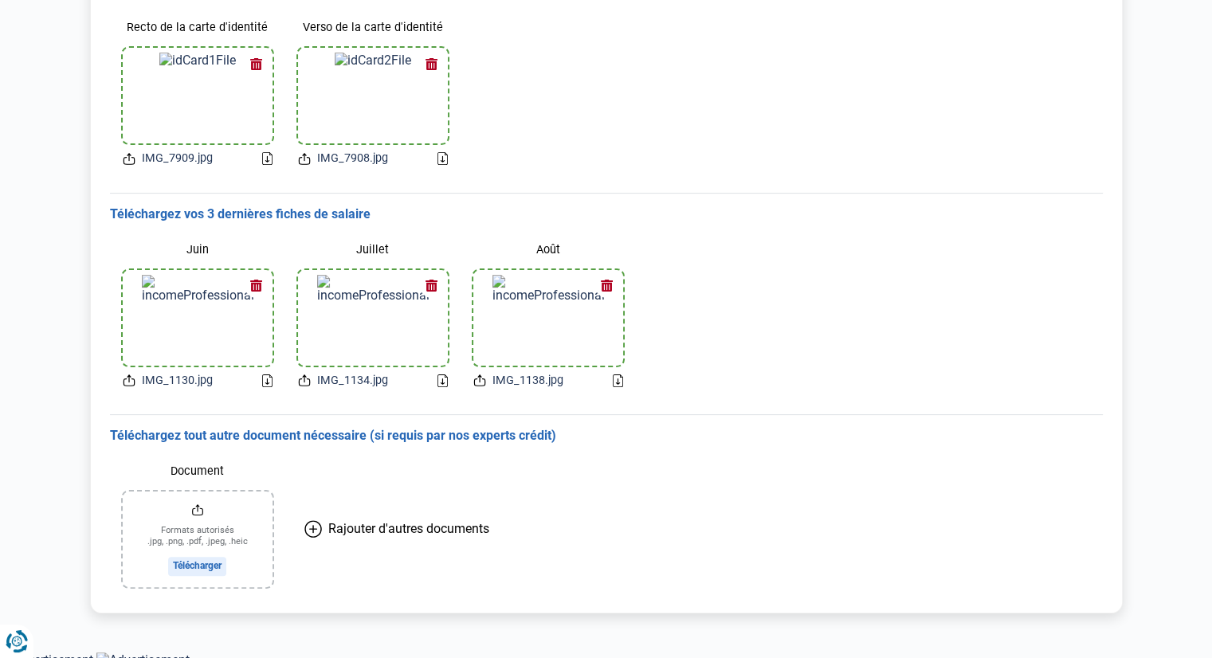
scroll to position [273, 0]
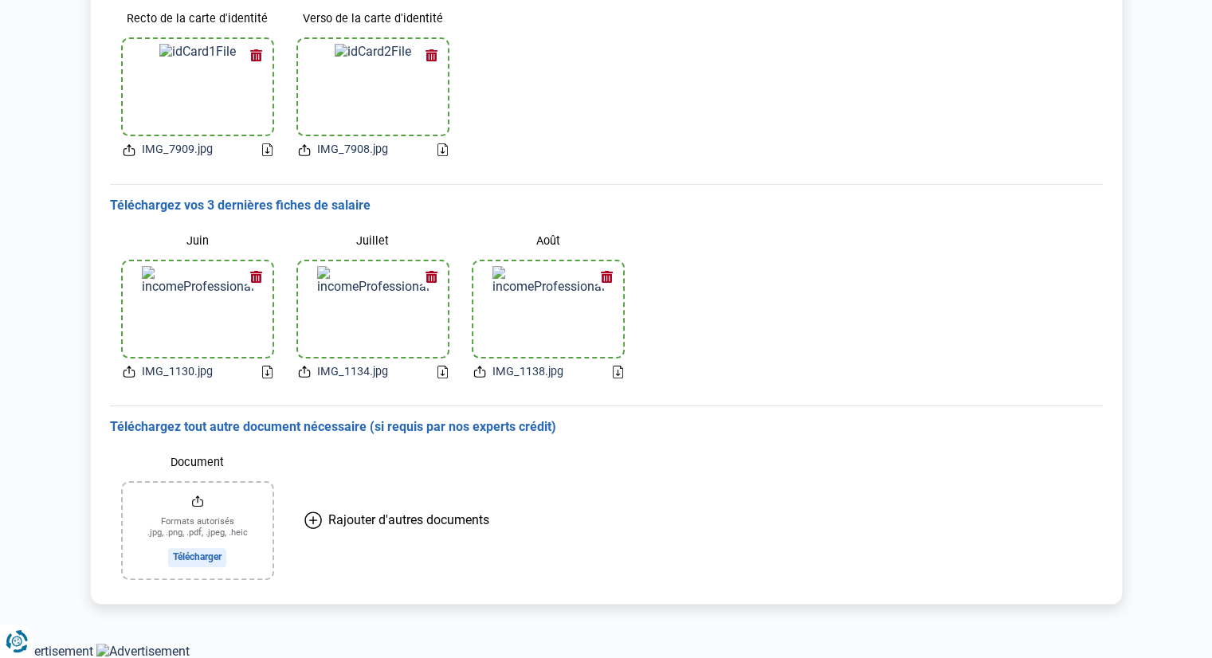
click at [212, 559] on input "Document" at bounding box center [198, 531] width 150 height 96
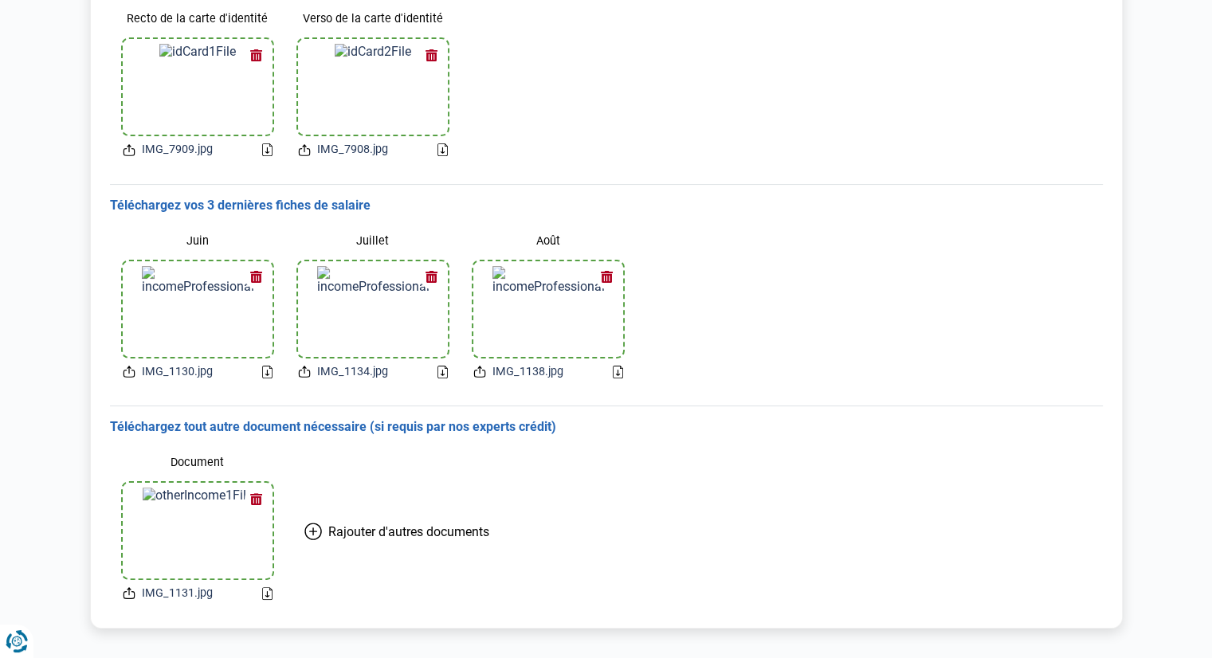
click at [399, 528] on span "Rajouter d'autres documents" at bounding box center [408, 531] width 161 height 15
click at [379, 552] on input "Document" at bounding box center [373, 531] width 150 height 96
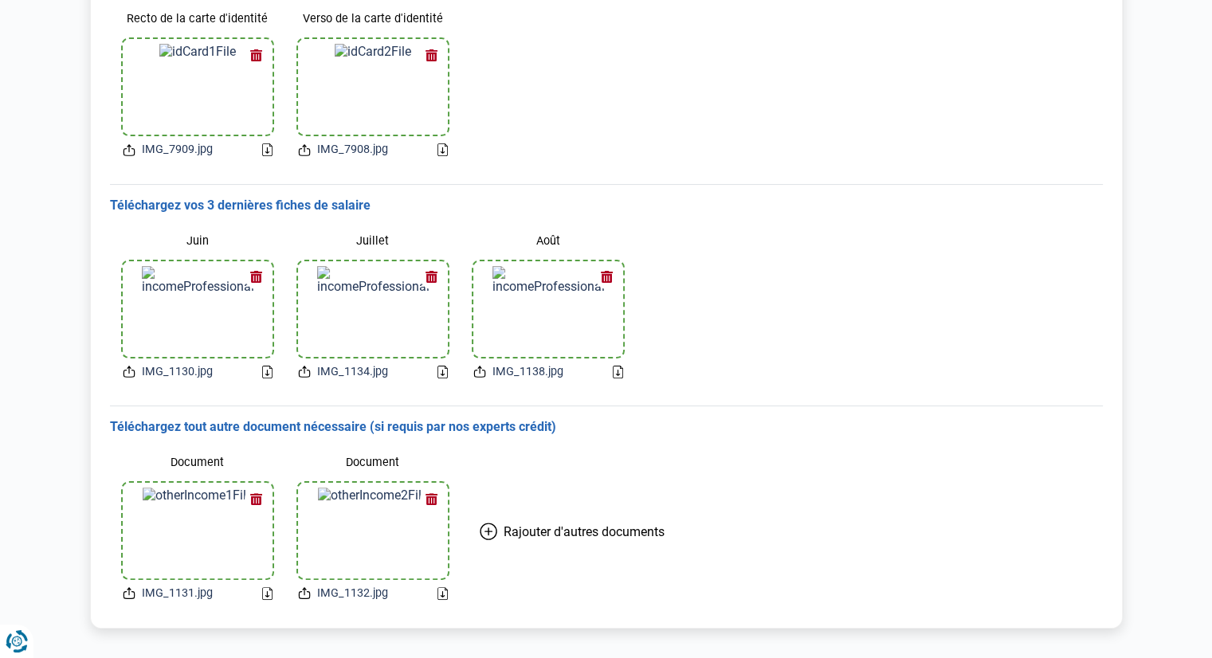
click at [572, 527] on span "Rajouter d'autres documents" at bounding box center [584, 531] width 161 height 15
click at [555, 562] on input "Document" at bounding box center [548, 531] width 150 height 96
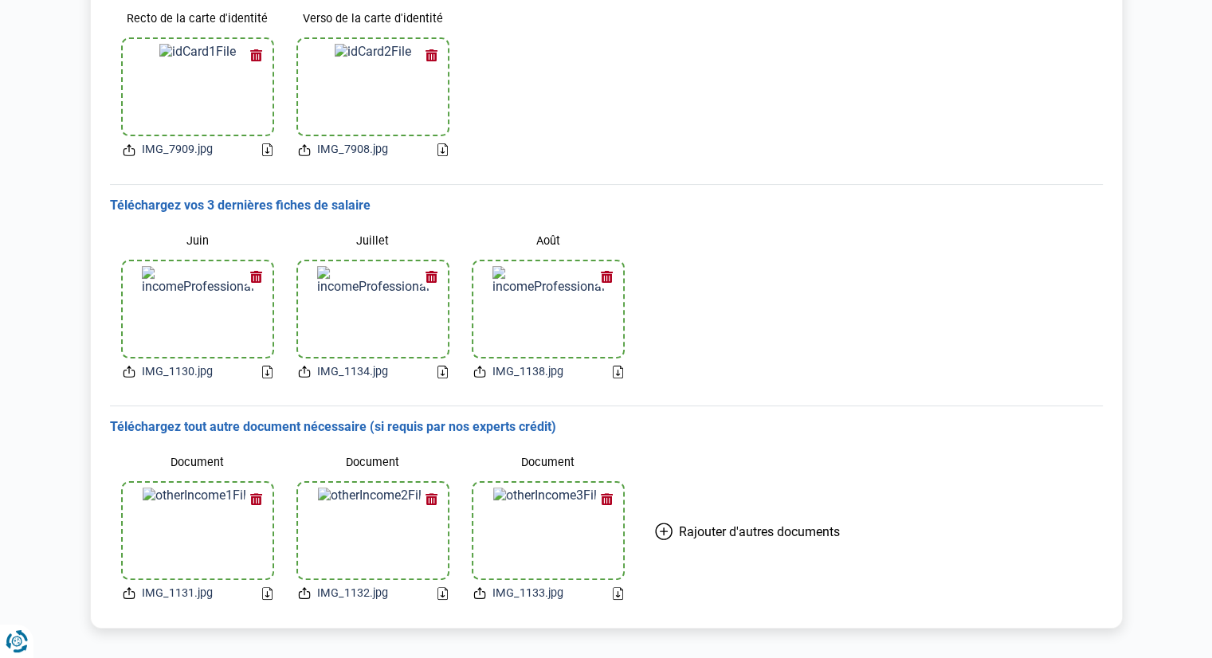
click at [749, 528] on span "Rajouter d'autres documents" at bounding box center [759, 531] width 161 height 15
click at [730, 552] on input "Document" at bounding box center [724, 531] width 150 height 96
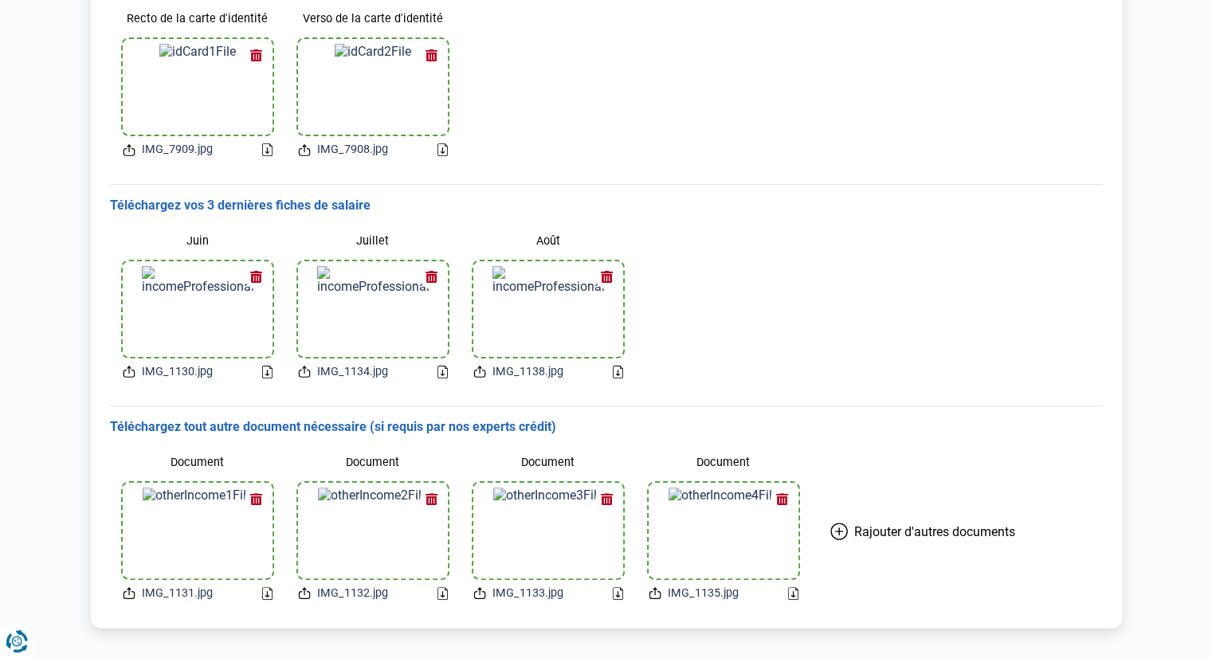
click at [892, 527] on span "Rajouter d'autres documents" at bounding box center [934, 531] width 161 height 15
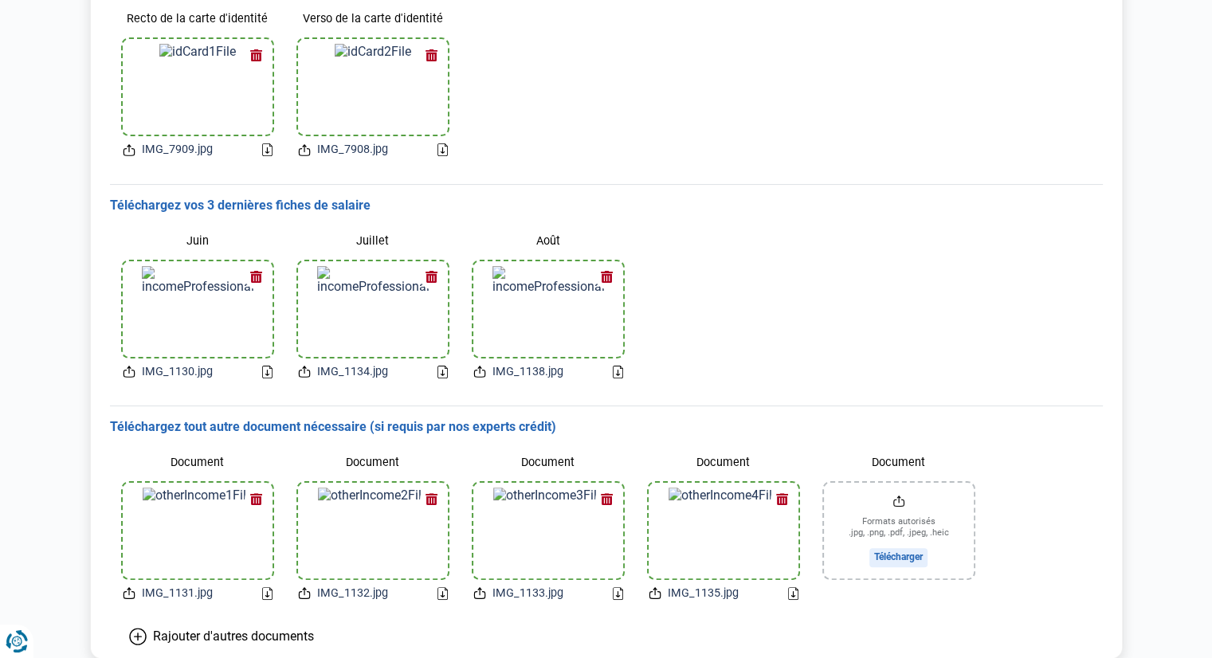
click at [893, 560] on input "Document" at bounding box center [899, 531] width 150 height 96
click at [241, 635] on span "Rajouter d'autres documents" at bounding box center [233, 636] width 161 height 15
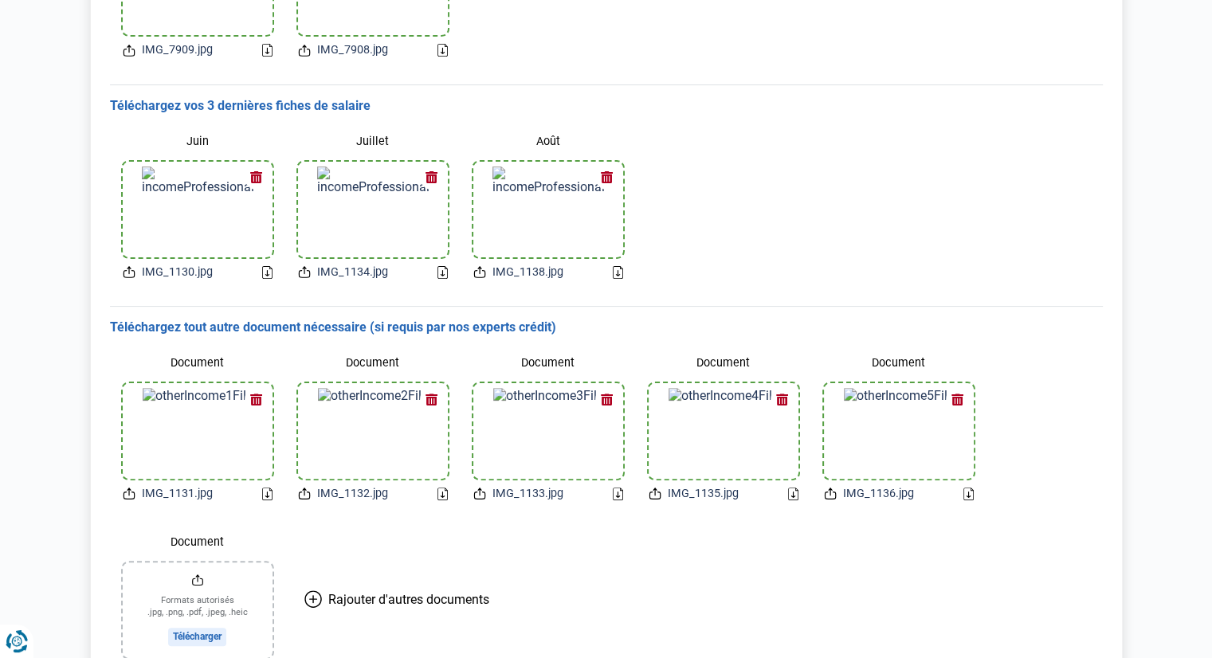
scroll to position [433, 0]
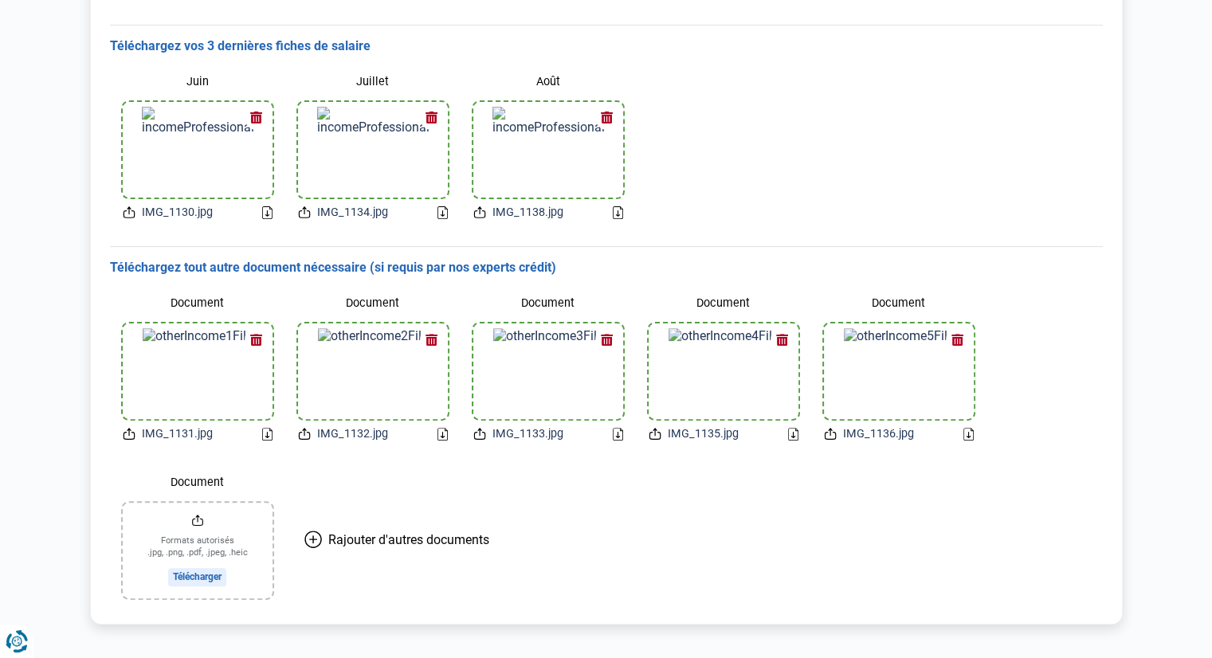
click at [185, 575] on input "Document" at bounding box center [198, 551] width 150 height 96
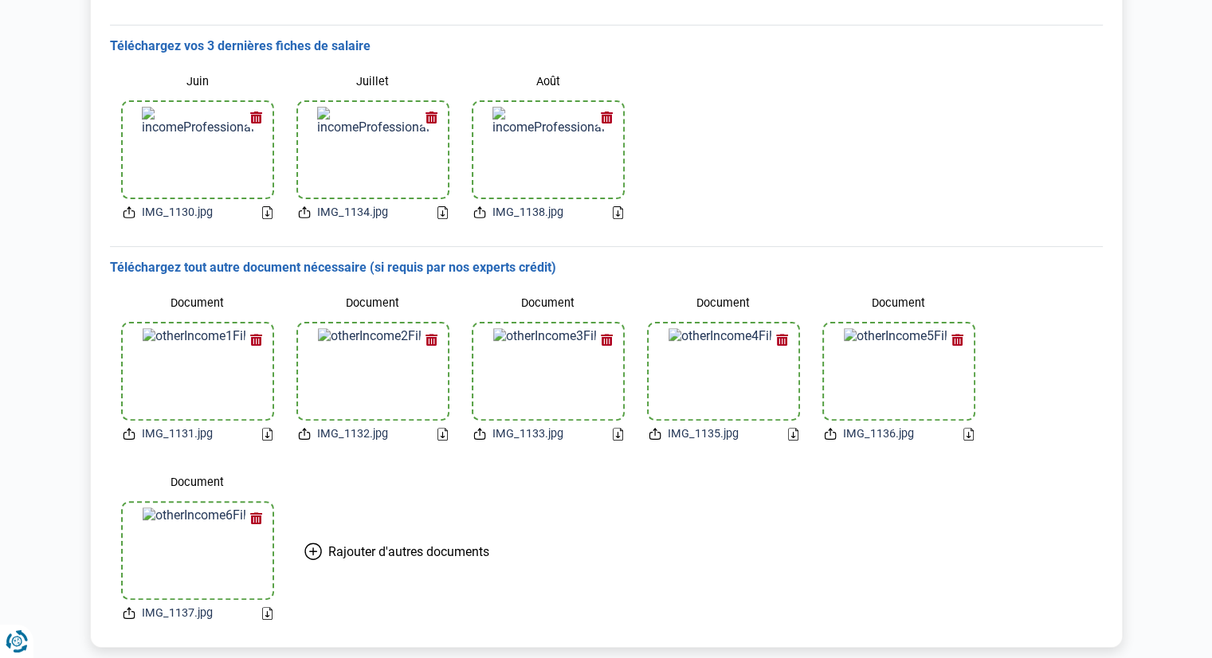
click at [381, 555] on span "Rajouter d'autres documents" at bounding box center [408, 551] width 161 height 15
click at [385, 578] on input "Document" at bounding box center [373, 551] width 150 height 96
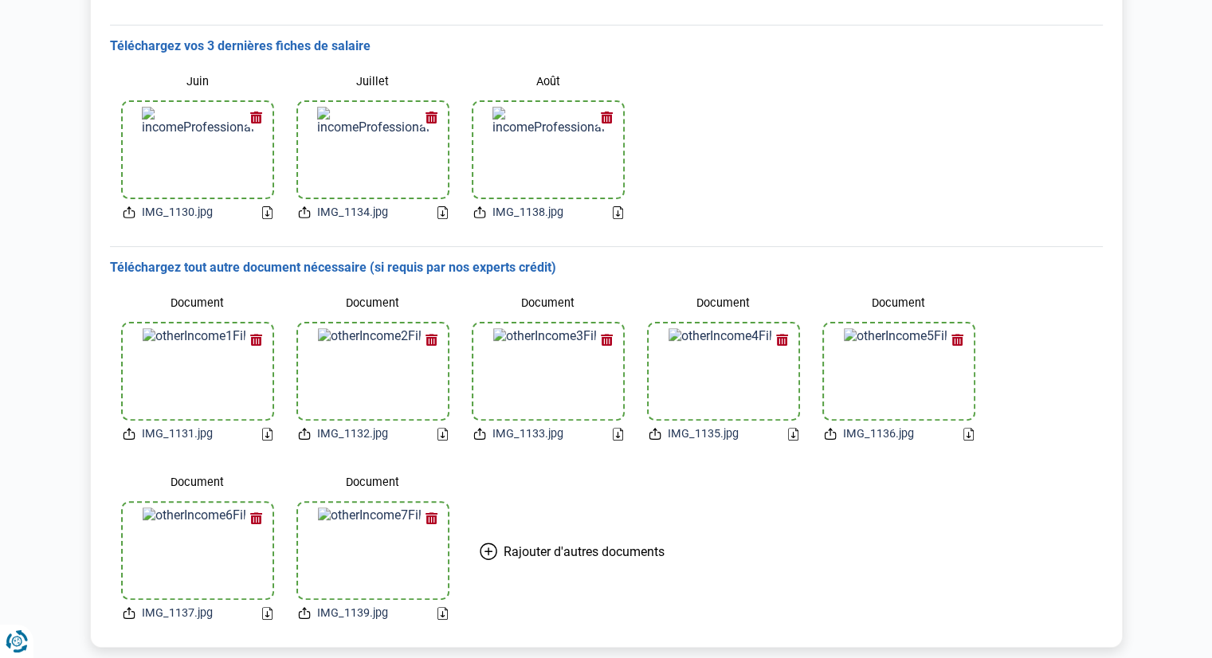
click at [548, 546] on span "Rajouter d'autres documents" at bounding box center [584, 551] width 161 height 15
click at [561, 580] on input "Document" at bounding box center [548, 551] width 150 height 96
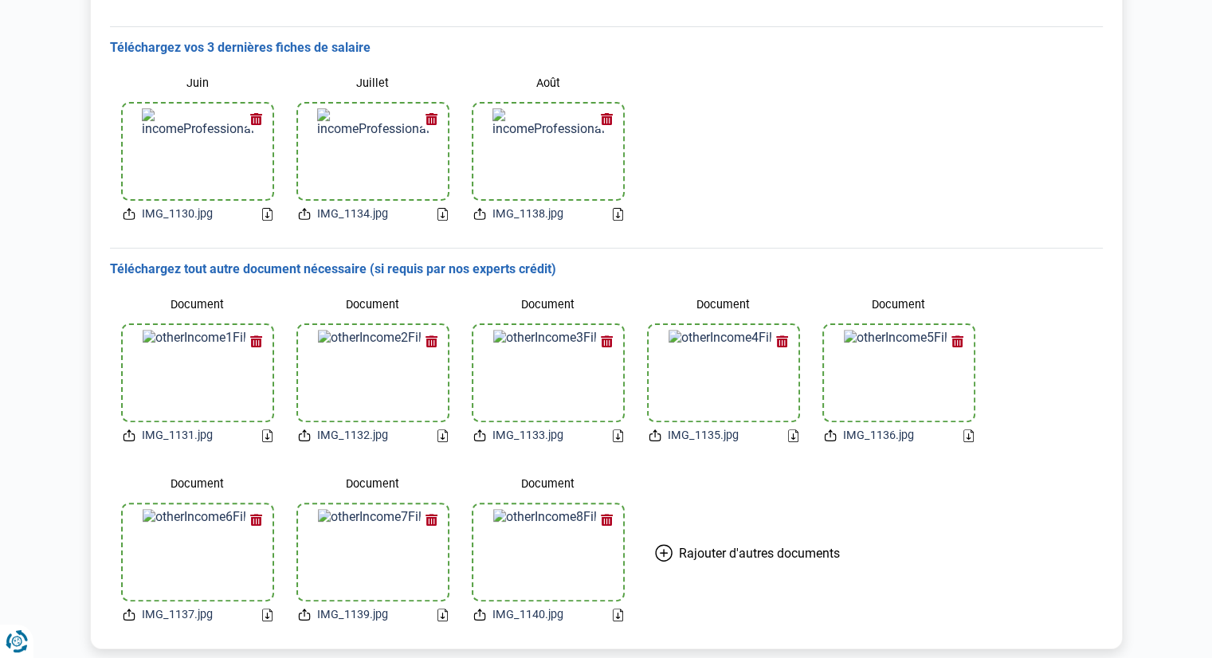
scroll to position [476, 0]
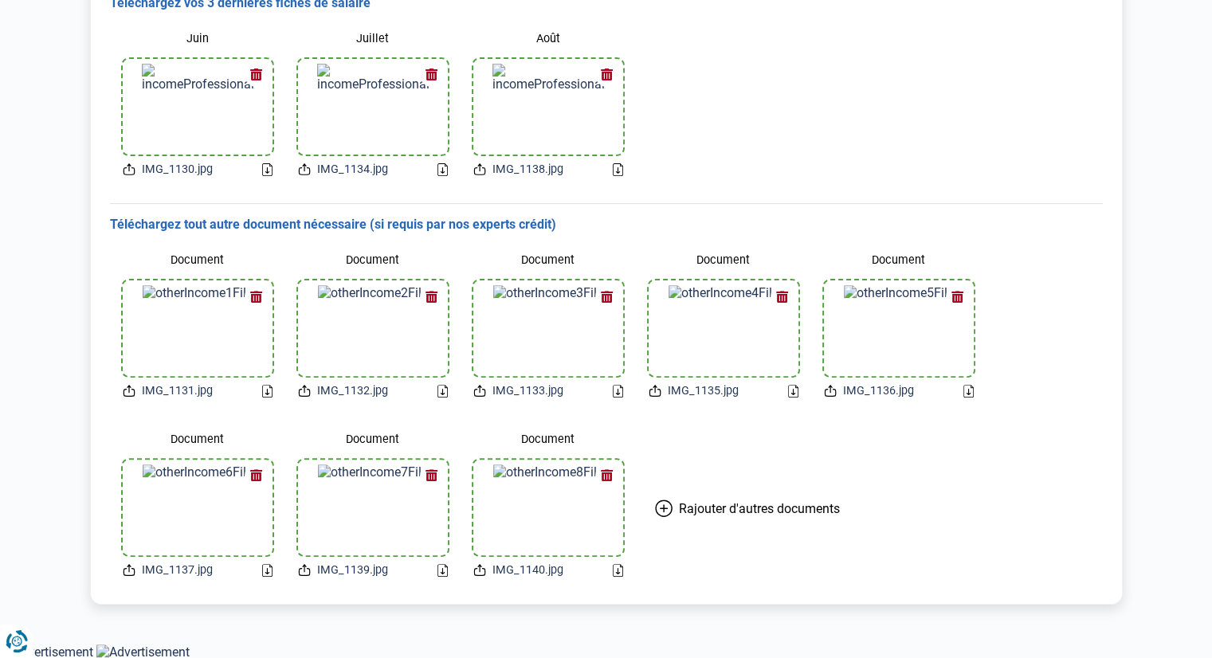
click at [987, 607] on main "Bonjour, [PERSON_NAME] n'êtes qu'à un pas de l'obtention de votre prêt ! Merci …" at bounding box center [606, 107] width 1212 height 1071
click at [1167, 493] on main "Bonjour, [PERSON_NAME] n'êtes qu'à un pas de l'obtention de votre prêt ! Merci …" at bounding box center [606, 107] width 1212 height 1071
click at [958, 610] on main "Bonjour, [PERSON_NAME] n'êtes qu'à un pas de l'obtention de votre prêt ! Merci …" at bounding box center [606, 107] width 1212 height 1071
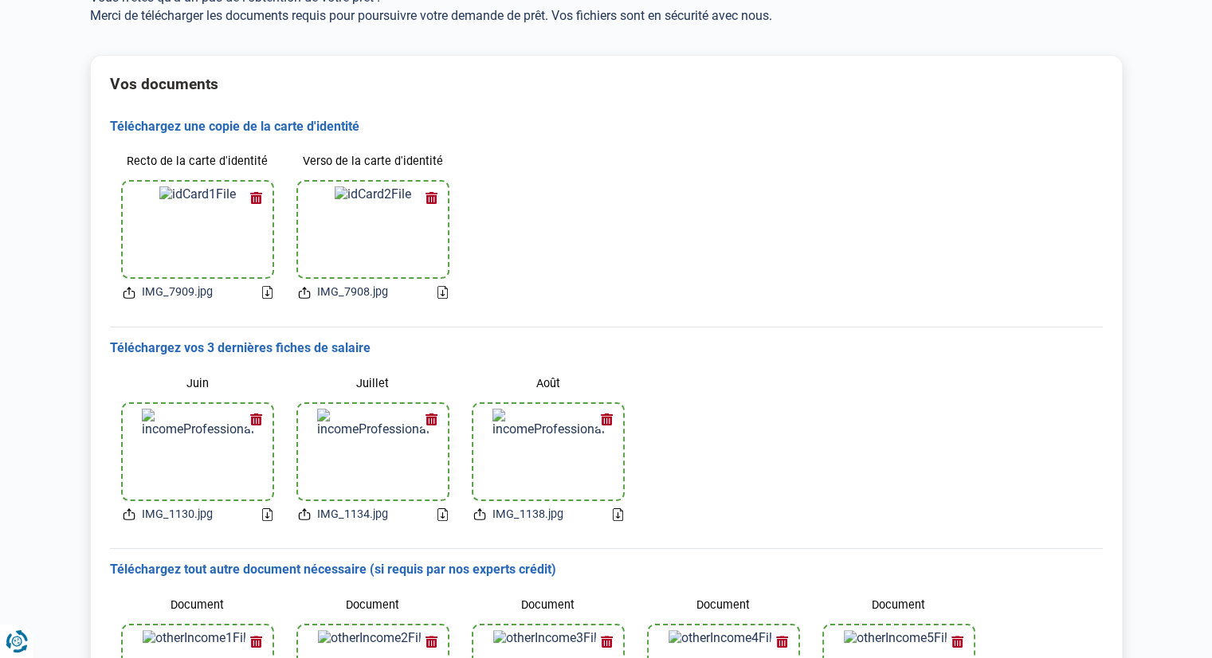
scroll to position [0, 0]
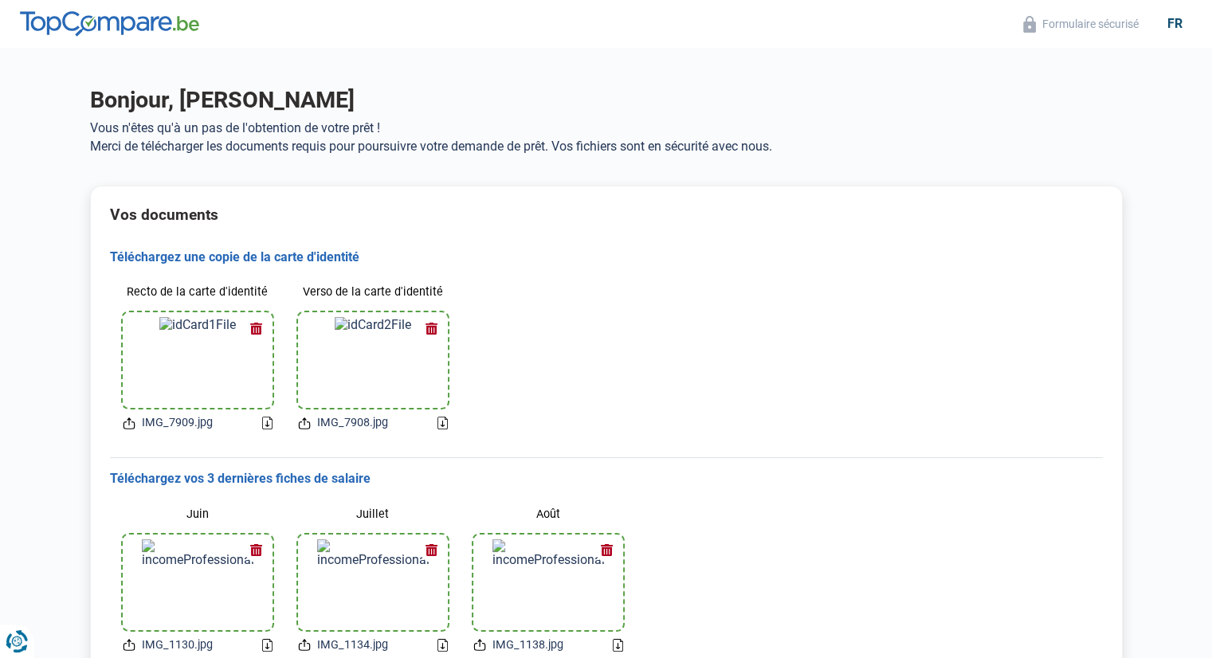
click at [559, 62] on main "Bonjour, [PERSON_NAME] n'êtes qu'à un pas de l'obtention de votre prêt ! Merci …" at bounding box center [606, 583] width 1212 height 1071
click at [142, 214] on h2 "Vos documents" at bounding box center [606, 215] width 993 height 18
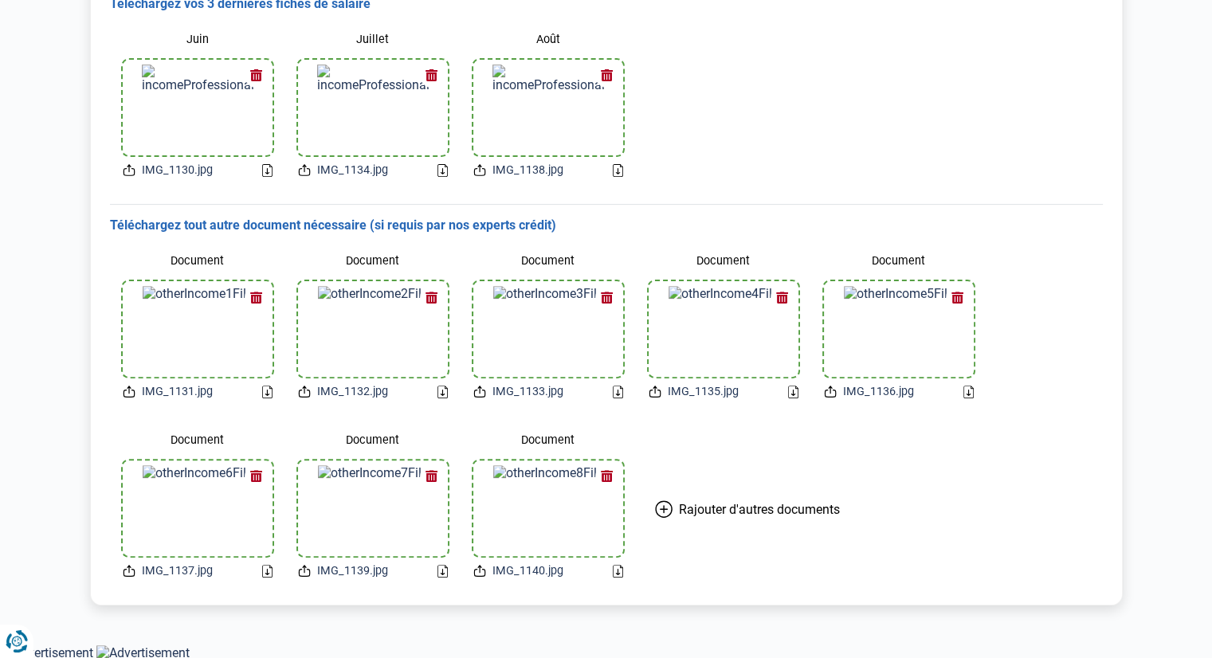
scroll to position [476, 0]
click at [950, 619] on main "Bonjour, [PERSON_NAME] n'êtes qu'à un pas de l'obtention de votre prêt ! Merci …" at bounding box center [606, 107] width 1212 height 1071
click at [893, 586] on div "Document IMG_1131.jpg Document IMG_1132.jpg Document IMG_1133.jpg Document IMG_…" at bounding box center [606, 413] width 993 height 358
drag, startPoint x: 972, startPoint y: 609, endPoint x: 980, endPoint y: 599, distance: 13.1
click at [977, 604] on main "Bonjour, [PERSON_NAME] n'êtes qu'à un pas de l'obtention de votre prêt ! Merci …" at bounding box center [606, 107] width 1212 height 1071
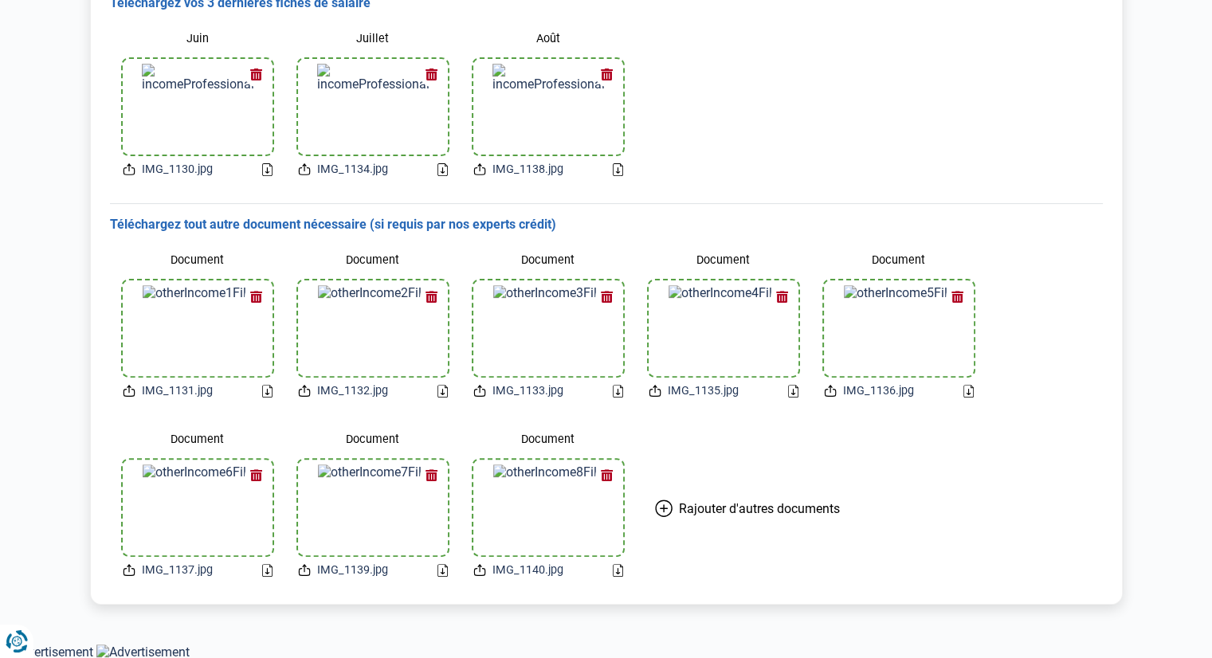
drag, startPoint x: 991, startPoint y: 579, endPoint x: 976, endPoint y: 552, distance: 30.3
click at [987, 571] on div "Document IMG_1131.jpg Document IMG_1132.jpg Document IMG_1133.jpg Document IMG_…" at bounding box center [606, 413] width 993 height 358
drag, startPoint x: 1054, startPoint y: 256, endPoint x: 1113, endPoint y: 367, distance: 126.2
click at [1064, 312] on div "Document IMG_1131.jpg Document IMG_1132.jpg Document IMG_1133.jpg Document IMG_…" at bounding box center [606, 413] width 993 height 358
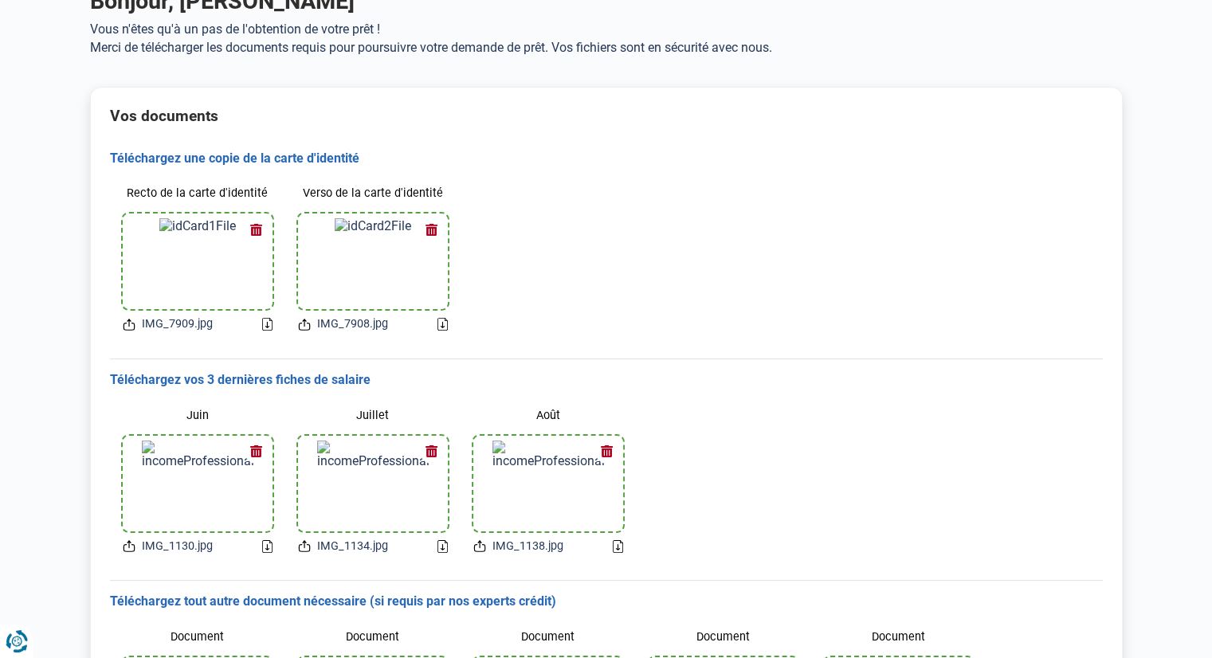
scroll to position [0, 0]
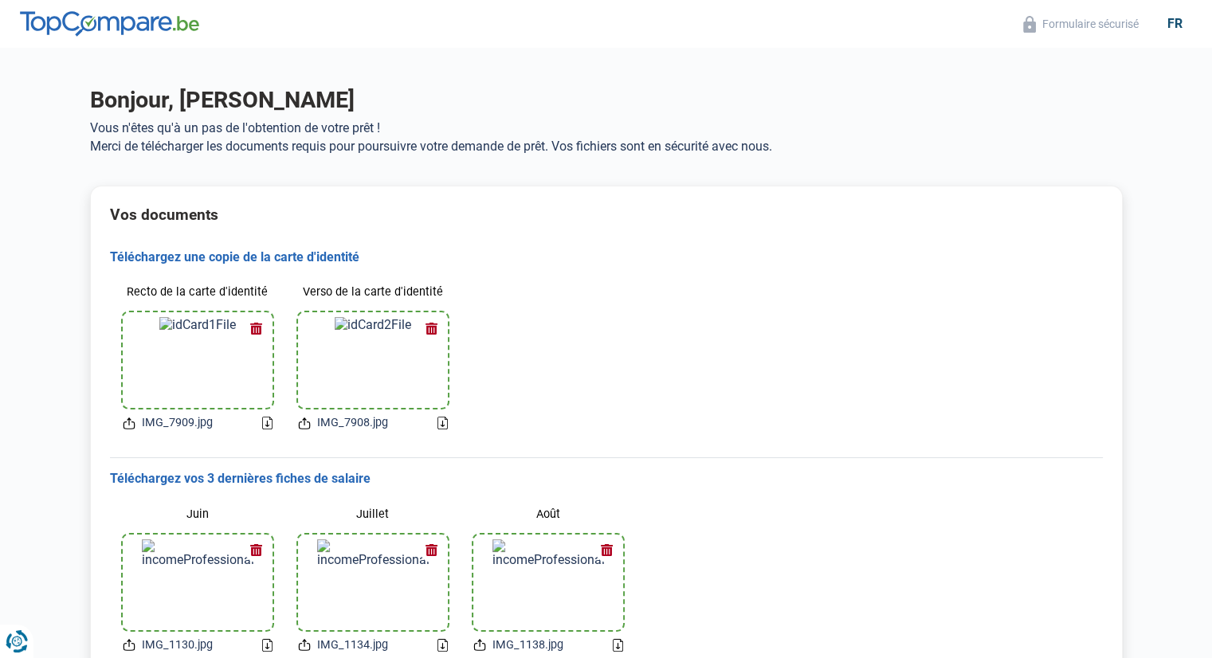
click at [285, 139] on p "Merci de télécharger les documents requis pour poursuivre votre demande de prêt…" at bounding box center [606, 146] width 1033 height 15
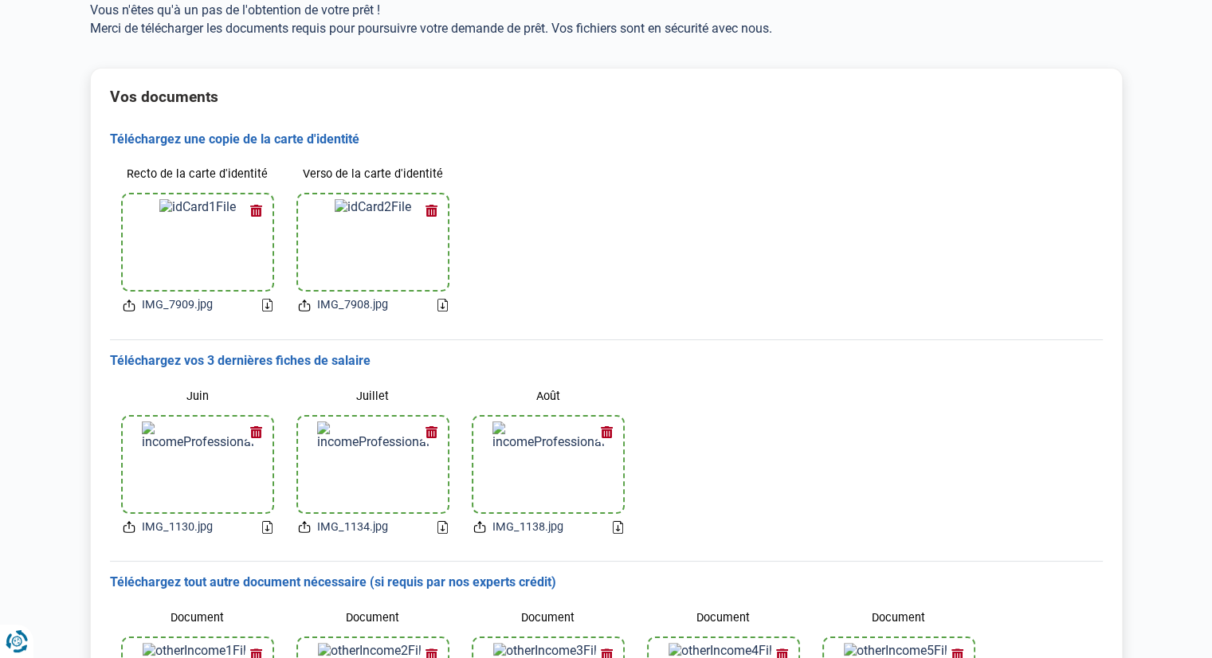
scroll to position [319, 0]
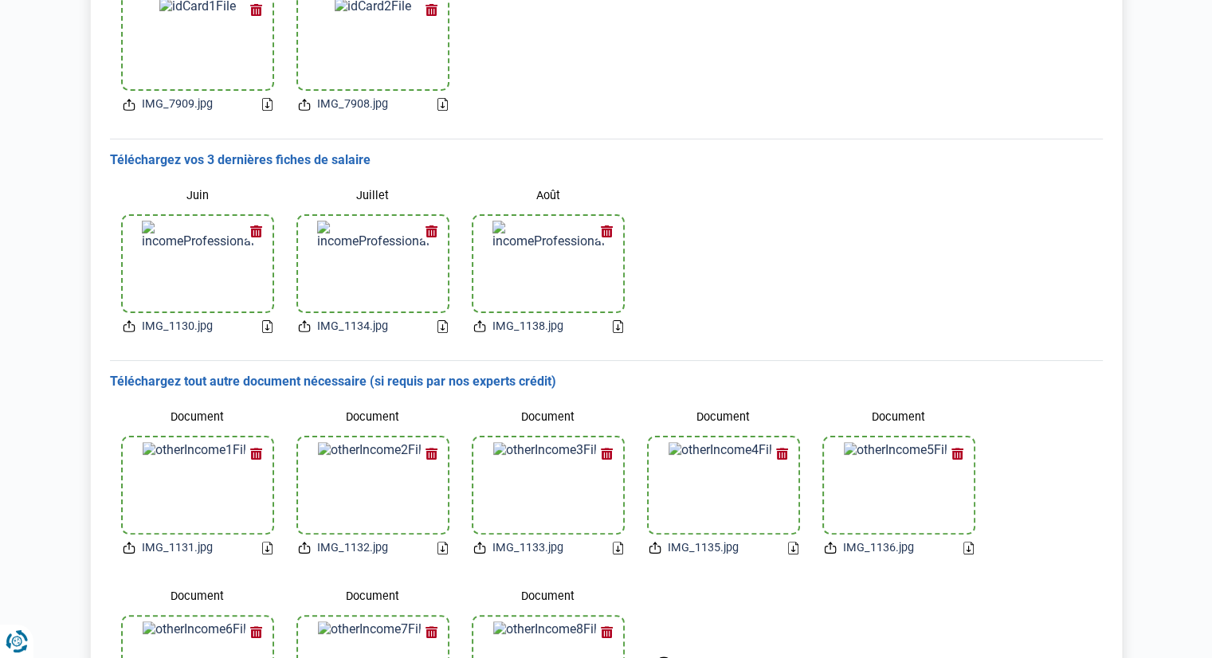
click at [441, 106] on icon at bounding box center [443, 104] width 10 height 13
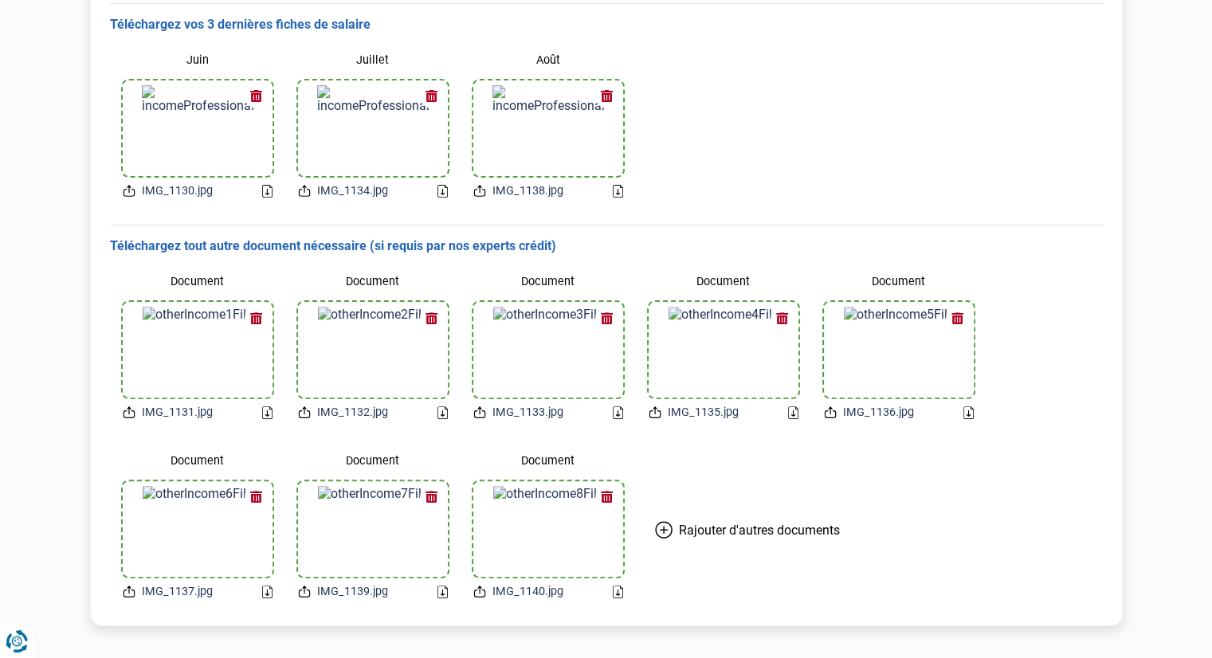
scroll to position [476, 0]
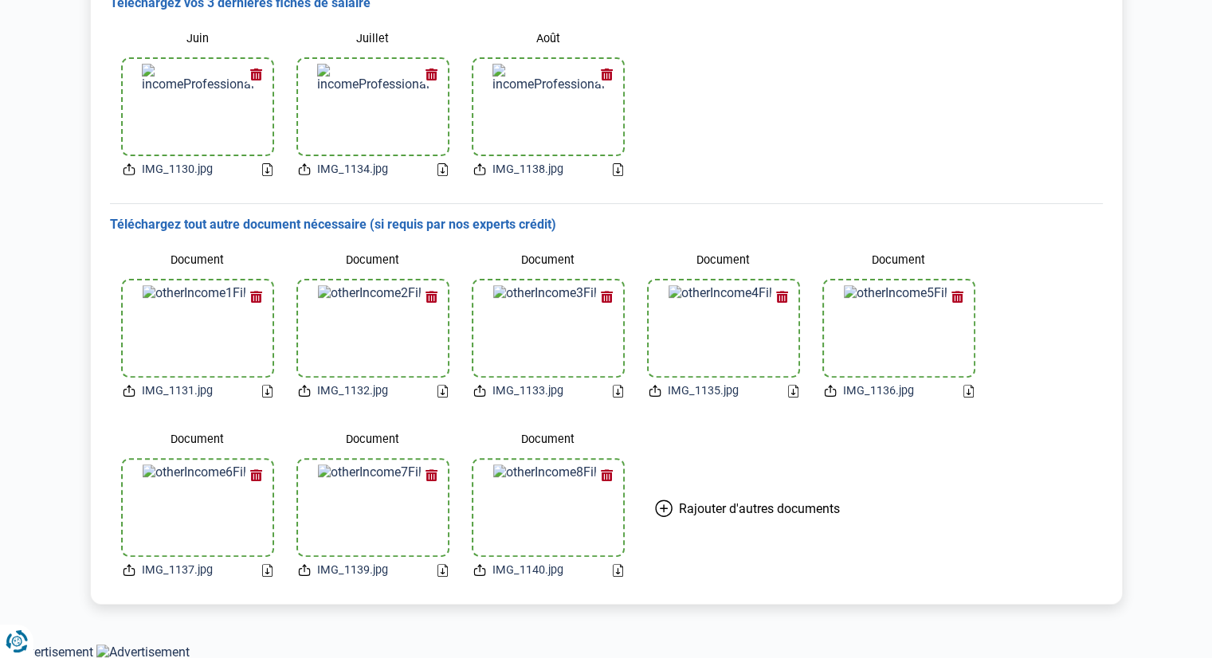
click at [668, 507] on icon at bounding box center [664, 509] width 18 height 18
click at [730, 507] on input "Document" at bounding box center [724, 508] width 150 height 96
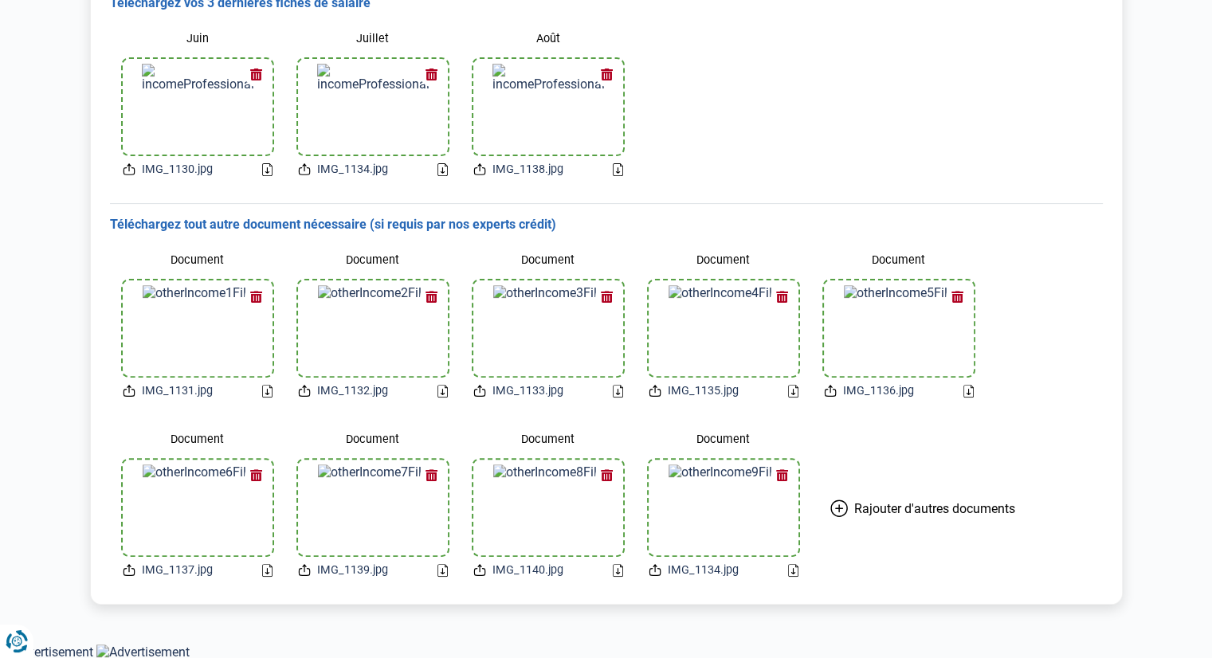
click at [786, 476] on button "button" at bounding box center [783, 476] width 24 height 24
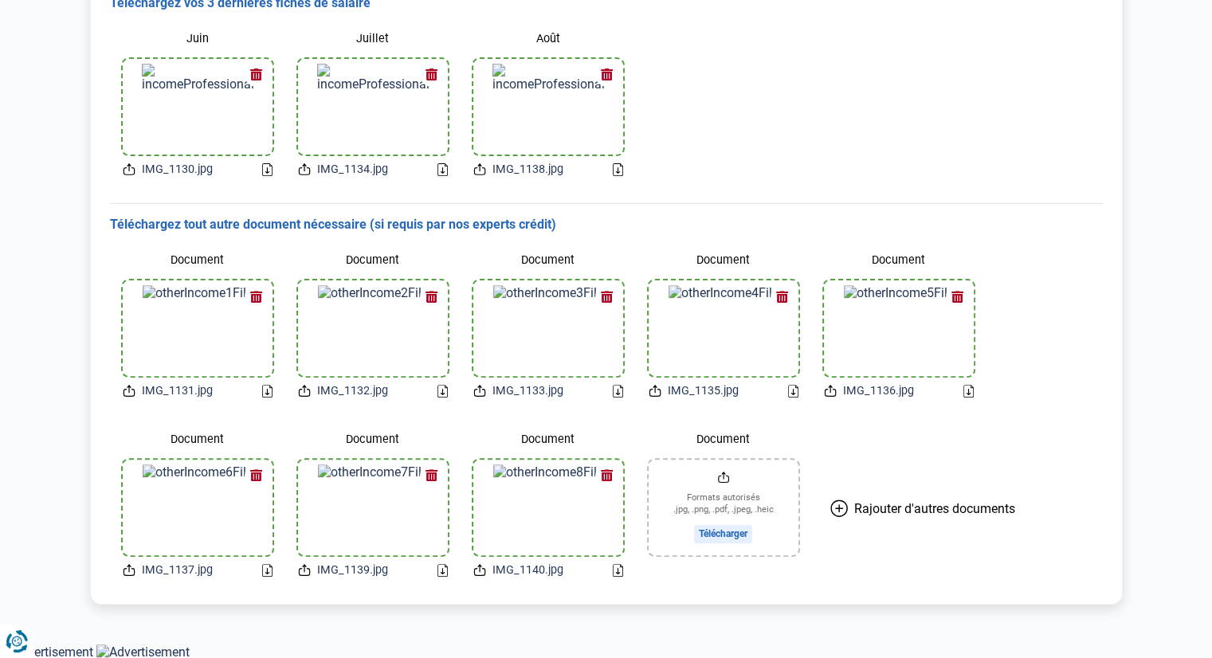
click at [874, 538] on button "Rajouter d'autres documents" at bounding box center [922, 509] width 223 height 167
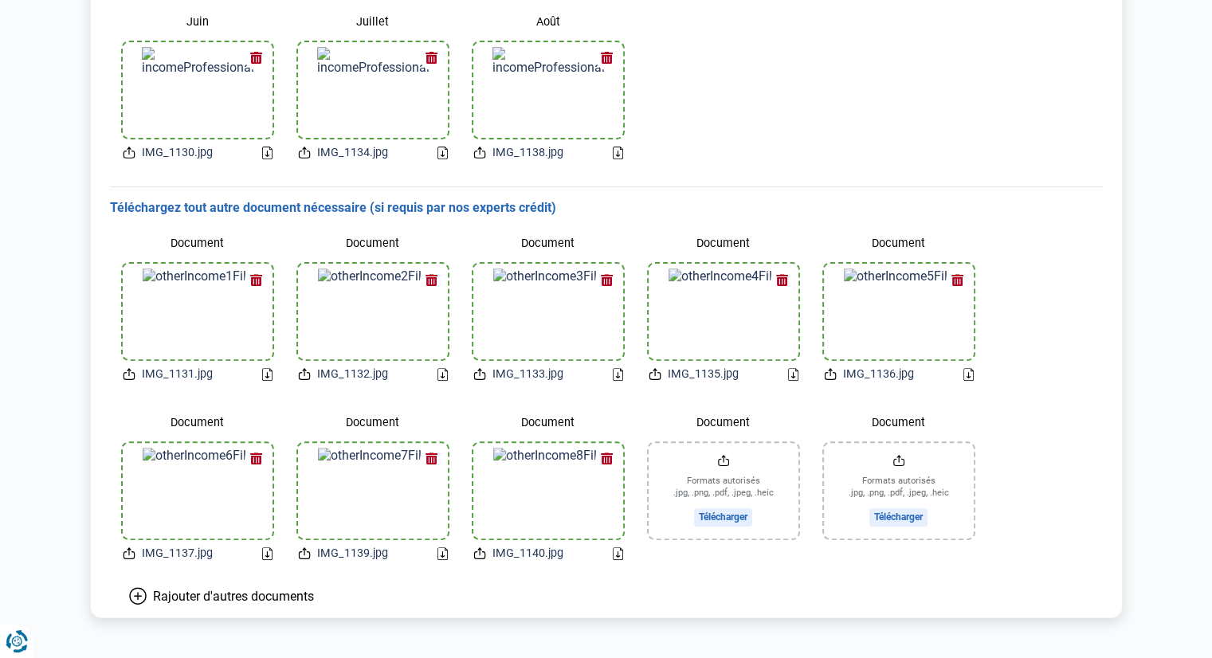
scroll to position [507, 0]
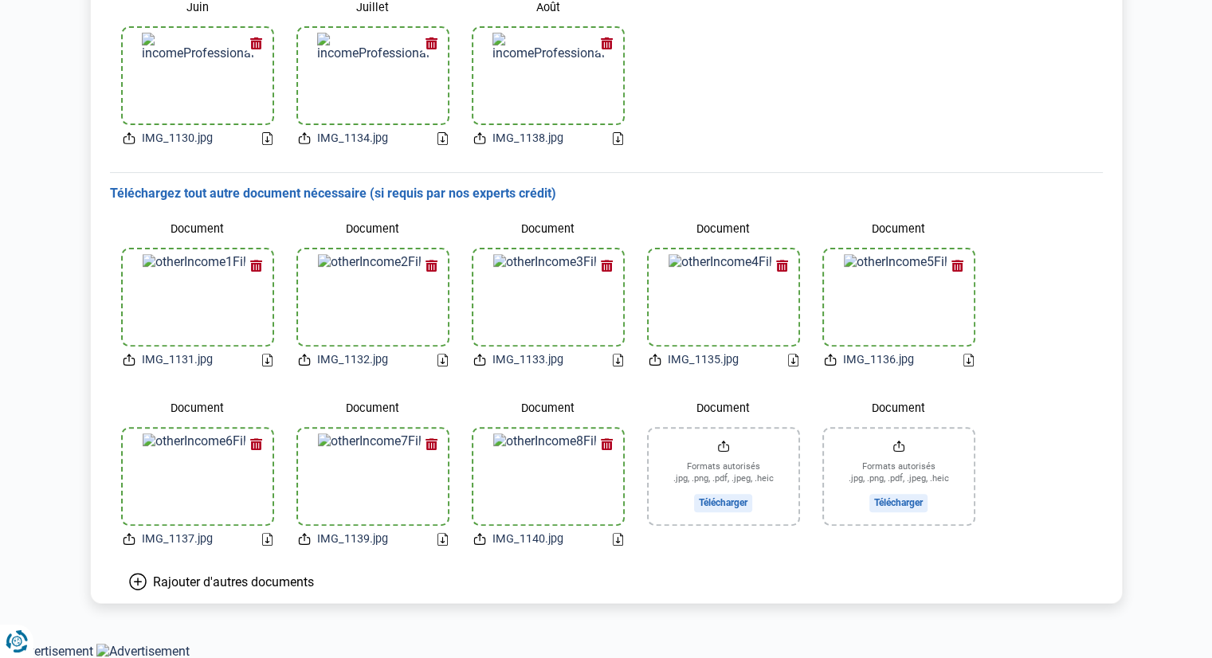
click at [206, 621] on main "Bonjour, [PERSON_NAME] n'êtes qu'à un pas de l'obtention de votre prêt ! Merci …" at bounding box center [606, 91] width 1212 height 1101
click at [19, 641] on icon "Renew consent" at bounding box center [24, 634] width 32 height 32
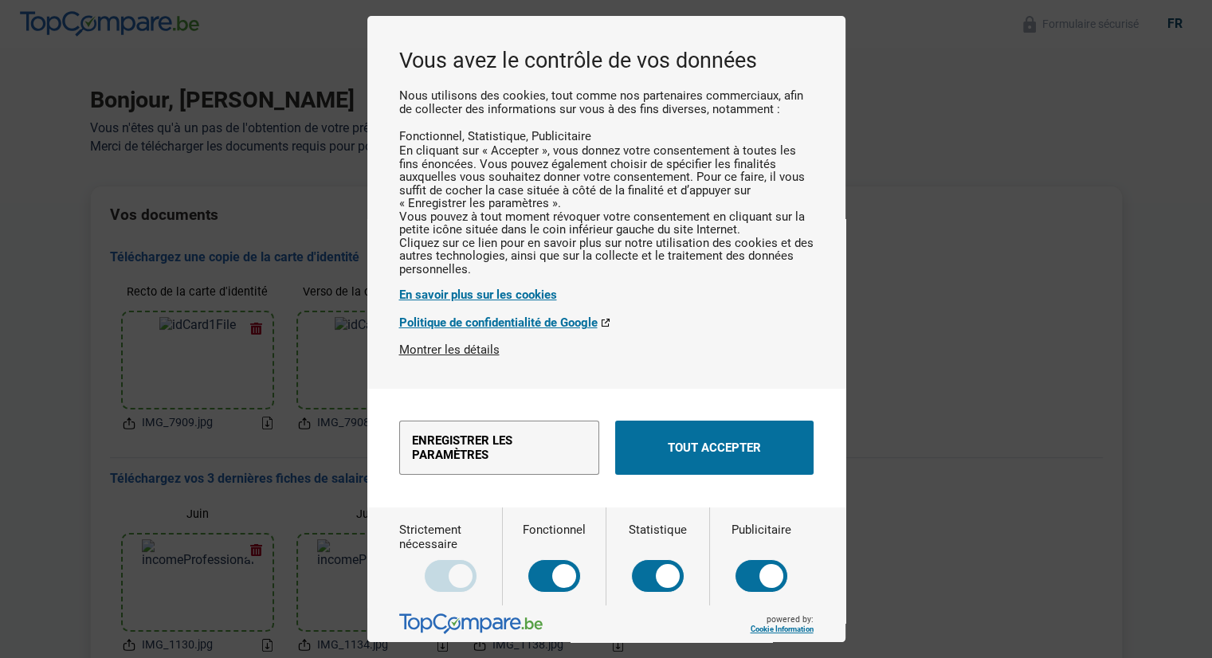
scroll to position [0, 0]
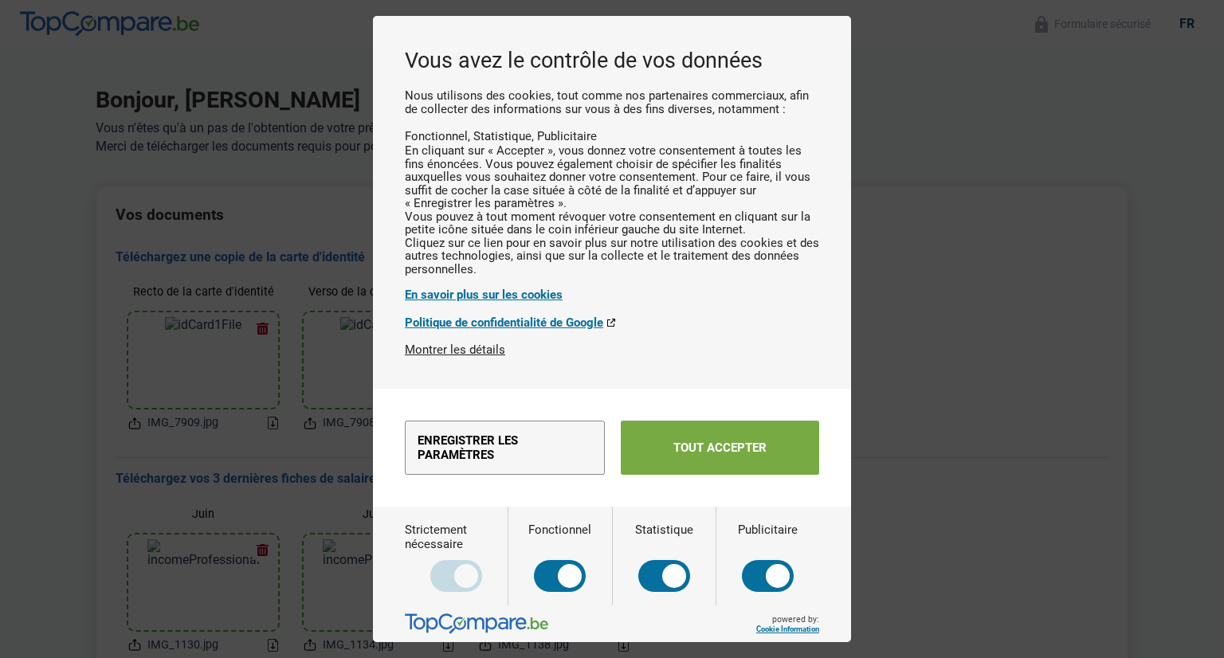
click at [735, 475] on button "Tout accepter" at bounding box center [720, 448] width 198 height 54
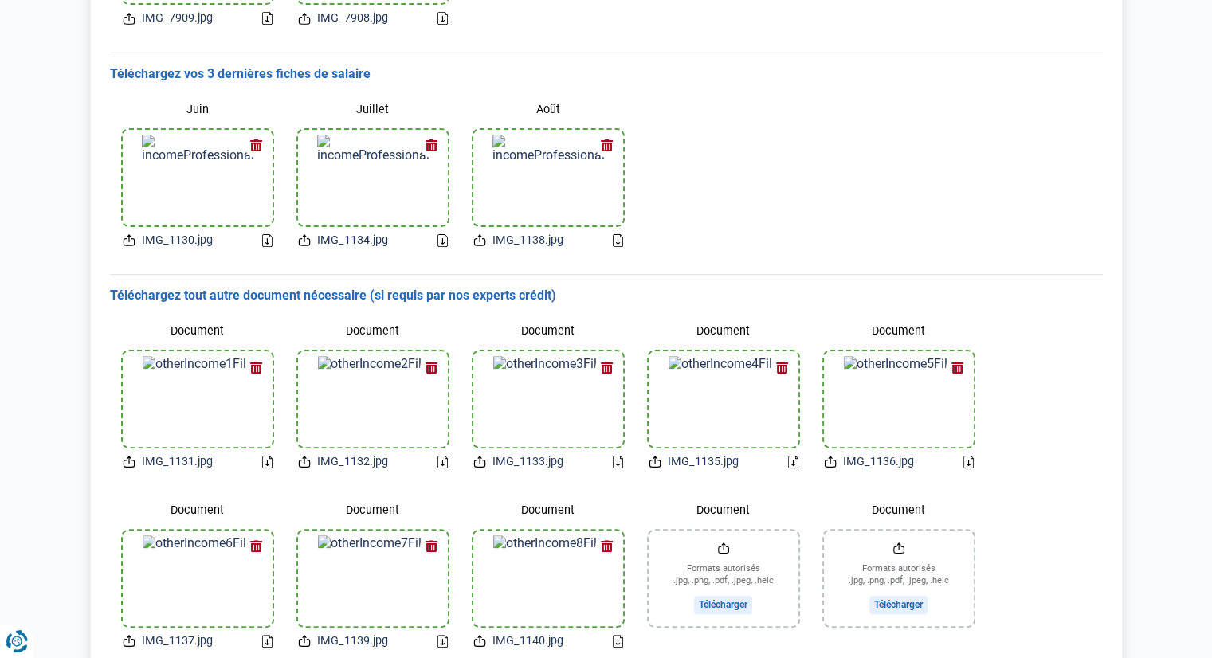
scroll to position [507, 0]
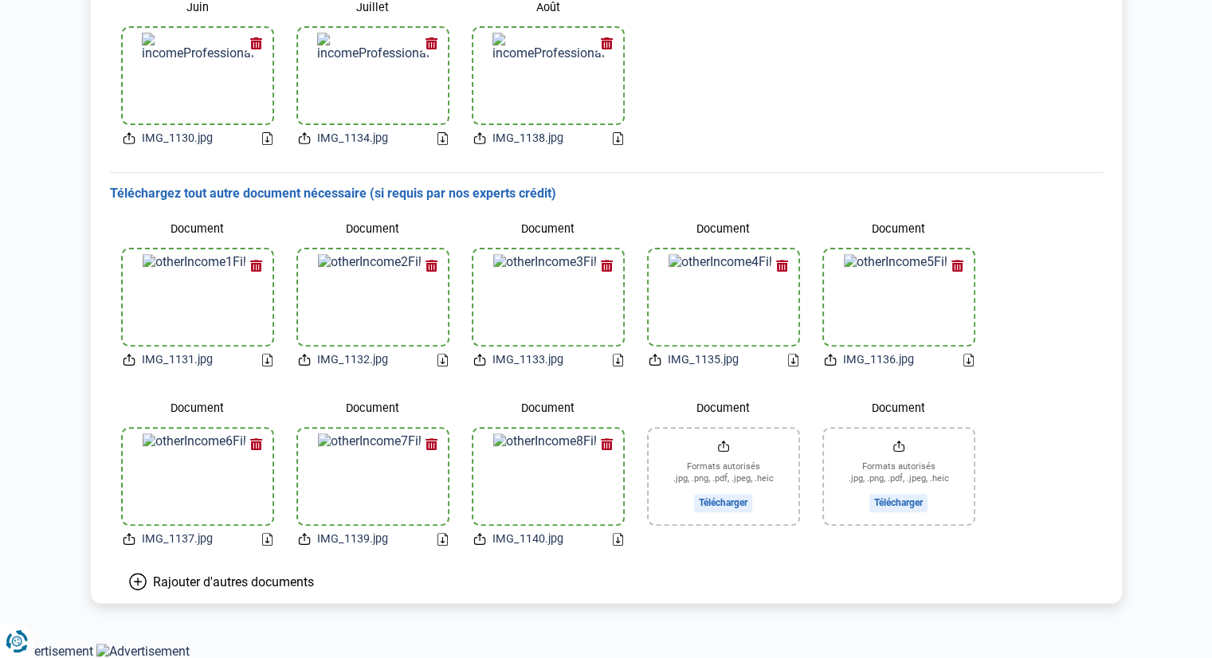
click at [755, 620] on main "Bonjour, [PERSON_NAME] n'êtes qu'à un pas de l'obtention de votre prêt ! Merci …" at bounding box center [606, 91] width 1212 height 1101
drag, startPoint x: 764, startPoint y: 468, endPoint x: 869, endPoint y: 554, distance: 135.9
click at [869, 554] on div "Document Formats autorisés .jpg, .png, .pdf, .jpeg, .heic Télécharger" at bounding box center [898, 471] width 175 height 179
click at [1112, 610] on main "Bonjour, [PERSON_NAME] n'êtes qu'à un pas de l'obtention de votre prêt ! Merci …" at bounding box center [606, 91] width 1212 height 1101
click at [744, 500] on input "Document" at bounding box center [724, 477] width 150 height 96
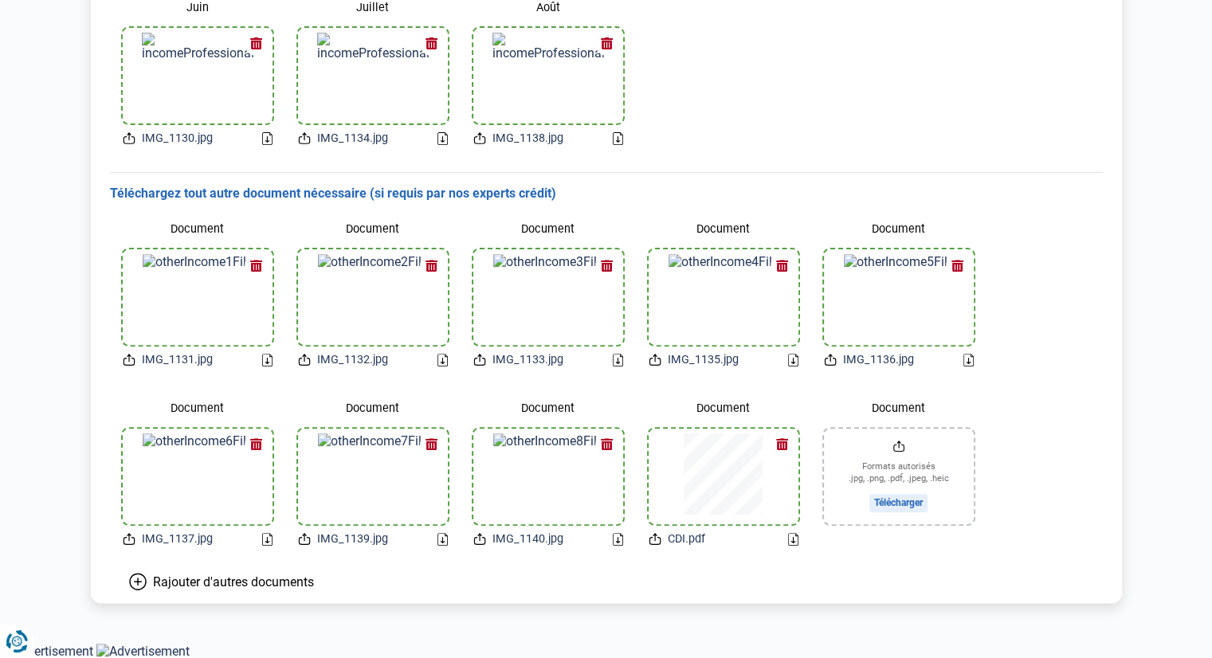
click at [905, 502] on input "Document" at bounding box center [899, 477] width 150 height 96
click at [931, 504] on input "Document" at bounding box center [899, 477] width 150 height 96
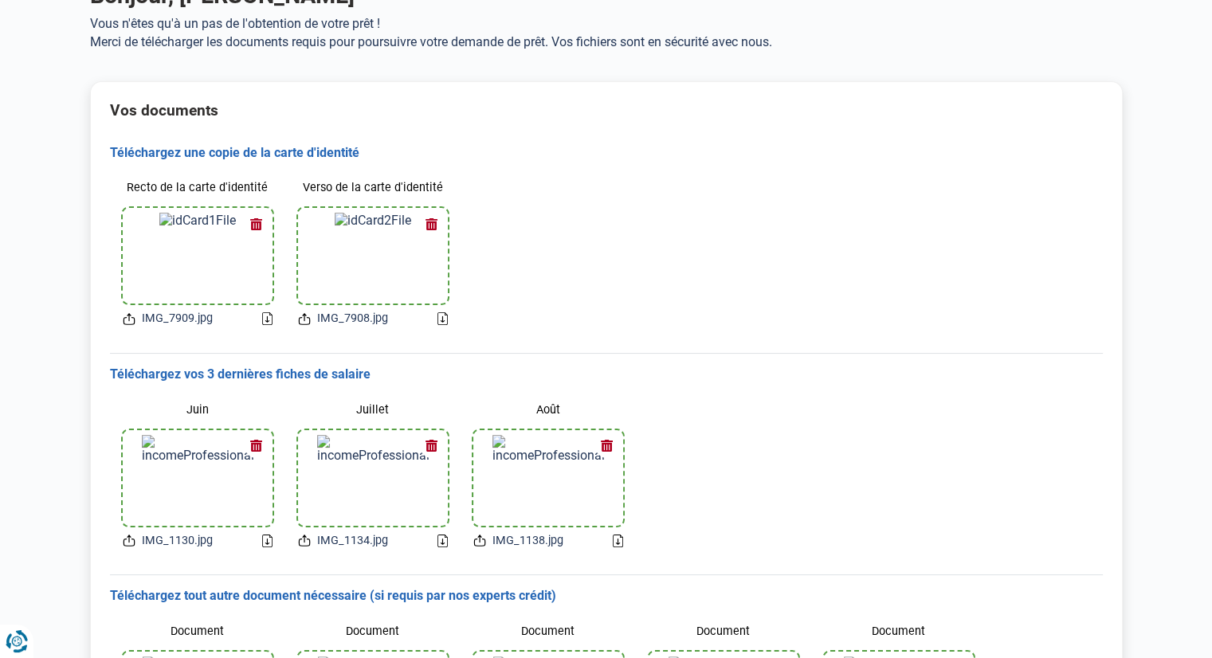
scroll to position [0, 0]
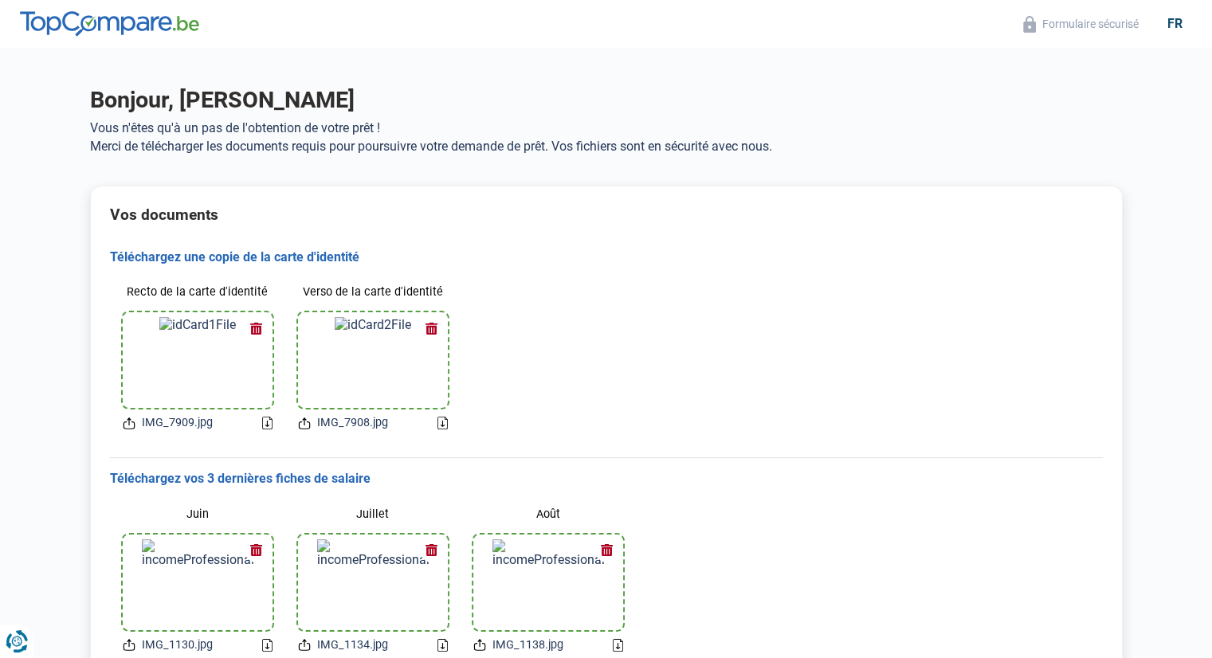
click at [930, 104] on h1 "Bonjour, [PERSON_NAME]" at bounding box center [606, 100] width 1033 height 28
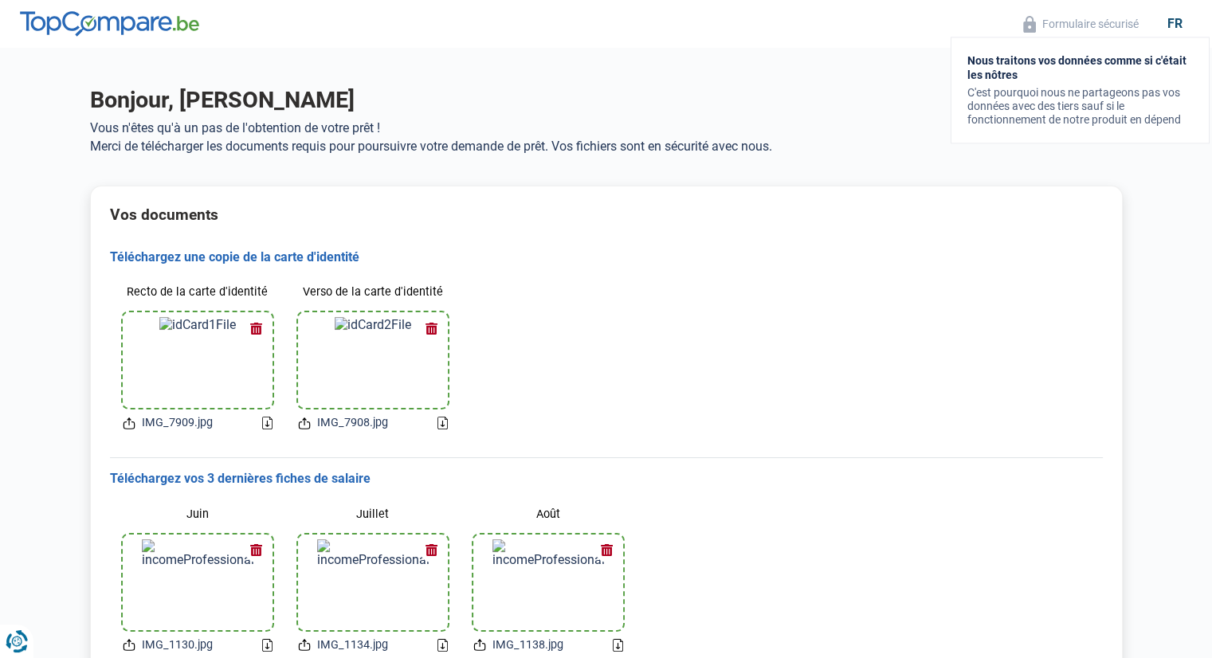
click at [1092, 26] on button "Formulaire sécurisé" at bounding box center [1081, 24] width 125 height 18
click at [1061, 18] on button "Formulaire sécurisé" at bounding box center [1081, 24] width 125 height 18
click at [1026, 26] on button "Formulaire sécurisé" at bounding box center [1081, 24] width 125 height 18
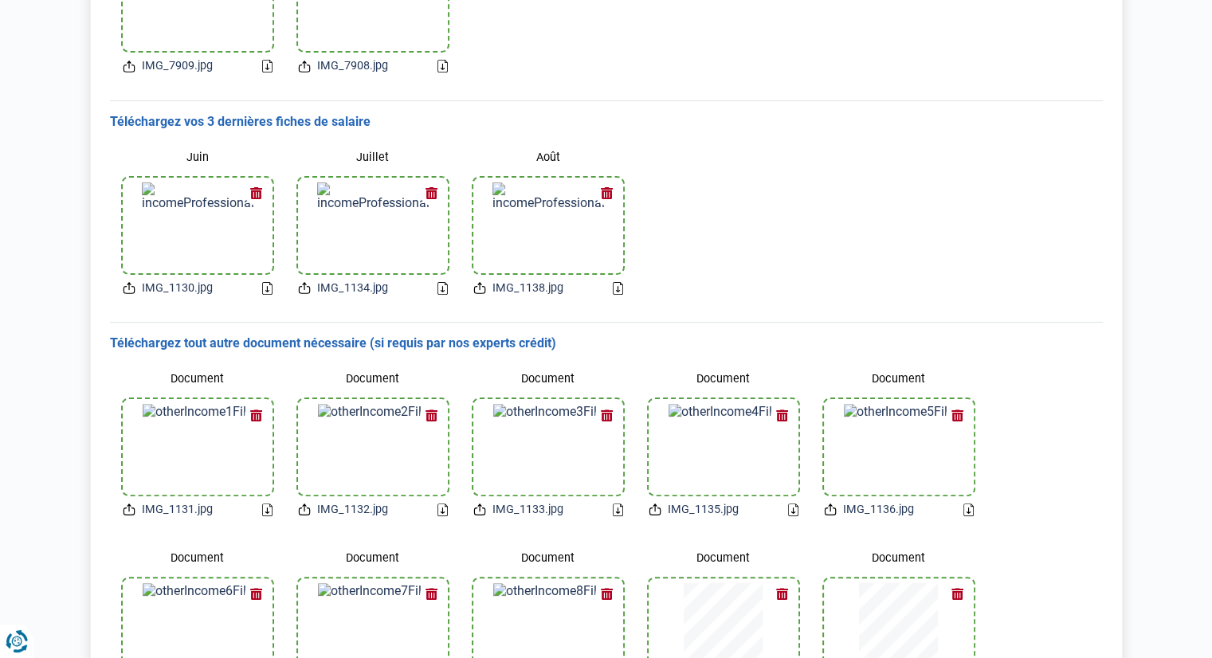
scroll to position [524, 0]
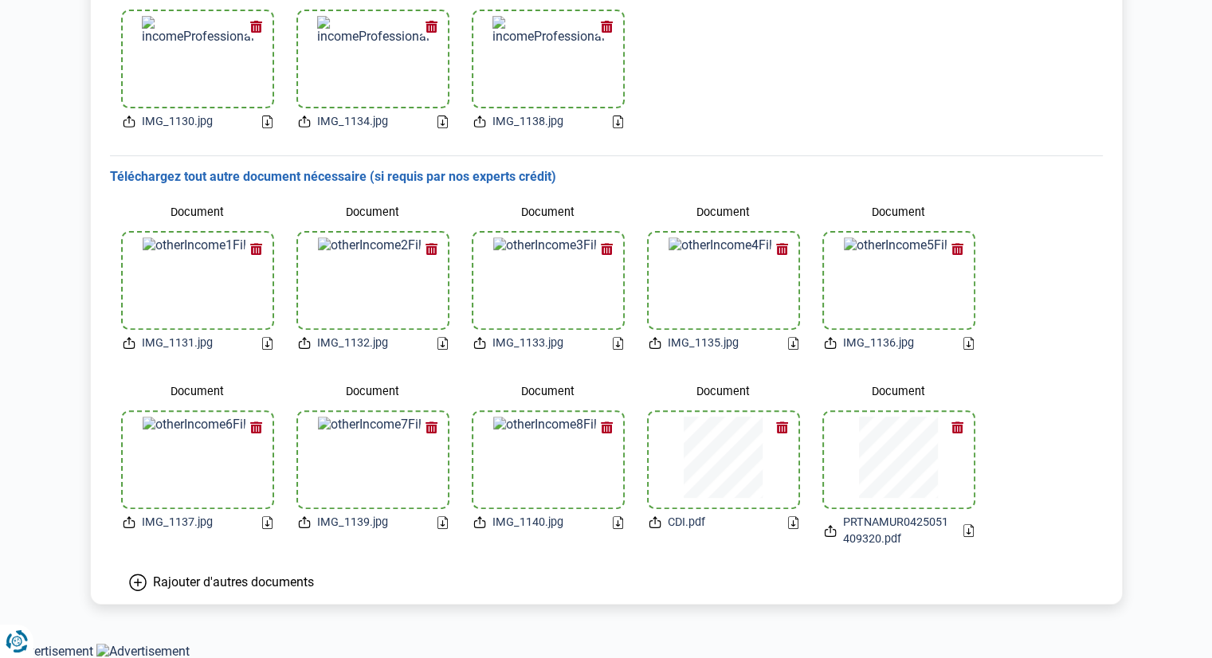
click at [28, 638] on icon "Renew consent" at bounding box center [17, 641] width 22 height 22
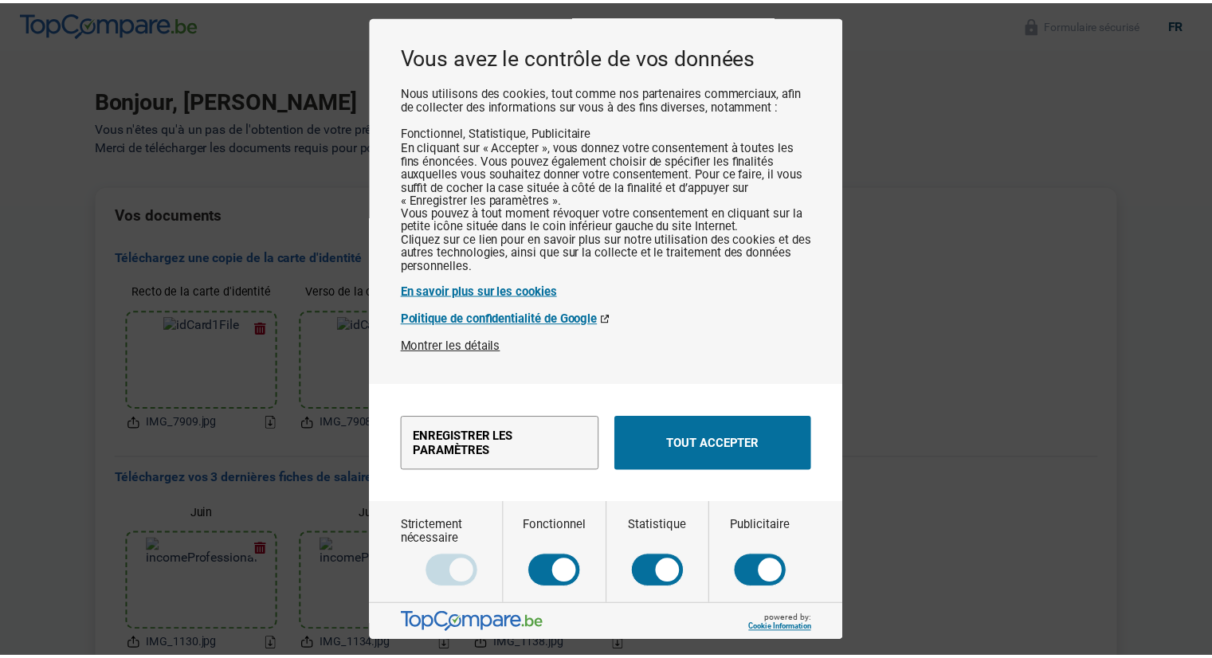
scroll to position [45, 0]
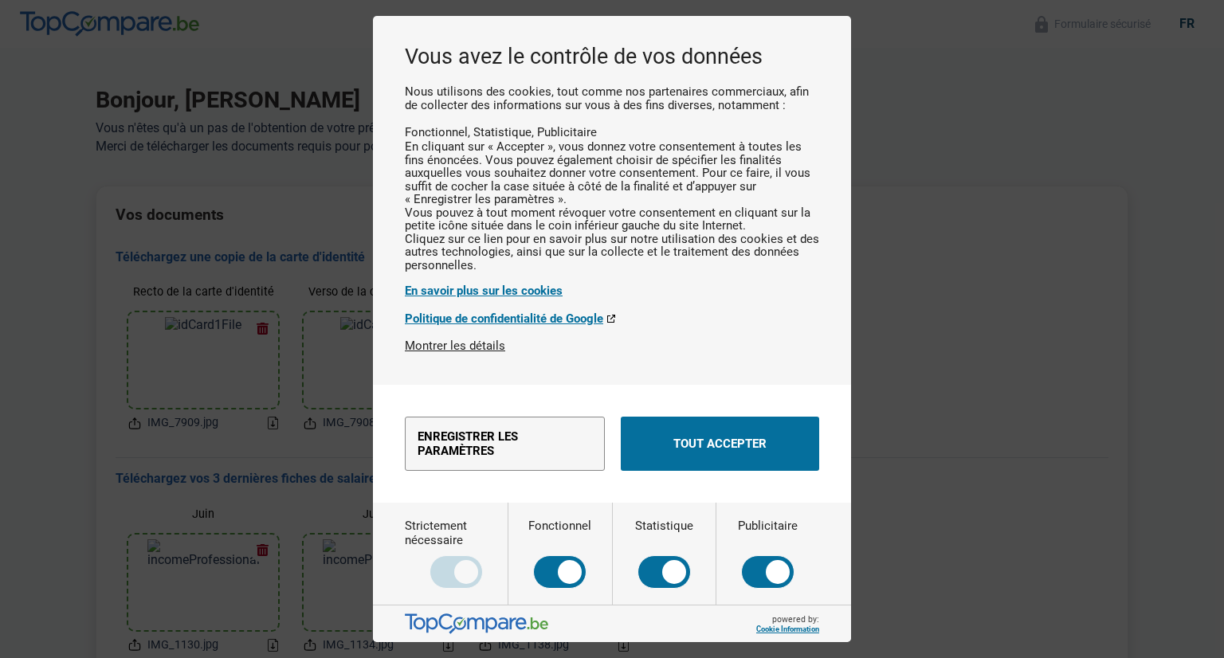
click at [716, 447] on button "Tout accepter" at bounding box center [720, 444] width 198 height 54
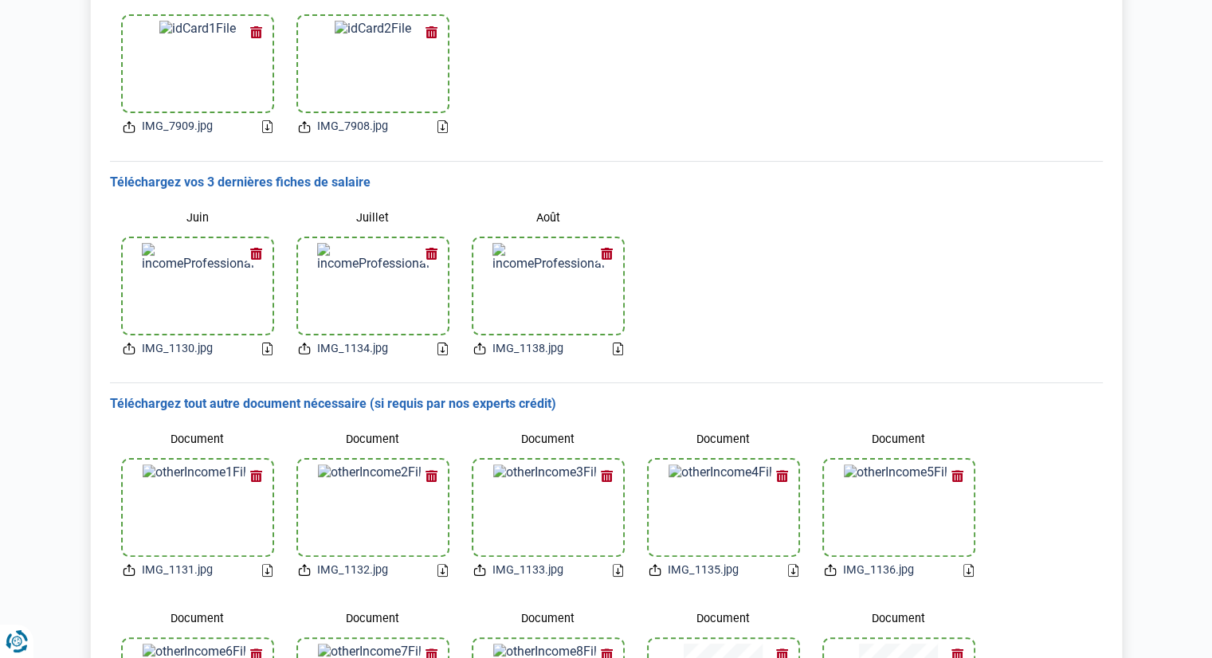
scroll to position [524, 0]
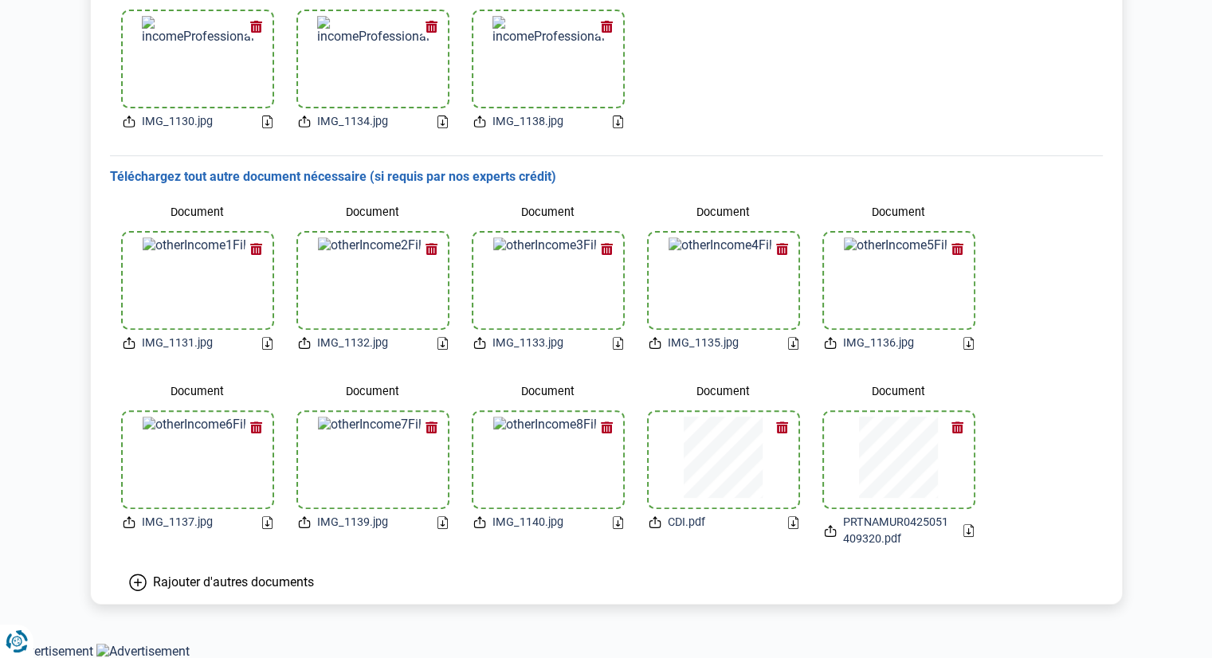
click at [988, 621] on main "Bonjour, [PERSON_NAME] n'êtes qu'à un pas de l'obtention de votre prêt ! Merci …" at bounding box center [606, 83] width 1212 height 1119
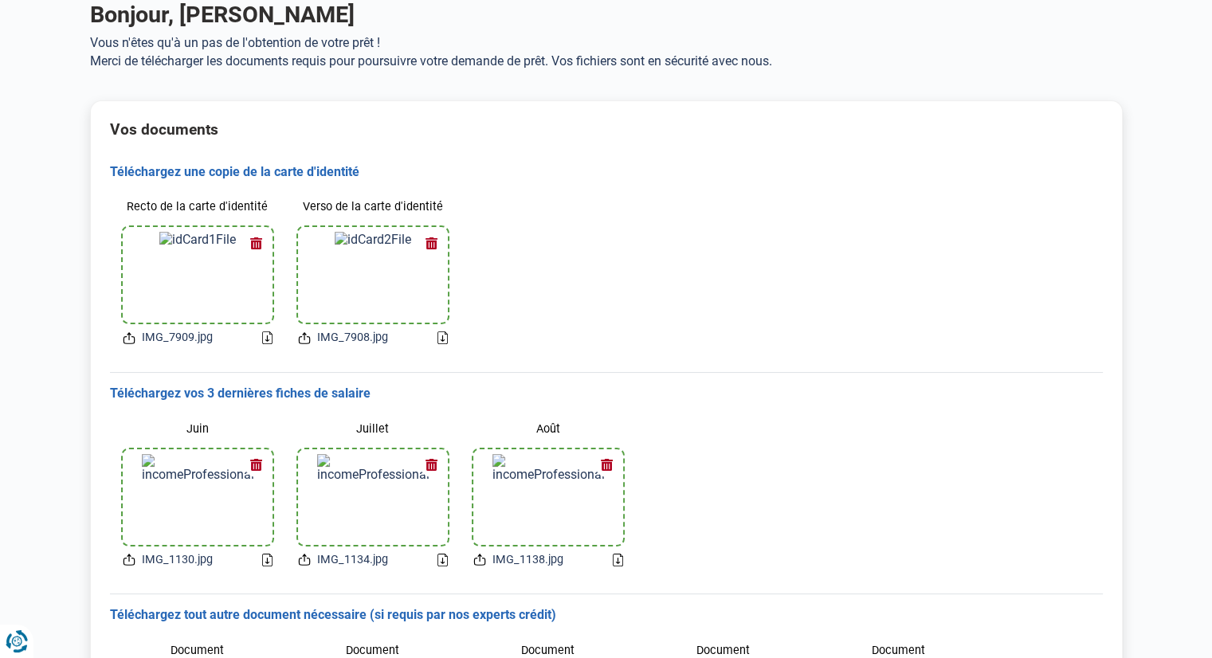
scroll to position [0, 0]
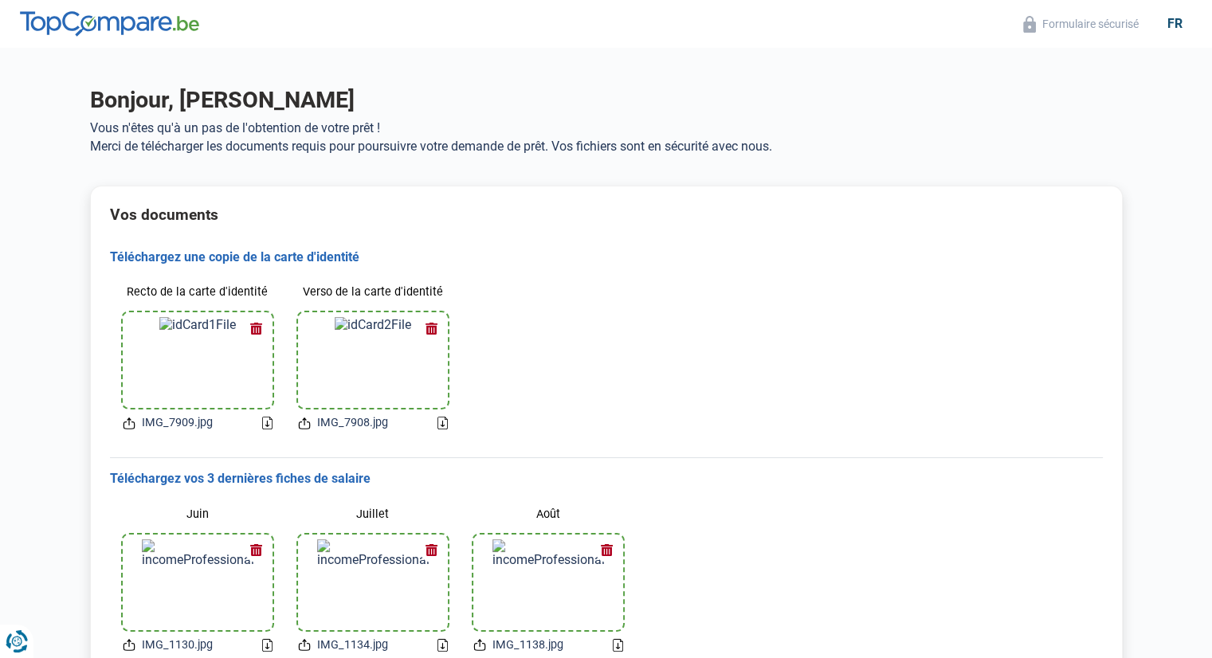
click at [630, 88] on h1 "Bonjour, [PERSON_NAME]" at bounding box center [606, 100] width 1033 height 28
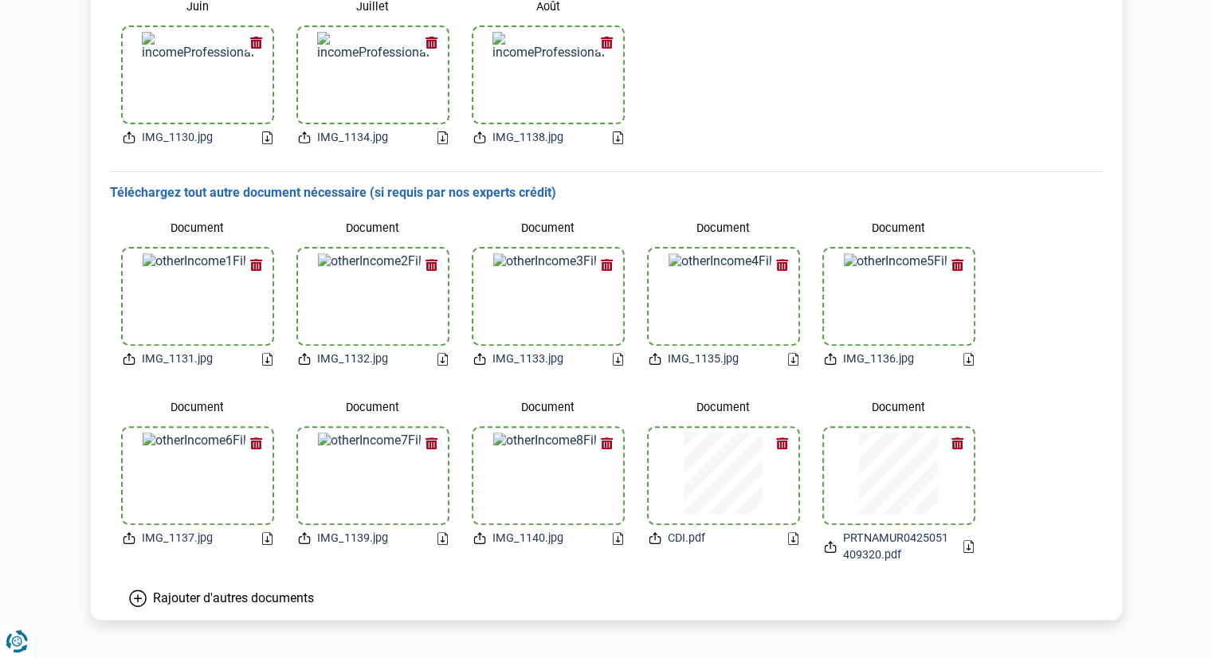
scroll to position [524, 0]
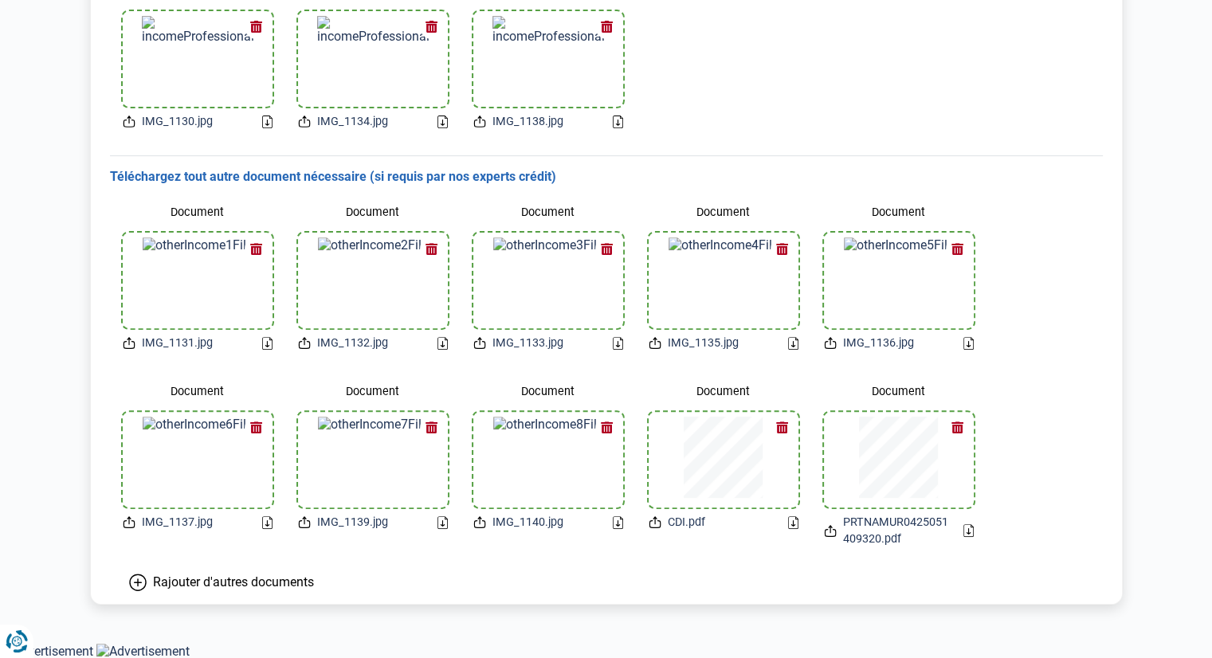
click at [1136, 406] on main "Bonjour, [PERSON_NAME] n'êtes qu'à un pas de l'obtention de votre prêt ! Merci …" at bounding box center [606, 83] width 1212 height 1119
drag, startPoint x: 1164, startPoint y: 2, endPoint x: 636, endPoint y: 601, distance: 798.4
click at [635, 632] on main "Bonjour, [PERSON_NAME] n'êtes qu'à un pas de l'obtention de votre prêt ! Merci …" at bounding box center [606, 83] width 1212 height 1119
